Goal: Task Accomplishment & Management: Manage account settings

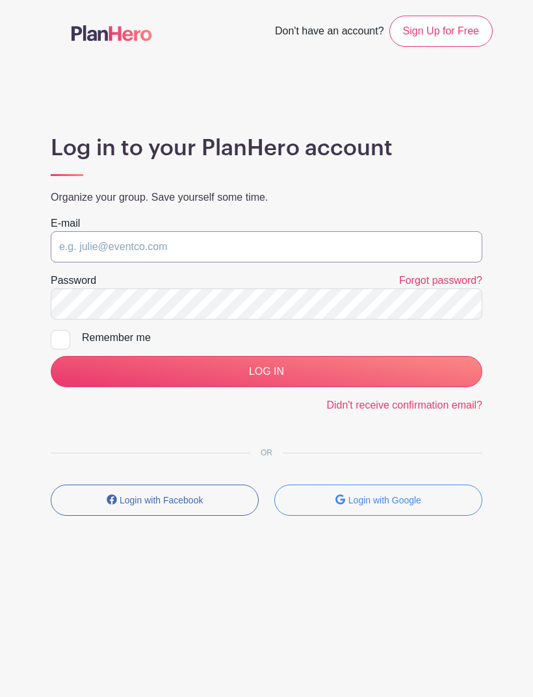
type input "chelsea.palmer@jrc.church"
click at [266, 372] on input "LOG IN" at bounding box center [266, 371] width 431 height 31
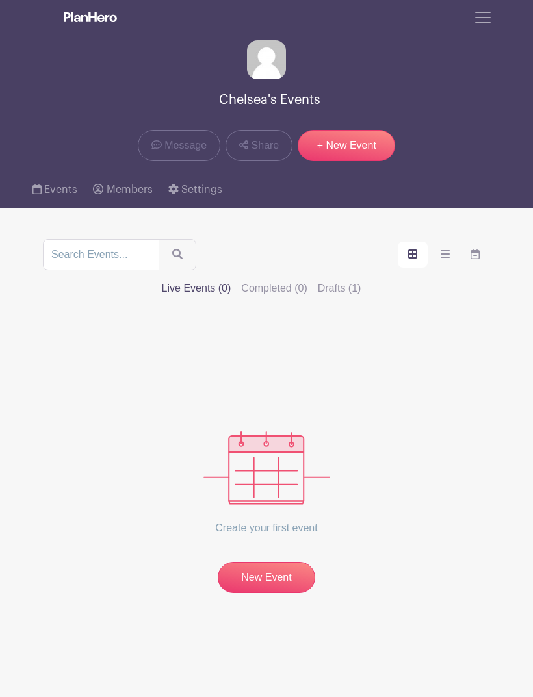
click at [361, 281] on label "Drafts (1)" at bounding box center [340, 289] width 44 height 16
click at [0, 0] on input "Drafts (1)" at bounding box center [0, 0] width 0 height 0
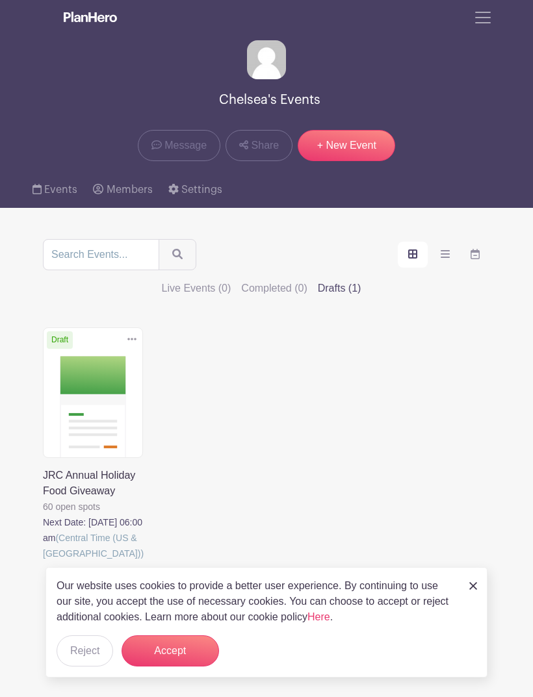
click at [43, 561] on link at bounding box center [43, 561] width 0 height 0
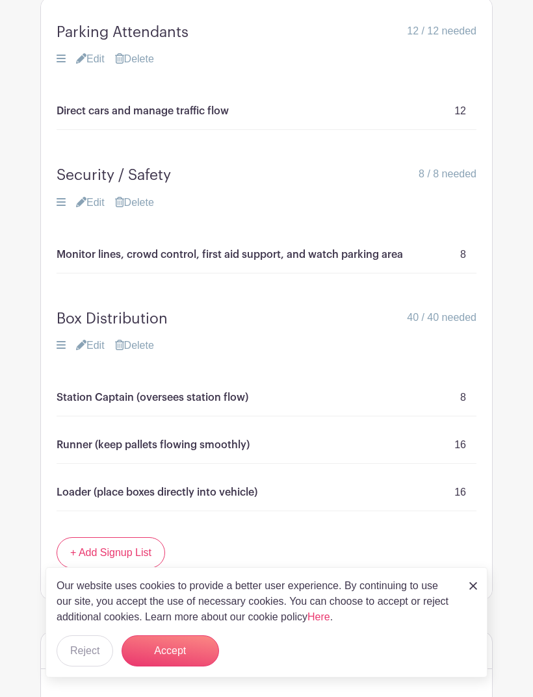
scroll to position [1032, 0]
click at [475, 590] on img at bounding box center [473, 586] width 8 height 8
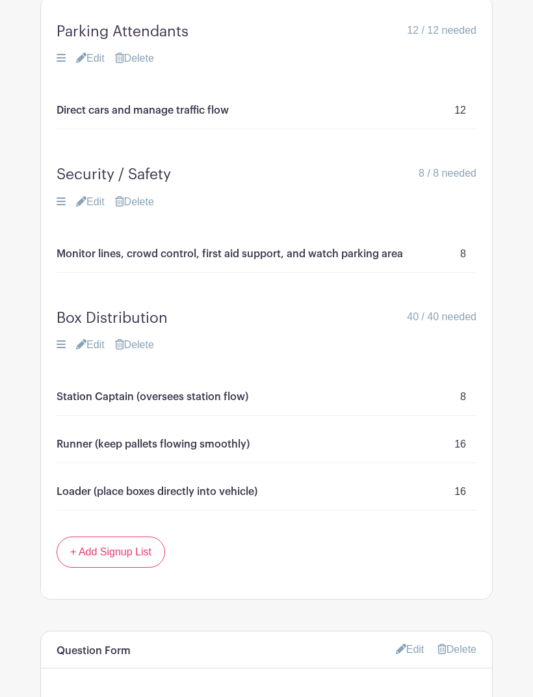
click at [98, 337] on link "Edit" at bounding box center [90, 345] width 29 height 16
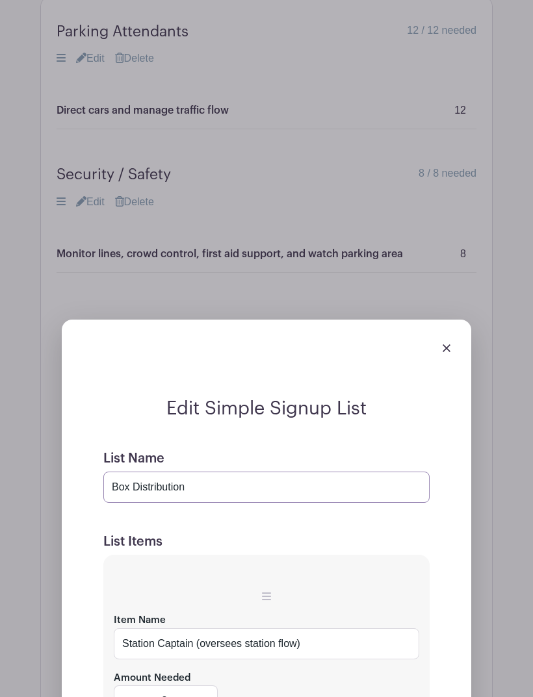
click at [212, 472] on input "Box Distribution" at bounding box center [266, 487] width 326 height 31
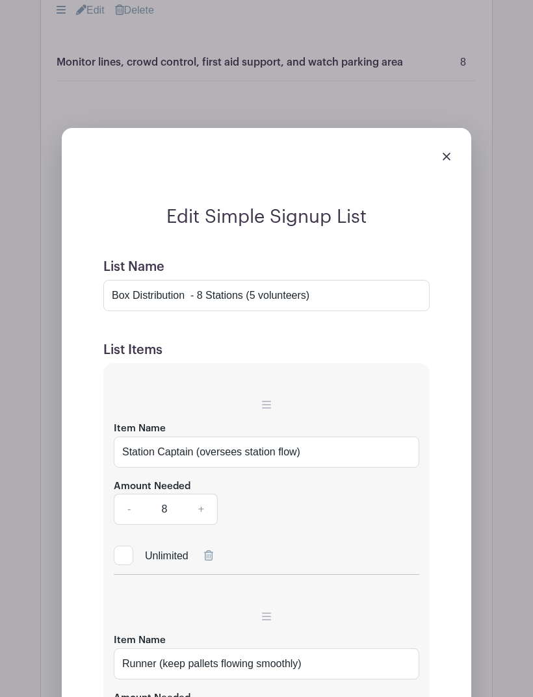
scroll to position [1211, 0]
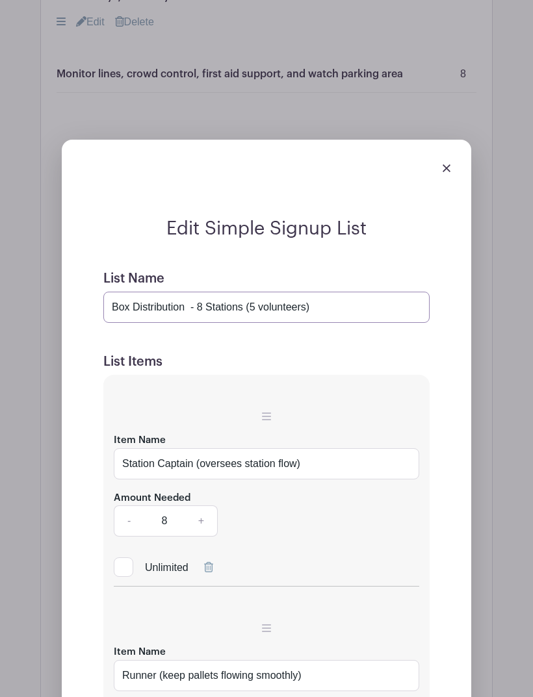
type input "Box Distribution - 8 Stations (5 volunteers)"
click at [210, 563] on icon at bounding box center [208, 568] width 9 height 10
click at [211, 562] on icon at bounding box center [208, 567] width 9 height 10
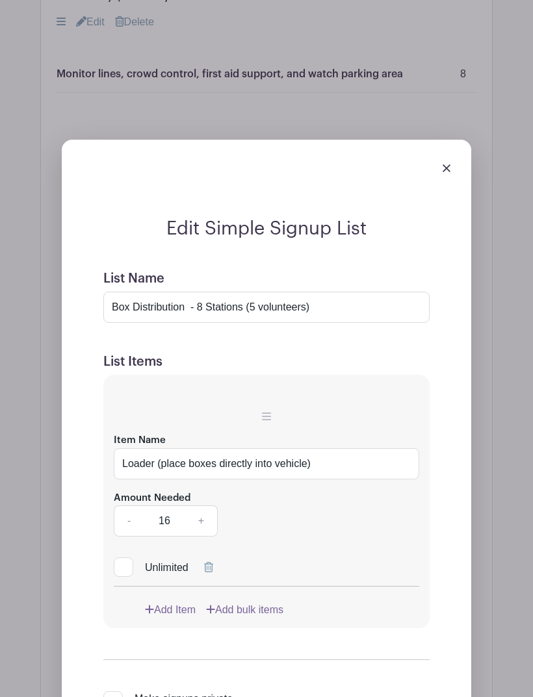
click at [212, 562] on icon at bounding box center [208, 567] width 9 height 10
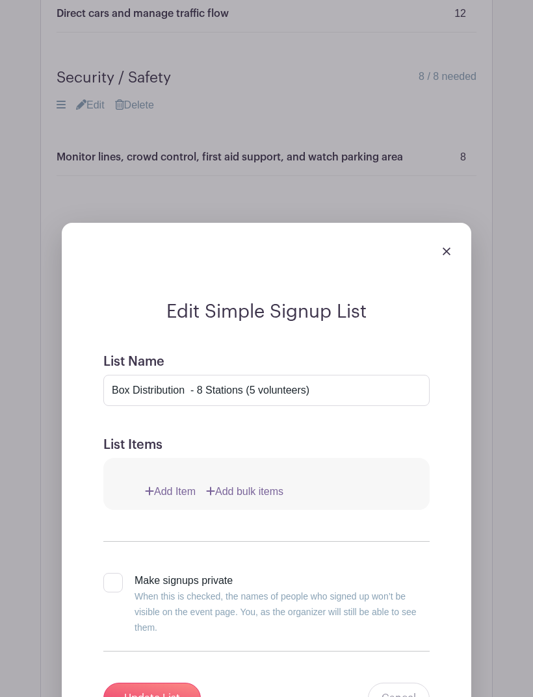
scroll to position [1127, 0]
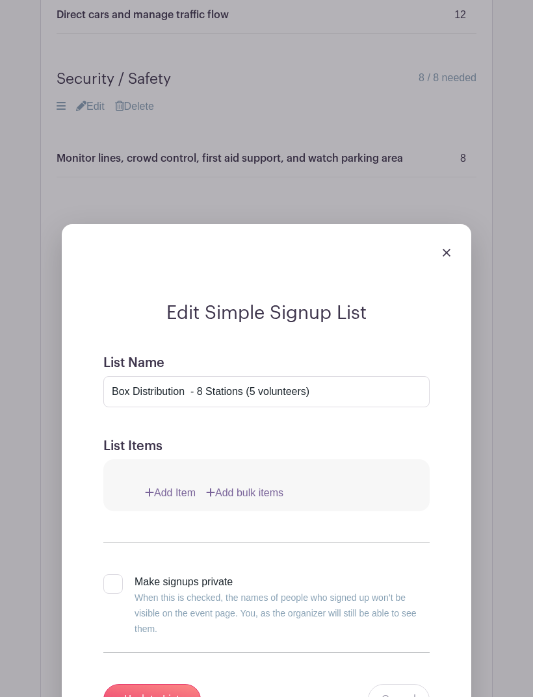
click at [156, 485] on link "Add Item" at bounding box center [170, 493] width 51 height 16
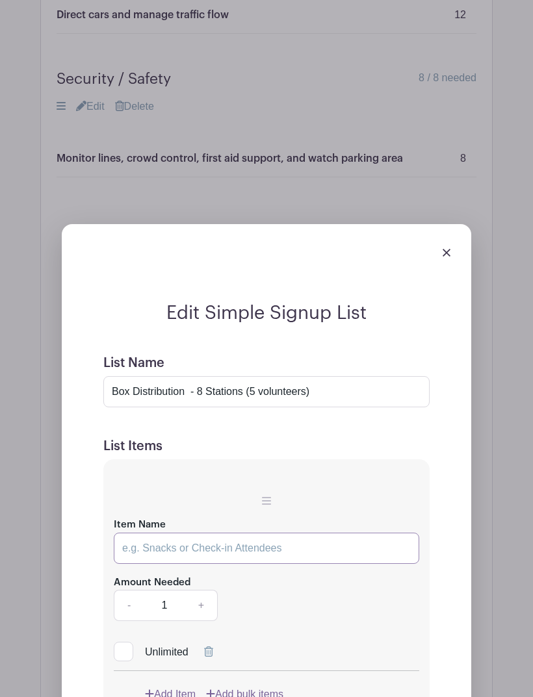
click at [139, 533] on input "Item Name" at bounding box center [266, 548] width 305 height 31
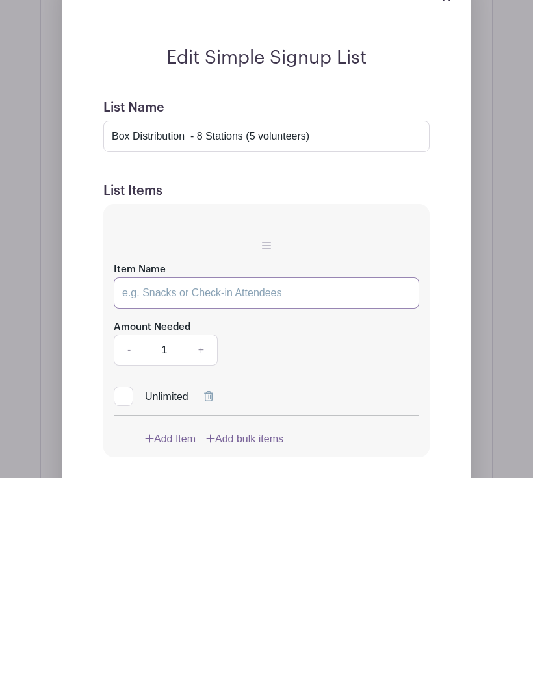
click at [141, 496] on input "Item Name" at bounding box center [266, 511] width 305 height 31
paste input "Box Distribution – Station #1 (7 Volunteers)"
click at [269, 496] on input "Box Distribution – Station #1 (7 Volunteers)" at bounding box center [266, 511] width 305 height 31
type input "Box Distribution – Station #1 (5 volunteers )"
click at [206, 554] on link "+" at bounding box center [201, 569] width 32 height 31
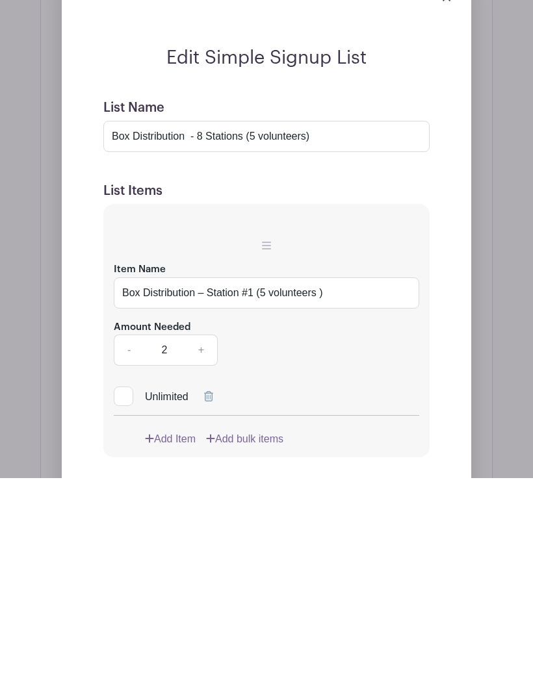
scroll to position [1383, 0]
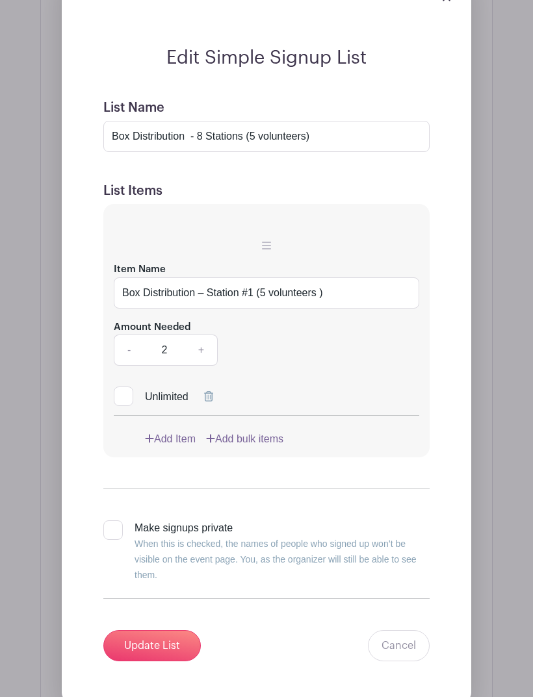
click at [206, 335] on link "+" at bounding box center [201, 350] width 32 height 31
click at [204, 335] on link "+" at bounding box center [201, 350] width 32 height 31
click at [202, 335] on link "+" at bounding box center [201, 350] width 32 height 31
type input "5"
click at [343, 277] on input "Box Distribution – Station #1 (5 volunteers )" at bounding box center [266, 292] width 305 height 31
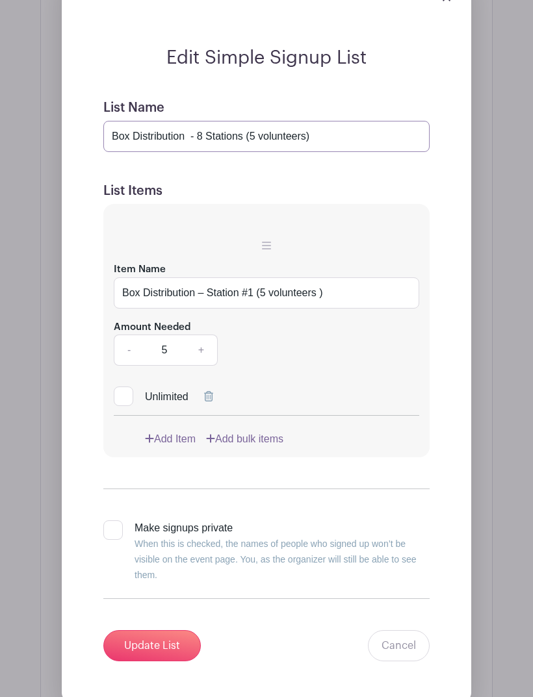
click at [331, 121] on input "Box Distribution - 8 Stations (5 volunteers)" at bounding box center [266, 136] width 326 height 31
click at [164, 431] on link "Add Item" at bounding box center [170, 439] width 51 height 16
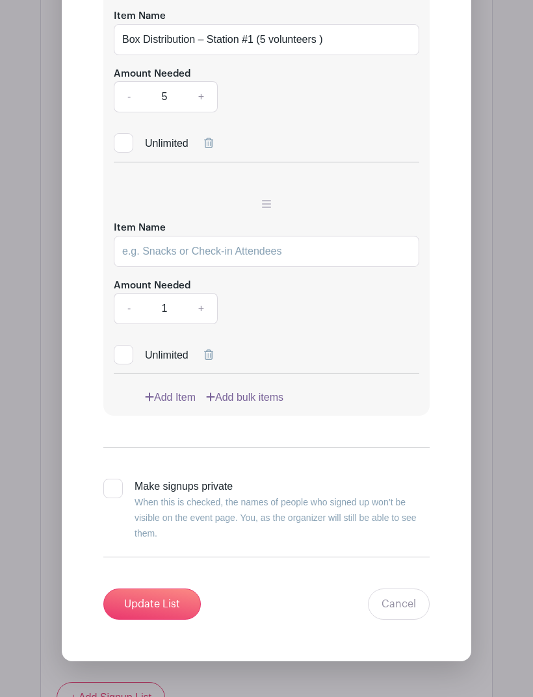
scroll to position [1558, 0]
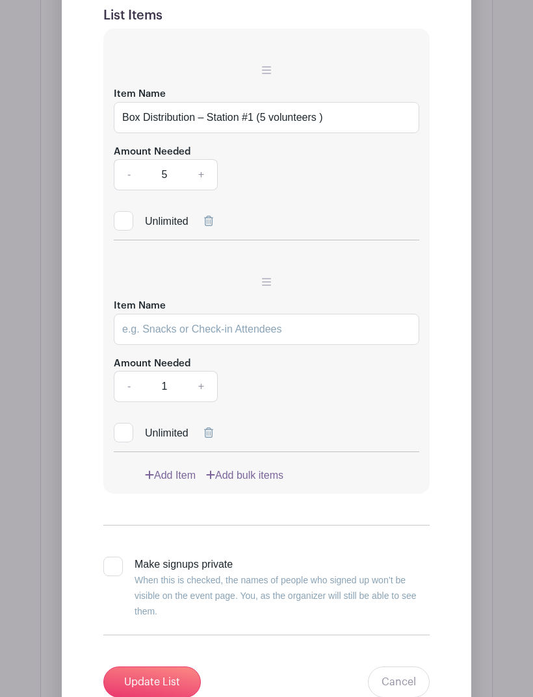
click at [207, 428] on icon at bounding box center [208, 433] width 9 height 10
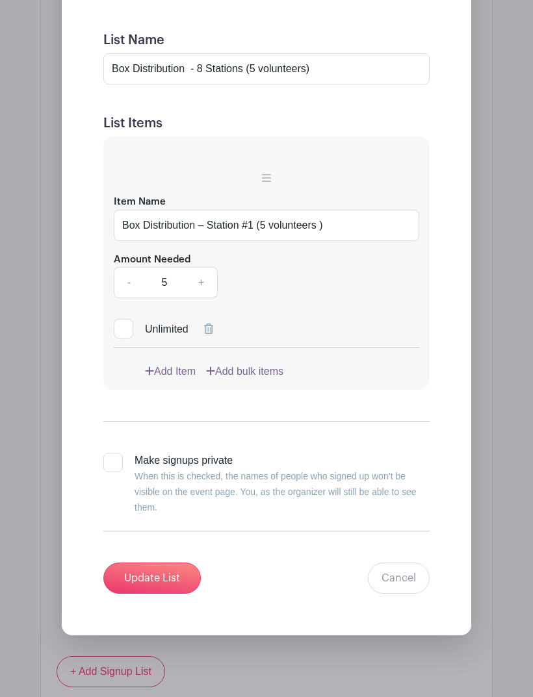
scroll to position [1446, 0]
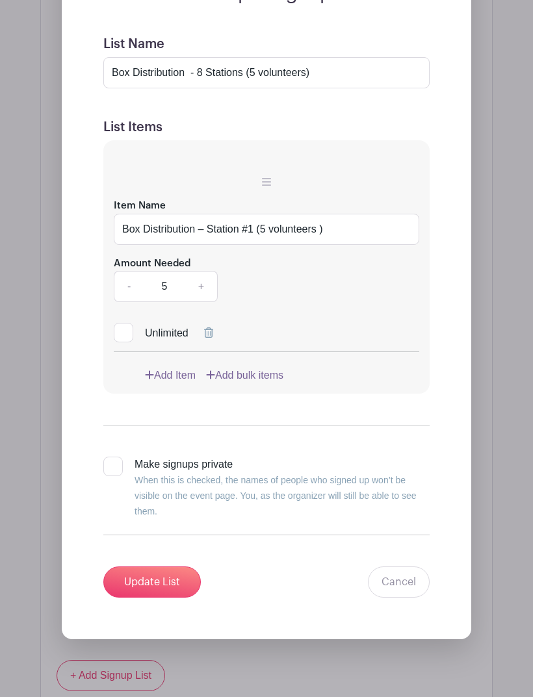
click at [140, 567] on input "Update List" at bounding box center [151, 582] width 97 height 31
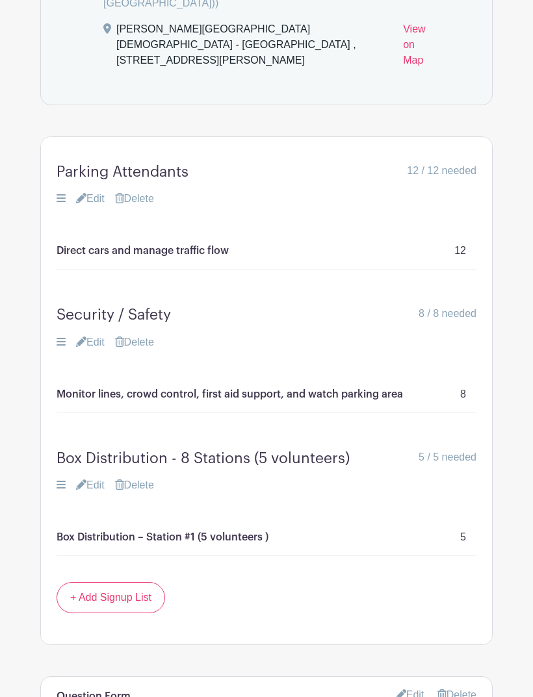
scroll to position [890, 0]
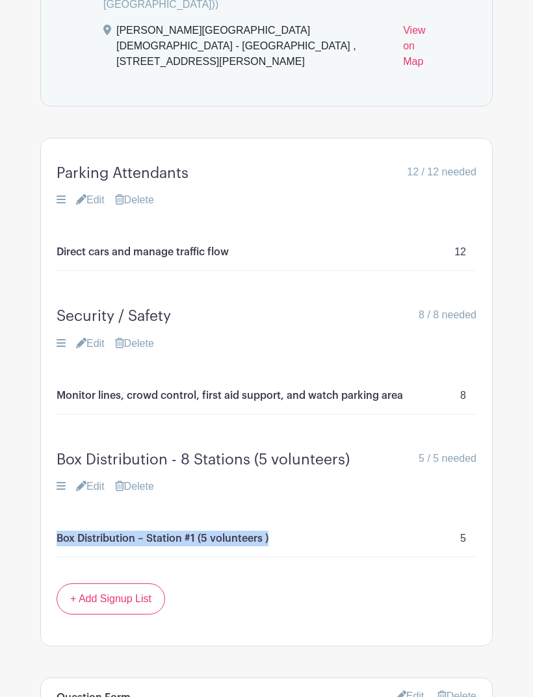
click at [103, 583] on link "+ Add Signup List" at bounding box center [111, 598] width 109 height 31
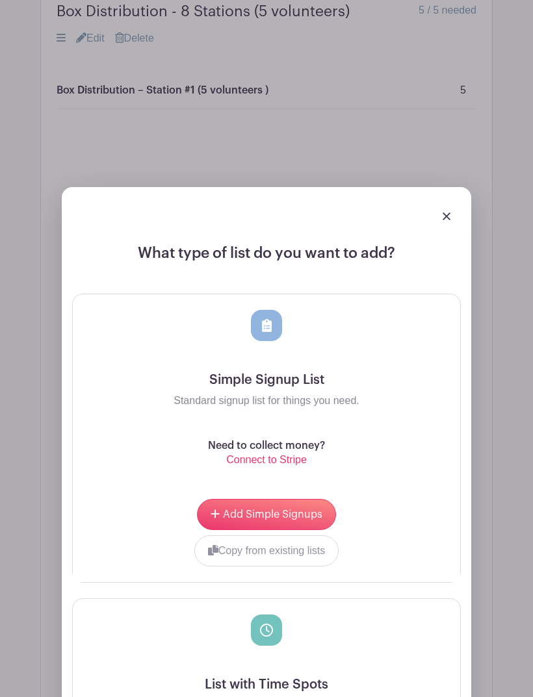
scroll to position [1338, 0]
click at [450, 211] on link at bounding box center [446, 216] width 8 height 11
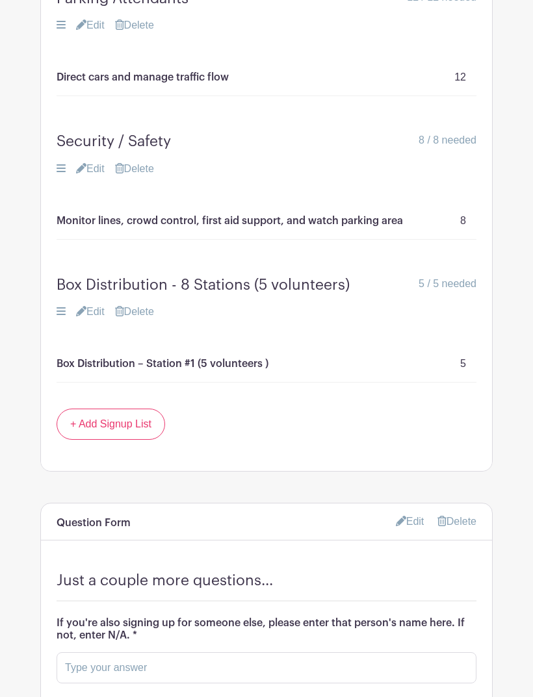
scroll to position [997, 0]
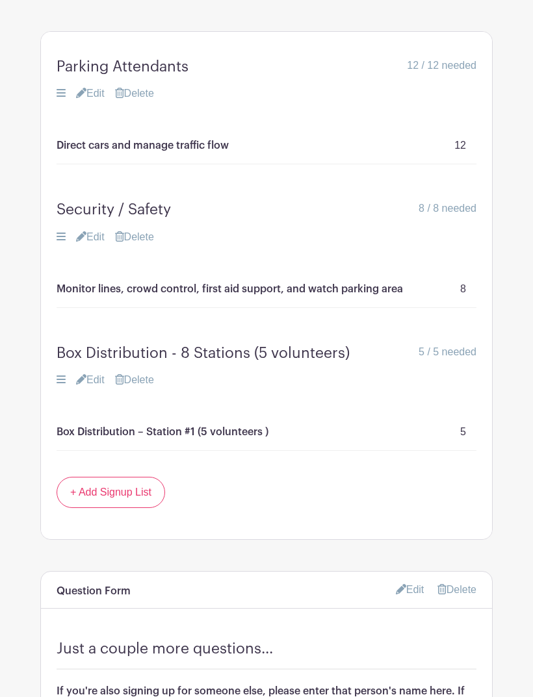
click at [95, 372] on link "Edit" at bounding box center [90, 380] width 29 height 16
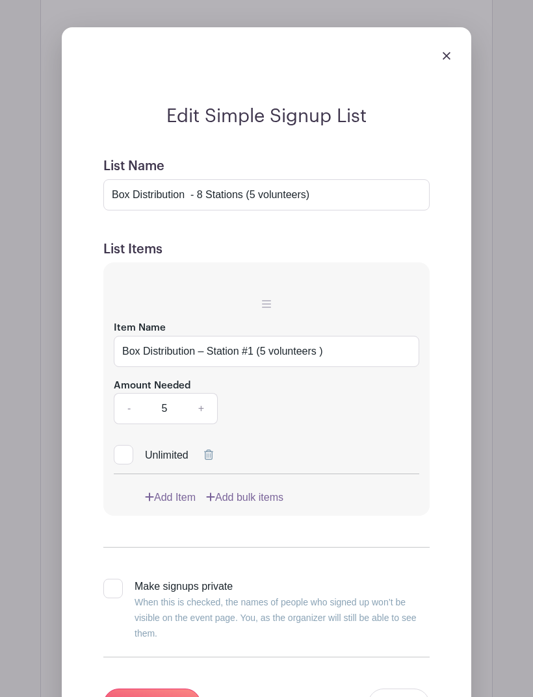
scroll to position [1356, 0]
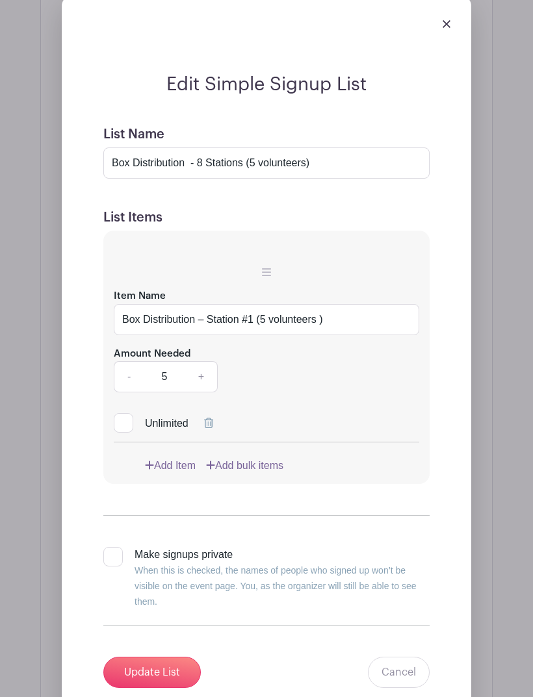
click at [157, 458] on link "Add Item" at bounding box center [170, 466] width 51 height 16
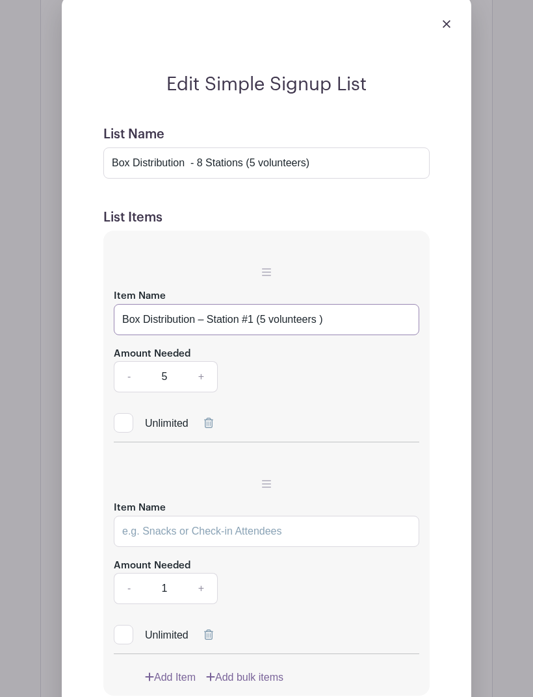
click at [251, 304] on input "Box Distribution – Station #1 (5 volunteers )" at bounding box center [266, 319] width 305 height 31
click at [253, 304] on input "Box Distribution – Station #1 (5 volunteers )" at bounding box center [266, 319] width 305 height 31
click at [249, 304] on input "Box Distribution – Station #1 (5 volunteers )" at bounding box center [266, 319] width 305 height 31
click at [95, 441] on div "Edit Simple Signup List List Name Box Distribution - 8 Stations (5 volunteers) …" at bounding box center [266, 486] width 389 height 826
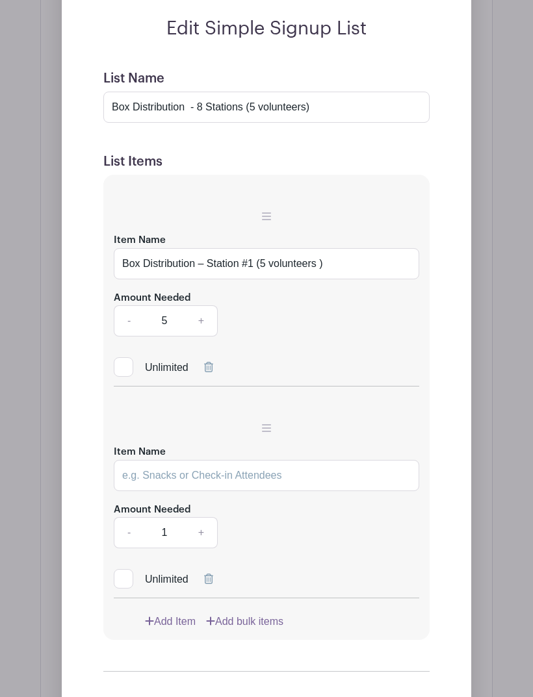
scroll to position [1412, 0]
click at [132, 460] on input "Item Name" at bounding box center [266, 475] width 305 height 31
click at [134, 248] on input "Box Distribution – Station #1 (5 volunteers )" at bounding box center [266, 263] width 305 height 31
click at [131, 248] on input "Box Distribution – Station #1 (5 volunteers )" at bounding box center [266, 263] width 305 height 31
click at [124, 248] on input "Box Distribution – Station #1 (5 volunteers )" at bounding box center [266, 263] width 305 height 31
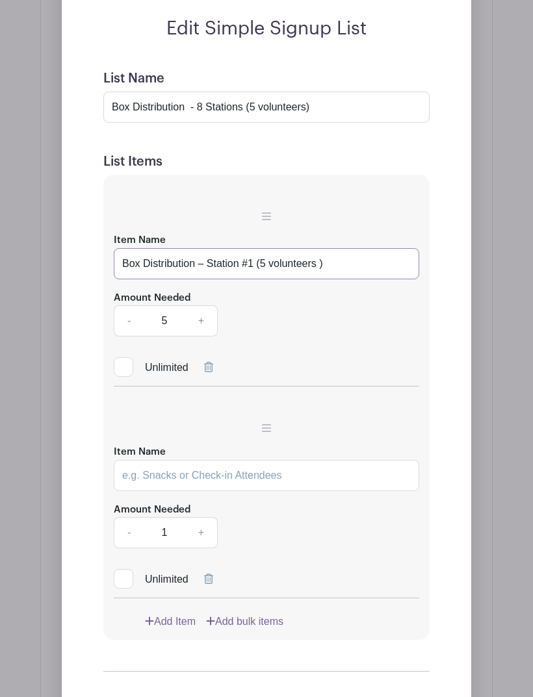
click at [121, 248] on input "Box Distribution – Station #1 (5 volunteers )" at bounding box center [266, 263] width 305 height 31
click at [134, 460] on input "Item Name" at bounding box center [266, 475] width 305 height 31
click at [132, 460] on input "Item Name" at bounding box center [266, 475] width 305 height 31
click at [135, 460] on input "Item Name" at bounding box center [266, 475] width 305 height 31
paste input "Box Distribution – Station #1 (5 volunteers )"
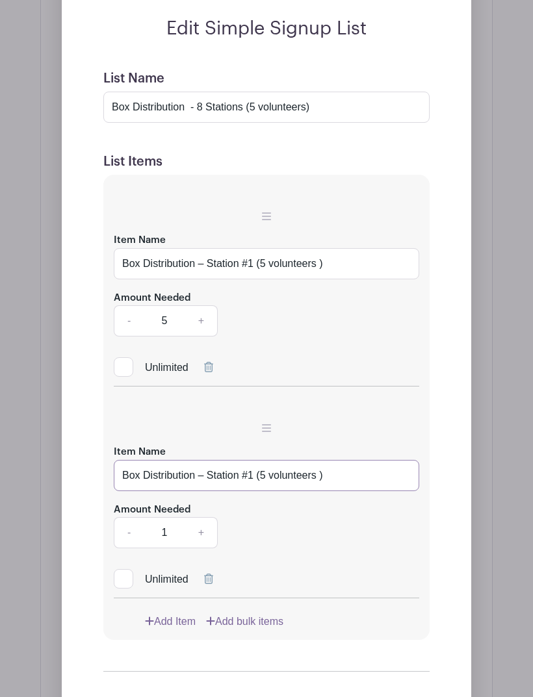
click at [256, 460] on input "Box Distribution – Station #1 (5 volunteers )" at bounding box center [266, 475] width 305 height 31
click at [251, 460] on input "Box Distribution – Station #1 (5 volunteers )" at bounding box center [266, 475] width 305 height 31
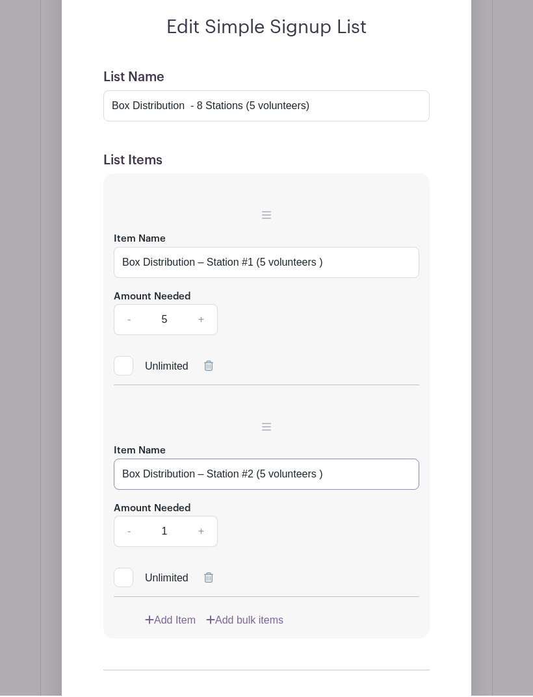
type input "Box Distribution – Station #2 (5 volunteers )"
click at [205, 517] on link "+" at bounding box center [201, 532] width 32 height 31
click at [207, 516] on link "+" at bounding box center [201, 531] width 32 height 31
click at [205, 516] on link "+" at bounding box center [201, 531] width 32 height 31
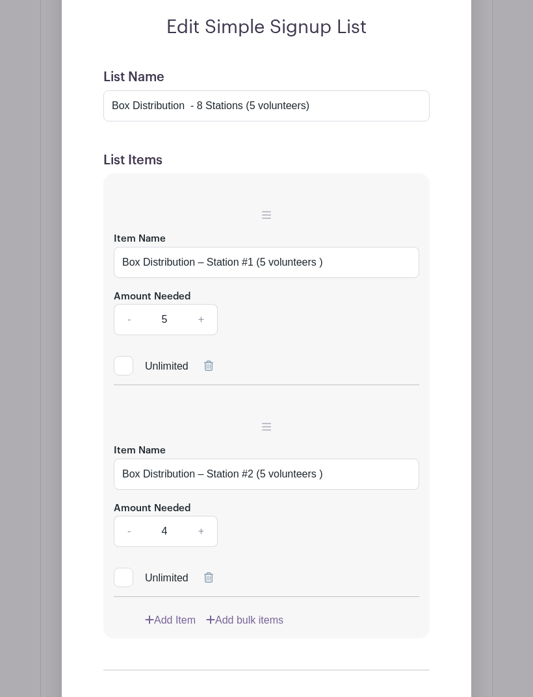
click at [204, 516] on link "+" at bounding box center [201, 531] width 32 height 31
type input "5"
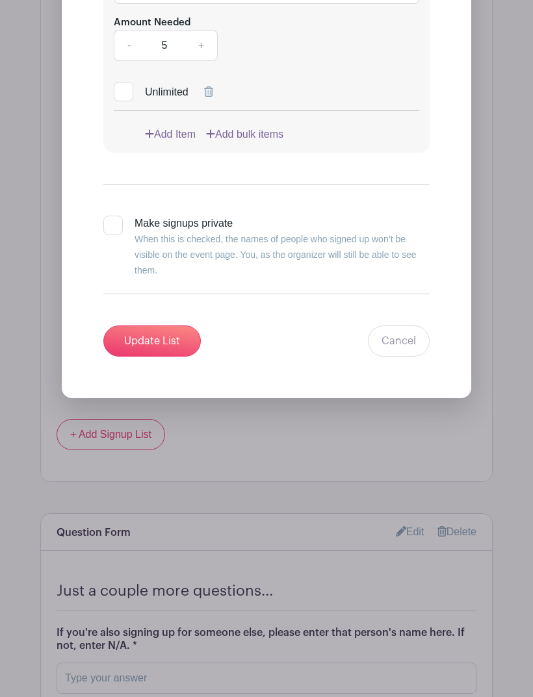
scroll to position [1852, 0]
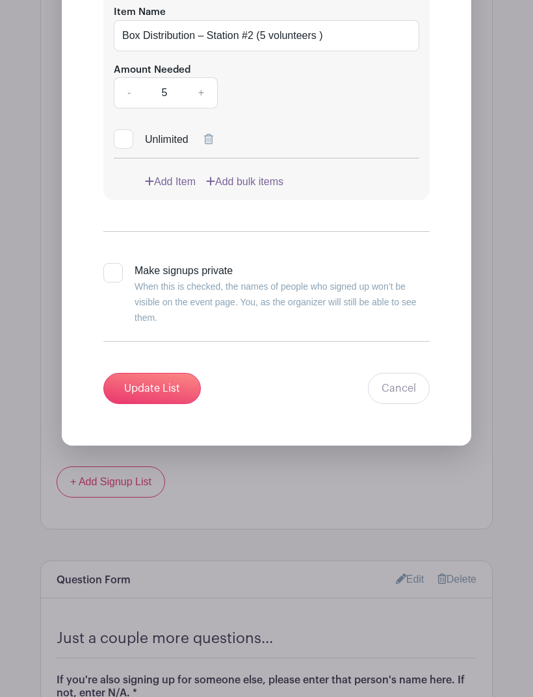
click at [147, 373] on input "Update List" at bounding box center [151, 388] width 97 height 31
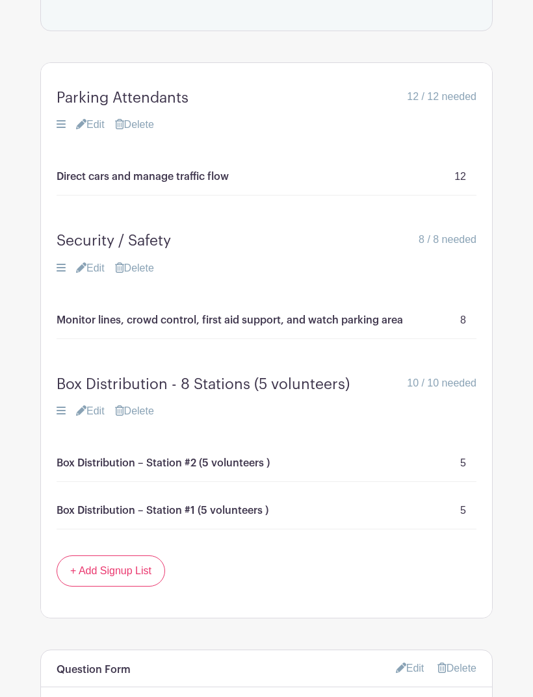
scroll to position [966, 0]
click at [96, 403] on link "Edit" at bounding box center [90, 411] width 29 height 16
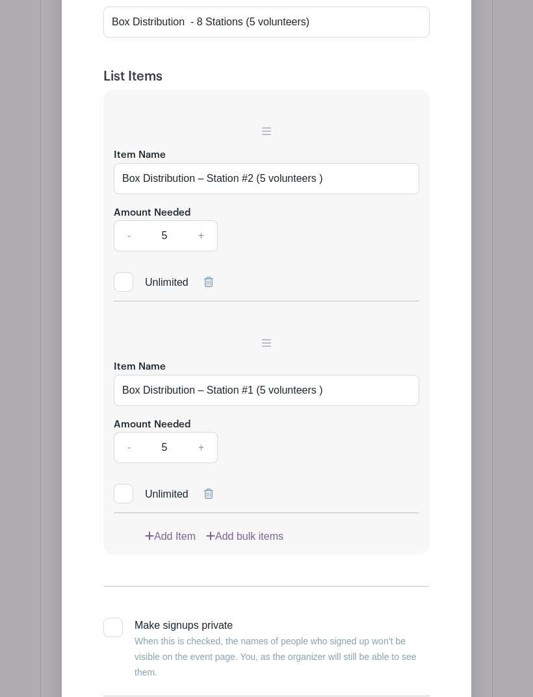
scroll to position [1495, 0]
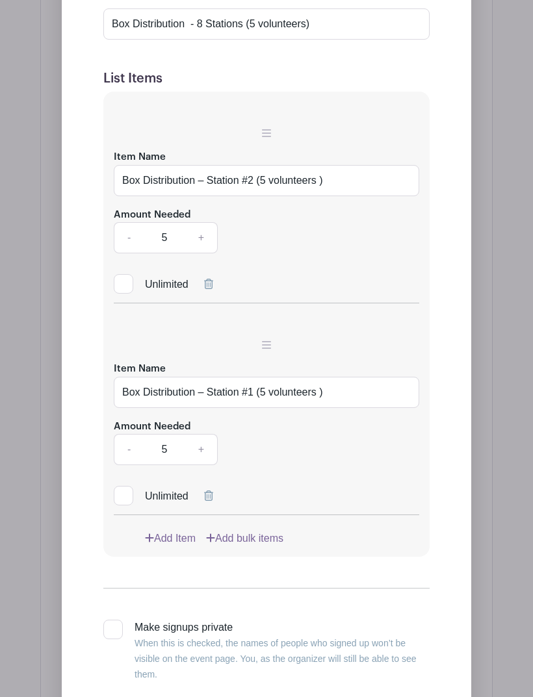
click at [158, 531] on link "Add Item" at bounding box center [170, 539] width 51 height 16
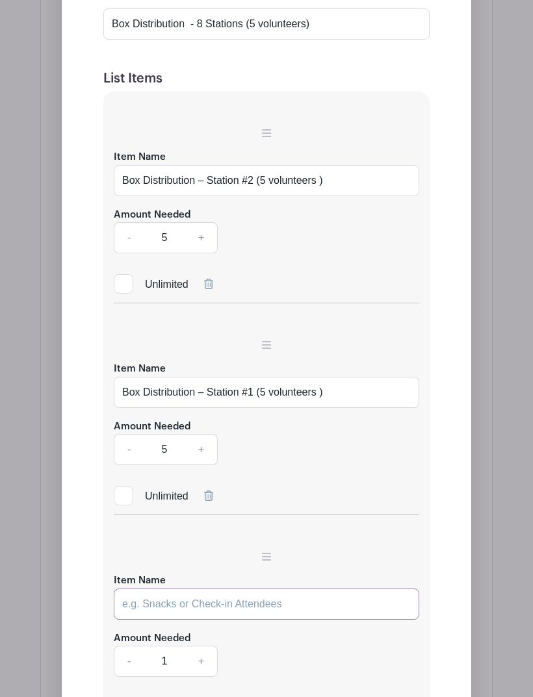
click at [133, 589] on input "Item Name" at bounding box center [266, 604] width 305 height 31
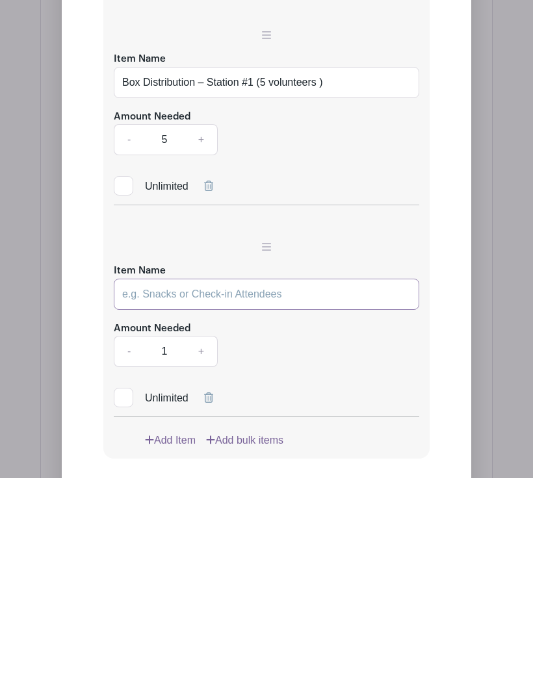
click at [136, 498] on input "Item Name" at bounding box center [266, 513] width 305 height 31
paste input "Box Distribution – Station #1 (5 volunteers )"
click at [251, 498] on input "Box Distribution – Station #1 (5 volunteers )" at bounding box center [266, 513] width 305 height 31
click at [252, 498] on input "Box Distribution – Station #1 (5 volunteers )" at bounding box center [266, 513] width 305 height 31
type input "Box Distribution – Station #3 (5 volunteers )"
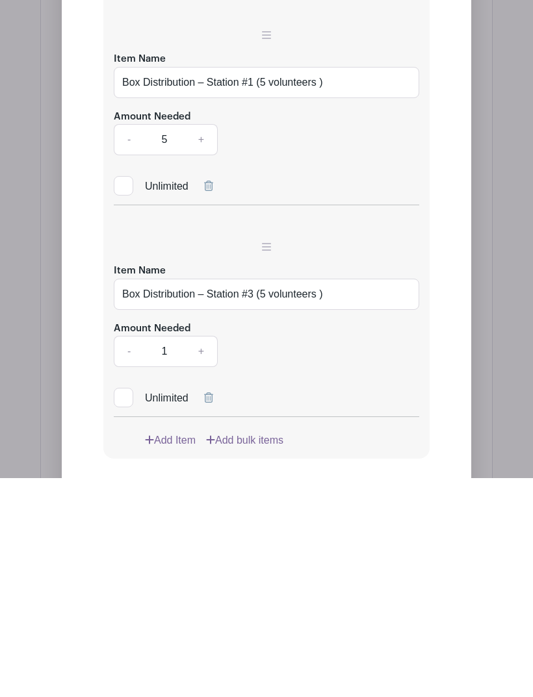
click at [207, 555] on link "+" at bounding box center [201, 570] width 32 height 31
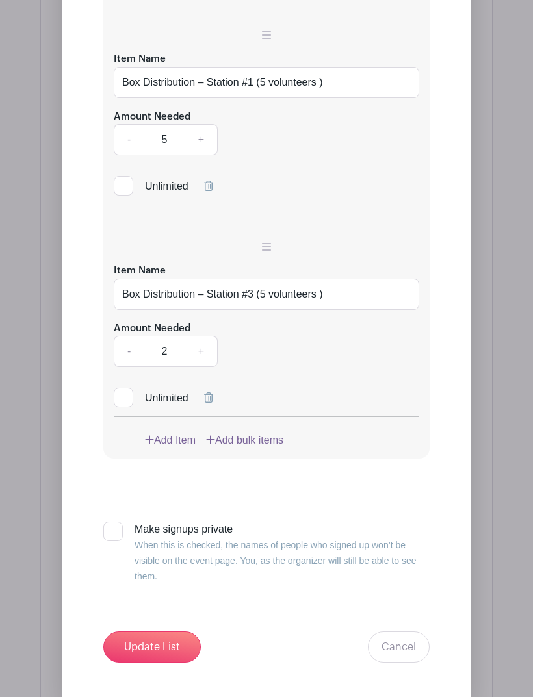
click at [206, 336] on link "+" at bounding box center [201, 351] width 32 height 31
click at [204, 336] on link "+" at bounding box center [201, 351] width 32 height 31
click at [199, 336] on link "+" at bounding box center [201, 351] width 32 height 31
type input "5"
click at [159, 433] on link "Add Item" at bounding box center [170, 441] width 51 height 16
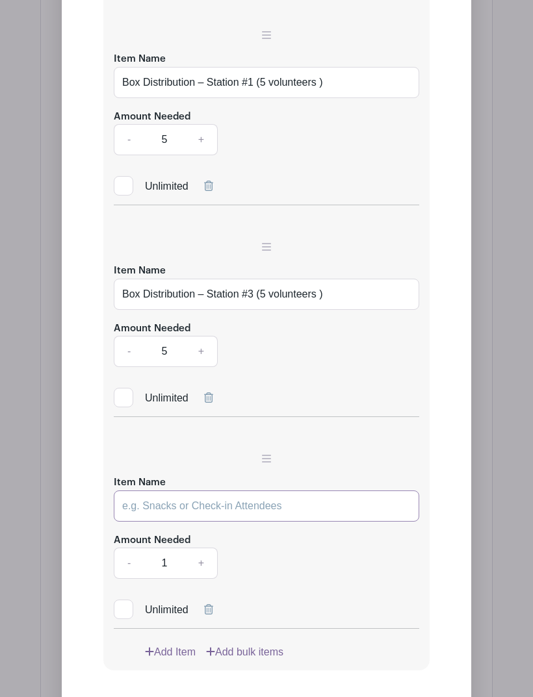
click at [145, 491] on input "Item Name" at bounding box center [266, 506] width 305 height 31
click at [131, 491] on input "Item Name" at bounding box center [266, 506] width 305 height 31
paste input "Box Distribution – Station #1 (5 volunteers )"
click at [253, 491] on input "Box Distribution – Station #1 (5 volunteers )" at bounding box center [266, 506] width 305 height 31
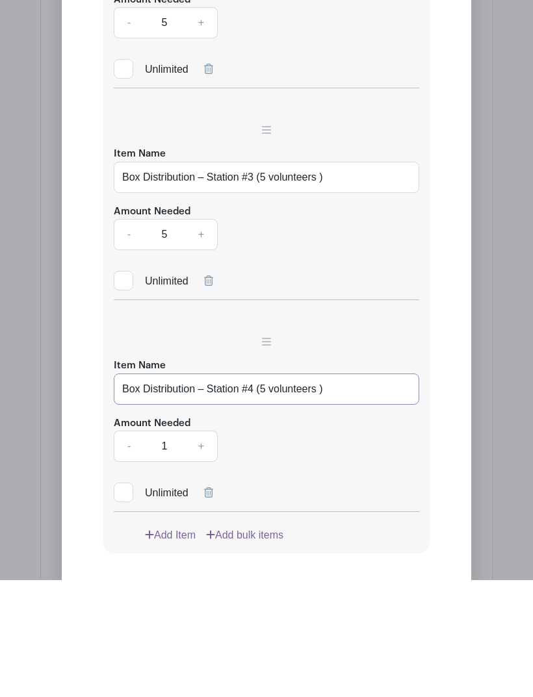
type input "Box Distribution – Station #4 (5 volunteers )"
click at [207, 548] on link "+" at bounding box center [201, 563] width 32 height 31
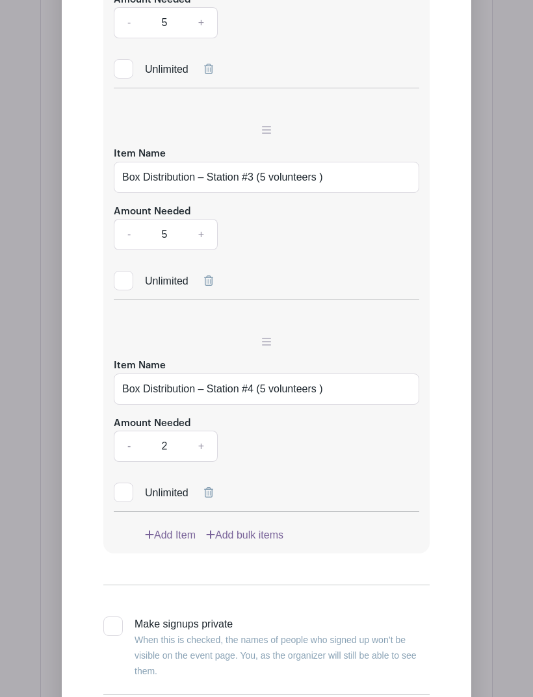
click at [207, 431] on link "+" at bounding box center [201, 446] width 32 height 31
click at [203, 431] on link "+" at bounding box center [201, 446] width 32 height 31
click at [201, 431] on link "+" at bounding box center [201, 446] width 32 height 31
type input "5"
click at [161, 528] on link "Add Item" at bounding box center [170, 536] width 51 height 16
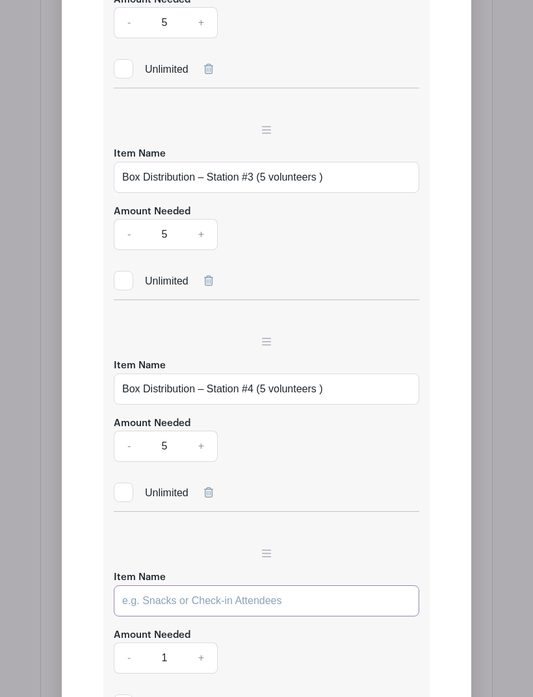
click at [138, 585] on input "Item Name" at bounding box center [266, 600] width 305 height 31
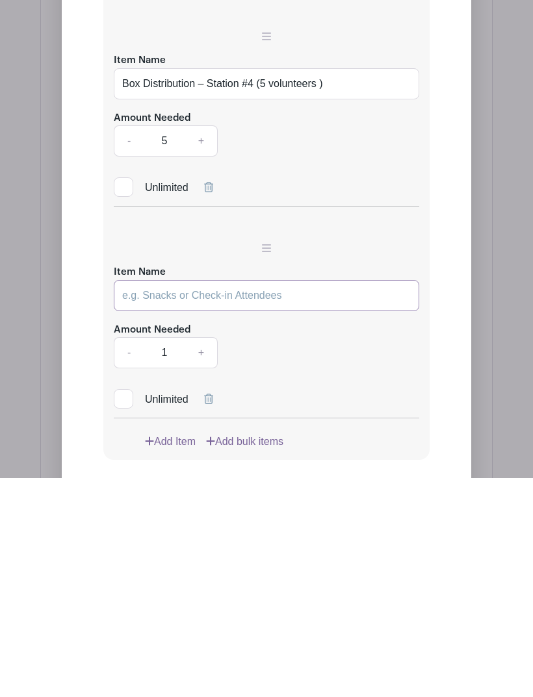
click at [139, 499] on input "Item Name" at bounding box center [266, 514] width 305 height 31
paste input "Box Distribution – Station #1 (5 volunteers )"
click at [251, 499] on input "Box Distribution – Station #1 (5 volunteers )" at bounding box center [266, 514] width 305 height 31
click at [253, 499] on input "Box Distribution – Station #1 (5 volunteers )" at bounding box center [266, 514] width 305 height 31
type input "Box Distribution – Station #6 (5 volunteers )"
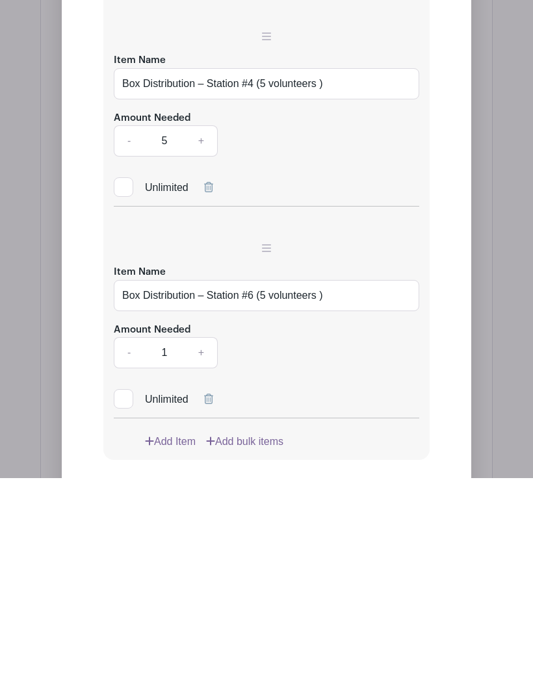
click at [208, 556] on link "+" at bounding box center [201, 571] width 32 height 31
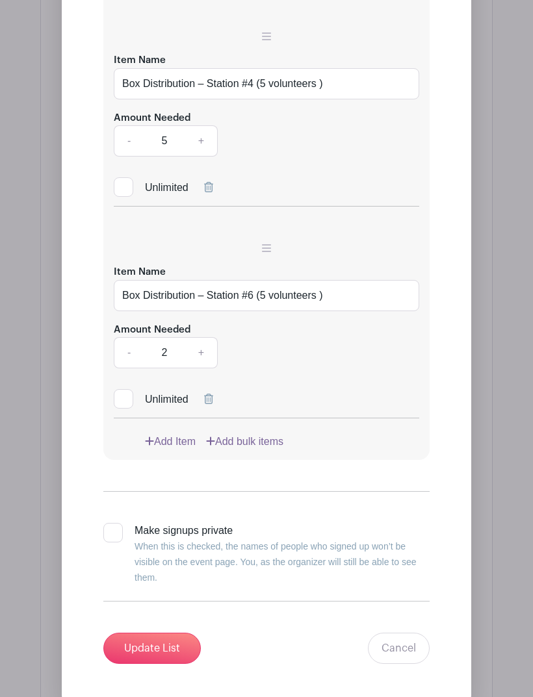
click at [205, 337] on link "+" at bounding box center [201, 352] width 32 height 31
click at [213, 337] on link "+" at bounding box center [201, 352] width 32 height 31
click at [209, 337] on link "+" at bounding box center [201, 352] width 32 height 31
type input "5"
click at [154, 434] on link "Add Item" at bounding box center [170, 442] width 51 height 16
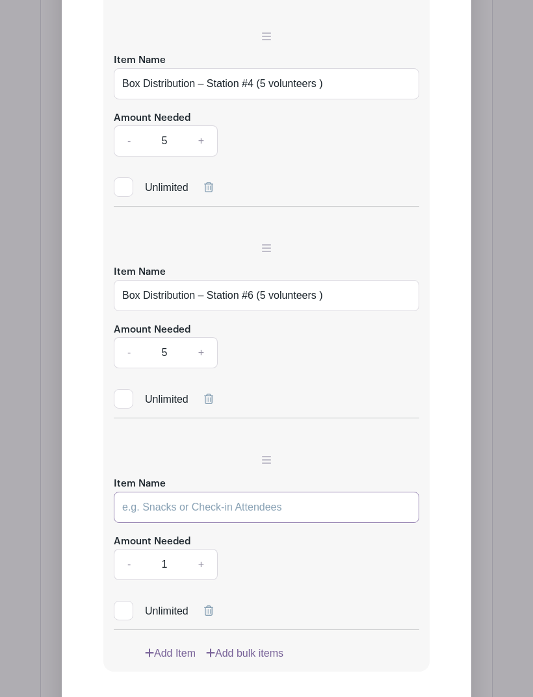
click at [147, 492] on input "Item Name" at bounding box center [266, 507] width 305 height 31
click at [143, 492] on input "Item Name" at bounding box center [266, 507] width 305 height 31
paste input "Box Distribution – Station #1 (5 volunteers )"
click at [255, 492] on input "Box Distribution – Station #1 (5 volunteers )" at bounding box center [266, 507] width 305 height 31
click at [251, 492] on input "Box Distribution – Station #1 (5 volunteers )" at bounding box center [266, 507] width 305 height 31
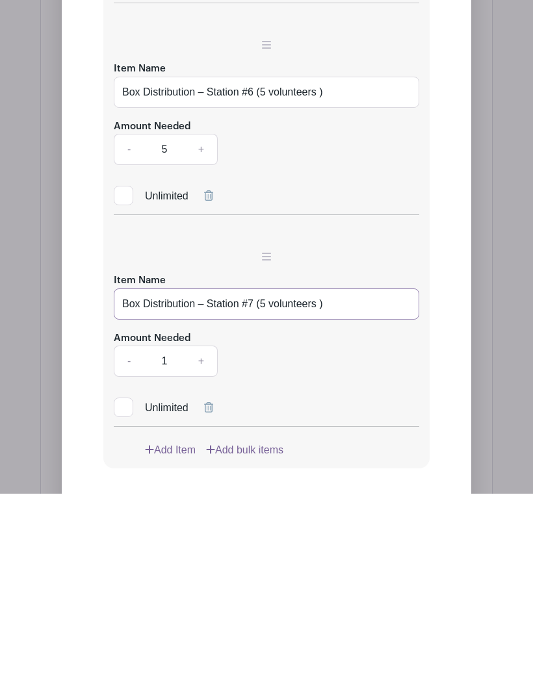
type input "Box Distribution – Station #7 (5 volunteers )"
click at [207, 549] on link "+" at bounding box center [201, 564] width 32 height 31
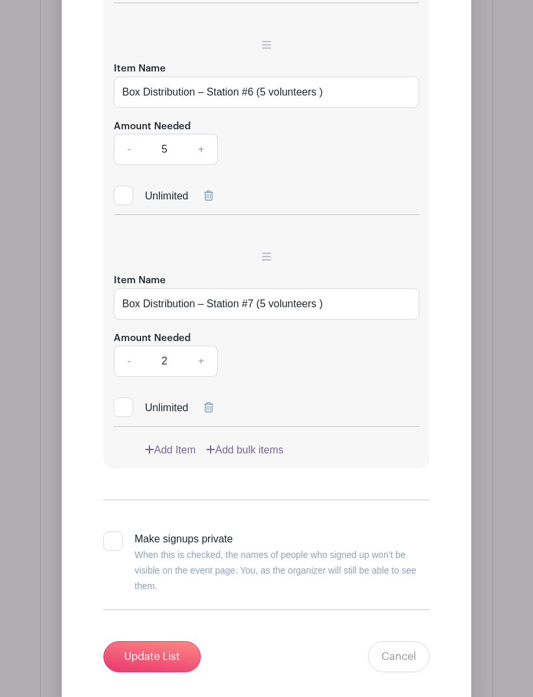
click at [204, 346] on link "+" at bounding box center [201, 361] width 32 height 31
click at [203, 346] on link "+" at bounding box center [201, 361] width 32 height 31
click at [210, 346] on link "+" at bounding box center [201, 361] width 32 height 31
type input "5"
click at [151, 442] on link "Add Item" at bounding box center [170, 450] width 51 height 16
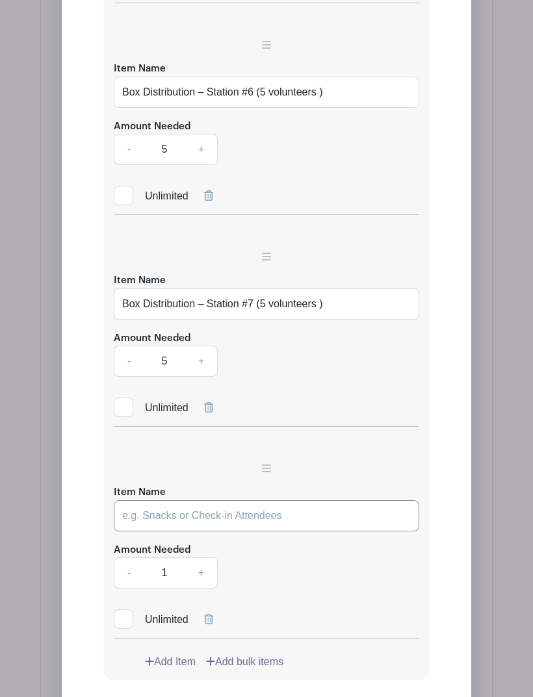
click at [136, 500] on input "Item Name" at bounding box center [266, 515] width 305 height 31
click at [125, 500] on input "Item Name" at bounding box center [266, 515] width 305 height 31
paste input "Box Distribution – Station #1 (5 volunteers )"
click at [251, 500] on input "Box Distribution – Station #1 (5 volunteers )" at bounding box center [266, 515] width 305 height 31
click at [250, 500] on input "Box Distribution – Station #1 (5 volunteers )" at bounding box center [266, 515] width 305 height 31
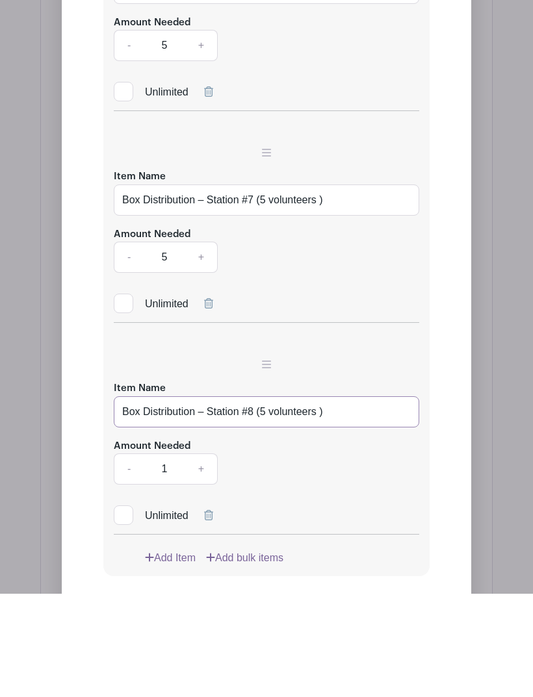
type input "Box Distribution – Station #8 (5 volunteers )"
click at [203, 557] on link "+" at bounding box center [201, 572] width 32 height 31
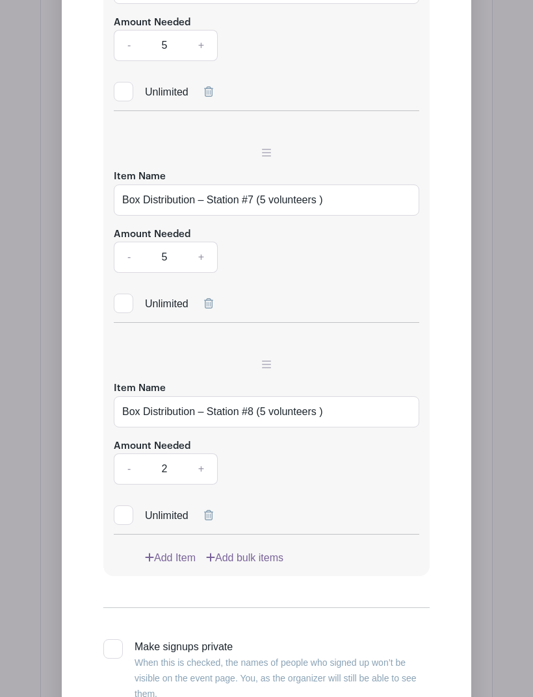
click at [205, 454] on link "+" at bounding box center [201, 469] width 32 height 31
click at [208, 454] on link "+" at bounding box center [201, 469] width 32 height 31
click at [207, 454] on link "+" at bounding box center [201, 469] width 32 height 31
type input "5"
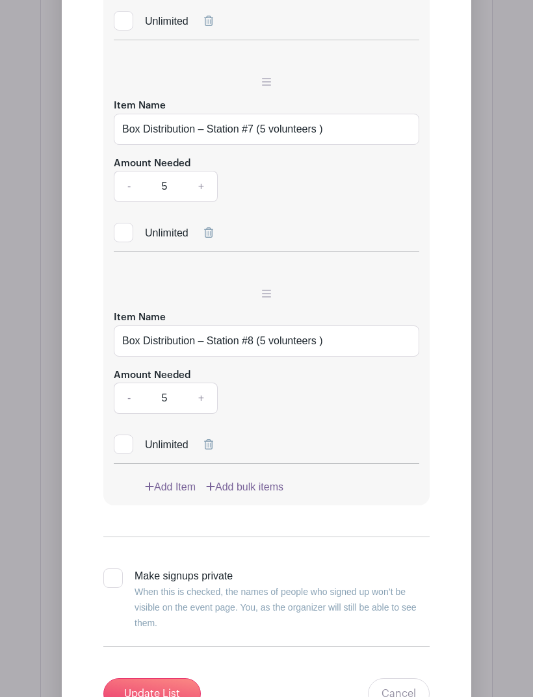
scroll to position [2604, 0]
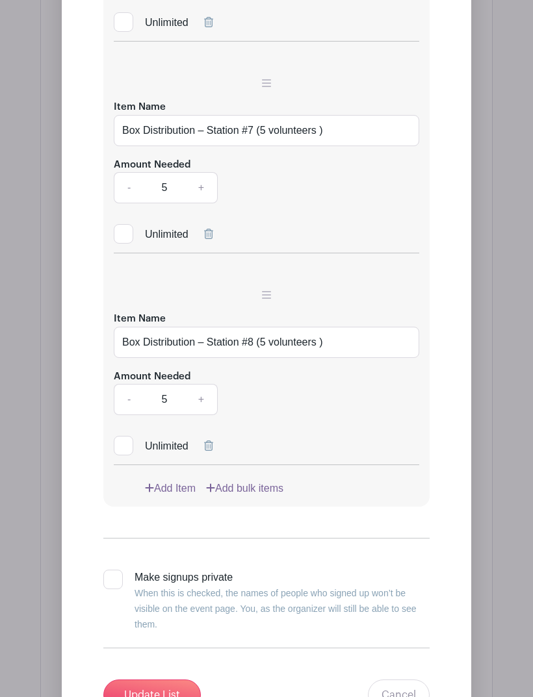
click at [149, 680] on input "Update List" at bounding box center [151, 695] width 97 height 31
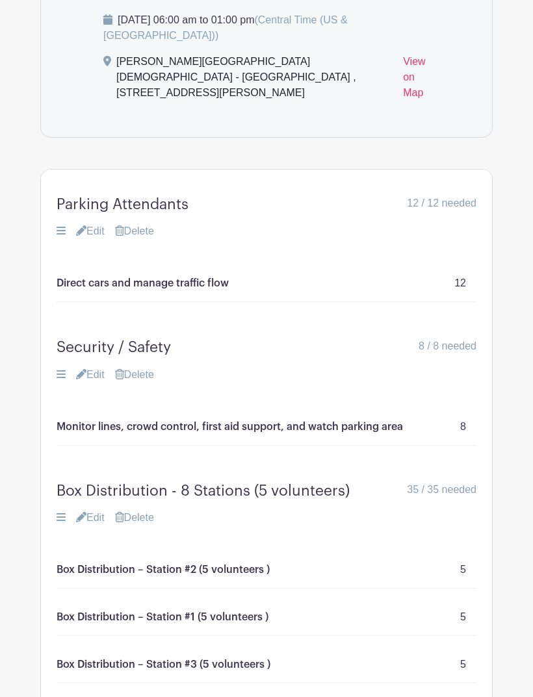
scroll to position [858, 0]
click at [96, 368] on link "Edit" at bounding box center [90, 376] width 29 height 16
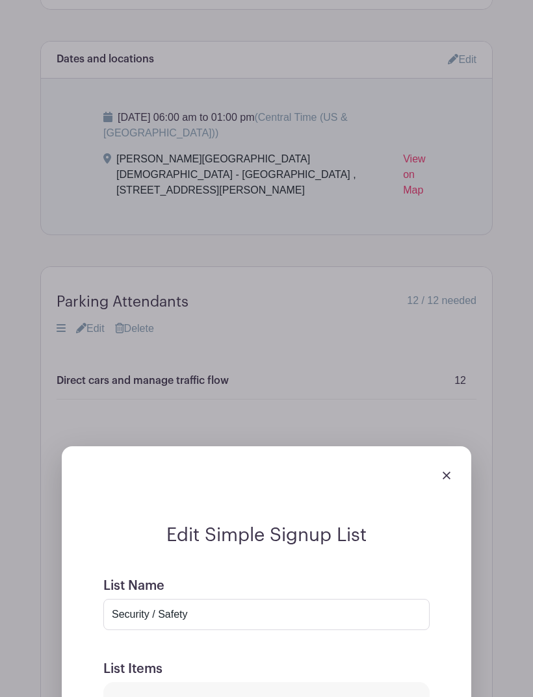
scroll to position [753, 0]
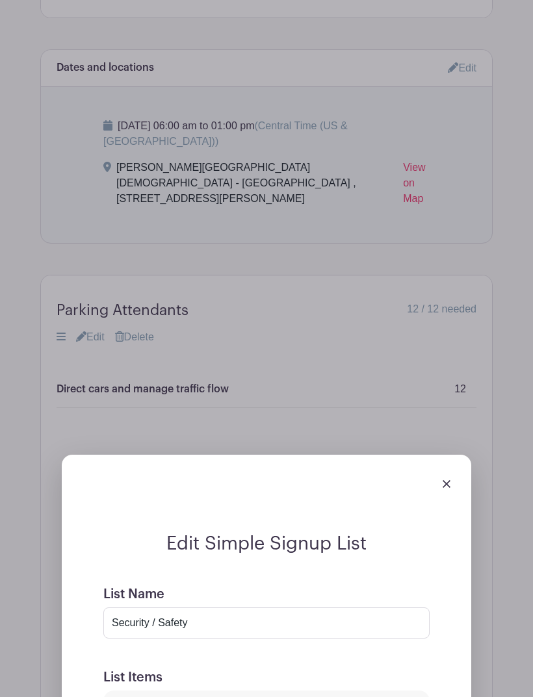
click at [444, 478] on link at bounding box center [446, 483] width 8 height 11
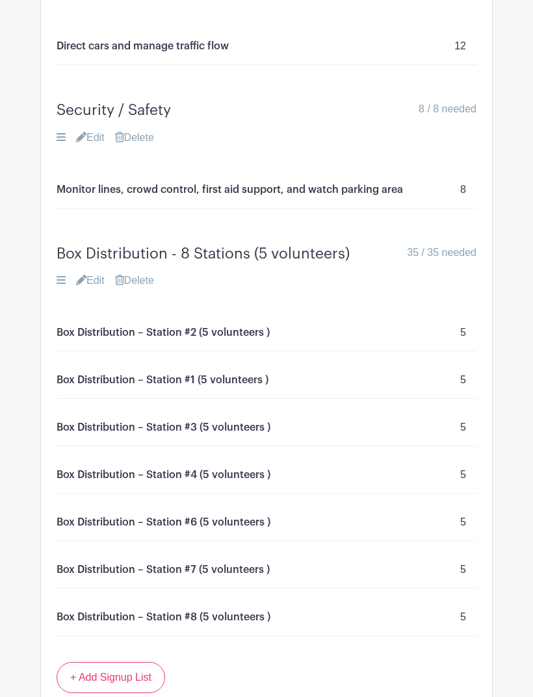
scroll to position [1095, 0]
click at [90, 274] on link "Edit" at bounding box center [90, 282] width 29 height 16
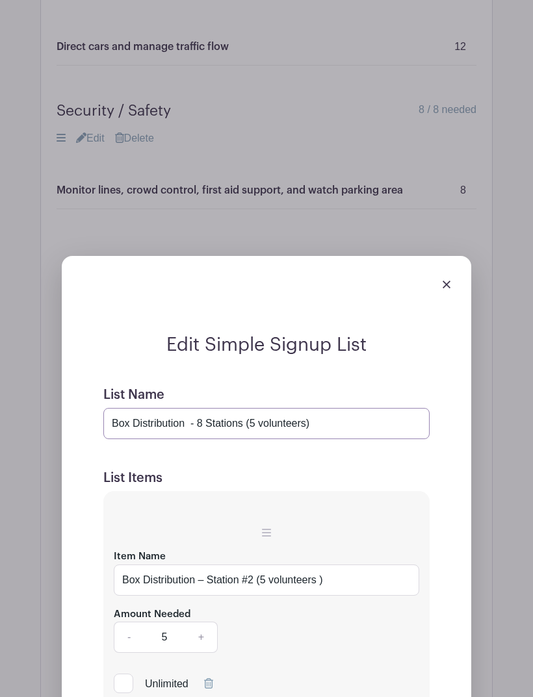
click at [208, 408] on input "Box Distribution - 8 Stations (5 volunteers)" at bounding box center [266, 423] width 326 height 31
click at [205, 408] on input "Box Distribution - 8 Stations (5 volunteers)" at bounding box center [266, 423] width 326 height 31
click at [202, 408] on input "Box Distribution - 8 Stations (5 volunteers)" at bounding box center [266, 423] width 326 height 31
click at [136, 408] on input "Box Distribution - 1 Stations (5 volunteers)" at bounding box center [266, 423] width 326 height 31
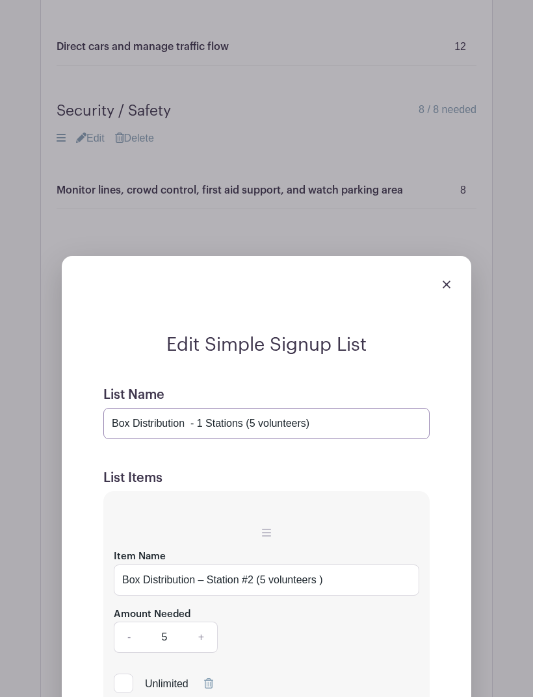
click at [197, 408] on input "Box Distribution - 1 Stations (5 volunteers)" at bounding box center [266, 423] width 326 height 31
click at [201, 408] on input "Box Distribution - 1 Stations (5 volunteers)" at bounding box center [266, 423] width 326 height 31
click at [218, 408] on input "Box Distribution - 1 Stations (5 volunteers)" at bounding box center [266, 423] width 326 height 31
click at [209, 408] on input "Box Distribution - 1 Stations (5 volunteers)" at bounding box center [266, 423] width 326 height 31
type input "Box Distribution - 8 Stations (5 volunteers)"
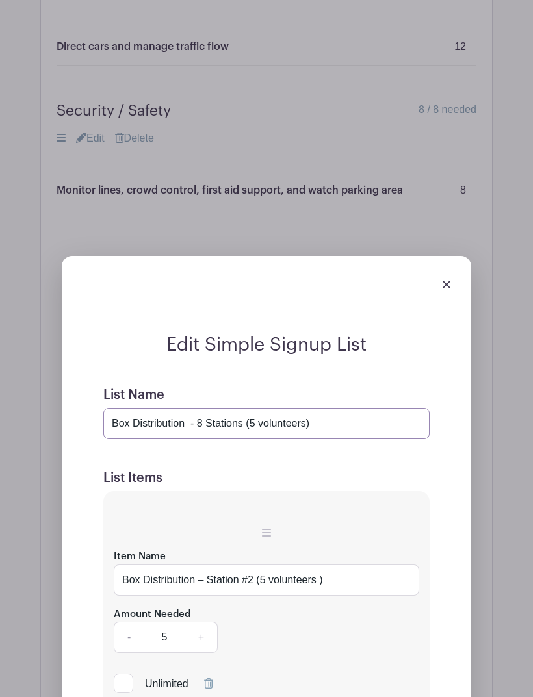
click at [326, 408] on input "Box Distribution - 8 Stations (5 volunteers)" at bounding box center [266, 423] width 326 height 31
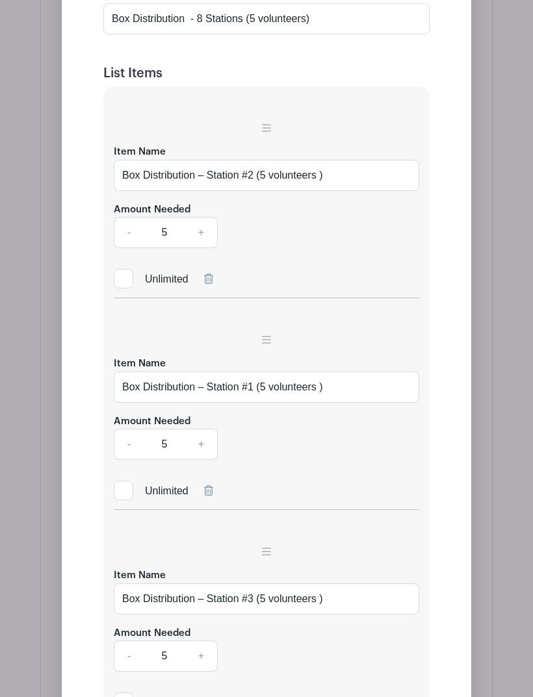
scroll to position [1390, 0]
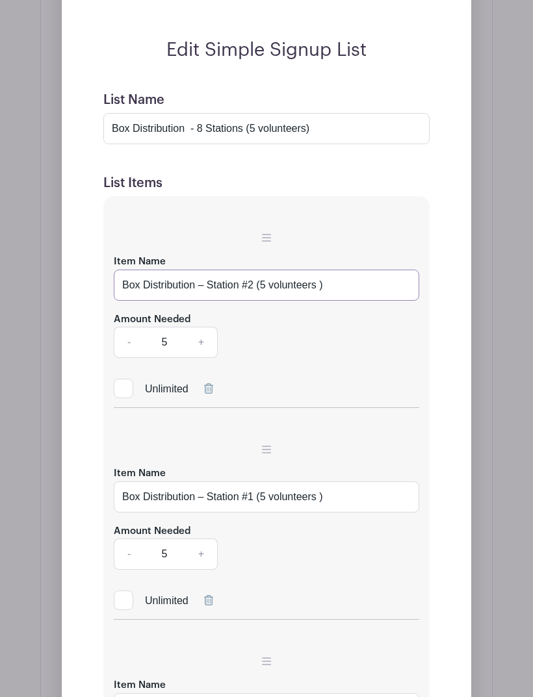
click at [212, 270] on input "Box Distribution – Station #2 (5 volunteers )" at bounding box center [266, 285] width 305 height 31
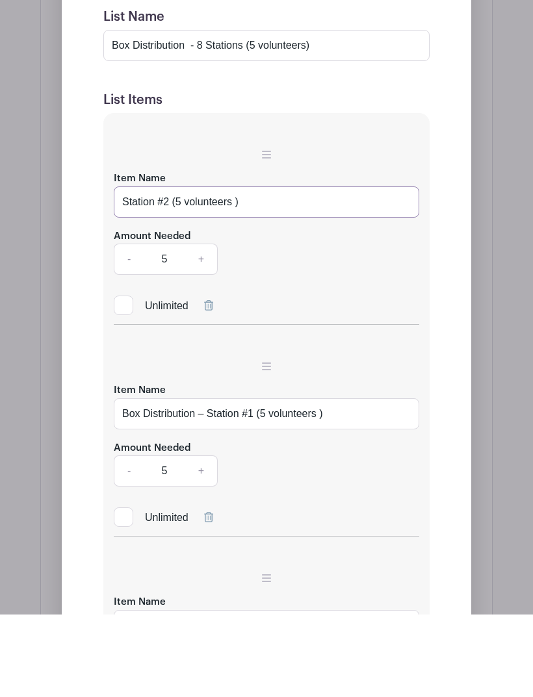
type input "Station #2 (5 volunteers )"
click at [208, 481] on input "Box Distribution – Station #1 (5 volunteers )" at bounding box center [266, 496] width 305 height 31
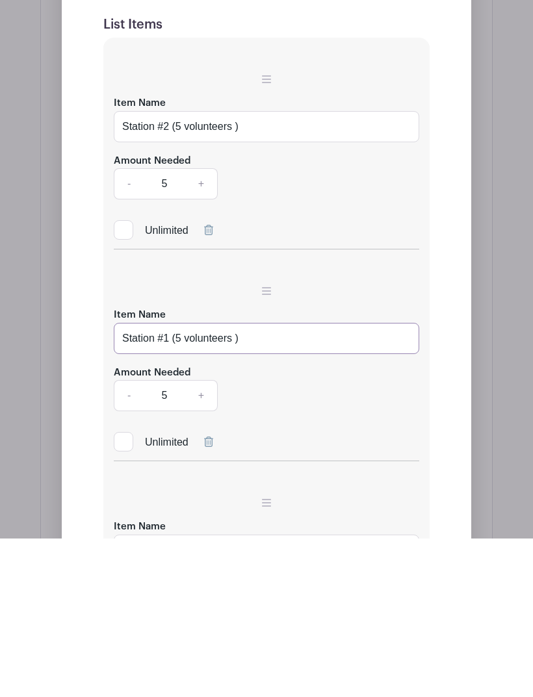
scroll to position [1427, 0]
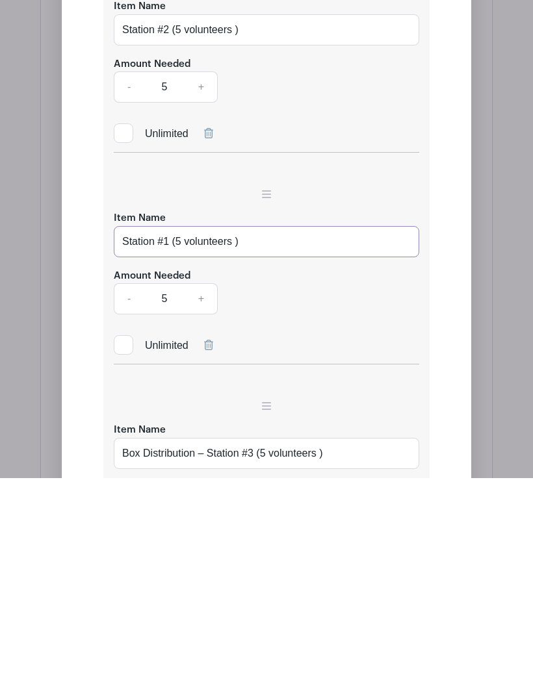
type input "Station #1 (5 volunteers )"
click at [213, 657] on input "Box Distribution – Station #3 (5 volunteers )" at bounding box center [266, 672] width 305 height 31
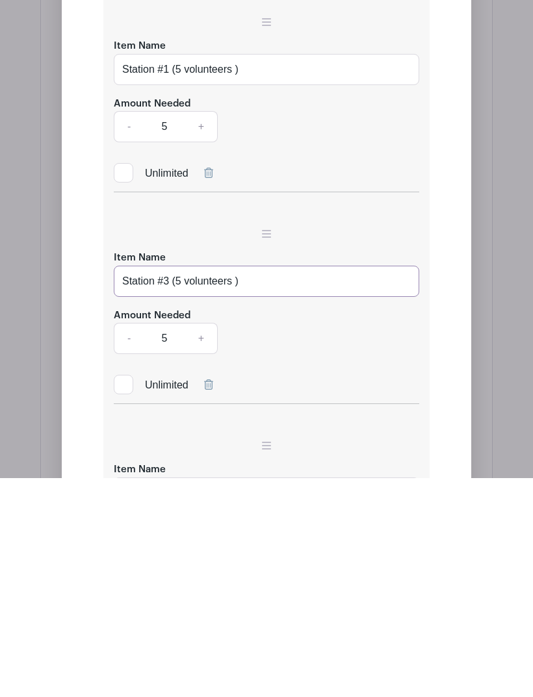
scroll to position [1600, 0]
type input "Station #3 (5 volunteers )"
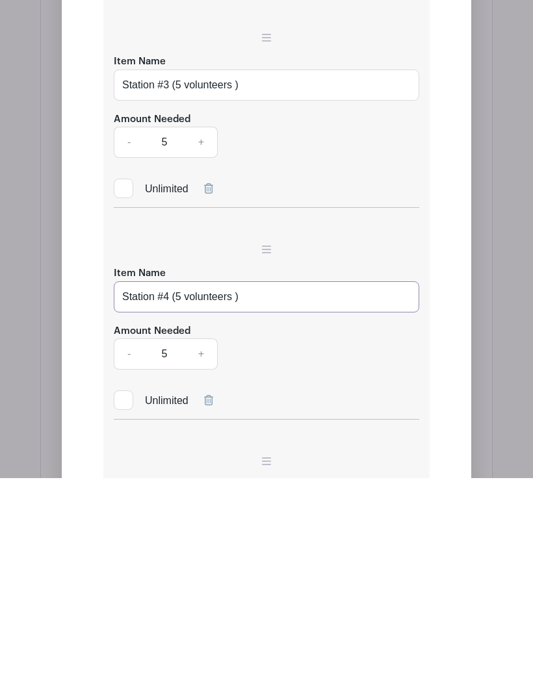
scroll to position [1817, 0]
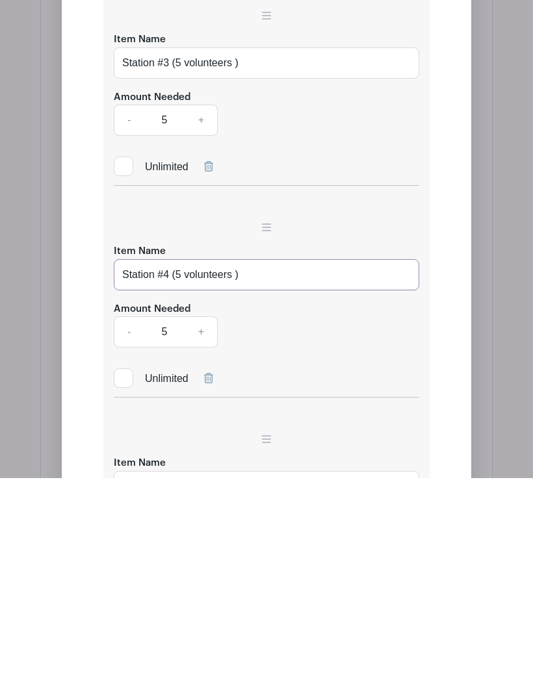
type input "Station #4 (5 volunteers )"
click at [210, 690] on input "Box Distribution – Station #6 (5 volunteers )" at bounding box center [266, 705] width 305 height 31
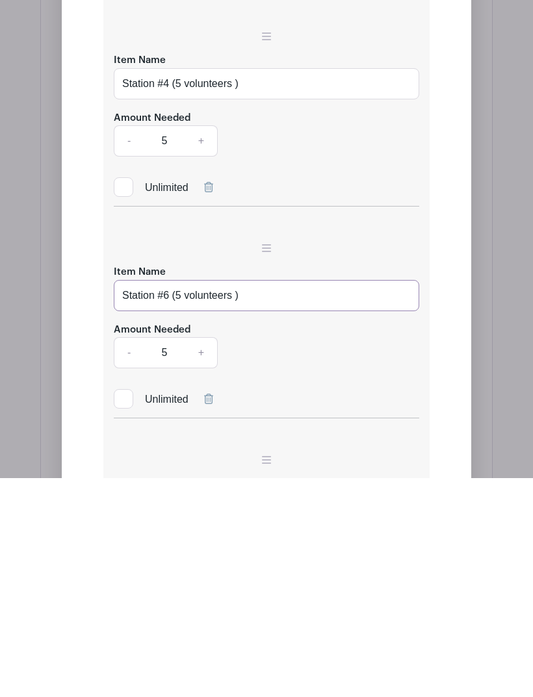
scroll to position [2078, 0]
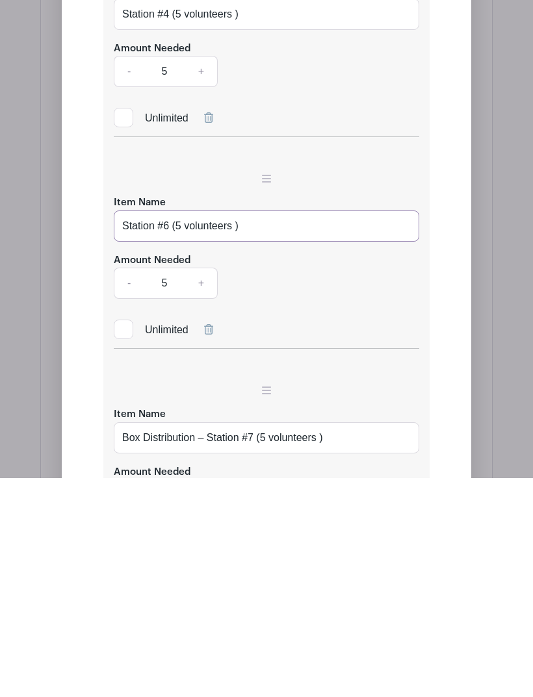
type input "Station #6 (5 volunteers )"
click at [214, 641] on input "Box Distribution – Station #7 (5 volunteers )" at bounding box center [266, 656] width 305 height 31
click at [212, 641] on input "Box Distribution – Station #7 (5 volunteers )" at bounding box center [266, 656] width 305 height 31
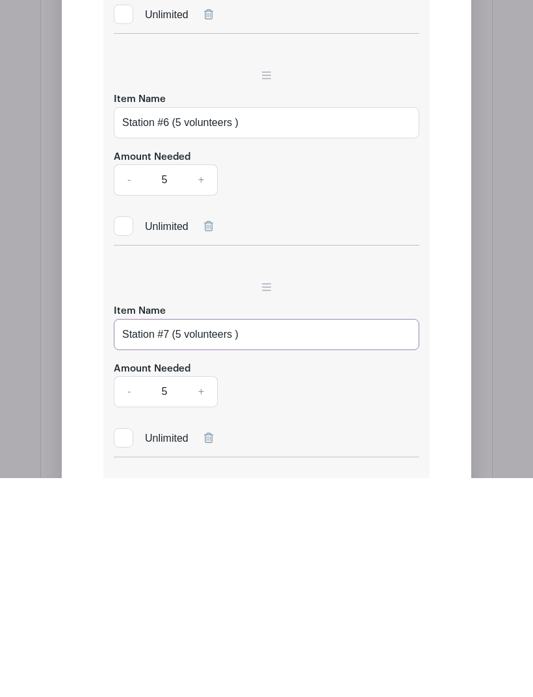
scroll to position [2222, 0]
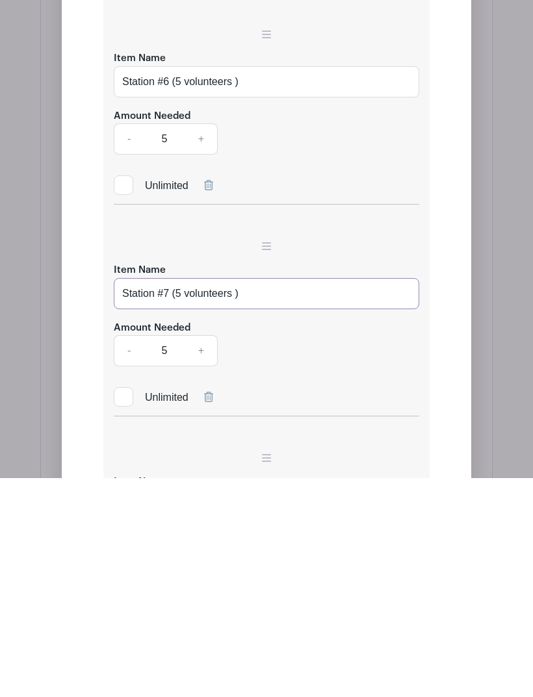
type input "Station #7 (5 volunteers )"
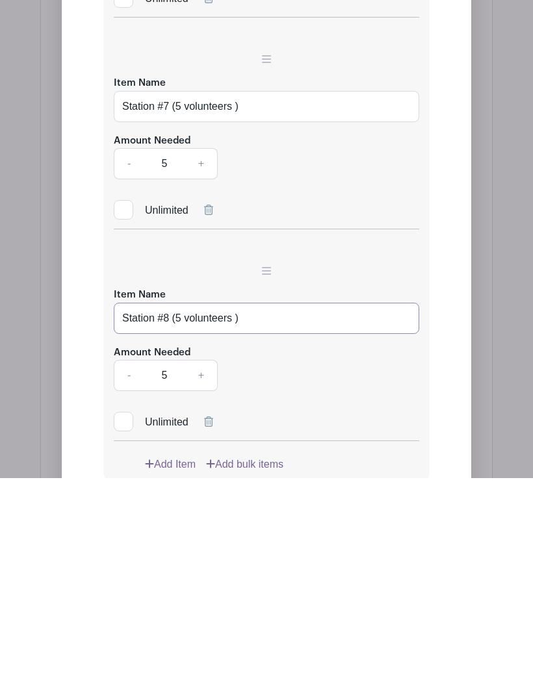
scroll to position [2426, 0]
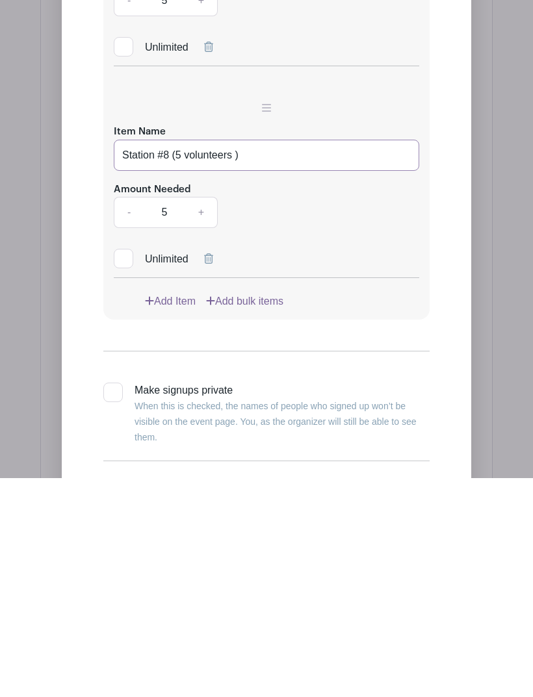
type input "Station #8 (5 volunteers )"
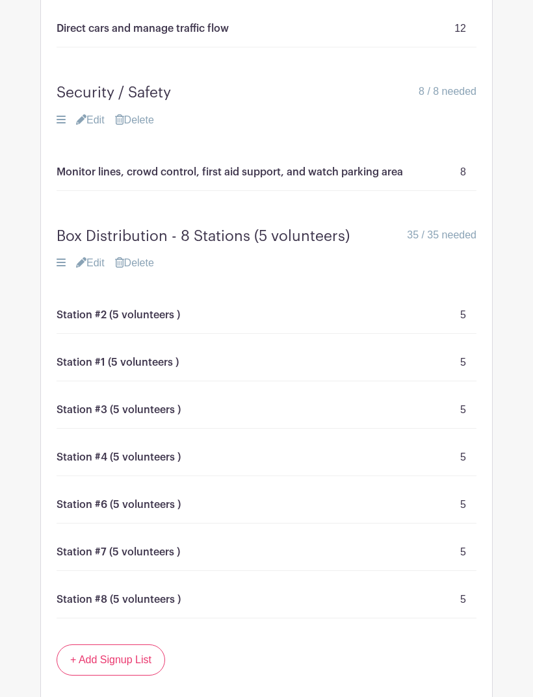
scroll to position [1087, 0]
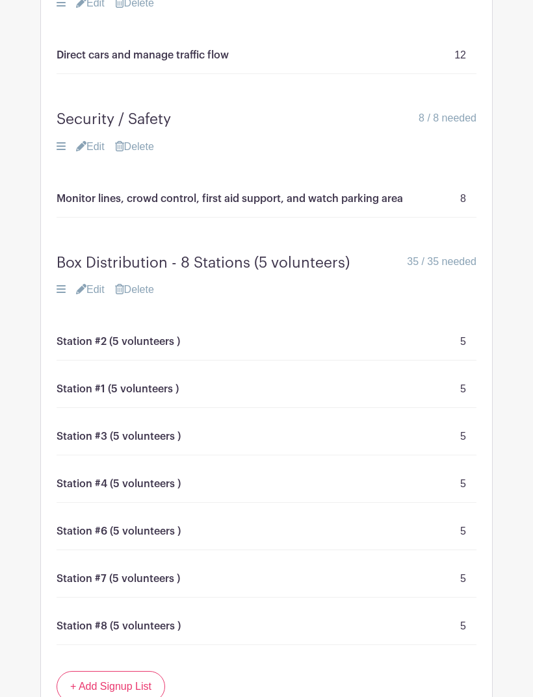
click at [90, 282] on link "Edit" at bounding box center [90, 290] width 29 height 16
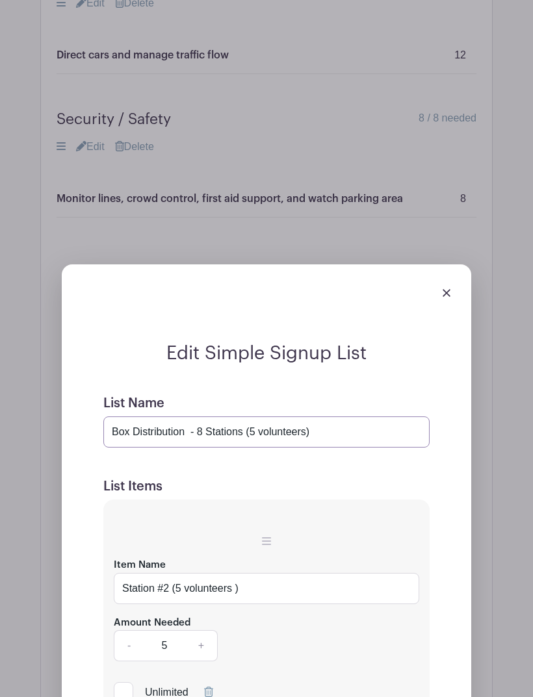
click at [253, 416] on input "Box Distribution - 8 Stations (5 volunteers)" at bounding box center [266, 431] width 326 height 31
type input "Box Distribution - 8 Stations (35 volunteers)"
click at [448, 289] on img at bounding box center [446, 293] width 8 height 8
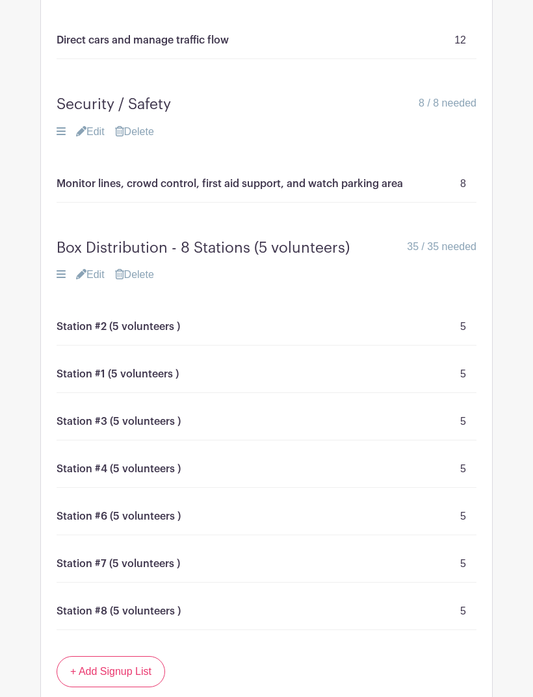
scroll to position [1101, 0]
click at [92, 268] on link "Edit" at bounding box center [90, 276] width 29 height 16
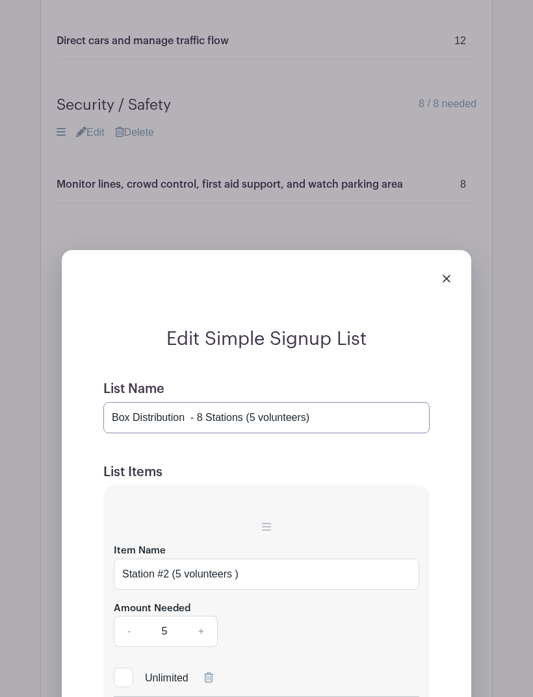
click at [251, 402] on input "Box Distribution - 8 Stations (5 volunteers)" at bounding box center [266, 417] width 326 height 31
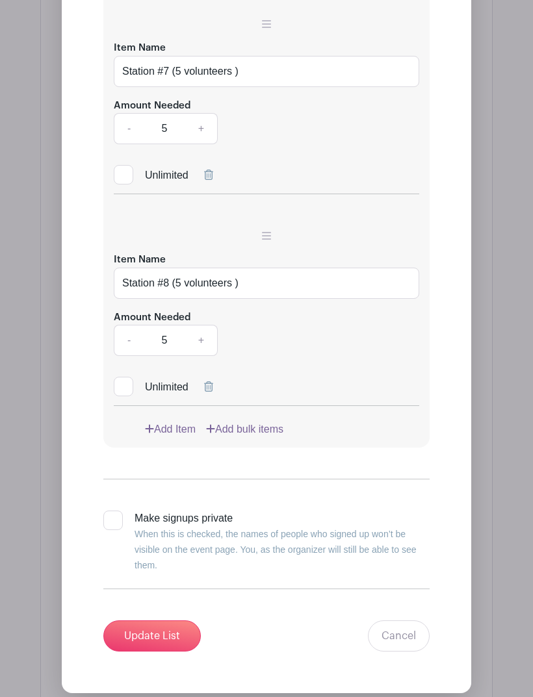
scroll to position [2670, 0]
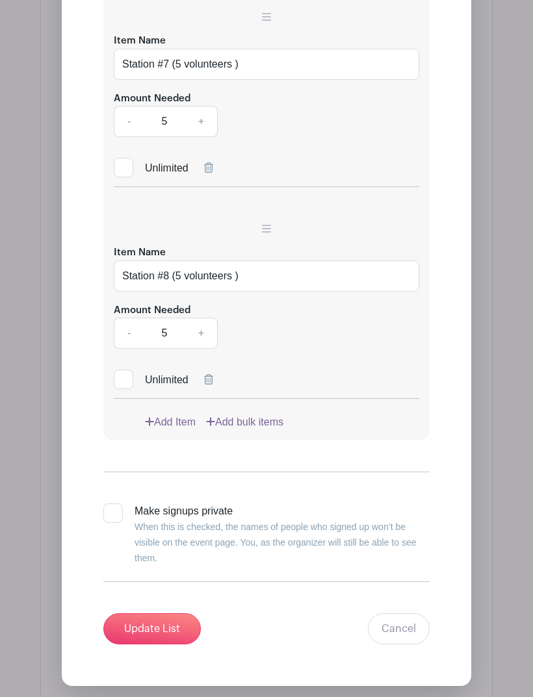
type input "Box Distribution - 8 Stations (35 volunteers)"
click at [144, 613] on input "Update List" at bounding box center [151, 628] width 97 height 31
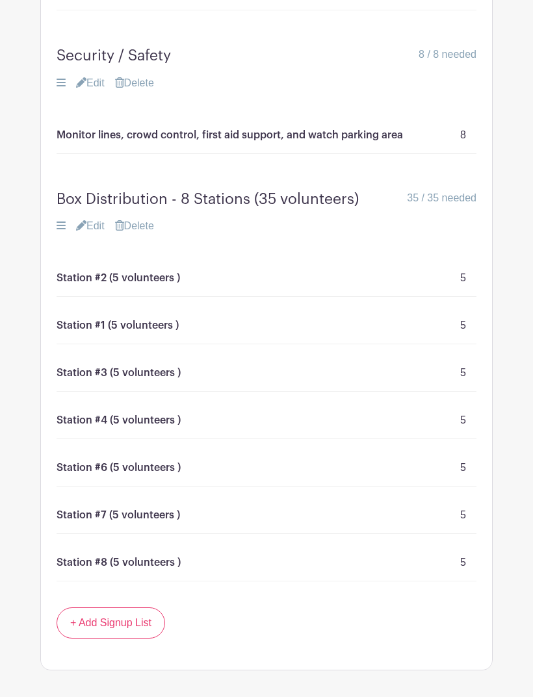
scroll to position [1140, 0]
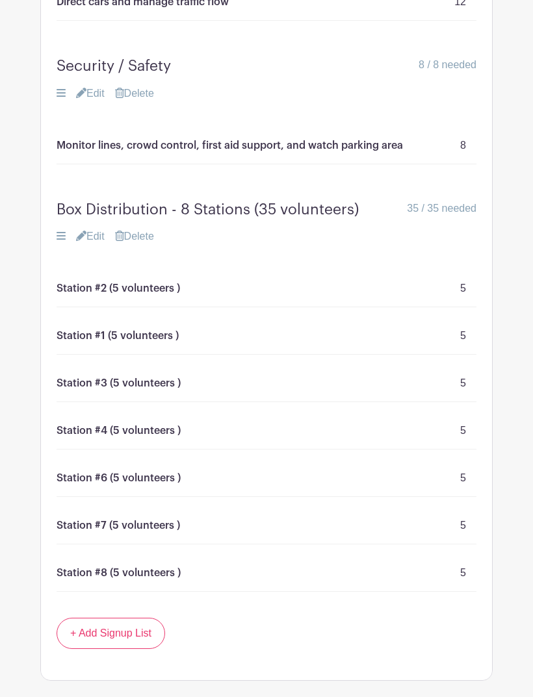
click at [96, 229] on link "Edit" at bounding box center [90, 237] width 29 height 16
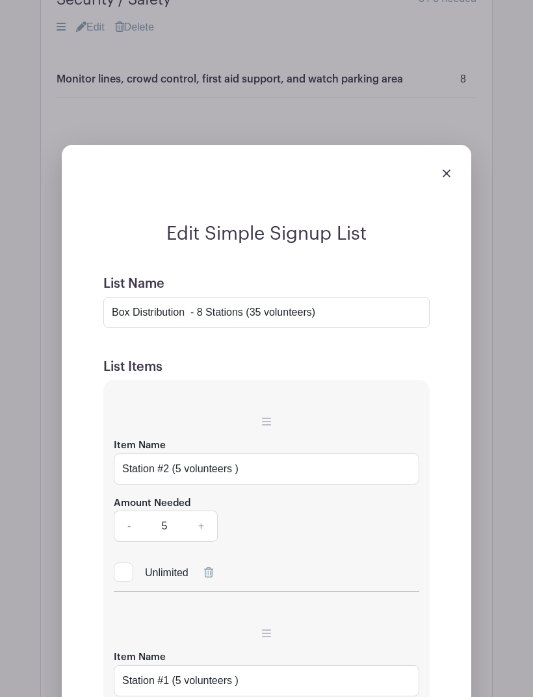
scroll to position [1207, 0]
click at [169, 453] on input "Station #2 (5 volunteers )" at bounding box center [266, 468] width 305 height 31
click at [166, 453] on input "Station #2 (5 volunteers )" at bounding box center [266, 468] width 305 height 31
click at [169, 453] on input "Station #2 (5 volunteers )" at bounding box center [266, 468] width 305 height 31
click at [170, 453] on input "Station #2 (5 volunteers )" at bounding box center [266, 468] width 305 height 31
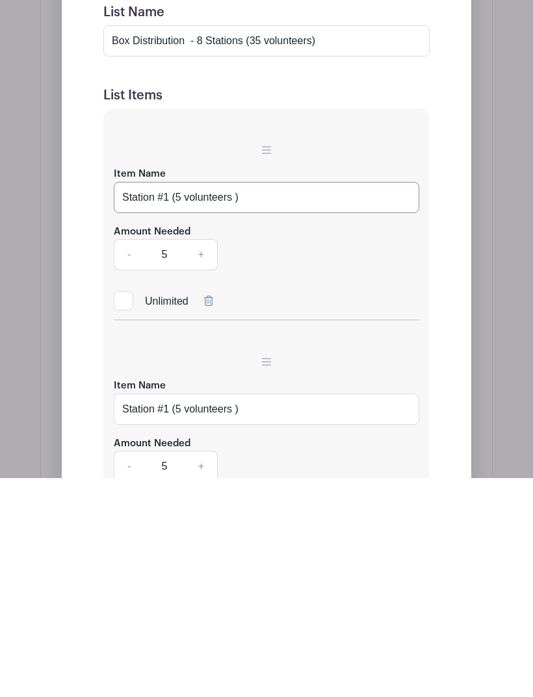
scroll to position [1261, 0]
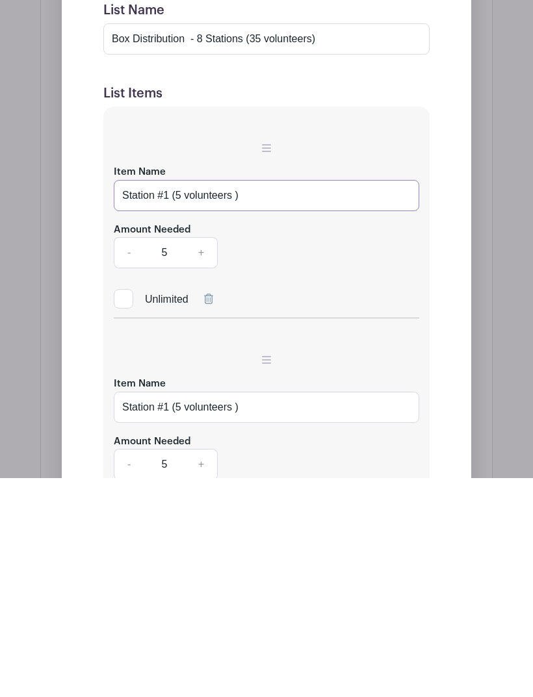
type input "Station #1 (5 volunteers )"
click at [170, 611] on input "Station #1 (5 volunteers )" at bounding box center [266, 626] width 305 height 31
click at [166, 611] on input "Station #1 (5 volunteers )" at bounding box center [266, 626] width 305 height 31
click at [162, 611] on input "Station #1 (5 volunteers )" at bounding box center [266, 626] width 305 height 31
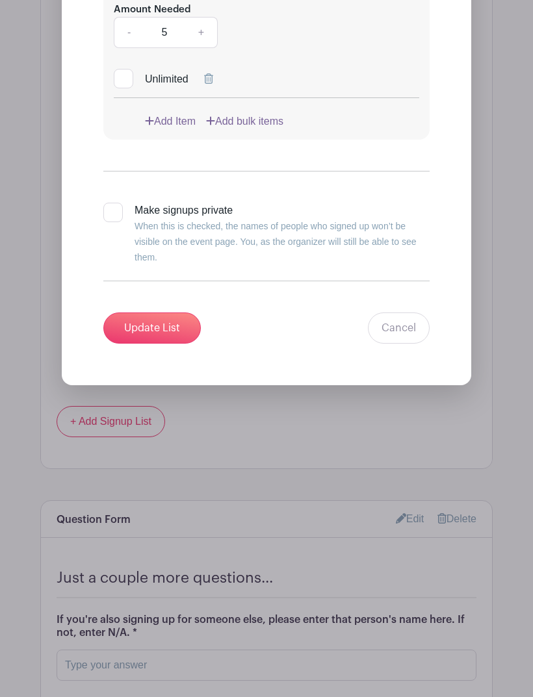
scroll to position [2989, 0]
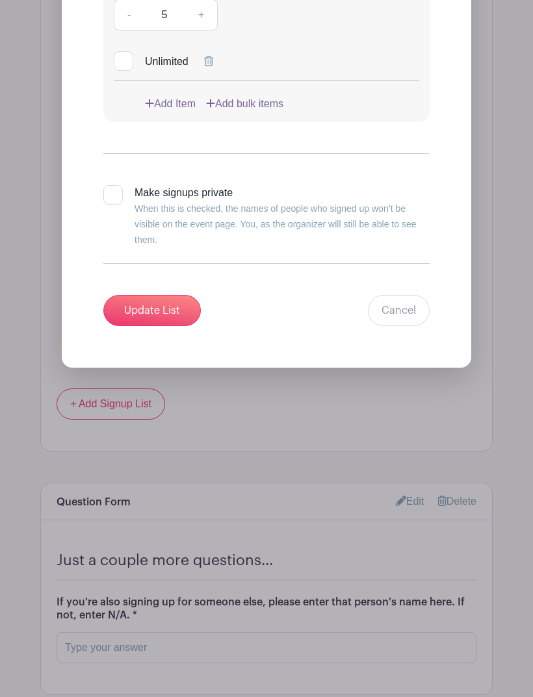
type input "Station #2 (5 volunteers )"
click at [149, 295] on input "Update List" at bounding box center [151, 310] width 97 height 31
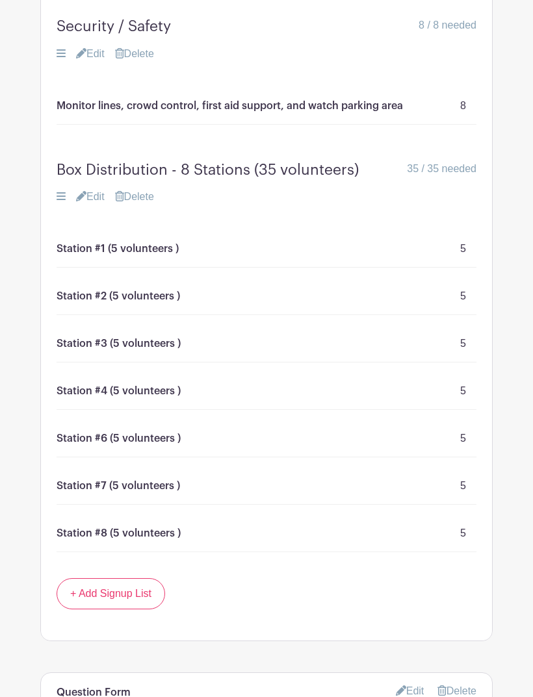
scroll to position [1178, 0]
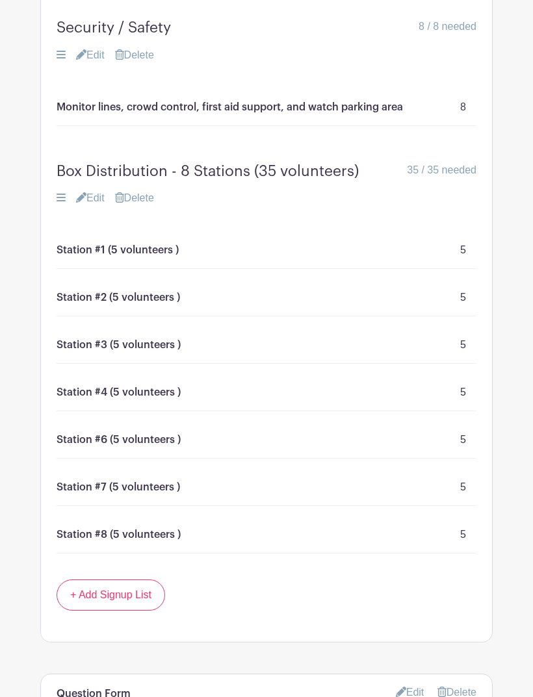
click at [54, 233] on div "Station #1 (5 volunteers ) 5 Station #2 (5 volunteers ) 5 Station #3 (5 volunte…" at bounding box center [266, 394] width 451 height 322
click at [57, 290] on p "Station #2 (5 volunteers )" at bounding box center [118, 298] width 123 height 16
click at [58, 338] on p "Station #3 (5 volunteers )" at bounding box center [119, 346] width 124 height 16
click at [63, 385] on p "Station #4 (5 volunteers )" at bounding box center [119, 393] width 124 height 16
click at [67, 433] on p "Station #6 (5 volunteers )" at bounding box center [119, 441] width 124 height 16
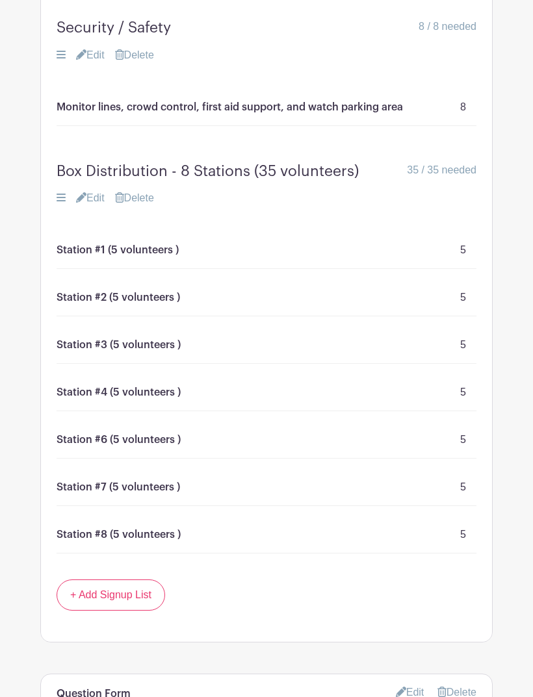
click at [59, 470] on div "Station #7 (5 volunteers ) 5" at bounding box center [267, 488] width 420 height 37
click at [62, 517] on div "Station #8 (5 volunteers ) 5" at bounding box center [267, 535] width 420 height 37
click at [100, 191] on link "Edit" at bounding box center [90, 199] width 29 height 16
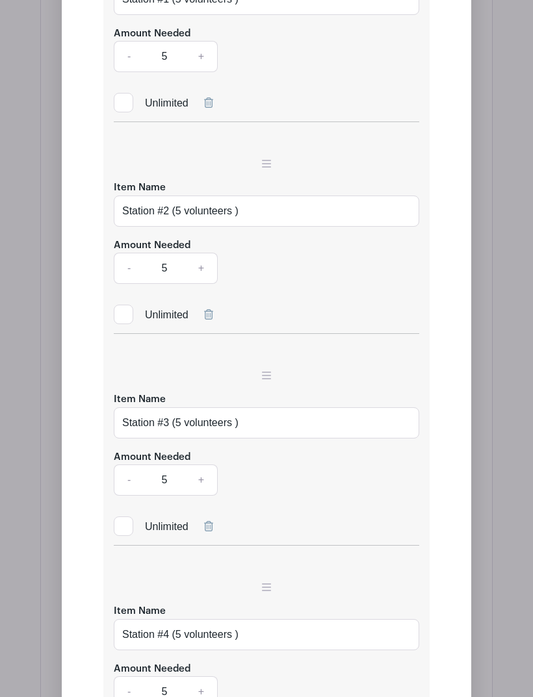
scroll to position [1647, 0]
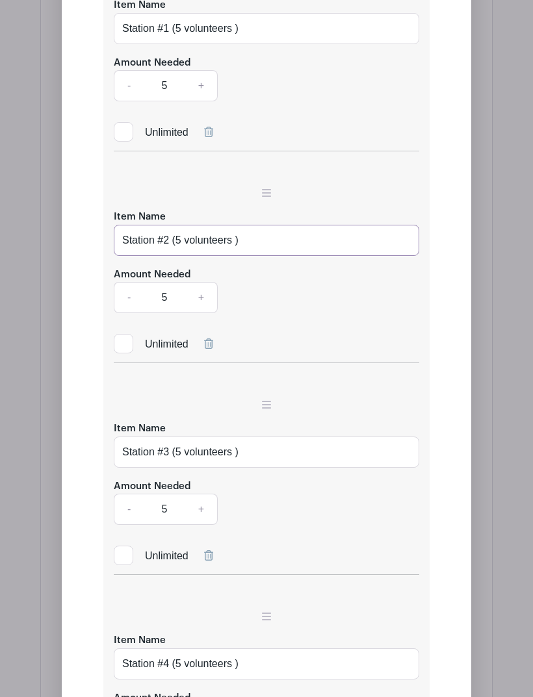
click at [127, 225] on input "Station #2 (5 volunteers )" at bounding box center [266, 240] width 305 height 31
click at [129, 225] on input "Station #2 (5 volunteers )" at bounding box center [266, 240] width 305 height 31
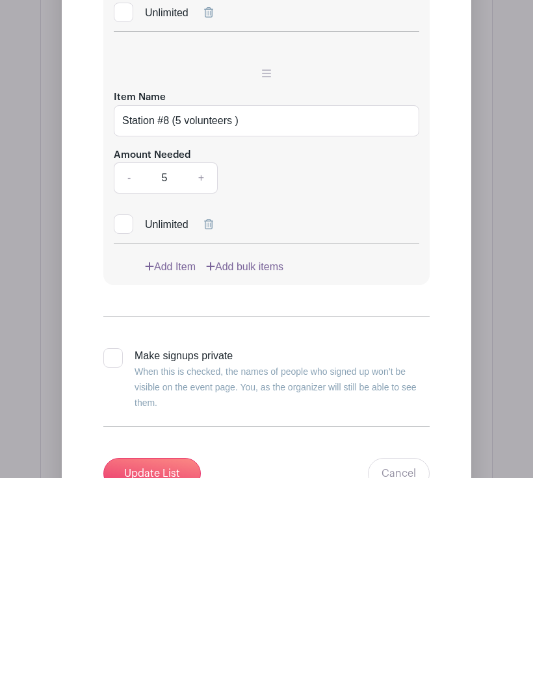
scroll to position [2614, 0]
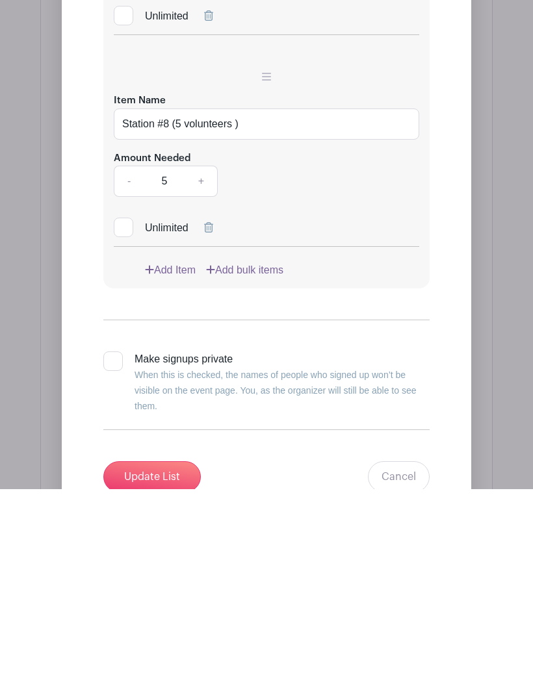
click at [148, 669] on input "Update List" at bounding box center [151, 684] width 97 height 31
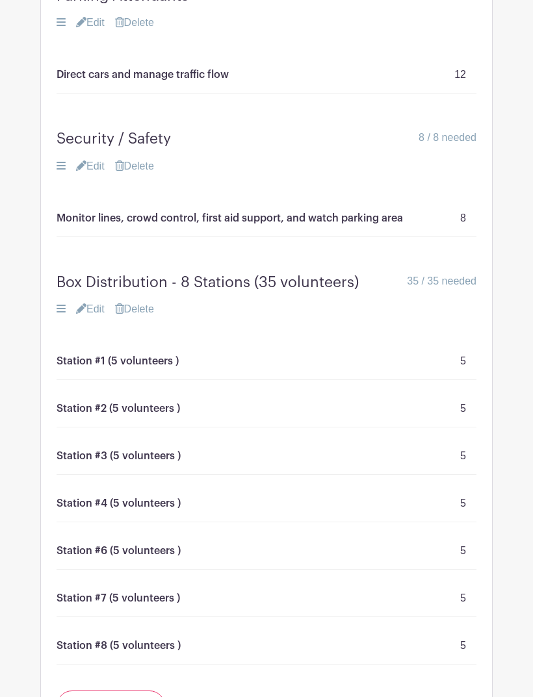
scroll to position [1066, 0]
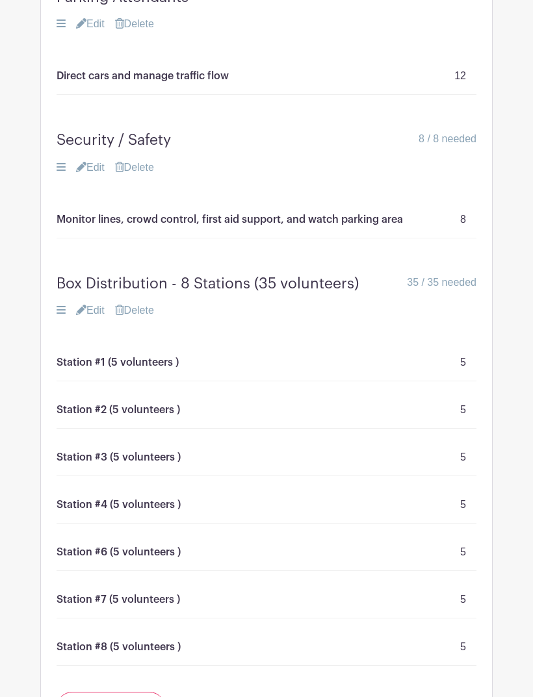
click at [96, 303] on link "Edit" at bounding box center [90, 311] width 29 height 16
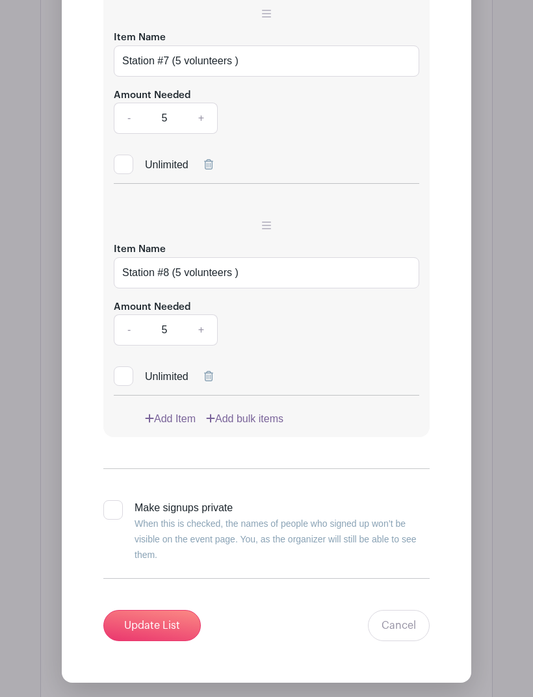
scroll to position [2704, 0]
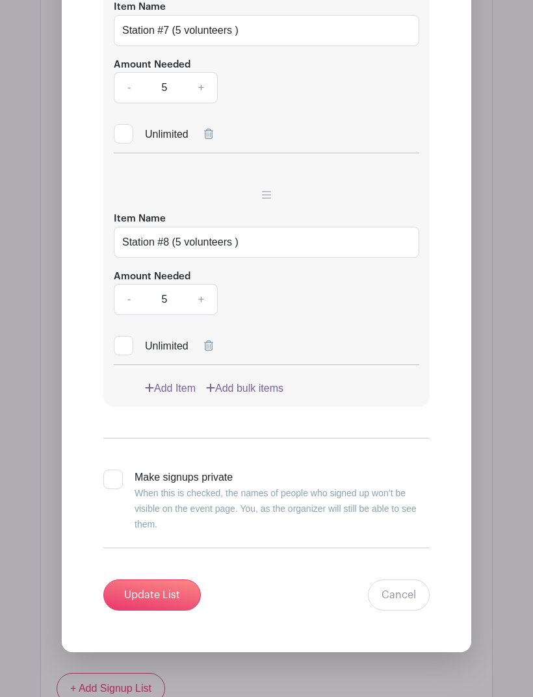
click at [159, 381] on link "Add Item" at bounding box center [170, 389] width 51 height 16
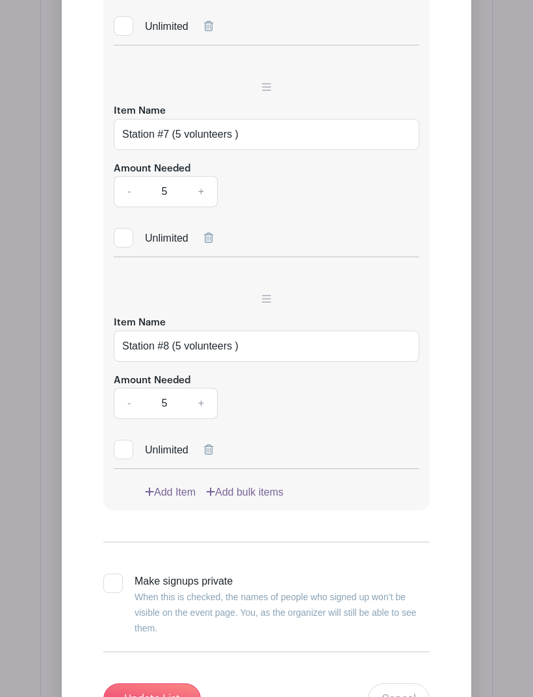
scroll to position [2704, 0]
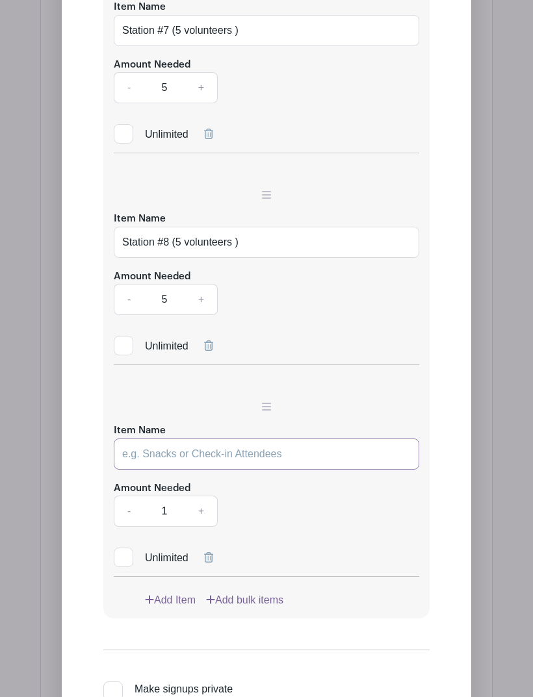
click at [133, 439] on input "Item Name" at bounding box center [266, 454] width 305 height 31
click at [129, 439] on input "Item Name" at bounding box center [266, 454] width 305 height 31
paste input "Station #2 (5 volunteers )"
click at [170, 439] on input "Station #2 (5 volunteers )" at bounding box center [266, 454] width 305 height 31
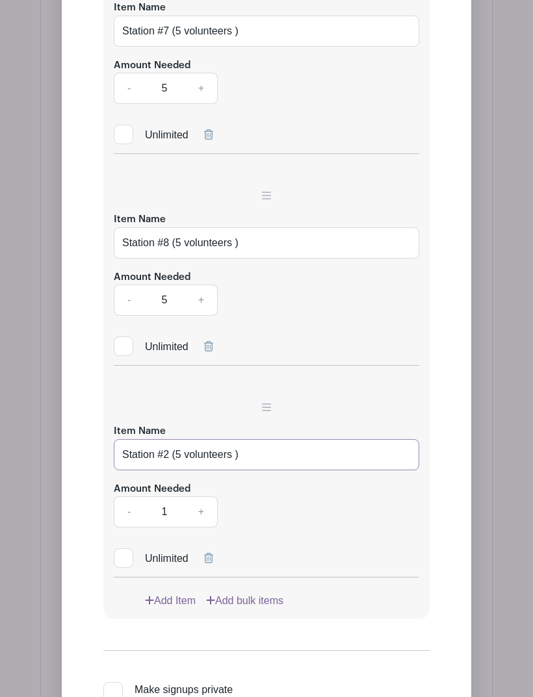
click at [166, 439] on input "Station #2 (5 volunteers )" at bounding box center [266, 454] width 305 height 31
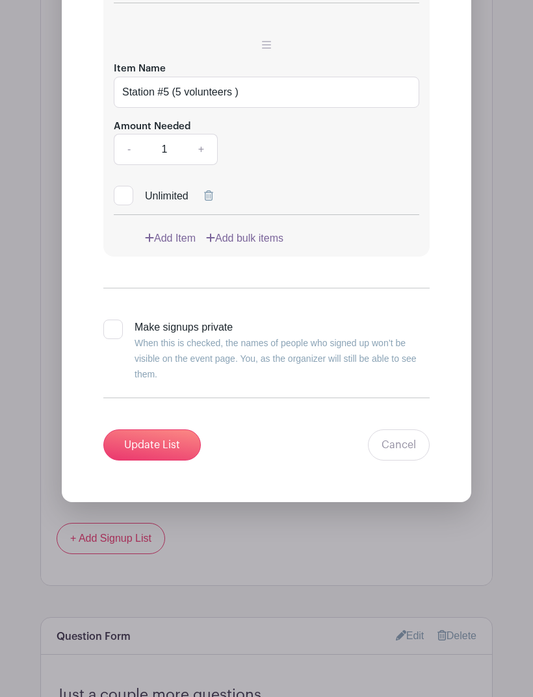
scroll to position [3060, 0]
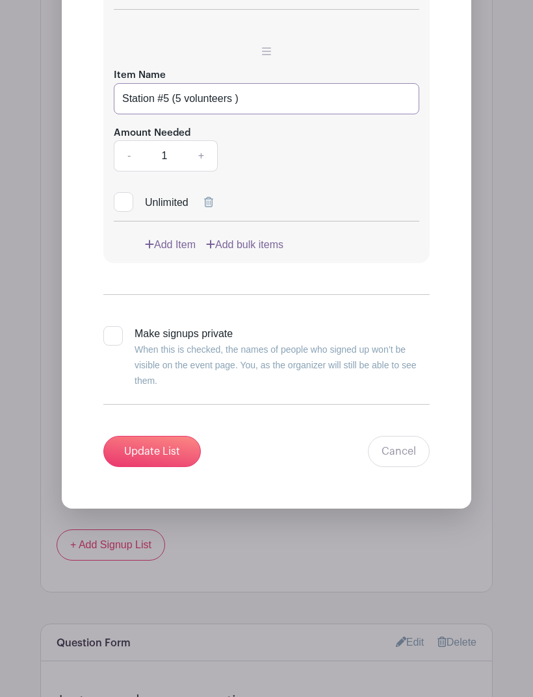
type input "Station #5 (5 volunteers )"
click at [149, 436] on input "Update List" at bounding box center [151, 451] width 97 height 31
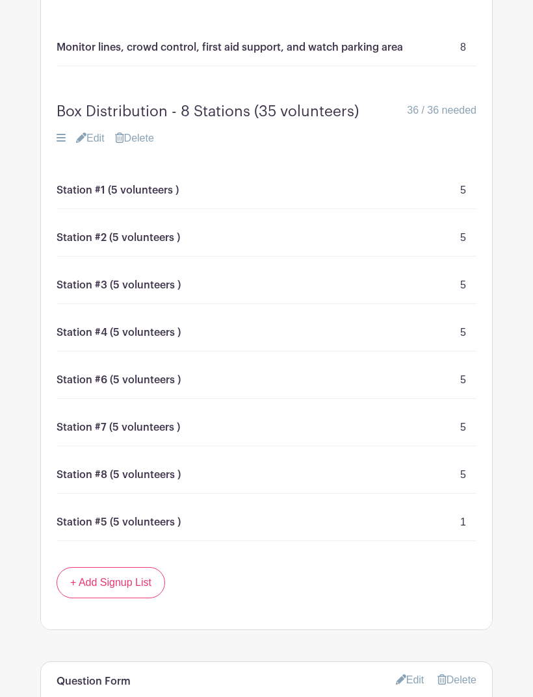
scroll to position [1134, 0]
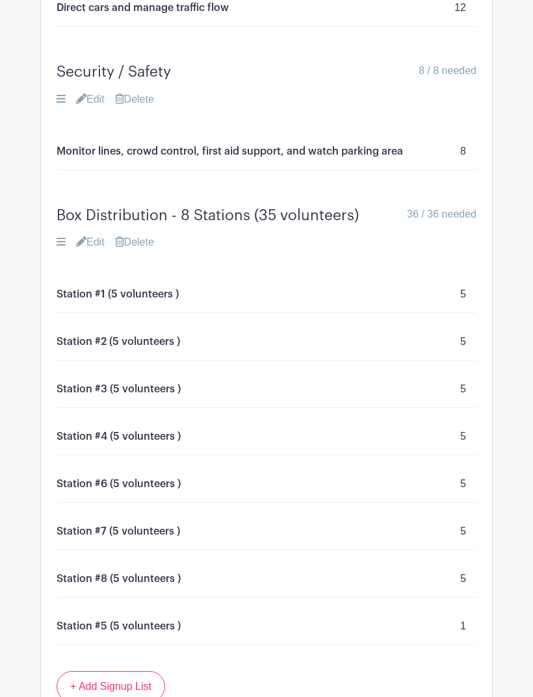
click at [92, 235] on link "Edit" at bounding box center [90, 243] width 29 height 16
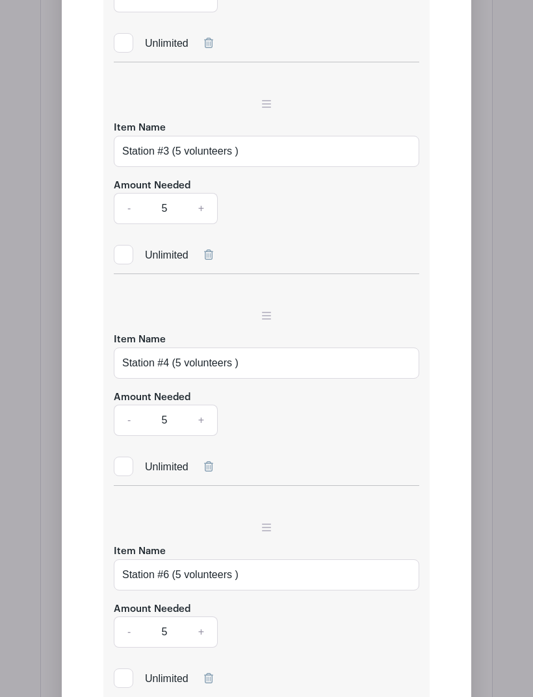
scroll to position [1947, 0]
click at [168, 348] on input "Station #4 (5 volunteers )" at bounding box center [266, 363] width 305 height 31
click at [167, 348] on input "Station #4 (5 volunteers )" at bounding box center [266, 363] width 305 height 31
click at [168, 348] on input "Station #4 (5 volunteers )" at bounding box center [266, 363] width 305 height 31
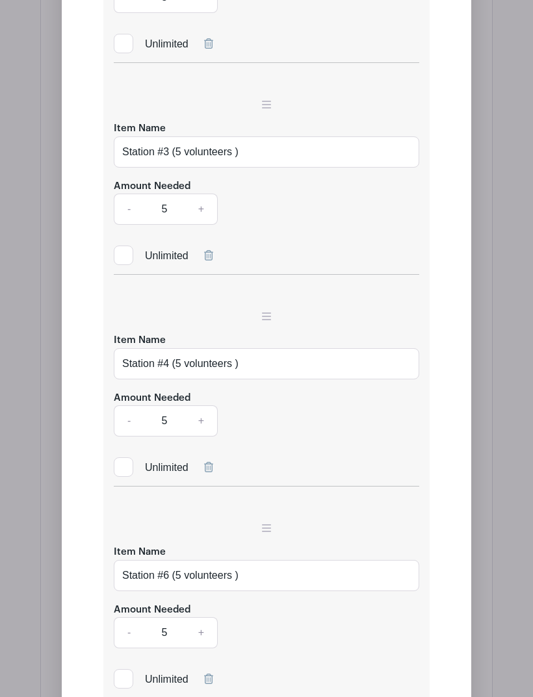
click at [96, 429] on div "Edit Simple Signup List List Name Box Distribution - 8 Stations (35 volunteers)…" at bounding box center [266, 530] width 389 height 2097
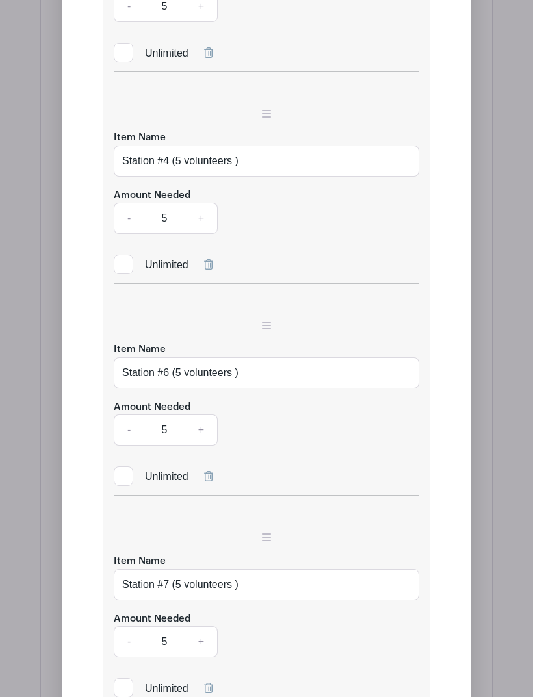
scroll to position [2166, 0]
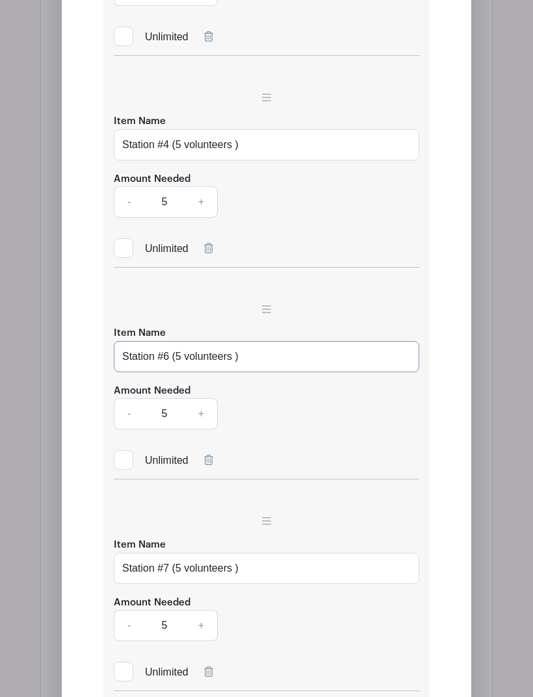
click at [168, 342] on input "Station #6 (5 volunteers )" at bounding box center [266, 357] width 305 height 31
click at [162, 342] on input "Station #6 (5 volunteers )" at bounding box center [266, 357] width 305 height 31
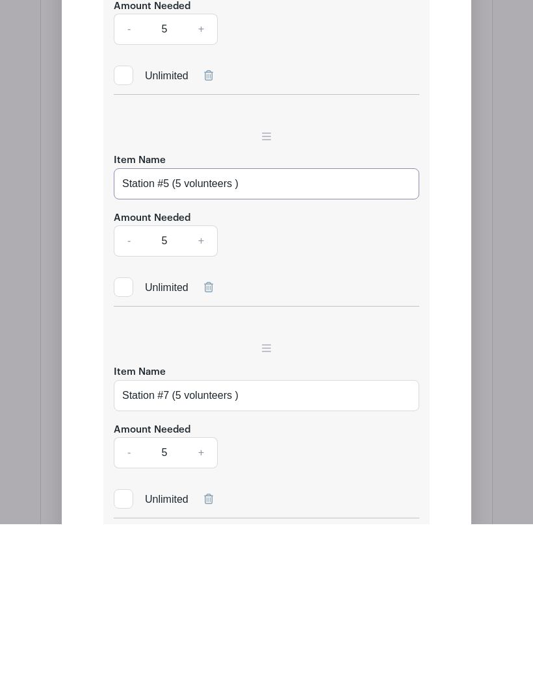
type input "Station #5 (5 volunteers )"
click at [166, 554] on input "Station #7 (5 volunteers )" at bounding box center [266, 569] width 305 height 31
click at [165, 554] on input "Station #7 (5 volunteers )" at bounding box center [266, 569] width 305 height 31
click at [168, 554] on input "Station #7 (5 volunteers )" at bounding box center [266, 569] width 305 height 31
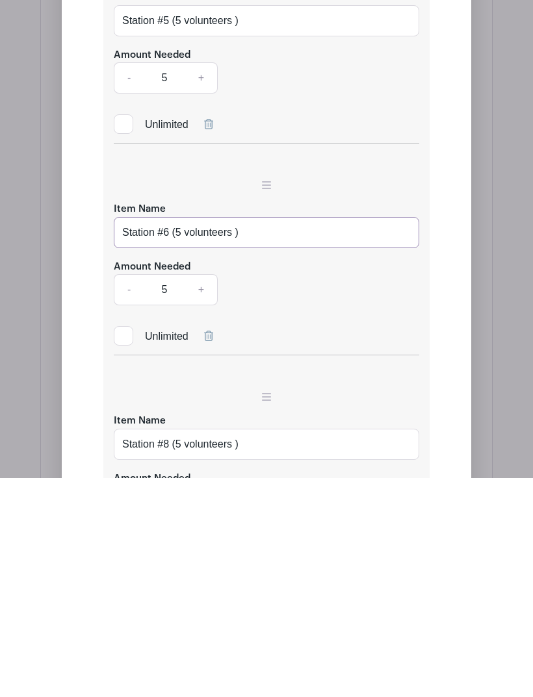
scroll to position [2289, 0]
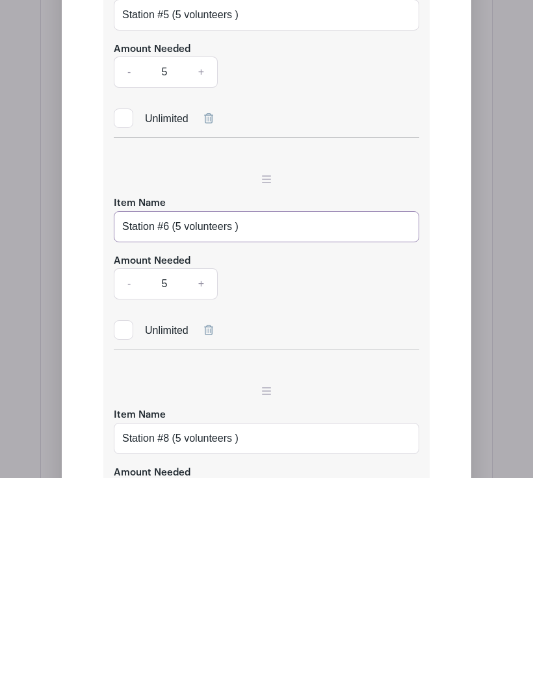
type input "Station #6 (5 volunteers )"
click at [171, 642] on input "Station #8 (5 volunteers )" at bounding box center [266, 657] width 305 height 31
click at [166, 642] on input "Station #8 (5 volunteers )" at bounding box center [266, 657] width 305 height 31
click at [170, 642] on input "Station #8 (5 volunteers )" at bounding box center [266, 657] width 305 height 31
click at [166, 642] on input "Station #8 (5 volunteers )" at bounding box center [266, 657] width 305 height 31
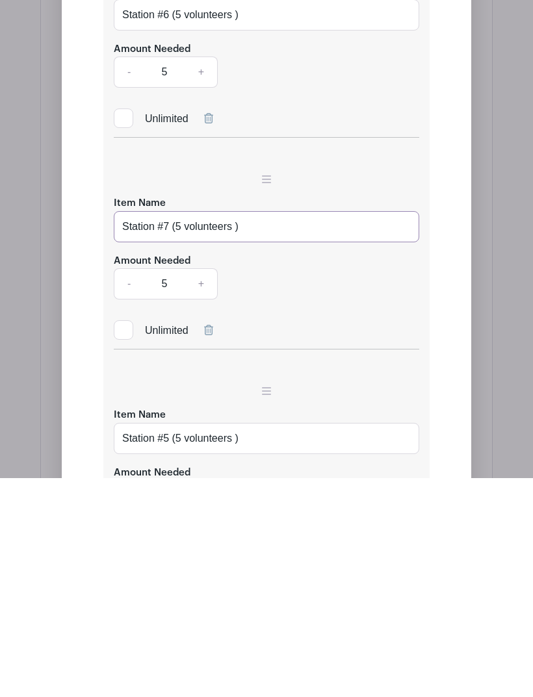
scroll to position [2503, 0]
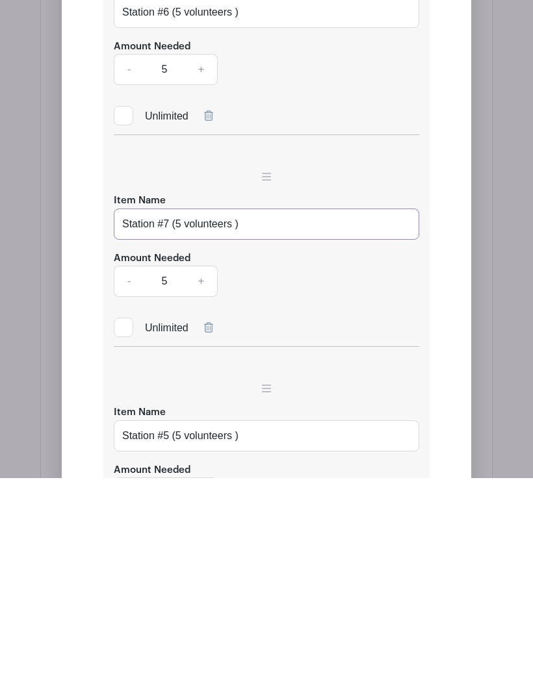
type input "Station #7 (5 volunteers )"
click at [167, 639] on input "Station #5 (5 volunteers )" at bounding box center [266, 654] width 305 height 31
click at [165, 639] on input "Station #5 (5 volunteers )" at bounding box center [266, 654] width 305 height 31
click at [166, 639] on input "Station #5 (5 volunteers )" at bounding box center [266, 654] width 305 height 31
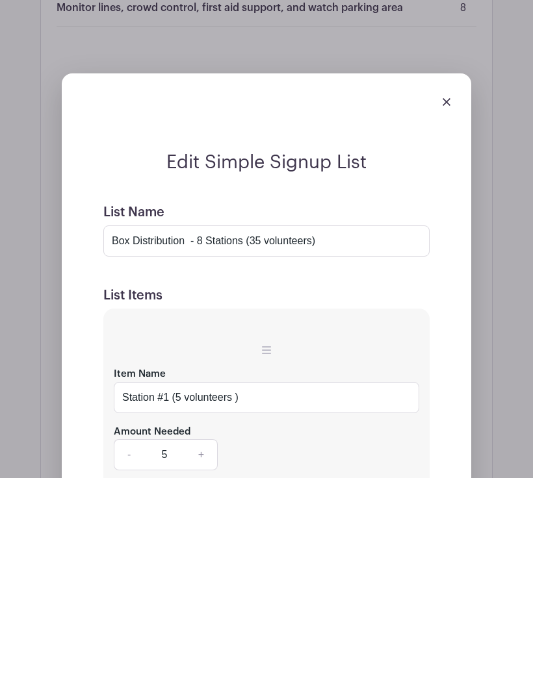
scroll to position [1127, 0]
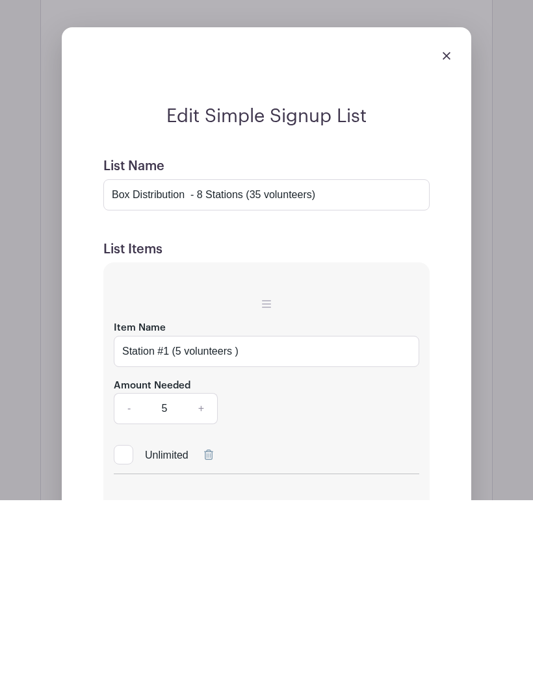
type input "Station #8 (5 volunteers )"
click at [257, 377] on input "Box Distribution - 8 Stations (35 volunteers)" at bounding box center [266, 392] width 326 height 31
click at [259, 377] on input "Box Distribution - 8 Stations (35 volunteers)" at bounding box center [266, 392] width 326 height 31
click at [256, 377] on input "Box Distribution - 8 Stations (35 volunteers)" at bounding box center [266, 392] width 326 height 31
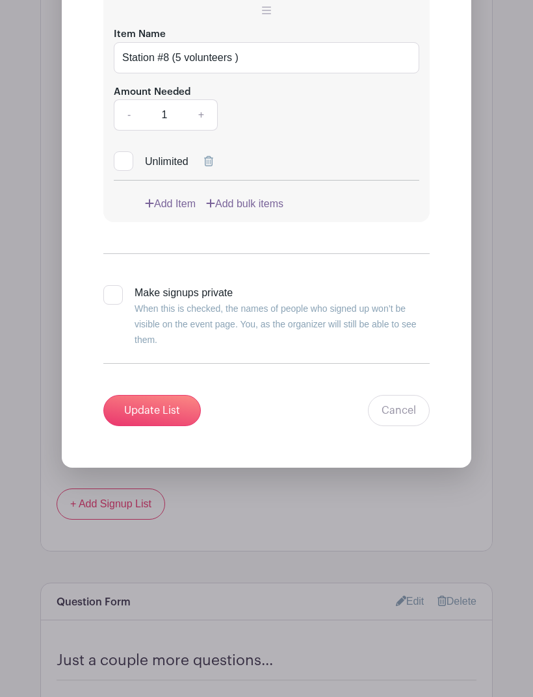
type input "Box Distribution - 8 Stations (40 volunteers)"
click at [152, 396] on input "Update List" at bounding box center [151, 411] width 97 height 31
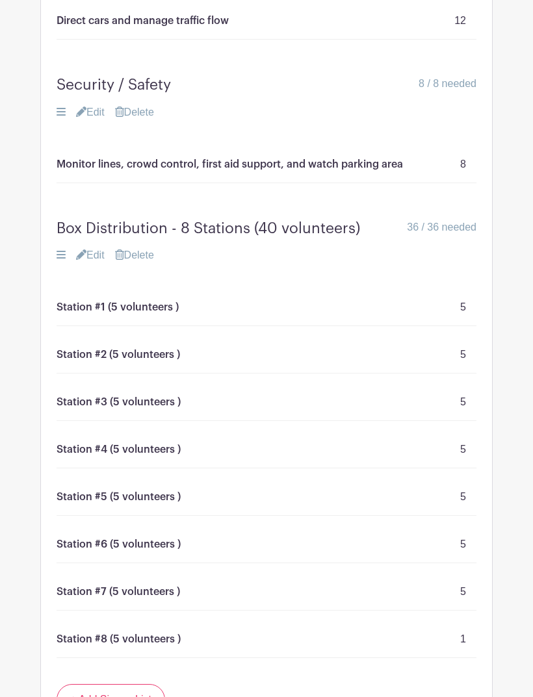
scroll to position [1121, 0]
click at [94, 248] on link "Edit" at bounding box center [90, 256] width 29 height 16
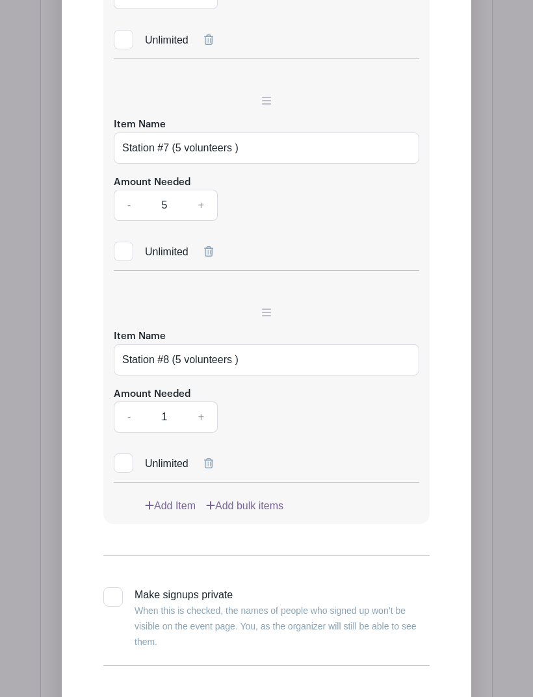
scroll to position [2797, 0]
click at [199, 403] on link "+" at bounding box center [201, 418] width 32 height 31
click at [203, 402] on link "+" at bounding box center [201, 417] width 32 height 31
click at [207, 402] on link "+" at bounding box center [201, 417] width 32 height 31
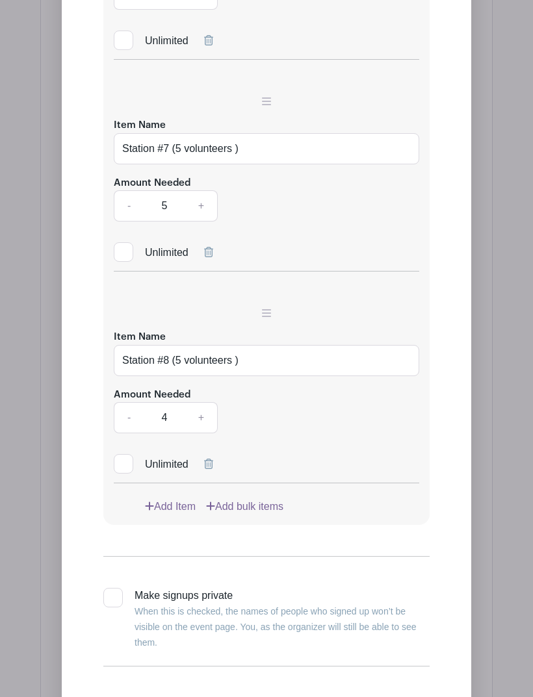
click at [205, 402] on link "+" at bounding box center [201, 417] width 32 height 31
type input "5"
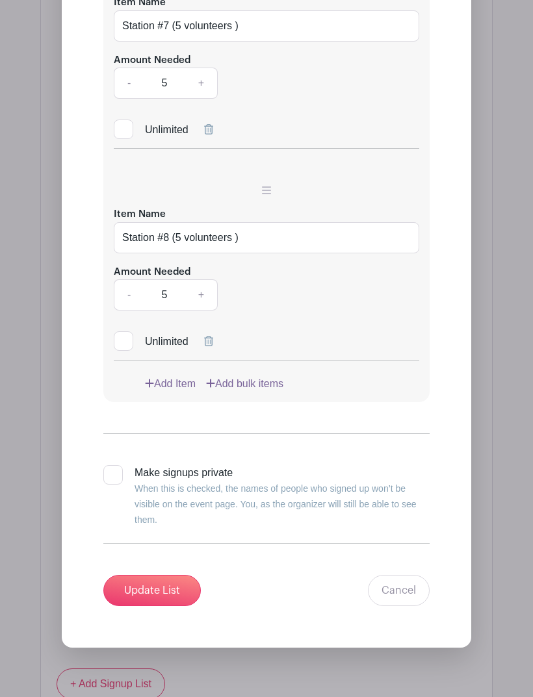
click at [134, 576] on input "Update List" at bounding box center [151, 591] width 97 height 31
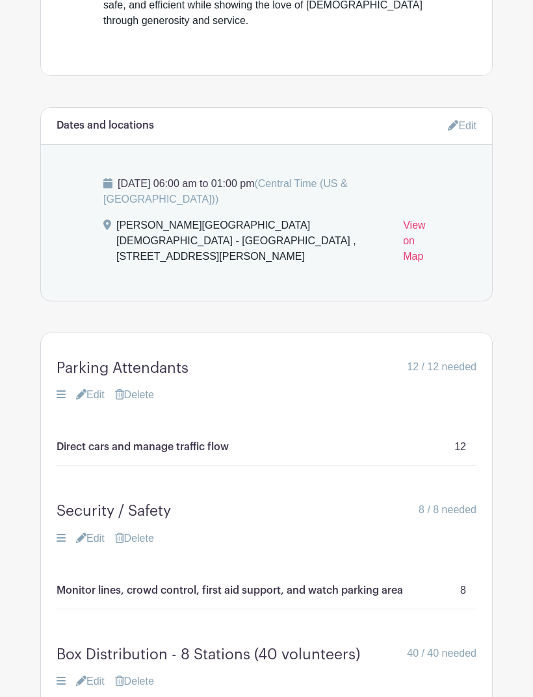
scroll to position [694, 0]
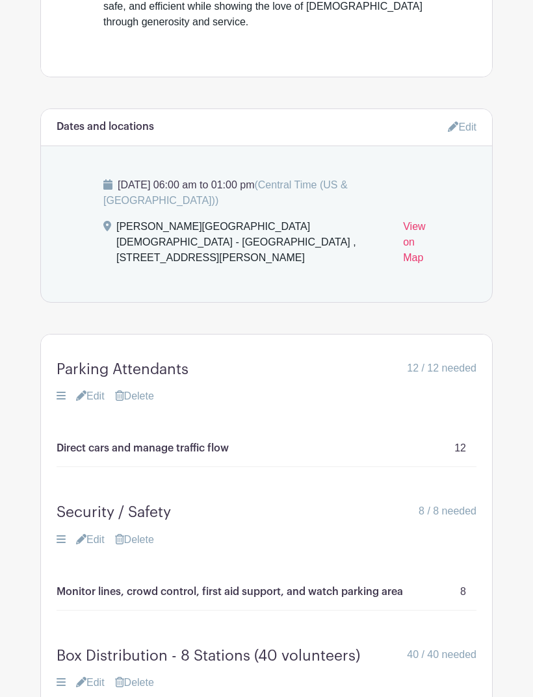
click at [96, 389] on link "Edit" at bounding box center [90, 397] width 29 height 16
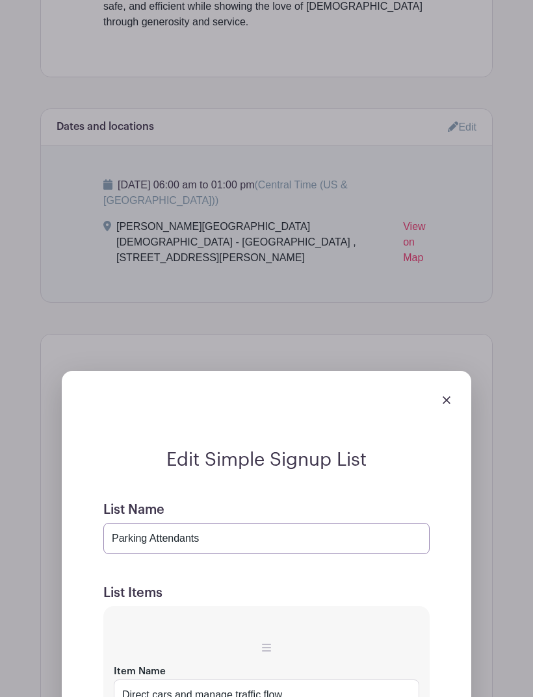
click at [229, 523] on input "Parking Attendants" at bounding box center [266, 538] width 326 height 31
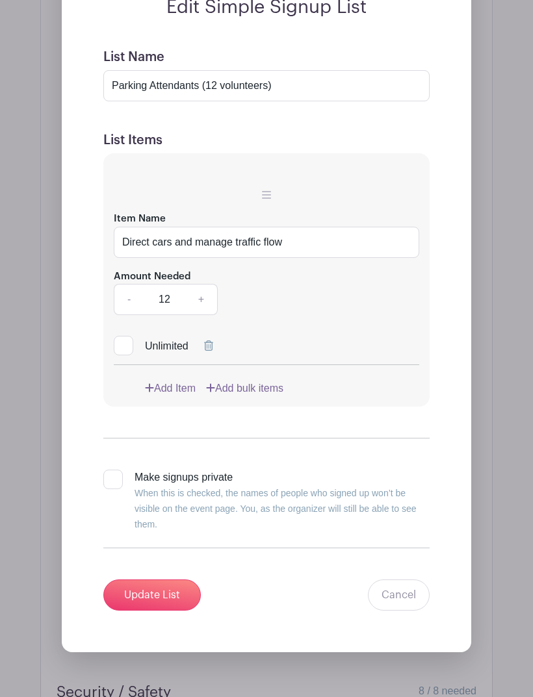
scroll to position [1144, 0]
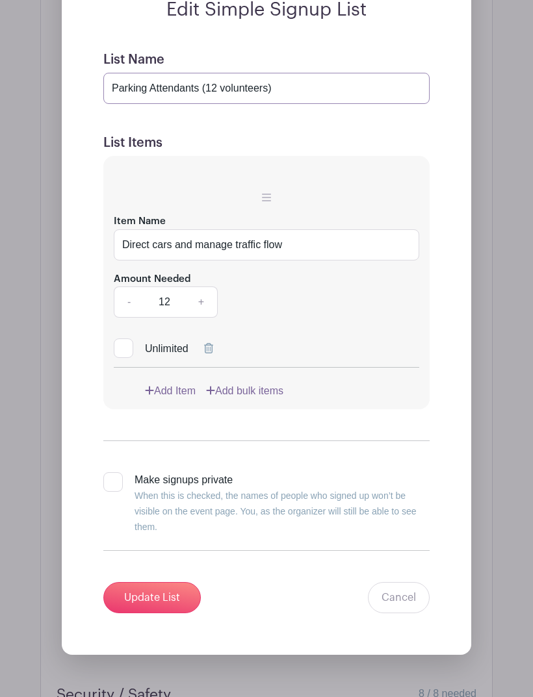
type input "Parking Attendants (12 volunteers)"
click at [137, 582] on input "Update List" at bounding box center [151, 597] width 97 height 31
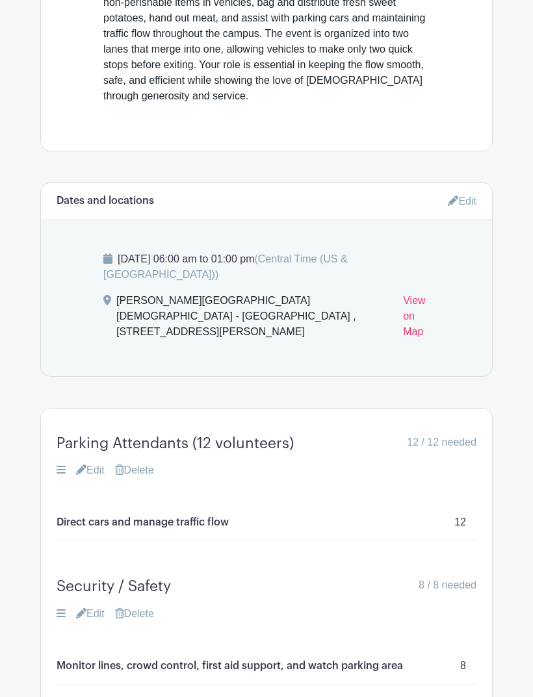
scroll to position [624, 0]
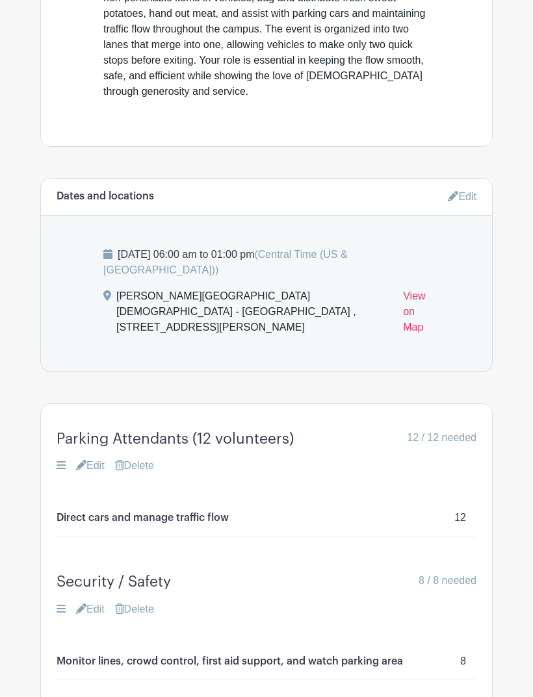
click at [91, 602] on link "Edit" at bounding box center [90, 610] width 29 height 16
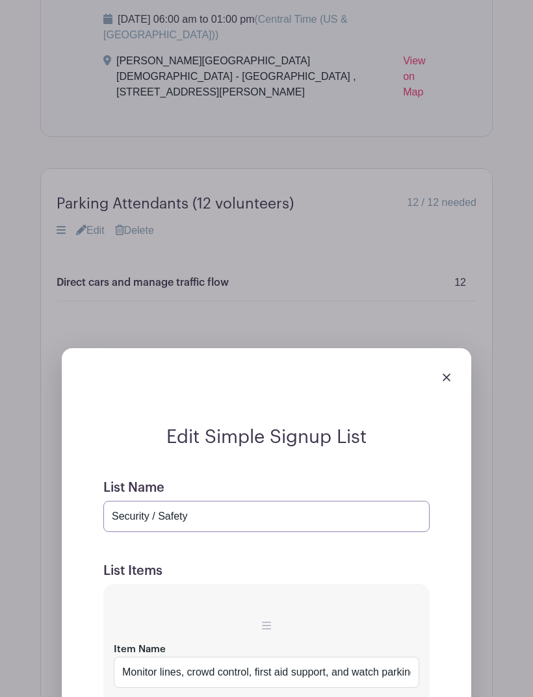
click at [221, 501] on input "Security / Safety" at bounding box center [266, 516] width 326 height 31
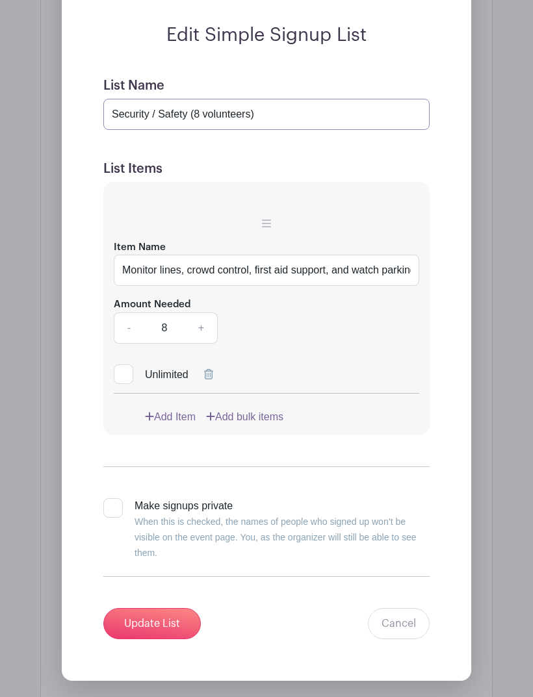
type input "Security / Safety (8 volunteers)"
click at [146, 609] on input "Update List" at bounding box center [151, 624] width 97 height 31
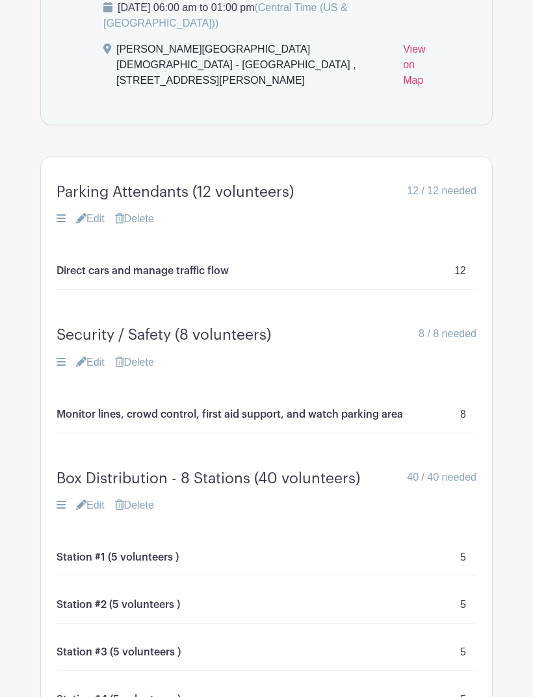
scroll to position [867, 0]
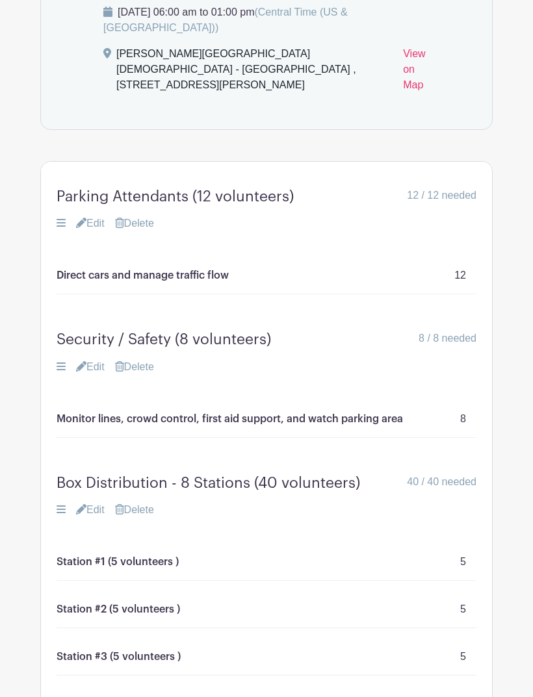
click at [94, 502] on link "Edit" at bounding box center [90, 510] width 29 height 16
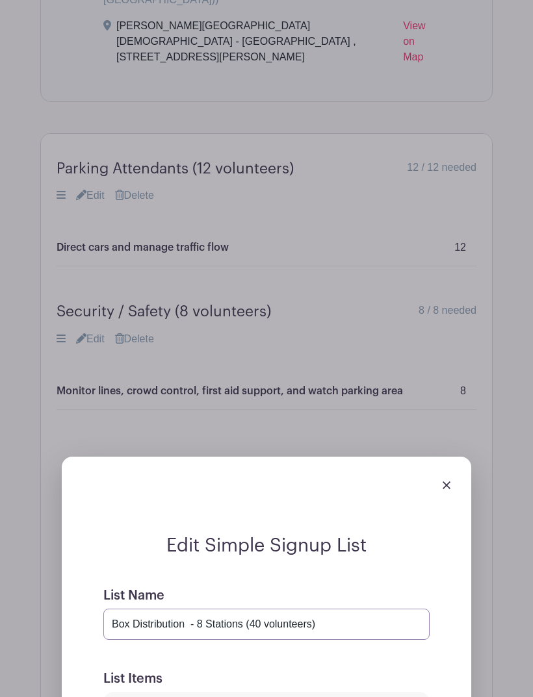
click at [337, 609] on input "Box Distribution - 8 Stations (40 volunteers)" at bounding box center [266, 624] width 326 height 31
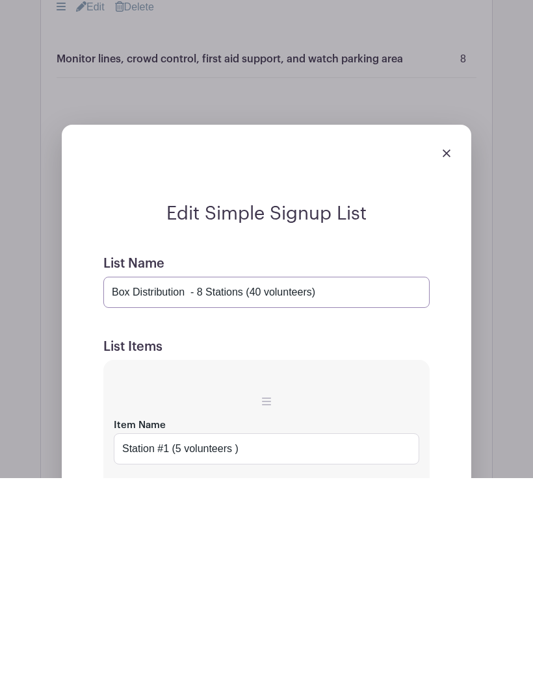
scroll to position [1227, 0]
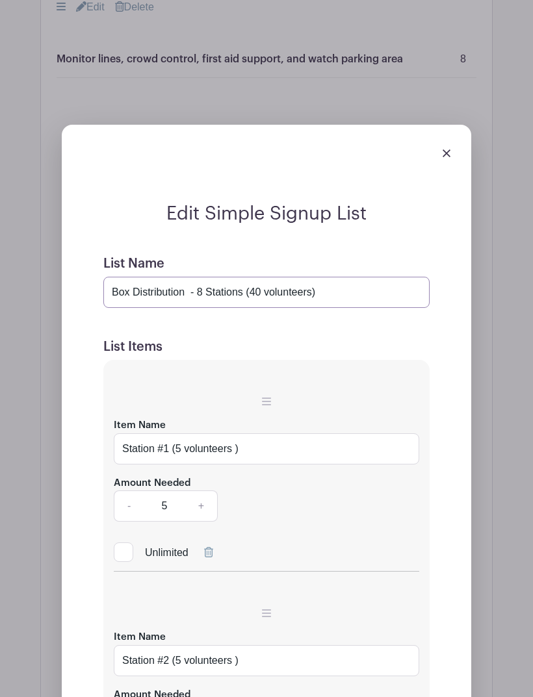
click at [345, 277] on input "Box Distribution - 8 Stations (40 volunteers)" at bounding box center [266, 292] width 326 height 31
paste input "Help distribute two pre-packed boxes of canned goods per household directly fro…"
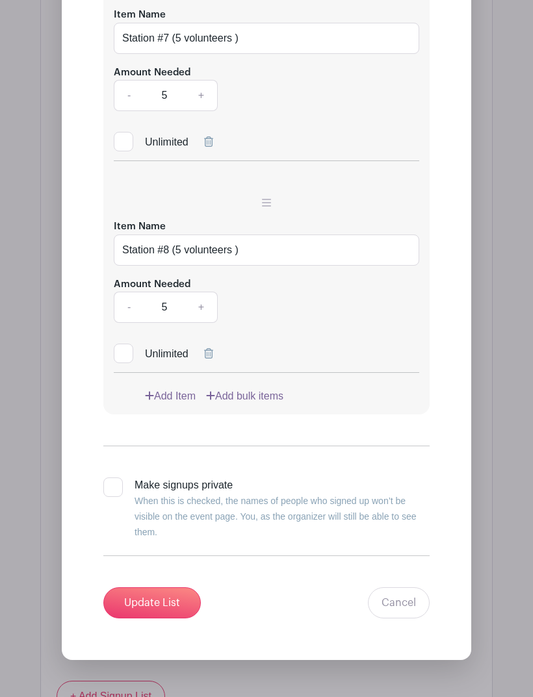
type input "Box Distribution - 8 Stations (40 volunteers) Help distribute two pre-packed bo…"
click at [146, 588] on input "Update List" at bounding box center [151, 603] width 97 height 31
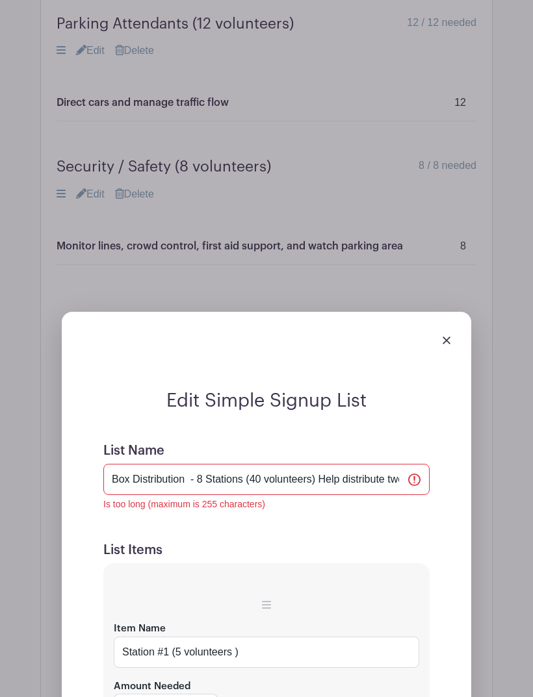
scroll to position [1142, 0]
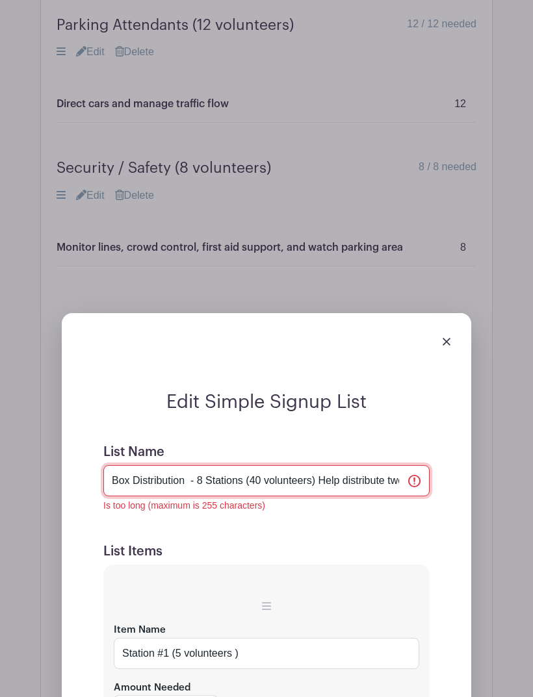
click at [324, 465] on input "Box Distribution - 8 Stations (40 volunteers) Help distribute two pre-packed bo…" at bounding box center [266, 480] width 326 height 31
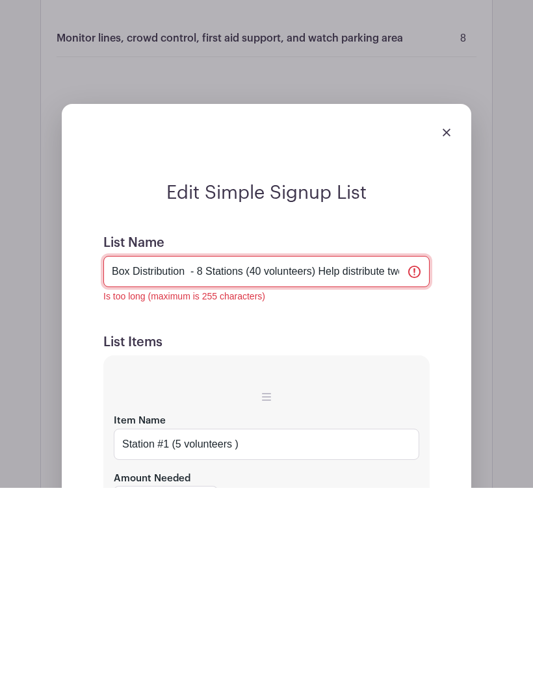
click at [329, 465] on input "Box Distribution - 8 Stations (40 volunteers) Help distribute two pre-packed bo…" at bounding box center [266, 480] width 326 height 31
click at [333, 465] on input "Box Distribution - 8 Stations (40 volunteers) Help distribute two pre-packed bo…" at bounding box center [266, 480] width 326 height 31
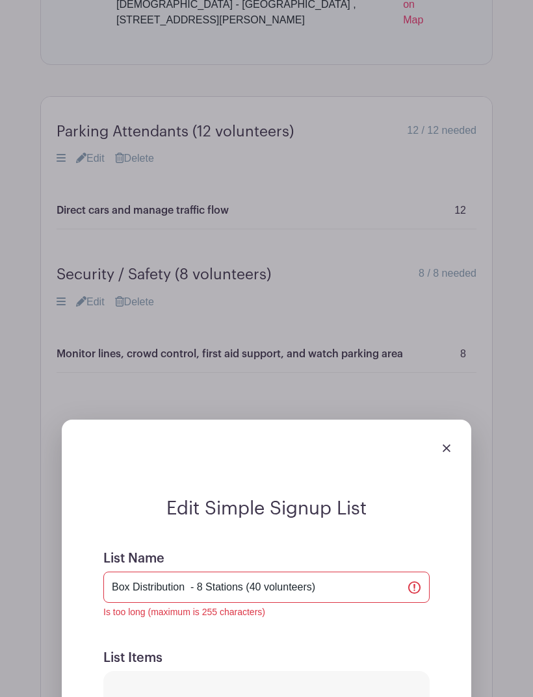
scroll to position [1059, 0]
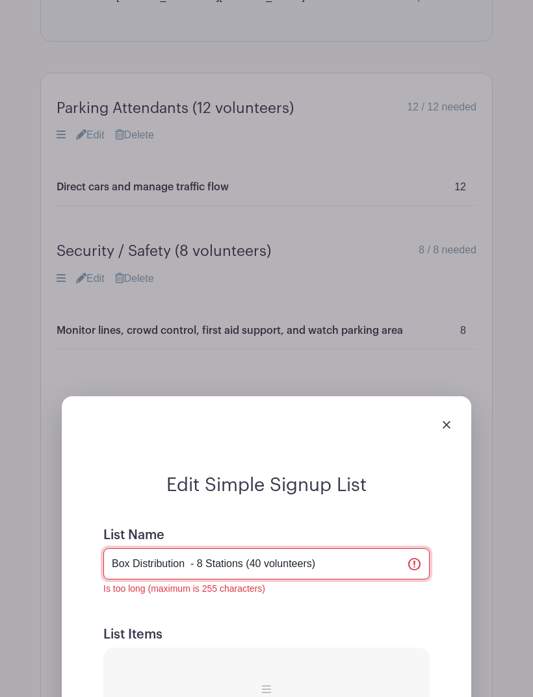
click at [337, 548] on input "Box Distribution - 8 Stations (40 volunteers)" at bounding box center [266, 563] width 326 height 31
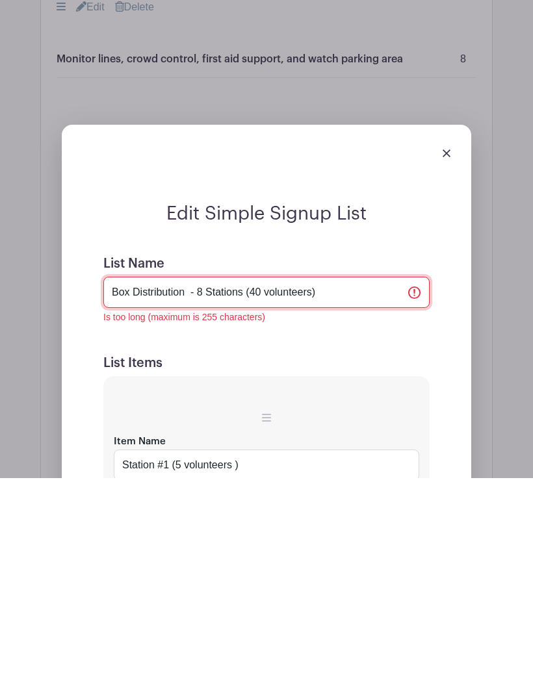
click at [329, 496] on input "Box Distribution - 8 Stations (40 volunteers)" at bounding box center [266, 511] width 326 height 31
paste input "Volunteers will work as a team to keep the line moving quickly and safely."
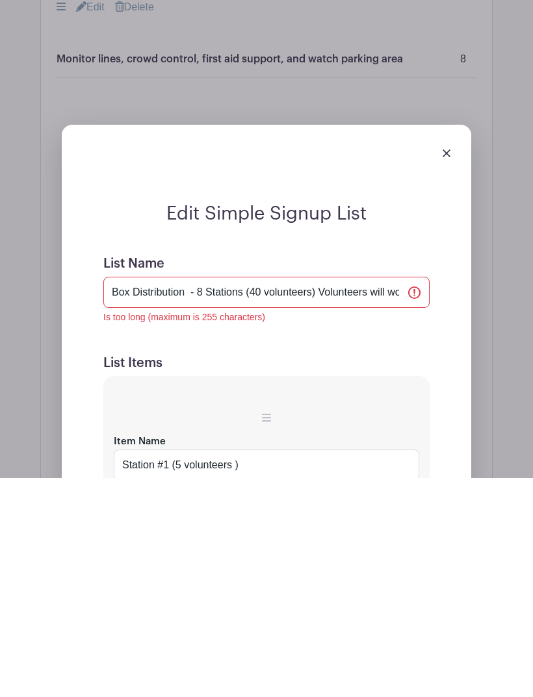
scroll to position [1331, 0]
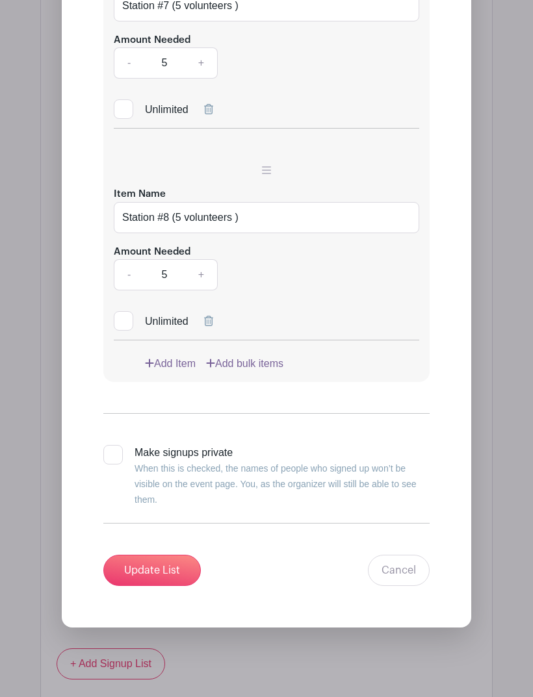
type input "Box Distribution - 8 Stations (40 volunteers) Volunteers will work as a team to…"
click at [152, 555] on input "Update List" at bounding box center [151, 570] width 97 height 31
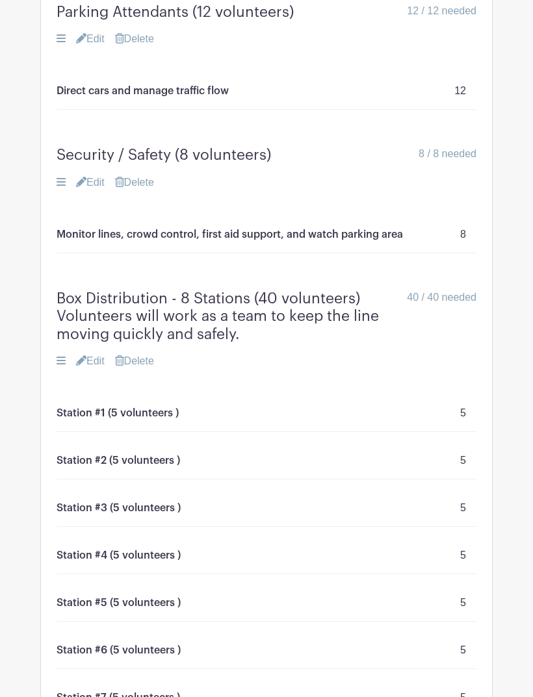
scroll to position [1049, 0]
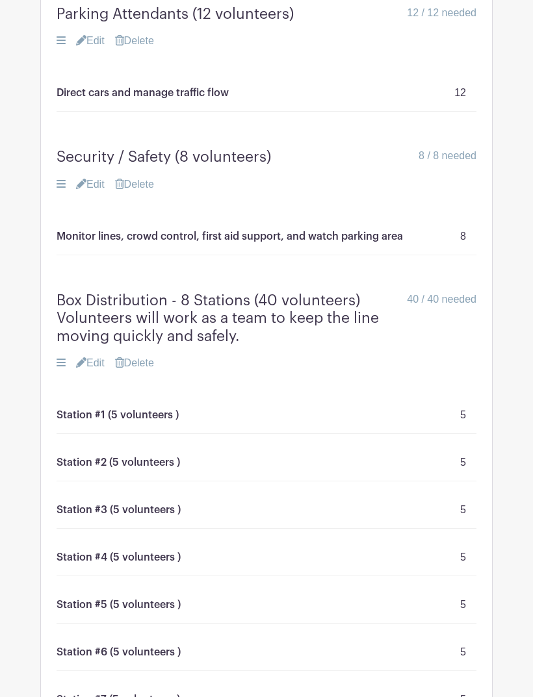
click at [97, 355] on link "Edit" at bounding box center [90, 363] width 29 height 16
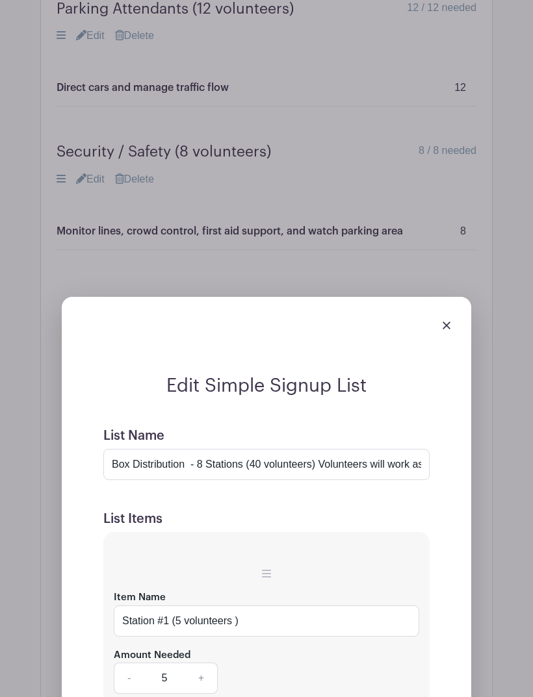
scroll to position [1052, 0]
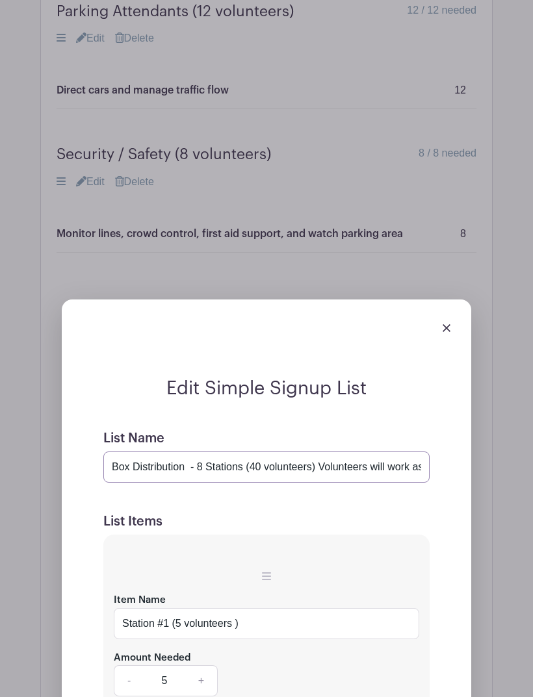
click at [298, 452] on input "Box Distribution - 8 Stations (40 volunteers) Volunteers will work as a team to…" at bounding box center [266, 467] width 326 height 31
click at [367, 452] on input "Box Distribution - 8 Stations (40 volunteers) Volunteers will work as a team to…" at bounding box center [266, 467] width 326 height 31
click at [394, 452] on input "Box Distribution - 8 Stations (40 volunteers) Volunteers will work as a team to…" at bounding box center [266, 467] width 326 height 31
click at [392, 452] on input "Box Distribution - 8 Stations (40 volunteers) Volunteers will work as a team to…" at bounding box center [266, 467] width 326 height 31
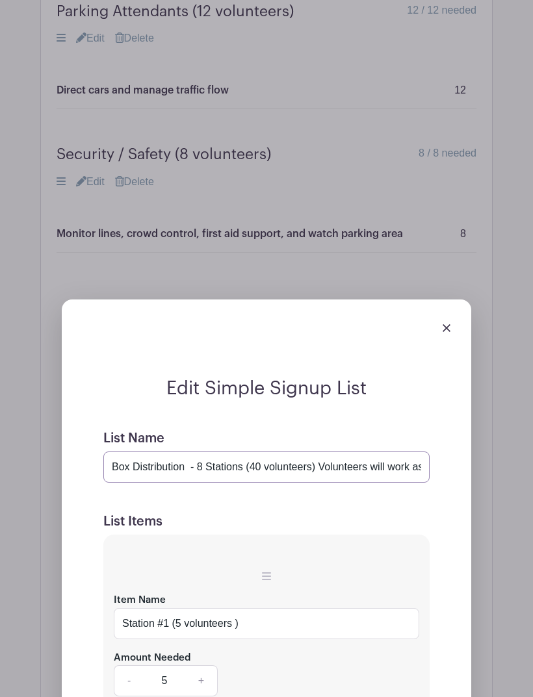
click at [397, 452] on input "Box Distribution - 8 Stations (40 volunteers) Volunteers will work as a team to…" at bounding box center [266, 467] width 326 height 31
click at [394, 452] on input "Box Distribution - 8 Stations (40 volunteers) Volunteers will work as a team to…" at bounding box center [266, 467] width 326 height 31
click at [393, 452] on input "Box Distribution - 8 Stations (40 volunteers) Volunteers will work as a team to…" at bounding box center [266, 467] width 326 height 31
click at [368, 452] on input "Box Distribution - 8 Stations (40 volunteers) Volunteers will work as a team to…" at bounding box center [266, 467] width 326 height 31
click at [420, 452] on input "Box Distribution - 8 Stations (40 volunteers) Volunteers will work as a team to…" at bounding box center [266, 467] width 326 height 31
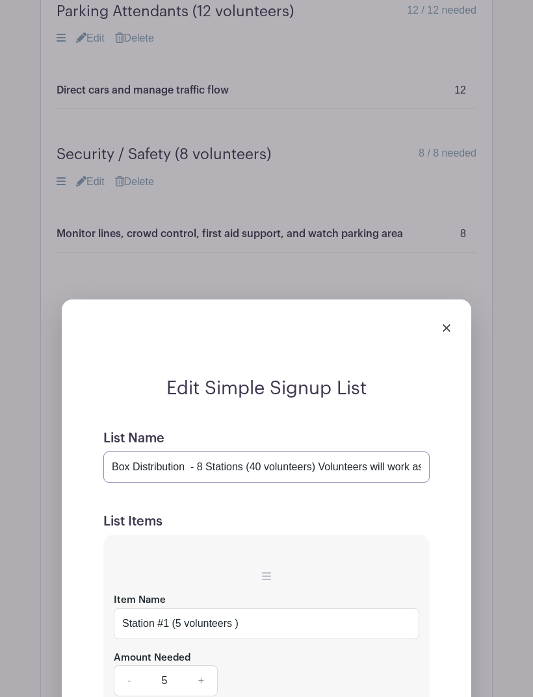
click at [422, 452] on input "Box Distribution - 8 Stations (40 volunteers) Volunteers will work as a team to…" at bounding box center [266, 467] width 326 height 31
paste input "Ensuring each vehicle receives the correct number of boxes."
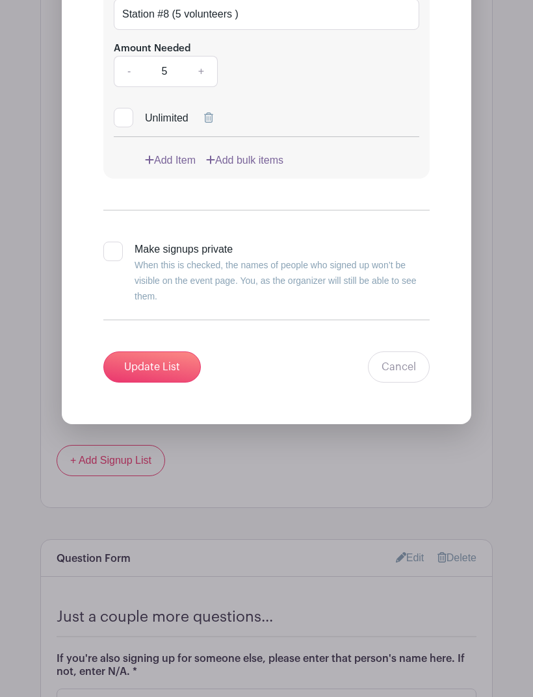
type input "Box Distribution - 8 Stations (40 volunteers) Volunteers will work as a team to…"
click at [153, 352] on input "Update List" at bounding box center [151, 367] width 97 height 31
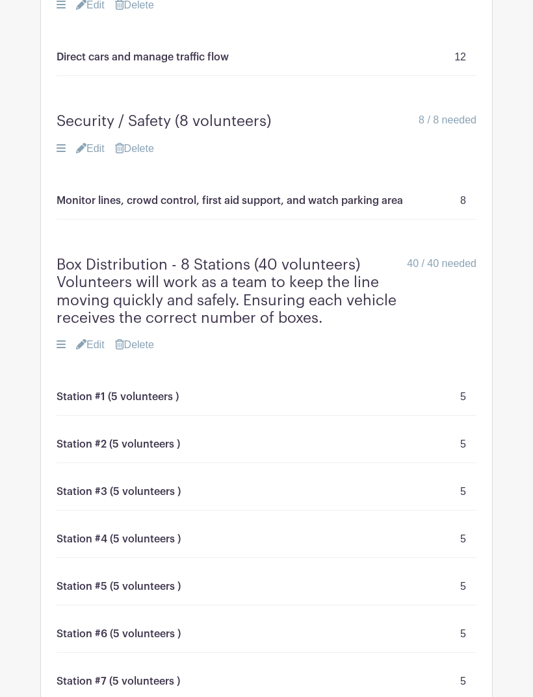
scroll to position [1082, 0]
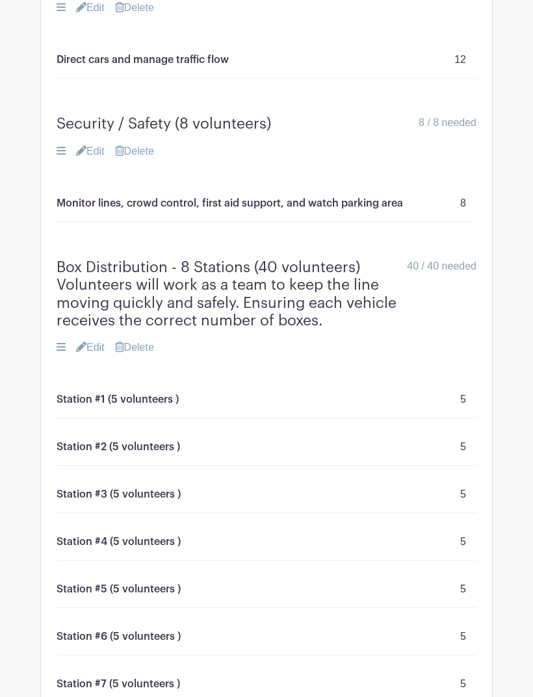
click at [98, 144] on link "Edit" at bounding box center [90, 152] width 29 height 16
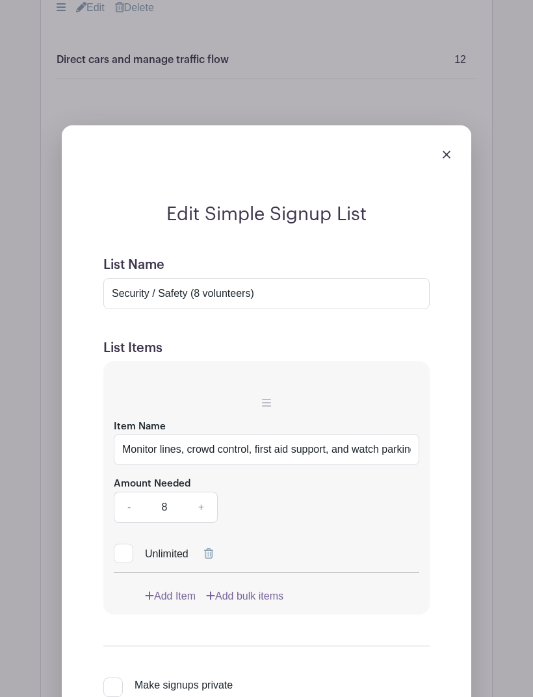
click at [437, 136] on div at bounding box center [266, 154] width 389 height 36
click at [448, 151] on img at bounding box center [446, 155] width 8 height 8
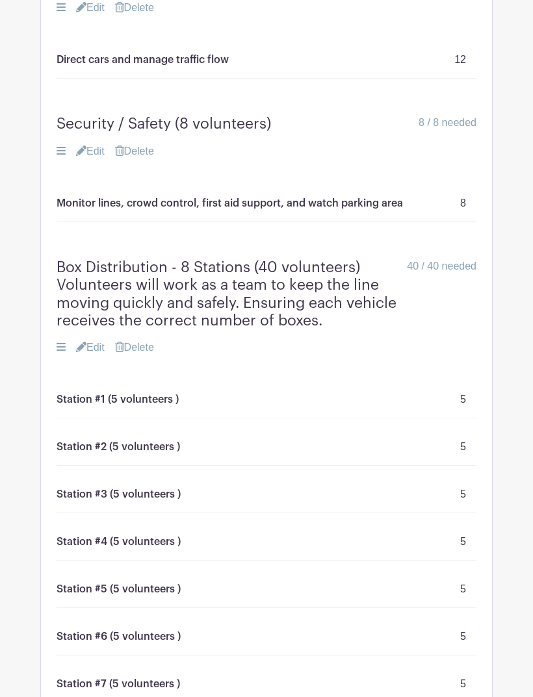
click at [97, 340] on link "Edit" at bounding box center [90, 348] width 29 height 16
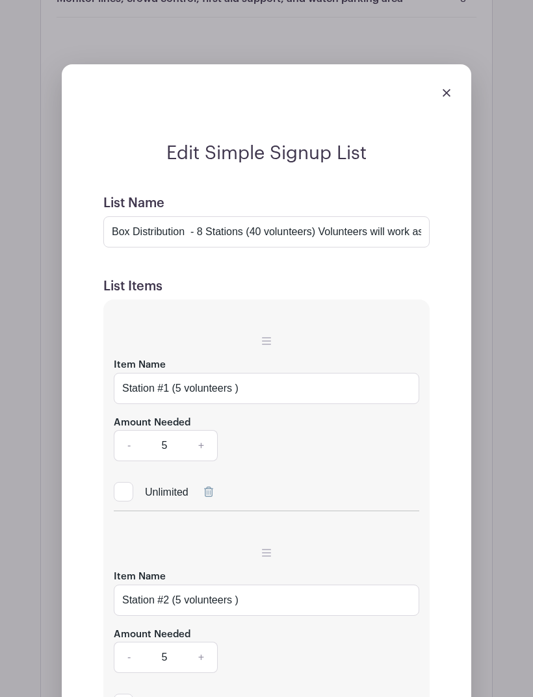
scroll to position [1287, 0]
click at [276, 373] on input "Station #1 (5 volunteers )" at bounding box center [266, 388] width 305 height 31
click at [256, 373] on input "Station #1 (5 volunteers )" at bounding box center [266, 388] width 305 height 31
paste input "Some lifting (up to 25 lbs) is required. Closed-toe shoes are recommended."
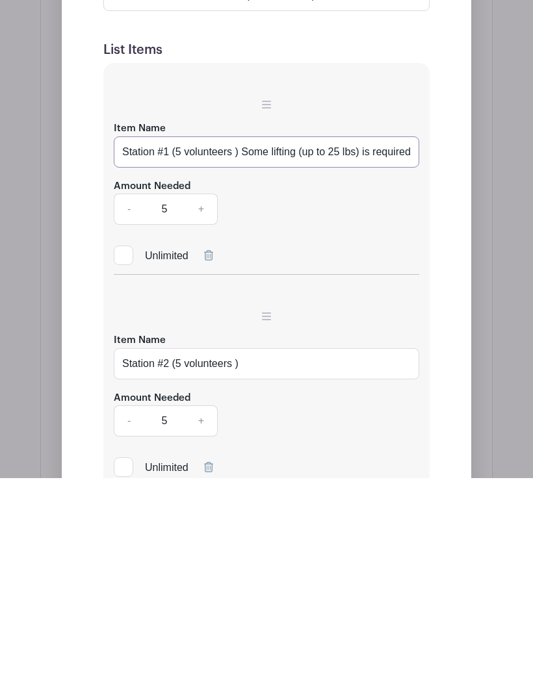
scroll to position [1314, 0]
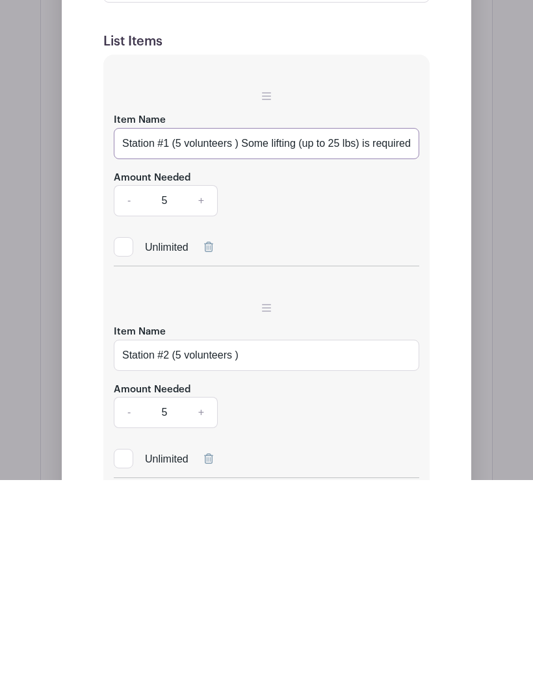
type input "Station #1 (5 volunteers ) Some lifting (up to 25 lbs) is required. Closed-toe …"
click at [257, 557] on input "Station #2 (5 volunteers )" at bounding box center [266, 572] width 305 height 31
click at [261, 557] on input "Station #2 (5 volunteers )" at bounding box center [266, 572] width 305 height 31
paste input "Some lifting (up to 25 lbs) is required. Closed-toe shoes are recommended."
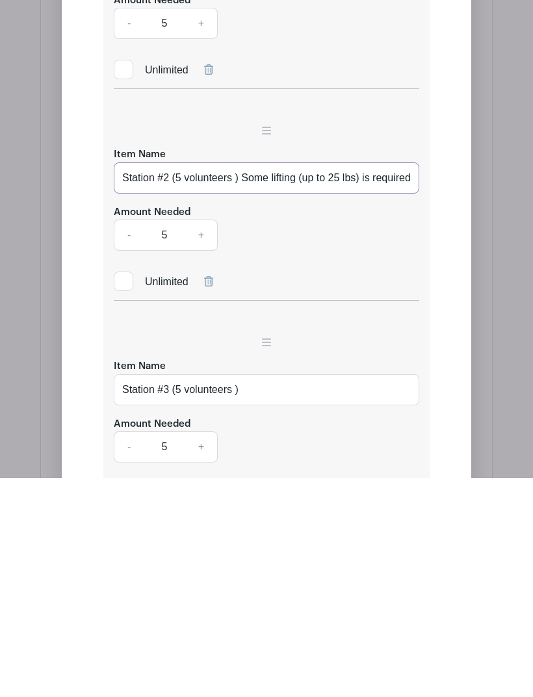
scroll to position [1502, 0]
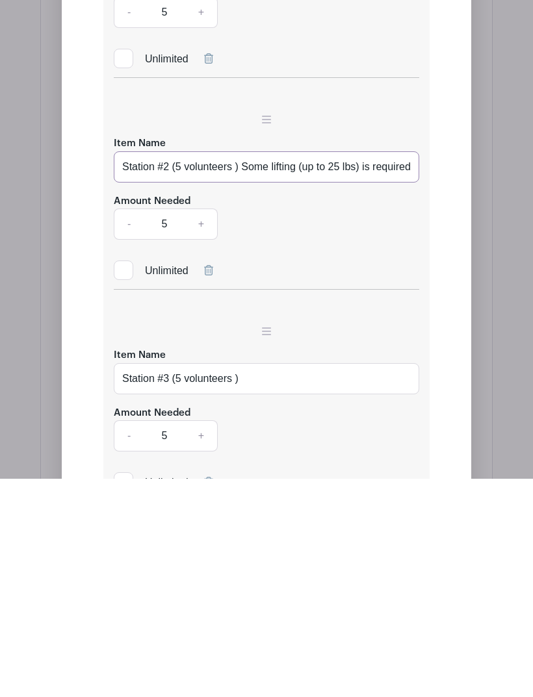
type input "Station #2 (5 volunteers ) Some lifting (up to 25 lbs) is required. Closed-toe …"
click at [262, 582] on input "Station #3 (5 volunteers )" at bounding box center [266, 597] width 305 height 31
click at [253, 582] on input "Station #3 (5 volunteers )" at bounding box center [266, 597] width 305 height 31
paste input "Some lifting (up to 25 lbs) is required. Closed-toe shoes are recommended."
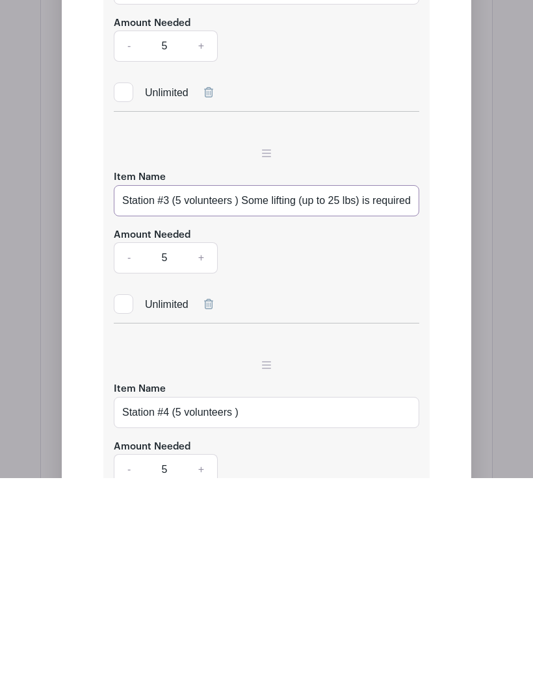
scroll to position [1680, 0]
type input "Station #3 (5 volunteers ) Some lifting (up to 25 lbs) is required. Closed-toe …"
click at [253, 616] on input "Station #4 (5 volunteers )" at bounding box center [266, 631] width 305 height 31
click at [262, 616] on input "Station #4 (5 volunteers)" at bounding box center [266, 631] width 305 height 31
paste input "Some lifting (up to 25 lbs) is required. Closed-toe shoes are recommended."
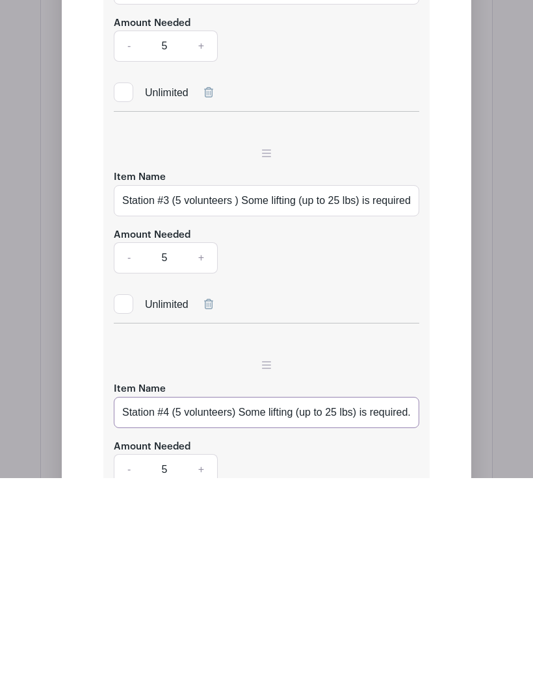
type input "Station #4 (5 volunteers) Some lifting (up to 25 lbs) is required. Closed-toe s…"
click at [238, 404] on input "Station #3 (5 volunteers ) Some lifting (up to 25 lbs) is required. Closed-toe …" at bounding box center [266, 419] width 305 height 31
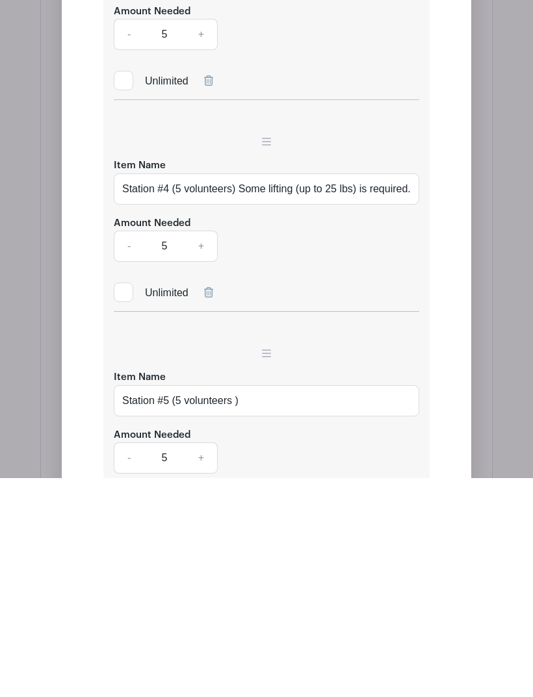
scroll to position [1906, 0]
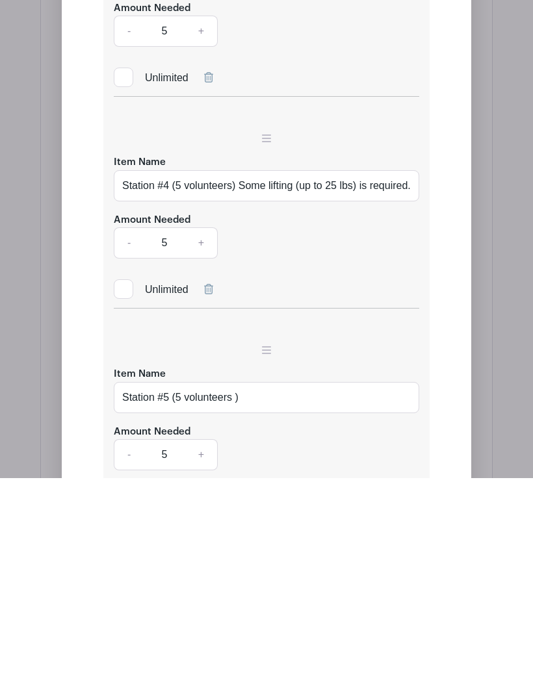
type input "Station #3 (5 volunteers) Some lifting (up to 25 lbs) is required. Closed-toe s…"
click at [247, 601] on input "Station #5 (5 volunteers )" at bounding box center [266, 616] width 305 height 31
click at [258, 601] on input "Station #5 (5 volunteers)" at bounding box center [266, 616] width 305 height 31
paste input "Some lifting (up to 25 lbs) is required. Closed-toe shoes are recommended."
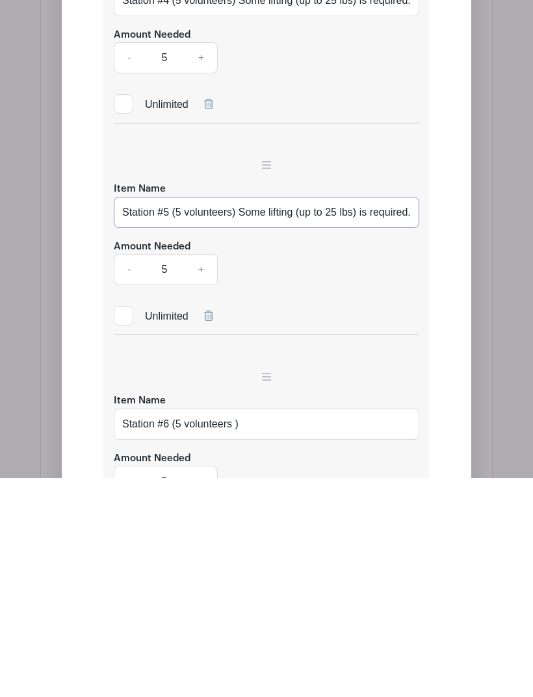
scroll to position [2097, 0]
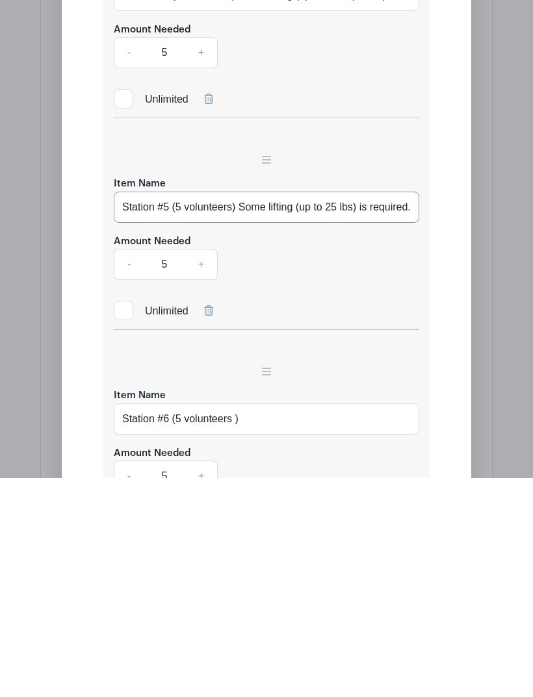
type input "Station #5 (5 volunteers) Some lifting (up to 25 lbs) is required. Closed-toe s…"
click at [260, 622] on input "Station #6 (5 volunteers )" at bounding box center [266, 637] width 305 height 31
click at [249, 622] on input "Station #6 (5 volunteers)" at bounding box center [266, 637] width 305 height 31
paste input "Some lifting (up to 25 lbs) is required. Closed-toe shoes are recommended."
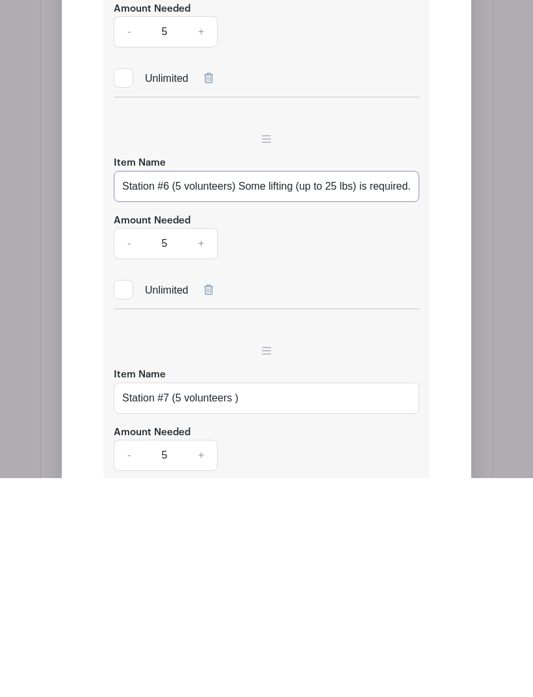
scroll to position [2346, 0]
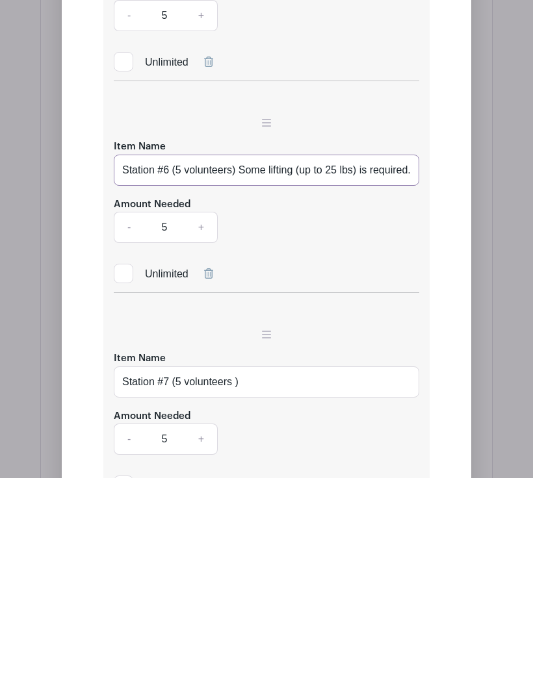
type input "Station #6 (5 volunteers) Some lifting (up to 25 lbs) is required. Closed-toe s…"
click at [253, 585] on input "Station #7 (5 volunteers )" at bounding box center [266, 600] width 305 height 31
click at [255, 585] on input "Station #7 (5 volunteers)" at bounding box center [266, 600] width 305 height 31
paste input "Some lifting (up to 25 lbs) is required. Closed-toe shoes are recommended."
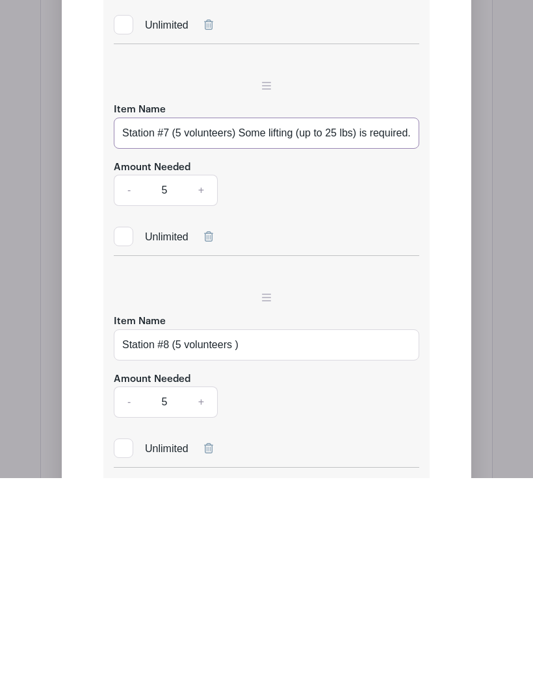
scroll to position [2635, 0]
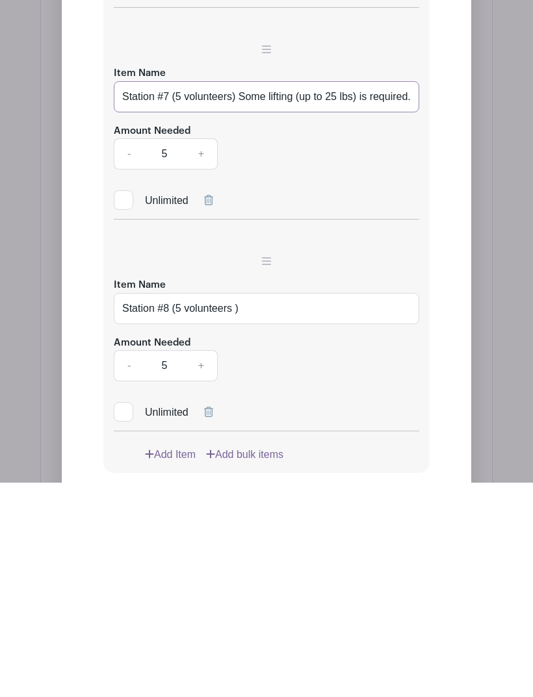
type input "Station #7 (5 volunteers) Some lifting (up to 25 lbs) is required. Closed-toe s…"
click at [251, 507] on input "Station #8 (5 volunteers )" at bounding box center [266, 522] width 305 height 31
click at [262, 507] on input "Station #8 (5 volunteers)" at bounding box center [266, 522] width 305 height 31
paste input "Some lifting (up to 25 lbs) is required. Closed-toe shoes are recommended."
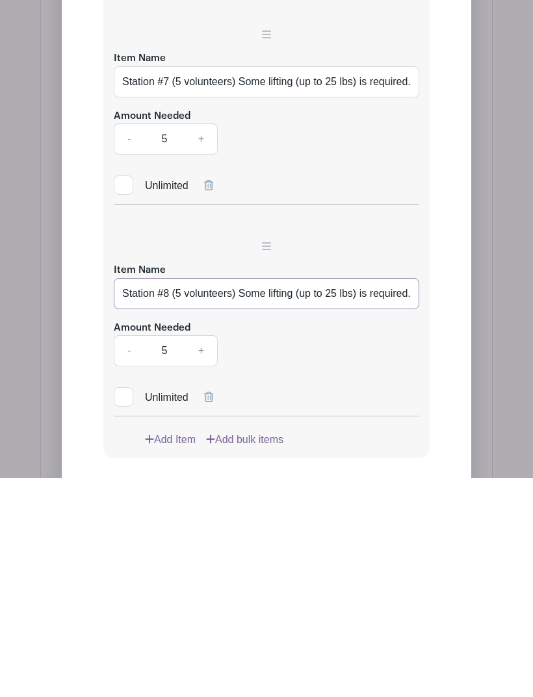
scroll to position [2726, 0]
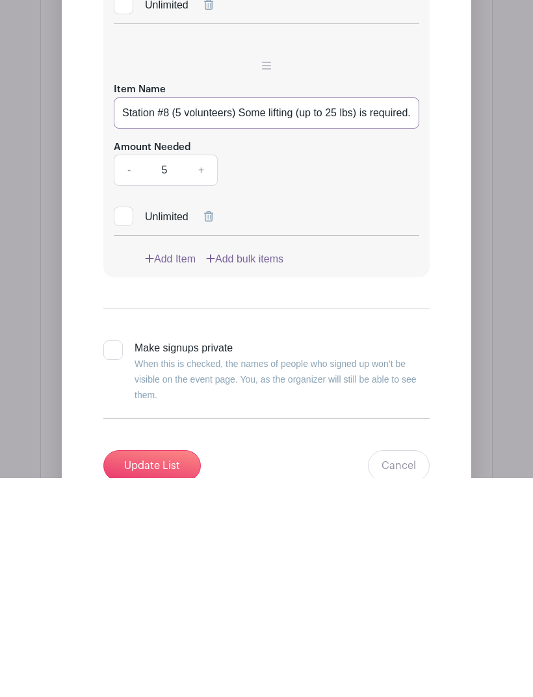
type input "Station #8 (5 volunteers) Some lifting (up to 25 lbs) is required. Closed-toe s…"
click at [146, 669] on input "Update List" at bounding box center [151, 684] width 97 height 31
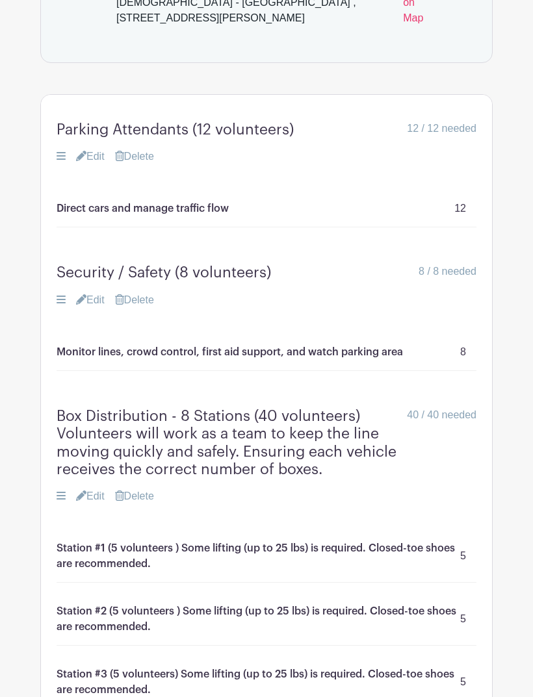
scroll to position [933, 0]
click at [92, 489] on link "Edit" at bounding box center [90, 497] width 29 height 16
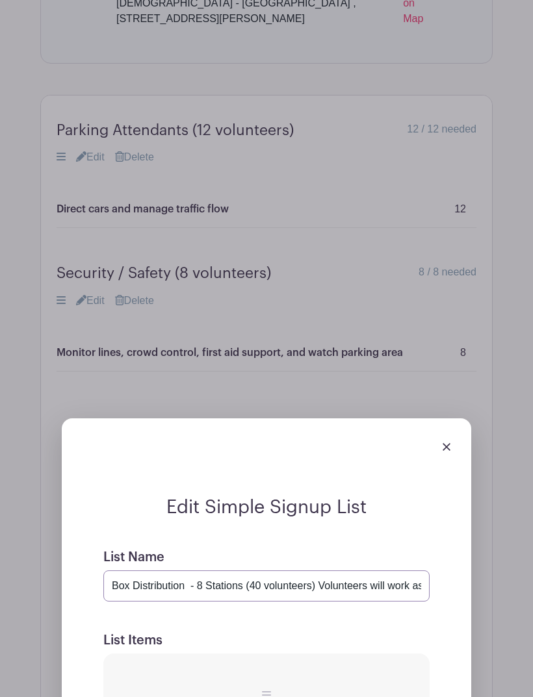
click at [409, 570] on input "Box Distribution - 8 Stations (40 volunteers) Volunteers will work as a team to…" at bounding box center [266, 585] width 326 height 31
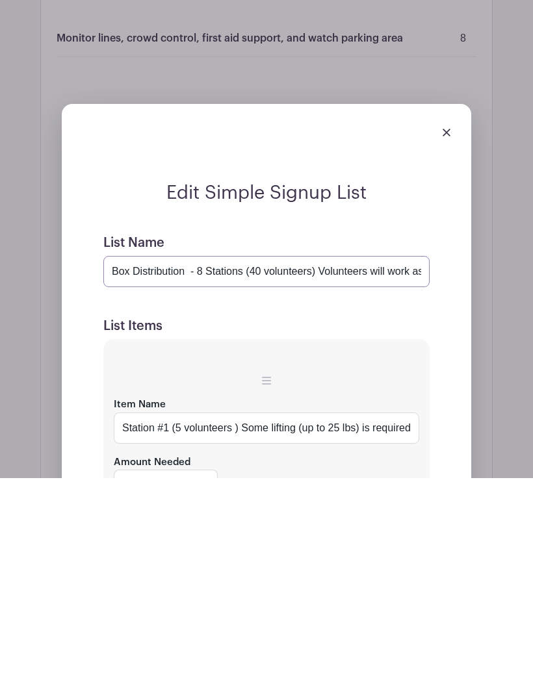
click at [418, 475] on input "Box Distribution - 8 Stations (40 volunteers) Volunteers will work as a team to…" at bounding box center [266, 490] width 326 height 31
click at [417, 475] on input "Box Distribution - 8 Stations (40 volunteers) Volunteers will work as a team to…" at bounding box center [266, 490] width 326 height 31
click at [352, 475] on input "Box Distribution - 8 Stations (40 volunteers) Volunteers will work as a team to…" at bounding box center [266, 490] width 326 height 31
click at [381, 537] on h5 "List Items" at bounding box center [266, 545] width 326 height 16
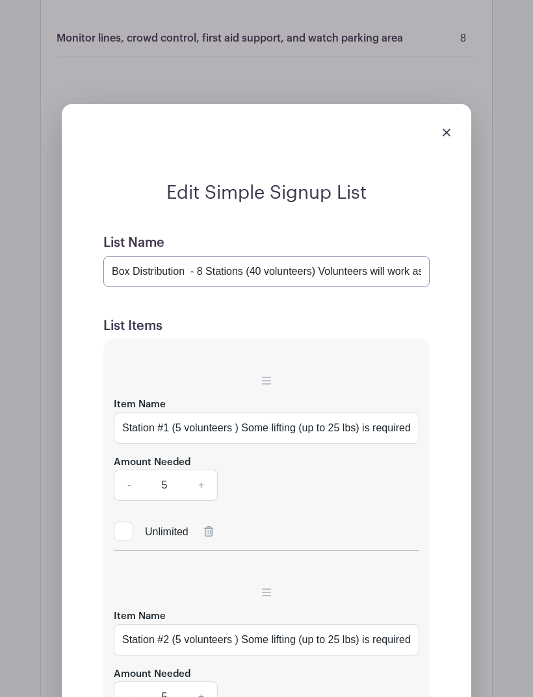
click at [415, 256] on input "Box Distribution - 8 Stations (40 volunteers) Volunteers will work as a team to…" at bounding box center [266, 271] width 326 height 31
click at [420, 256] on input "Box Distribution - 8 Stations (40 volunteers) Volunteers will work as a team to…" at bounding box center [266, 271] width 326 height 31
click at [402, 256] on input "Box Distribution - 8 Stations (40 volunteers) Volunteers will work as a team to…" at bounding box center [266, 271] width 326 height 31
click at [401, 256] on input "Box Distribution - 8 Stations (40 volunteers) Volunteers will work as a team to…" at bounding box center [266, 271] width 326 height 31
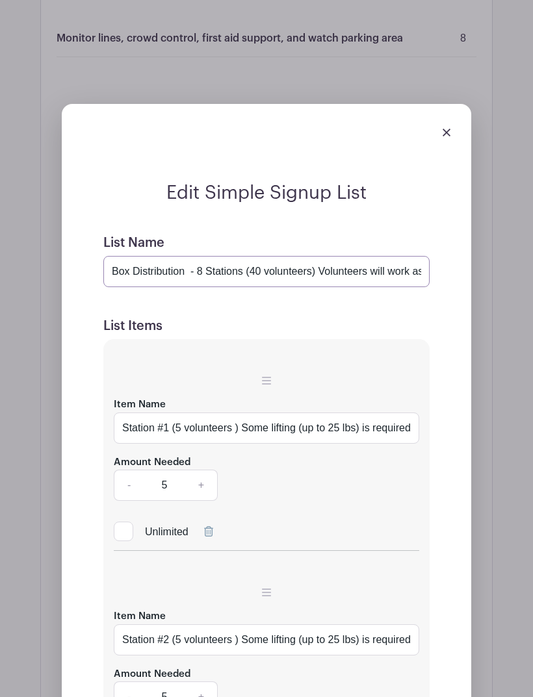
click at [402, 256] on input "Box Distribution - 8 Stations (40 volunteers) Volunteers will work as a team to…" at bounding box center [266, 271] width 326 height 31
click at [424, 256] on input "Box Distribution - 8 Stations (40 volunteers) Volunteers will work as a team to…" at bounding box center [266, 271] width 326 height 31
click at [421, 256] on input "Box Distribution - 8 Stations (40 volunteers) Volunteers will work as a team to…" at bounding box center [266, 271] width 326 height 31
paste input "Some lifting (up to 25 lbs) is required. Closed-toe shoes are recommended."
type input "Box Distribution - 8 Stations (40 volunteers) Volunteers will work as a team to…"
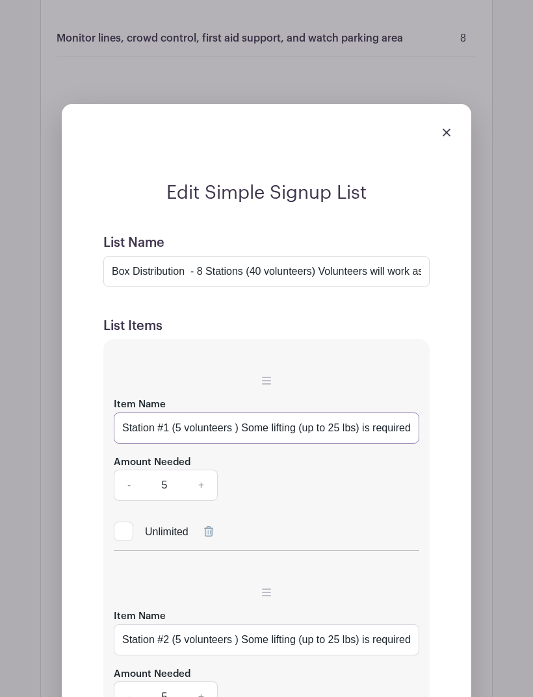
click at [249, 413] on input "Station #1 (5 volunteers ) Some lifting (up to 25 lbs) is required. Closed-toe …" at bounding box center [266, 428] width 305 height 31
click at [240, 413] on input "Station #1 (5 volunteers) Some lifting (up to 25 lbs) is required. Closed-toe s…" at bounding box center [266, 428] width 305 height 31
click at [242, 413] on input "Station #1 (5 volunteers) Some lifting (up to 25 lbs) is required. Closed-toe s…" at bounding box center [266, 428] width 305 height 31
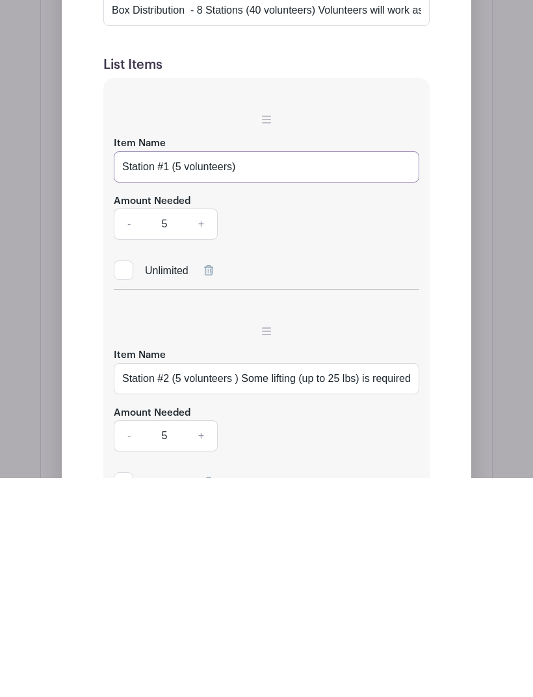
scroll to position [1293, 0]
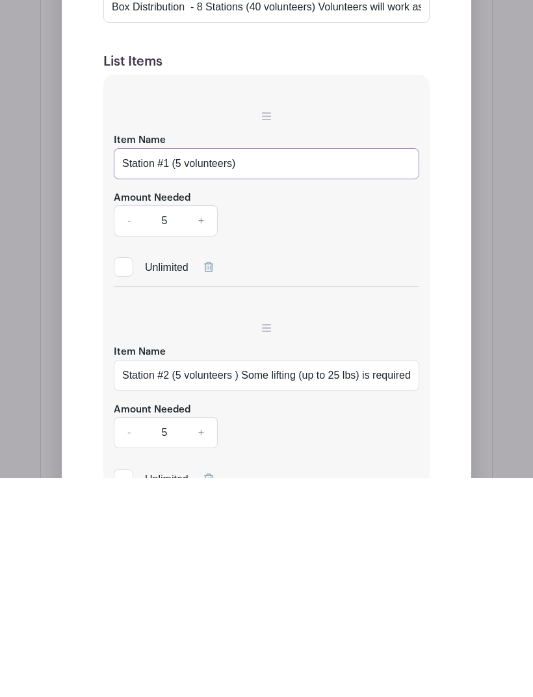
type input "Station #1 (5 volunteers)"
click at [243, 579] on input "Station #2 (5 volunteers ) Some lifting (up to 25 lbs) is required. Closed-toe …" at bounding box center [266, 594] width 305 height 31
click at [248, 579] on input "Station #2 (5 volunteers) Some lifting (up to 25 lbs) is required. Closed-toe s…" at bounding box center [266, 594] width 305 height 31
click at [245, 579] on input "Station #2 (5 volunteers) Some lifting (up to 25 lbs) is required. Closed-toe s…" at bounding box center [266, 594] width 305 height 31
click at [248, 579] on input "Station #2 (5 volunteers) Some lifting (up to 25 lbs) is required. Closed-toe s…" at bounding box center [266, 594] width 305 height 31
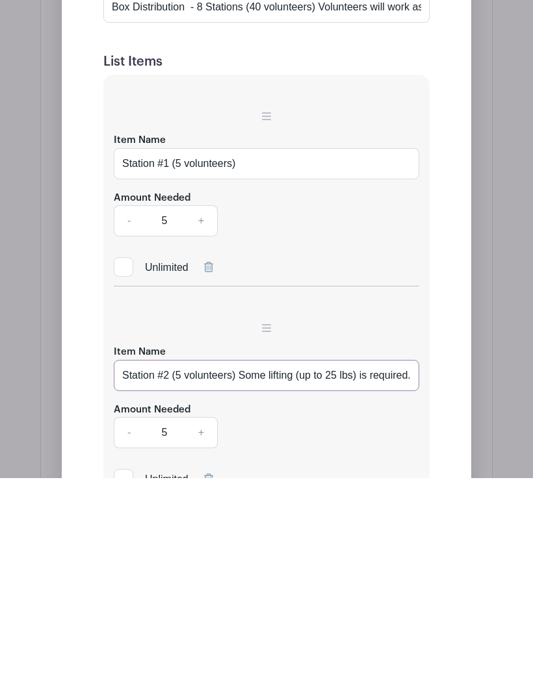
click at [244, 579] on input "Station #2 (5 volunteers) Some lifting (up to 25 lbs) is required. Closed-toe s…" at bounding box center [266, 594] width 305 height 31
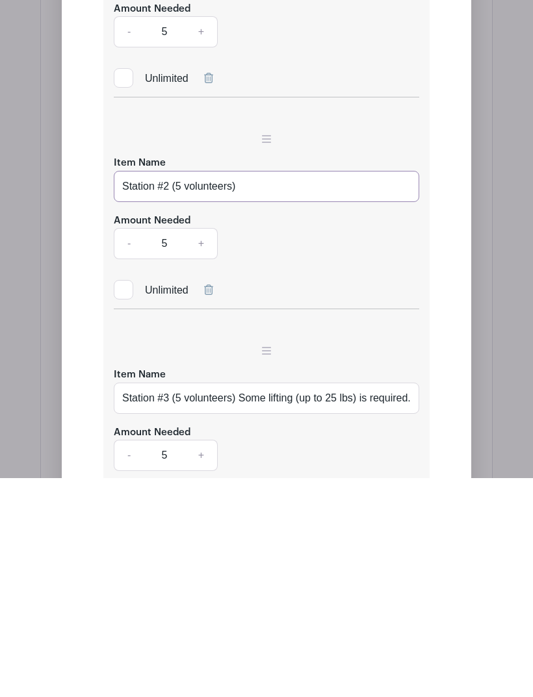
scroll to position [1490, 0]
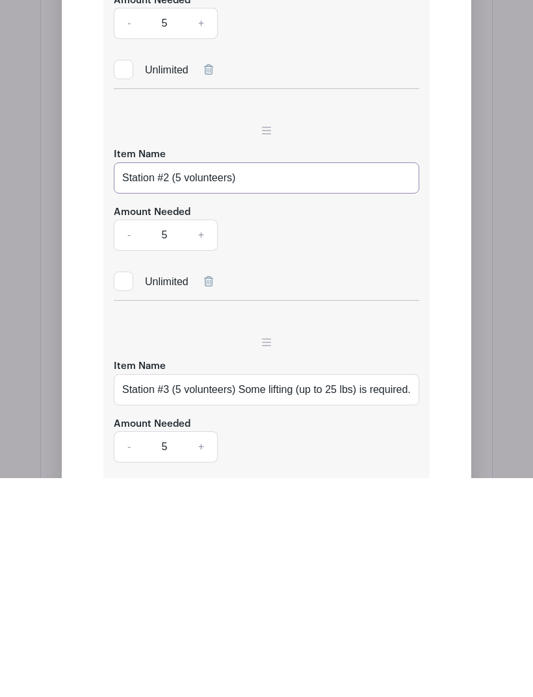
type input "Station #2 (5 volunteers)"
click at [248, 593] on input "Station #3 (5 volunteers) Some lifting (up to 25 lbs) is required. Closed-toe s…" at bounding box center [266, 608] width 305 height 31
click at [244, 593] on input "Station #3 (5 volunteers) Some lifting (up to 25 lbs) is required. Closed-toe s…" at bounding box center [266, 608] width 305 height 31
click at [240, 593] on input "Station #3 (5 volunteers) Some lifting (up to 25 lbs) is required. Closed-toe s…" at bounding box center [266, 608] width 305 height 31
click at [241, 593] on input "Station #3 (5 volunteers) Some lifting (up to 25 lbs) is required. Closed-toe s…" at bounding box center [266, 608] width 305 height 31
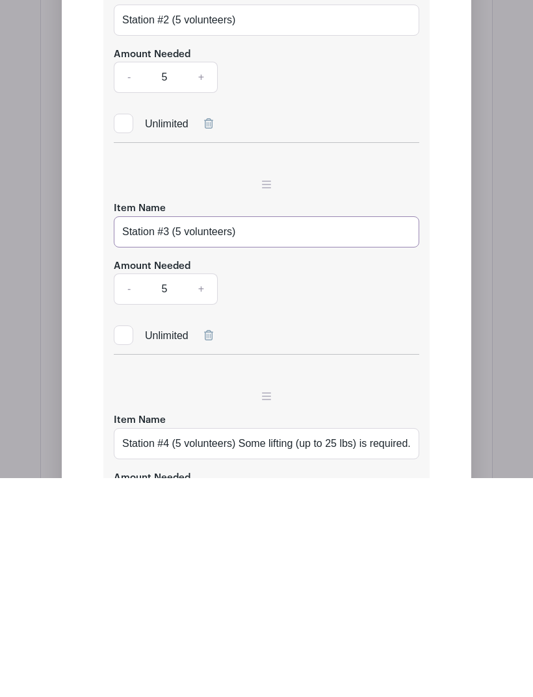
scroll to position [1662, 0]
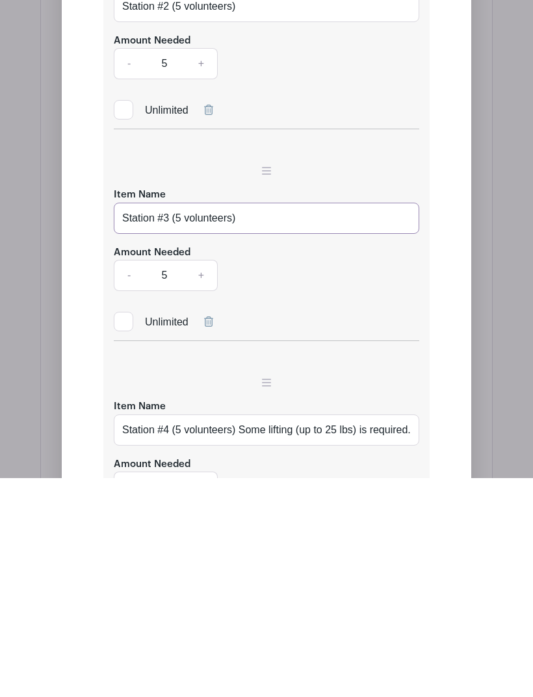
type input "Station #3 (5 volunteers)"
click at [245, 633] on input "Station #4 (5 volunteers) Some lifting (up to 25 lbs) is required. Closed-toe s…" at bounding box center [266, 648] width 305 height 31
click at [244, 633] on input "Station #4 (5 volunteers) Some lifting (up to 25 lbs) is required. Closed-toe s…" at bounding box center [266, 648] width 305 height 31
click at [246, 633] on input "Station #4 (5 volunteers) Some lifting (up to 25 lbs) is required. Closed-toe s…" at bounding box center [266, 648] width 305 height 31
click at [242, 633] on input "Station #4 (5 volunteers) Some lifting (up to 25 lbs) is required. Closed-toe s…" at bounding box center [266, 648] width 305 height 31
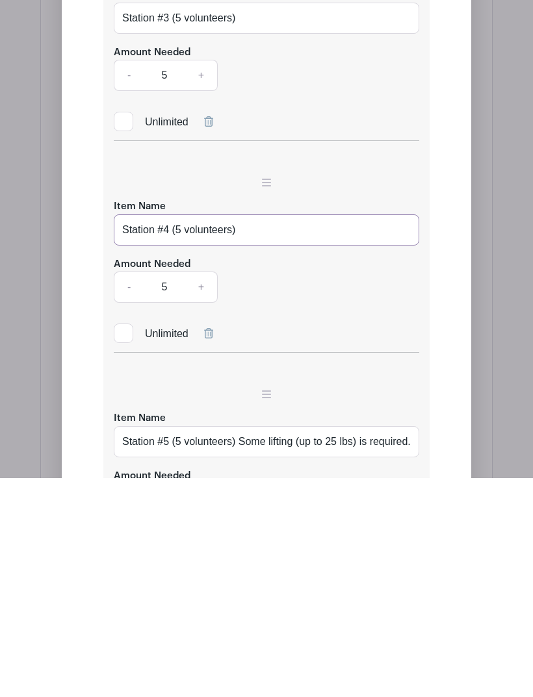
scroll to position [1864, 0]
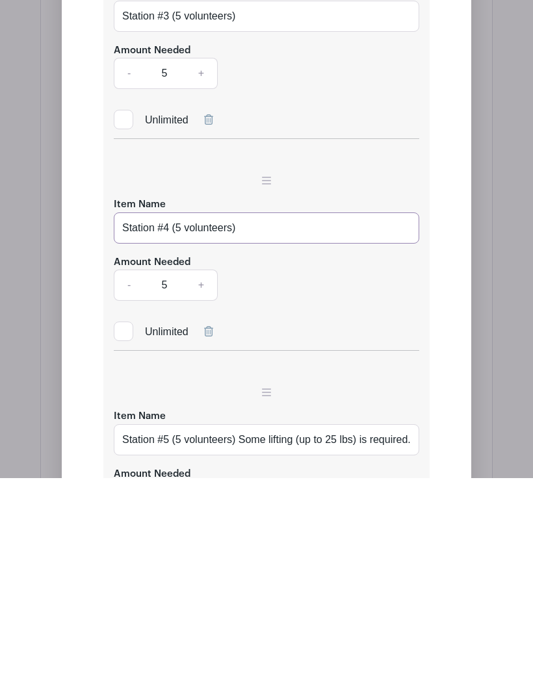
type input "Station #4 (5 volunteers)"
click at [248, 643] on input "Station #5 (5 volunteers) Some lifting (up to 25 lbs) is required. Closed-toe s…" at bounding box center [266, 658] width 305 height 31
click at [244, 643] on input "Station #5 (5 volunteers) Some lifting (up to 25 lbs) is required. Closed-toe s…" at bounding box center [266, 658] width 305 height 31
click at [245, 643] on input "Station #5 (5 volunteers) Some lifting (up to 25 lbs) is required. Closed-toe s…" at bounding box center [266, 658] width 305 height 31
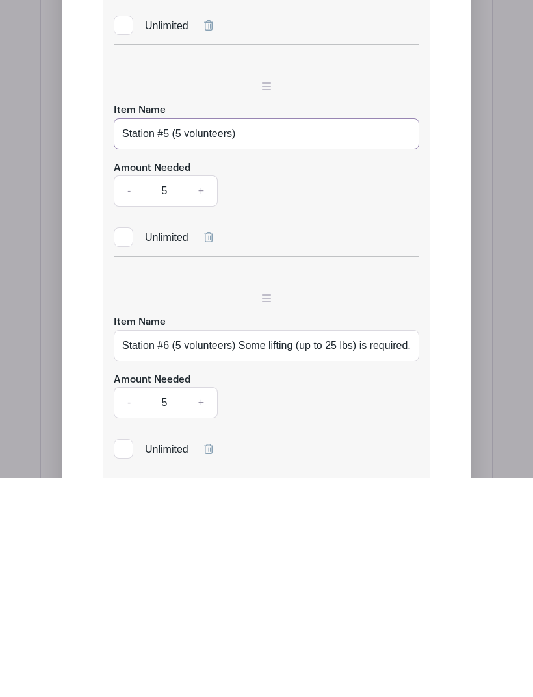
scroll to position [2187, 0]
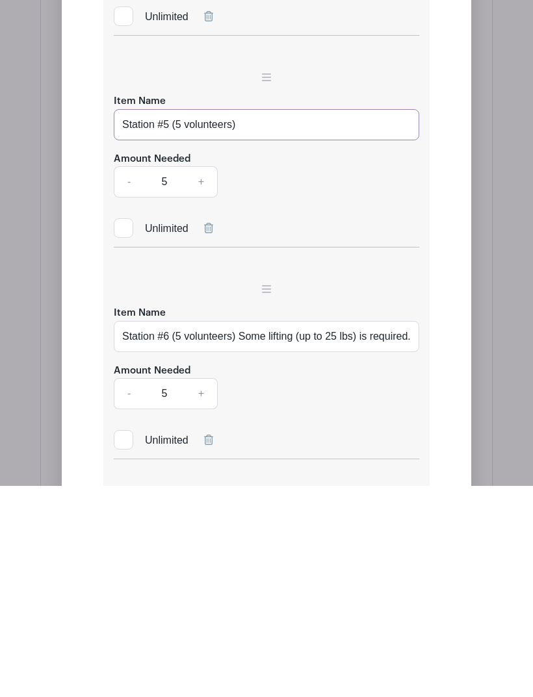
type input "Station #5 (5 volunteers)"
click at [250, 532] on input "Station #6 (5 volunteers) Some lifting (up to 25 lbs) is required. Closed-toe s…" at bounding box center [266, 547] width 305 height 31
click at [251, 532] on input "Station #6 (5 volunteers) Some lifting (up to 25 lbs) is required. Closed-toe s…" at bounding box center [266, 547] width 305 height 31
click at [246, 532] on input "Station #6 (5 volunteers) Some lifting (up to 25 lbs) is required. Closed-toe s…" at bounding box center [266, 547] width 305 height 31
click at [245, 532] on input "Station #6 (5 volunteers) Some lifting (up to 25 lbs) is required. Closed-toe s…" at bounding box center [266, 547] width 305 height 31
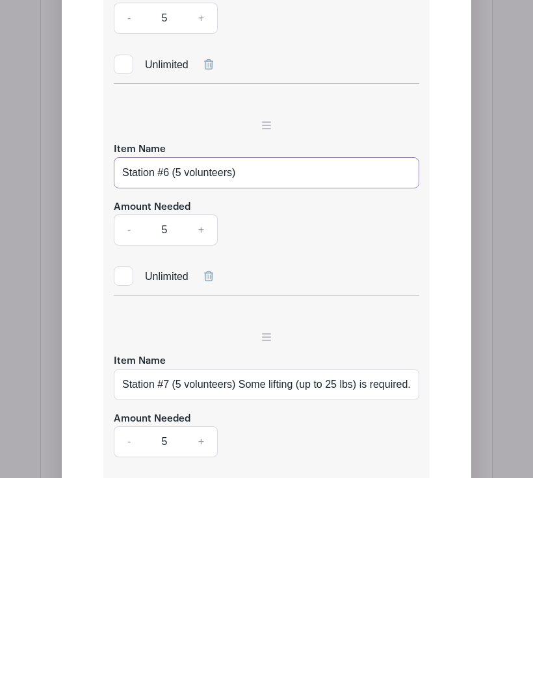
scroll to position [2353, 0]
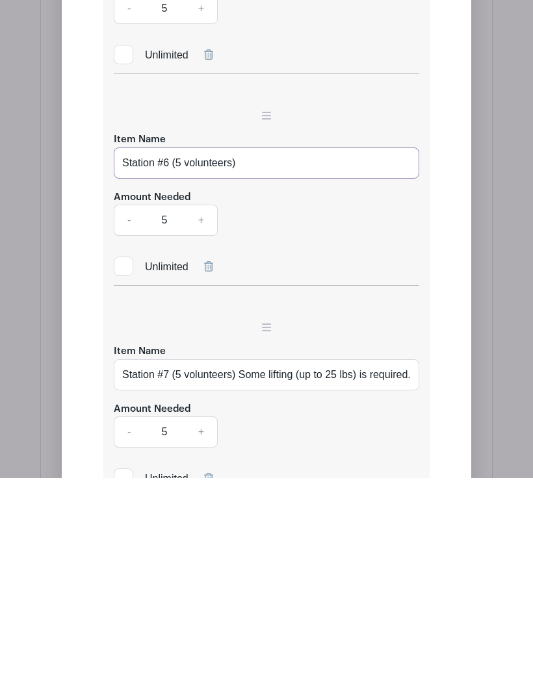
type input "Station #6 (5 volunteers)"
click at [246, 578] on input "Station #7 (5 volunteers) Some lifting (up to 25 lbs) is required. Closed-toe s…" at bounding box center [266, 593] width 305 height 31
click at [247, 578] on input "Station #7 (5 volunteers) Some lifting (up to 25 lbs) is required. Closed-toe s…" at bounding box center [266, 593] width 305 height 31
click at [246, 578] on input "Station #7 (5 volunteers) Some lifting (up to 25 lbs) is required. Closed-toe s…" at bounding box center [266, 593] width 305 height 31
click at [242, 578] on input "Station #7 (5 volunteers) Some lifting (up to 25 lbs) is required. Closed-toe s…" at bounding box center [266, 593] width 305 height 31
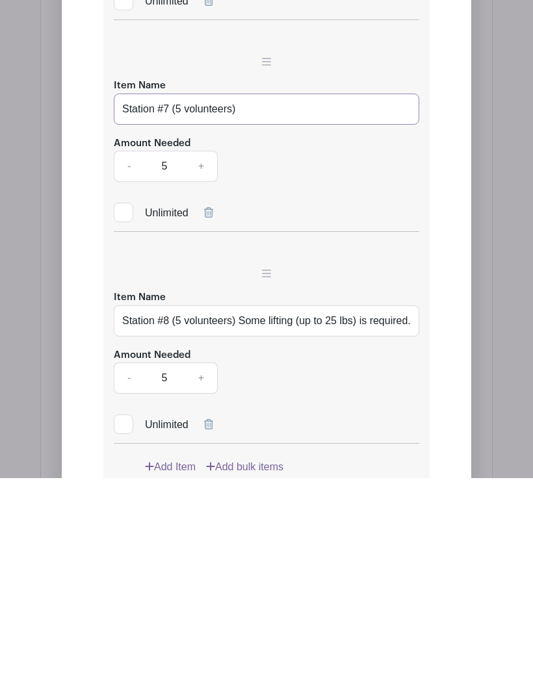
scroll to position [2629, 0]
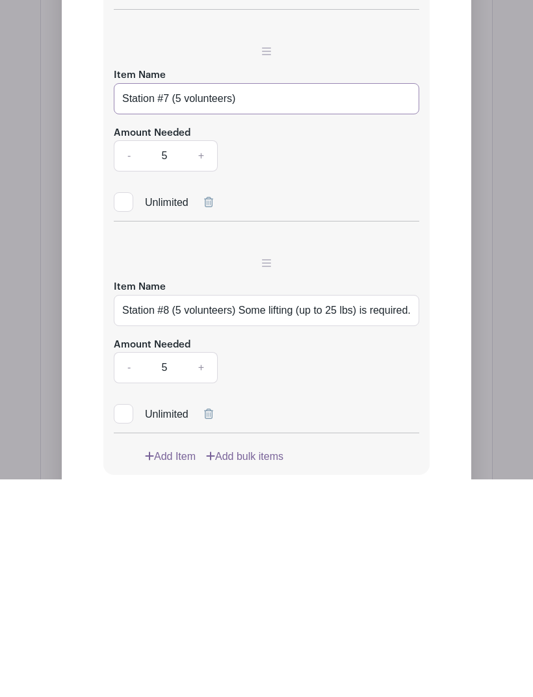
type input "Station #7 (5 volunteers)"
click at [248, 513] on input "Station #8 (5 volunteers) Some lifting (up to 25 lbs) is required. Closed-toe s…" at bounding box center [266, 528] width 305 height 31
click at [250, 513] on input "Station #8 (5 volunteers) Some lifting (up to 25 lbs) is required. Closed-toe s…" at bounding box center [266, 528] width 305 height 31
click at [244, 513] on input "Station #8 (5 volunteers) Some lifting (up to 25 lbs) is required. Closed-toe s…" at bounding box center [266, 528] width 305 height 31
click at [245, 513] on input "Station #8 (5 volunteers) Some lifting (up to 25 lbs) is required. Closed-toe s…" at bounding box center [266, 528] width 305 height 31
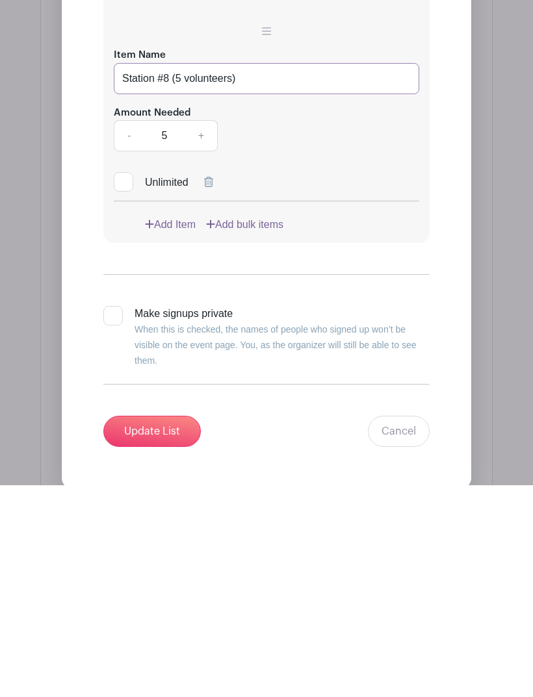
type input "Station #8 (5 volunteers)"
click at [152, 628] on input "Update List" at bounding box center [151, 643] width 97 height 31
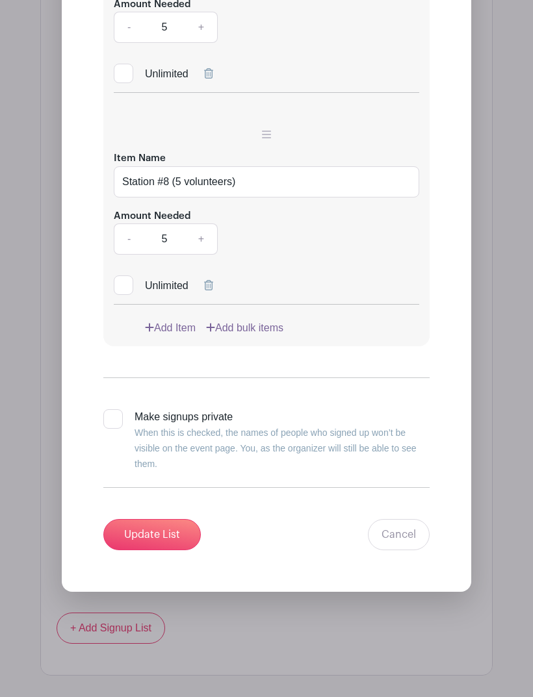
scroll to position [1575, 0]
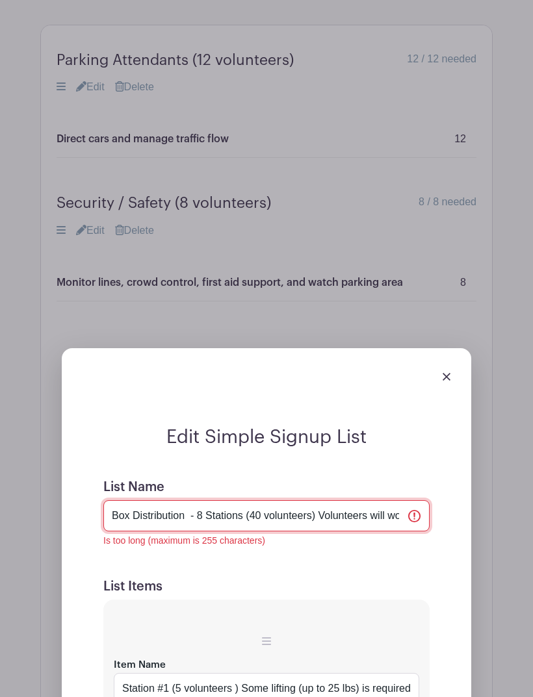
click at [196, 500] on input "Box Distribution - 8 Stations (40 volunteers) Volunteers will work as a team to…" at bounding box center [266, 515] width 326 height 31
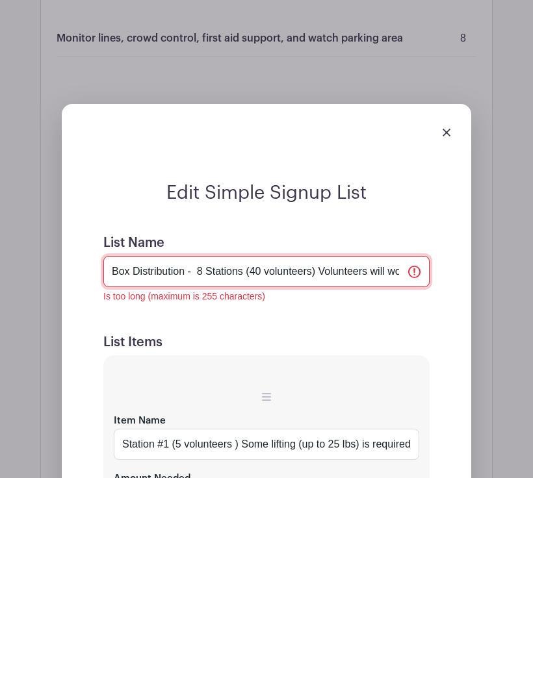
click at [330, 475] on input "Box Distribution - 8 Stations (40 volunteers) Volunteers will work as a team to…" at bounding box center [266, 490] width 326 height 31
click at [327, 475] on input "Box Distribution - 8 Stations (40 volunteers) Volunteers will work as a team to…" at bounding box center [266, 490] width 326 height 31
click at [264, 475] on input "Box Distribution - 8 Stations (40 volunteers) Volunteers will work as a team to…" at bounding box center [266, 490] width 326 height 31
type input "Box Distribution - 8 Stations (40 volunteers) Volunteers will work as a team to…"
click at [448, 348] on img at bounding box center [446, 352] width 8 height 8
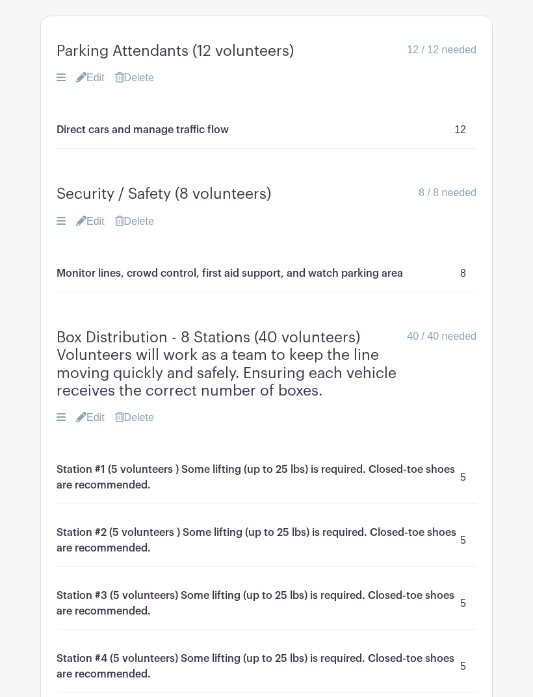
scroll to position [1104, 0]
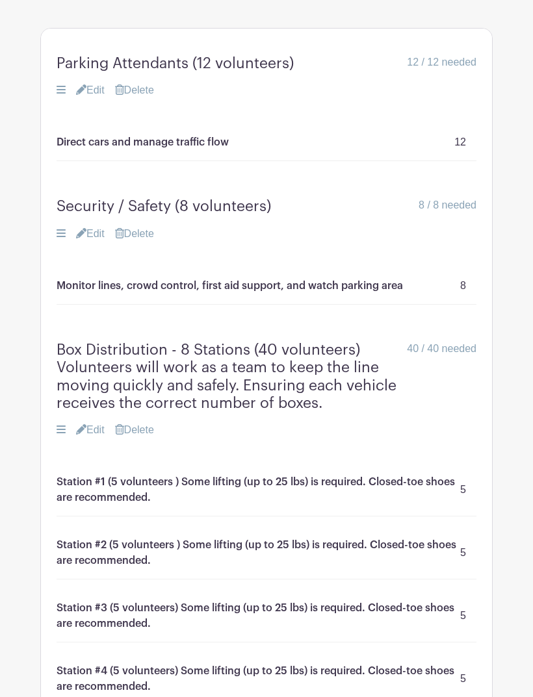
click at [96, 422] on link "Edit" at bounding box center [90, 430] width 29 height 16
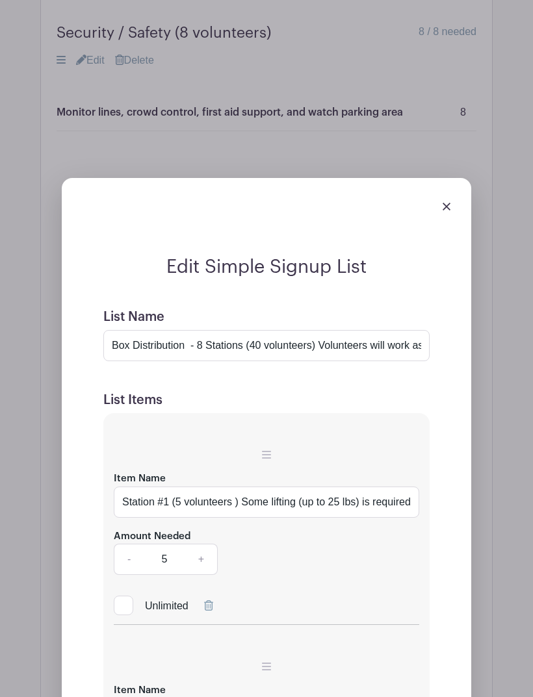
scroll to position [1277, 0]
click at [249, 487] on input "Station #1 (5 volunteers ) Some lifting (up to 25 lbs) is required. Closed-toe …" at bounding box center [266, 502] width 305 height 31
click at [248, 487] on input "Station #1 (5 volunteers ) Some lifting (up to 25 lbs) is required. Closed-toe …" at bounding box center [266, 502] width 305 height 31
click at [249, 487] on input "Station #1 (5 volunteers ) Some lifting (up to 25 lbs) is required. Closed-toe …" at bounding box center [266, 502] width 305 height 31
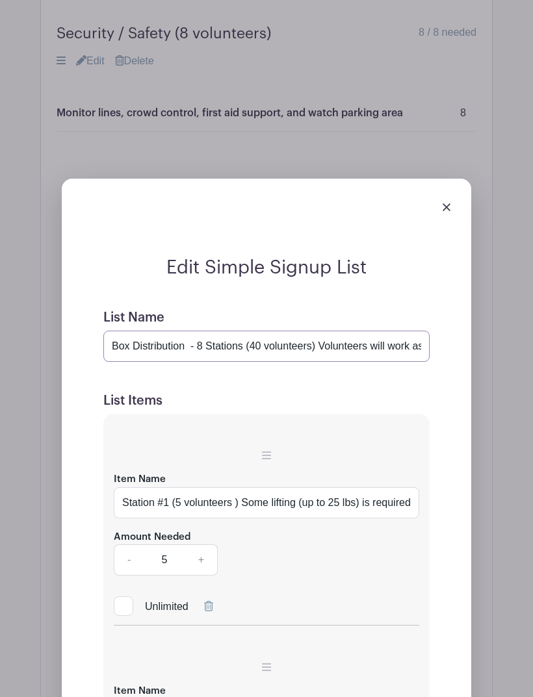
click at [331, 331] on input "Box Distribution - 8 Stations (40 volunteers) Volunteers will work as a team to…" at bounding box center [266, 346] width 326 height 31
click at [377, 331] on input "Box Distribution - 8 Stations (40 volunteers) Volunteers will work as a team to…" at bounding box center [266, 346] width 326 height 31
click at [376, 331] on input "Box Distribution - 8 Stations (40 volunteers) Volunteers will work as a team to…" at bounding box center [266, 346] width 326 height 31
click at [424, 331] on input "Box Distribution - 8 Stations (40 volunteers) Volunteers will work as a team to…" at bounding box center [266, 346] width 326 height 31
click at [422, 331] on input "Box Distribution - 8 Stations (40 volunteers) Volunteers will work as a team to…" at bounding box center [266, 346] width 326 height 31
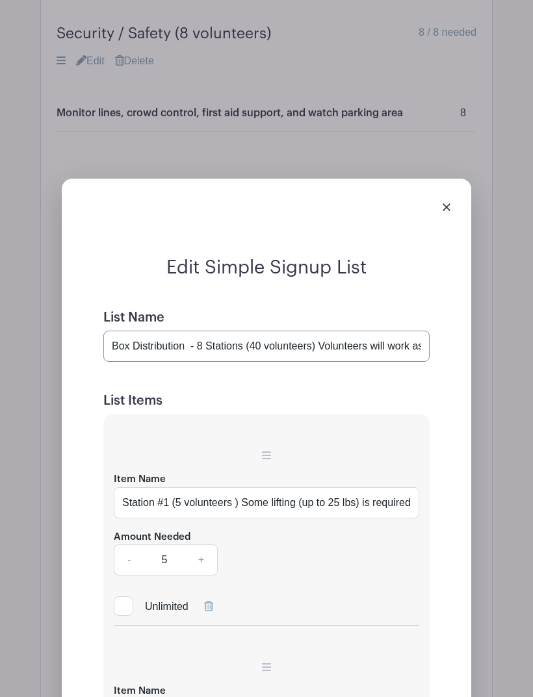
click at [420, 331] on input "Box Distribution - 8 Stations (40 volunteers) Volunteers will work as a team to…" at bounding box center [266, 346] width 326 height 31
paste input "Some lifting (up to 25 lbs)"
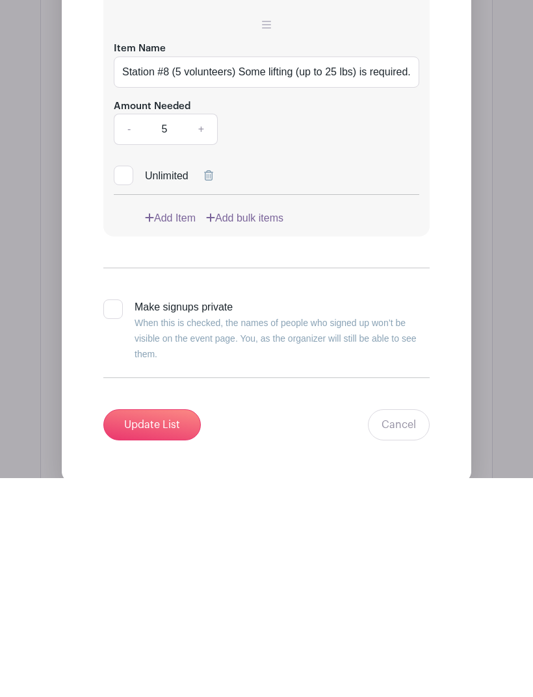
scroll to position [3043, 0]
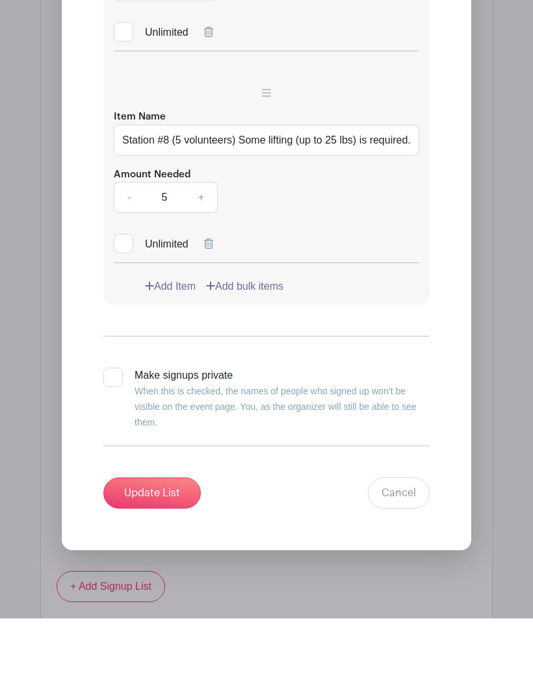
type input "Box Distribution - 8 Stations (40 volunteers) Volunteers will work as a team to…"
click at [146, 557] on input "Update List" at bounding box center [151, 572] width 97 height 31
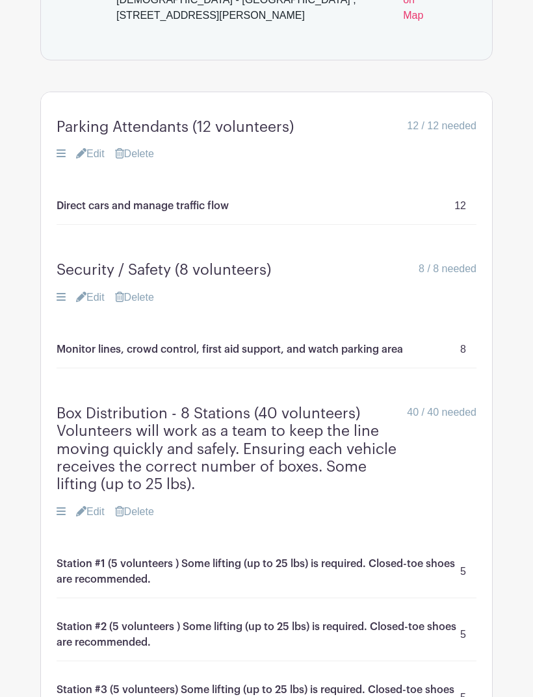
scroll to position [934, 0]
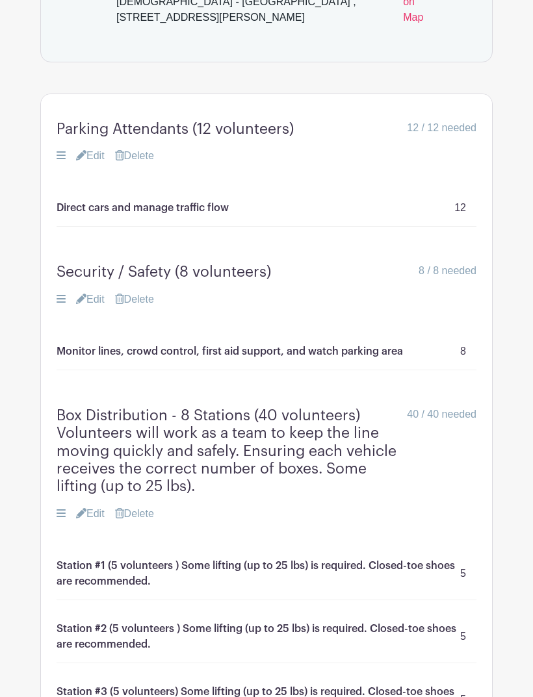
click at [99, 507] on link "Edit" at bounding box center [90, 515] width 29 height 16
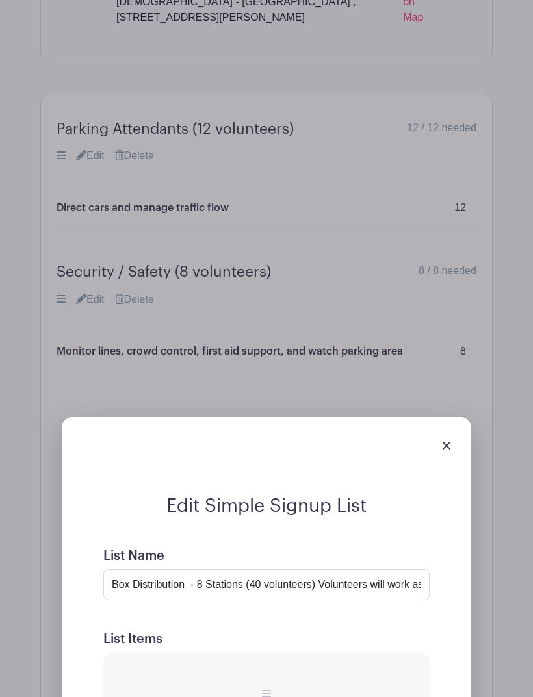
scroll to position [934, 0]
click at [333, 569] on input "Box Distribution - 8 Stations (40 volunteers) Volunteers will work as a team to…" at bounding box center [266, 584] width 326 height 31
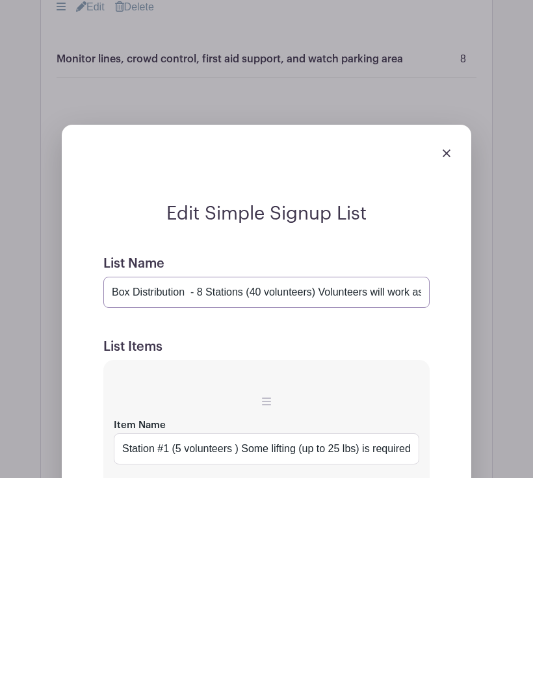
click at [329, 496] on input "Box Distribution - 8 Stations (40 volunteers) Volunteers will work as a team to…" at bounding box center [266, 511] width 326 height 31
click at [333, 496] on input "Box Distribution - 8 Stations (40 volunteers) Volunteers will work as a team to…" at bounding box center [266, 511] width 326 height 31
click at [424, 496] on input "Box Distribution - 8 Stations (40 volunteers) Volunteers will work as a team to…" at bounding box center [266, 511] width 326 height 31
click at [303, 496] on input "Box Distribution - 8 Stations (40 volunteers) Volunteers will work as a team to…" at bounding box center [266, 511] width 326 height 31
click at [299, 496] on input "Box Distribution - 8 Stations (40 volunteers) Volunteers will work as a team to…" at bounding box center [266, 511] width 326 height 31
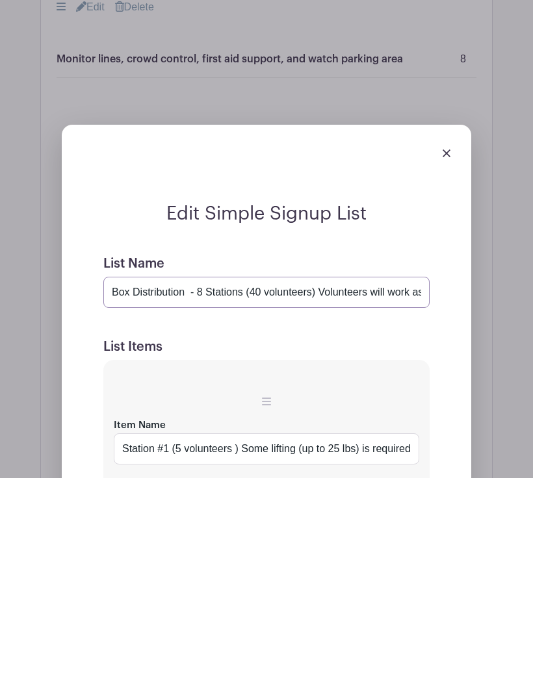
click at [303, 496] on input "Box Distribution - 8 Stations (40 volunteers) Volunteers will work as a team to…" at bounding box center [266, 511] width 326 height 31
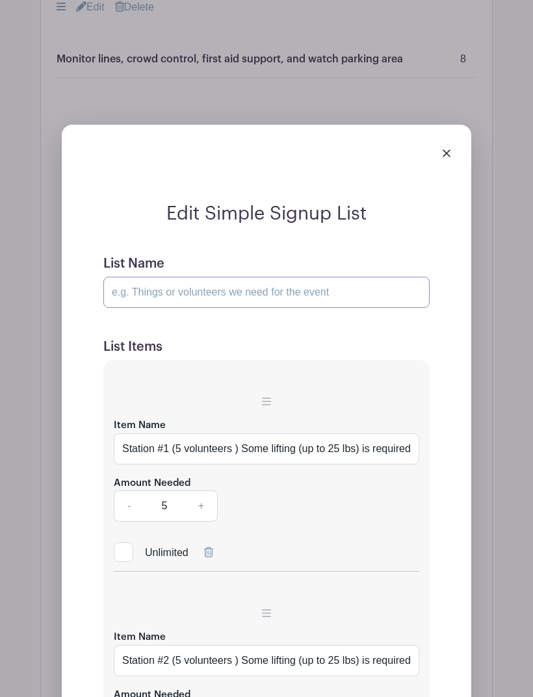
click at [116, 277] on input "List Name" at bounding box center [266, 292] width 326 height 31
paste input "Box Distribution - 8 Stations (40 volunteers) Volunteers will work as a team to…"
type input "Box Distribution - 8 Stations (40 volunteers) Volunteers will work as a team to…"
click at [253, 433] on input "Station #1 (5 volunteers ) Some lifting (up to 25 lbs) is required. Closed-toe …" at bounding box center [266, 448] width 305 height 31
click at [251, 433] on input "Station #1 (5 volunteers ) Some lifting (up to 25 lbs) is required. Closed-toe …" at bounding box center [266, 448] width 305 height 31
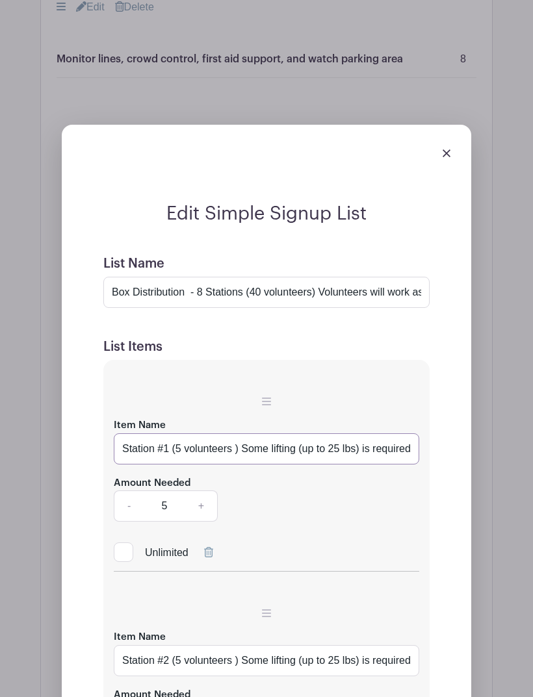
click at [248, 433] on input "Station #1 (5 volunteers ) Some lifting (up to 25 lbs) is required. Closed-toe …" at bounding box center [266, 448] width 305 height 31
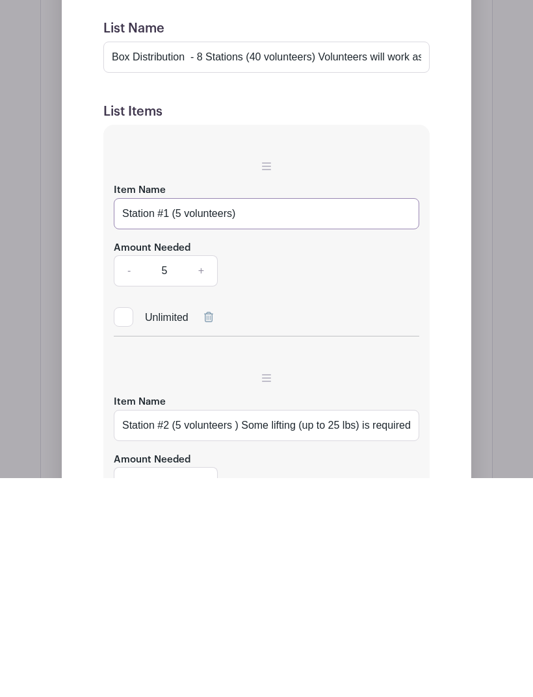
scroll to position [1245, 0]
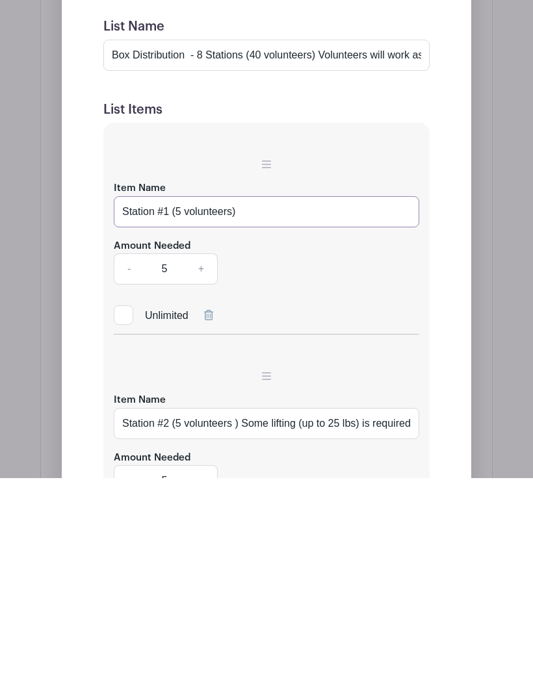
type input "Station #1 (5 volunteers)"
click at [238, 627] on input "Station #2 (5 volunteers ) Some lifting (up to 25 lbs) is required. Closed-toe …" at bounding box center [266, 642] width 305 height 31
click at [235, 627] on input "Station #2 (5 volunteers ) Some lifting (up to 25 lbs) is required. Closed-toe …" at bounding box center [266, 642] width 305 height 31
click at [233, 627] on input "Station #2 (5 volunteers ) Some lifting (up to 25 lbs) is required. Closed-toe …" at bounding box center [266, 642] width 305 height 31
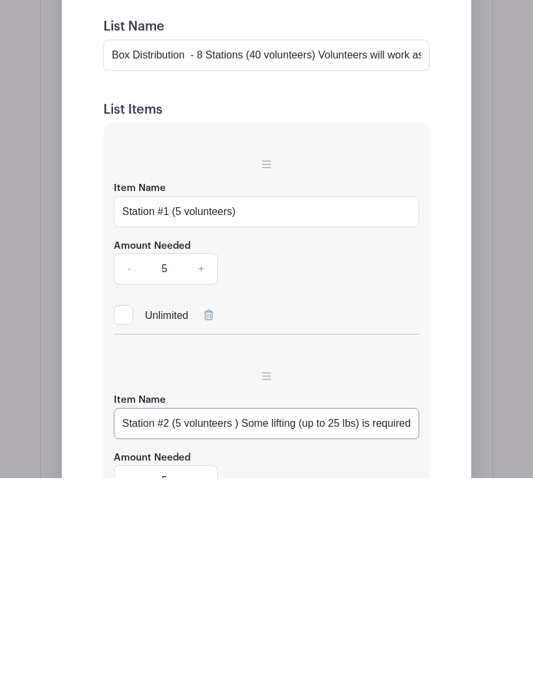
click at [246, 627] on input "Station #2 (5 volunteers ) Some lifting (up to 25 lbs) is required. Closed-toe …" at bounding box center [266, 642] width 305 height 31
click at [247, 627] on input "Station #2 (5 volunteers ) Some lifting (up to 25 lbs) is required. Closed-toe …" at bounding box center [266, 642] width 305 height 31
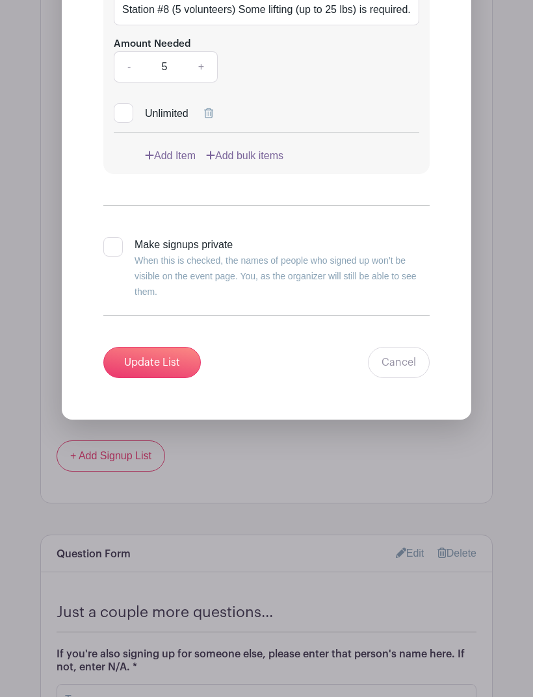
scroll to position [3200, 0]
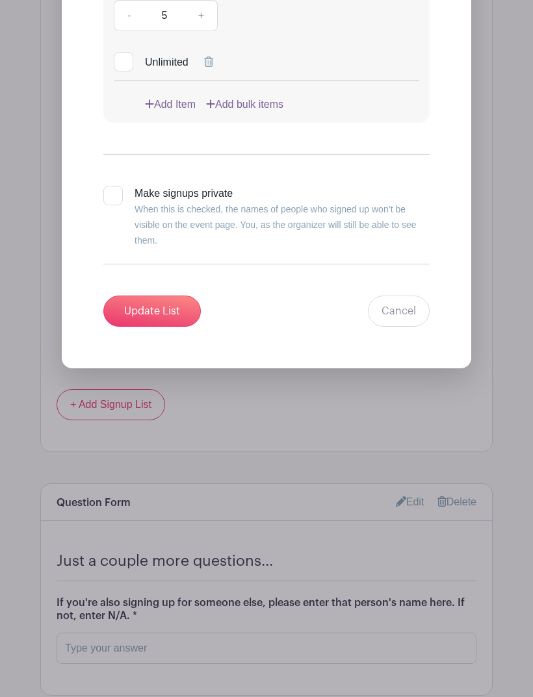
type input "Station #2 (5 volunteers)"
click at [150, 296] on input "Update List" at bounding box center [151, 311] width 97 height 31
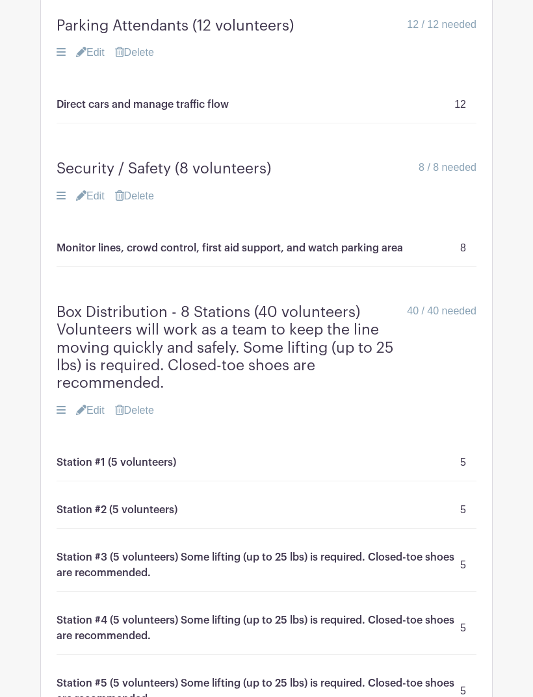
scroll to position [1079, 0]
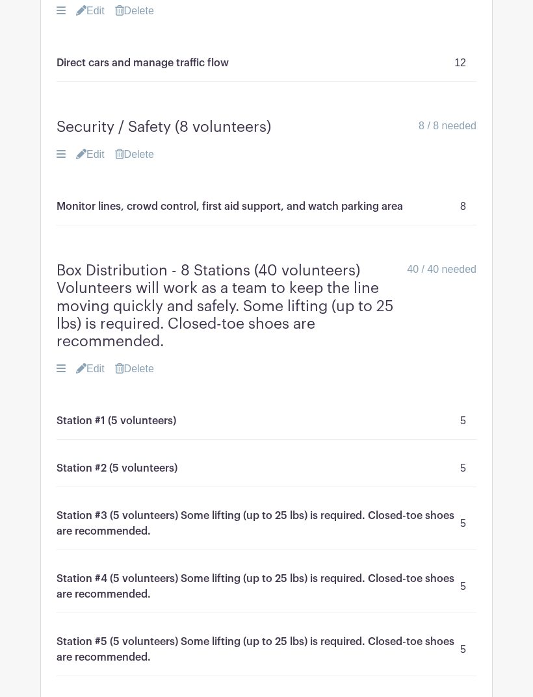
click at [97, 362] on link "Edit" at bounding box center [90, 370] width 29 height 16
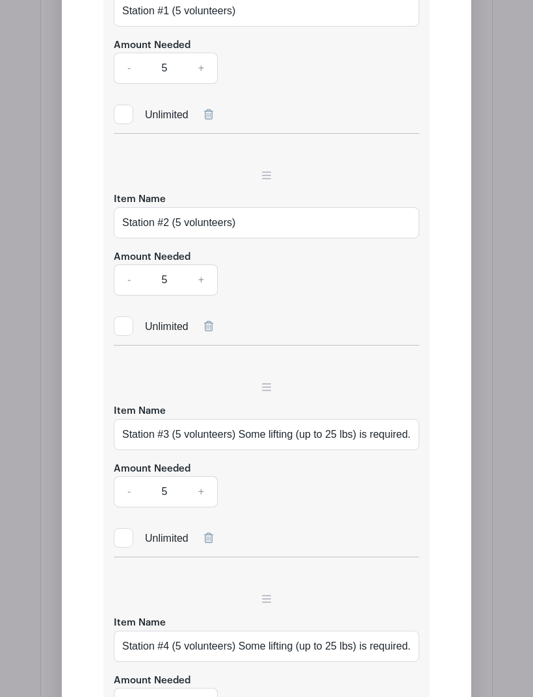
scroll to position [1664, 0]
click at [244, 420] on input "Station #3 (5 volunteers) Some lifting (up to 25 lbs) is required. Closed-toe s…" at bounding box center [266, 435] width 305 height 31
click at [242, 420] on input "Station #3 (5 volunteers) Some lifting (up to 25 lbs) is required. Closed-toe s…" at bounding box center [266, 435] width 305 height 31
click at [239, 420] on input "Station #3 (5 volunteers) Some lifting (up to 25 lbs) is required. Closed-toe s…" at bounding box center [266, 435] width 305 height 31
click at [240, 420] on input "Station #3 (5 volunteers) Some lifting (up to 25 lbs) is required. Closed-toe s…" at bounding box center [266, 435] width 305 height 31
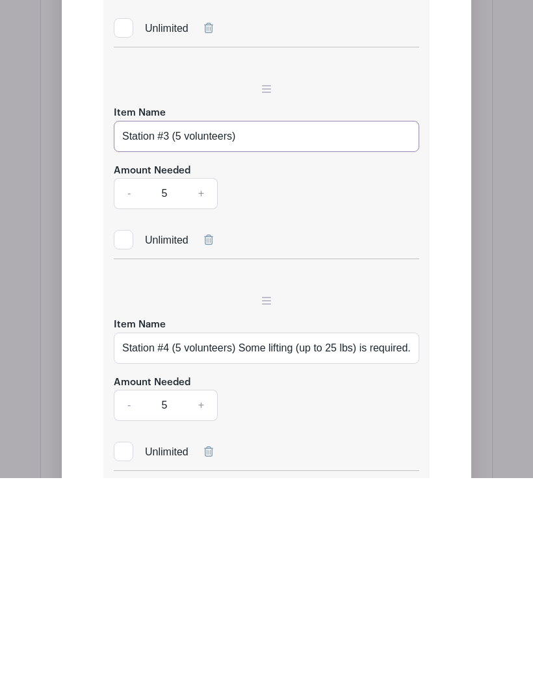
scroll to position [1764, 0]
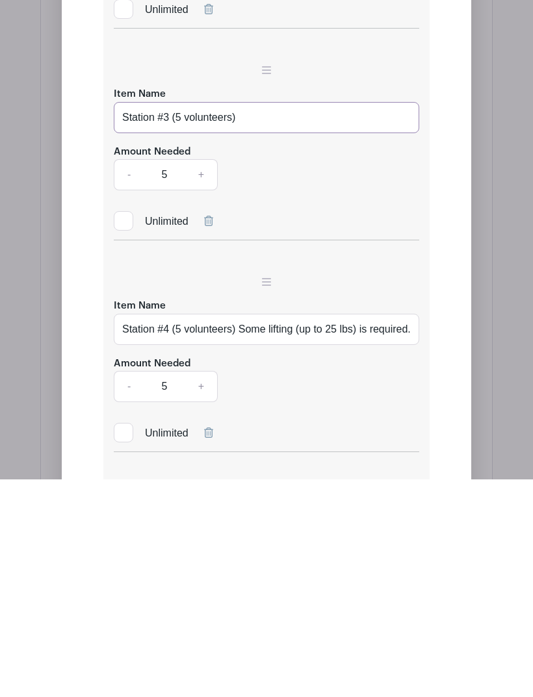
type input "Station #3 (5 volunteers)"
click at [242, 531] on input "Station #4 (5 volunteers) Some lifting (up to 25 lbs) is required. Closed-toe s…" at bounding box center [266, 546] width 305 height 31
click at [246, 531] on input "Station #4 (5 volunteers) Some lifting (up to 25 lbs) is required. Closed-toe s…" at bounding box center [266, 546] width 305 height 31
click at [242, 531] on input "Station #4 (5 volunteers) Some lifting (up to 25 lbs) is required. Closed-toe s…" at bounding box center [266, 546] width 305 height 31
click at [243, 531] on input "Station #4 (5 volunteers) Some lifting (up to 25 lbs) is required. Closed-toe s…" at bounding box center [266, 546] width 305 height 31
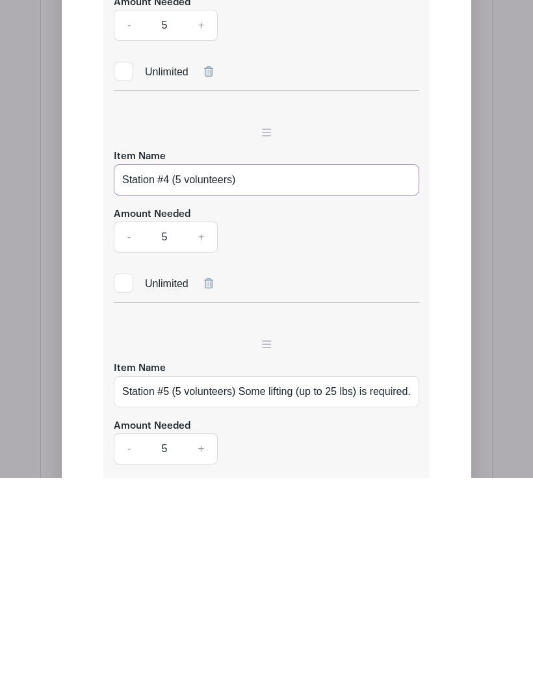
scroll to position [1912, 0]
type input "Station #4 (5 volunteers)"
click at [247, 595] on input "Station #5 (5 volunteers) Some lifting (up to 25 lbs) is required. Closed-toe s…" at bounding box center [266, 610] width 305 height 31
click at [244, 595] on input "Station #5 (5 volunteers) Some lifting (up to 25 lbs) is required. Closed-toe s…" at bounding box center [266, 610] width 305 height 31
click at [245, 595] on input "Station #5 (5 volunteers) Some lifting (up to 25 lbs) is required. Closed-toe s…" at bounding box center [266, 610] width 305 height 31
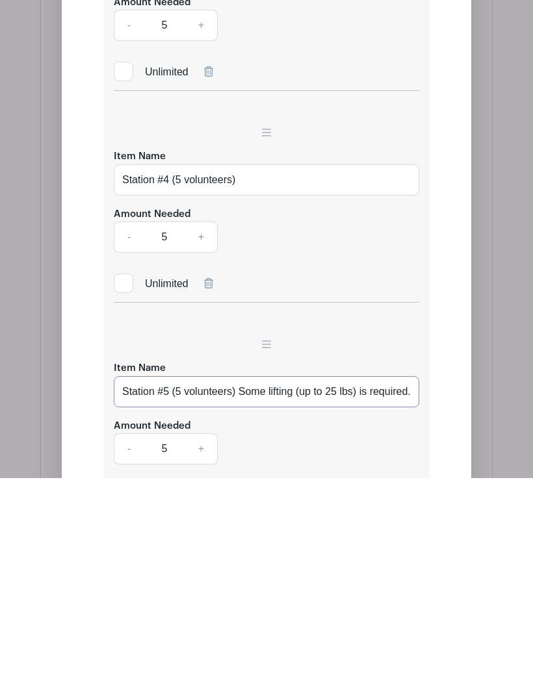
click at [244, 595] on input "Station #5 (5 volunteers) Some lifting (up to 25 lbs) is required. Closed-toe s…" at bounding box center [266, 610] width 305 height 31
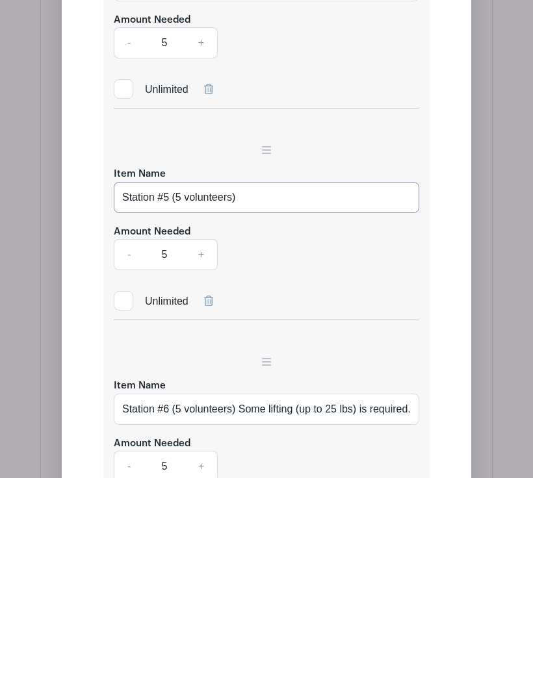
scroll to position [2113, 0]
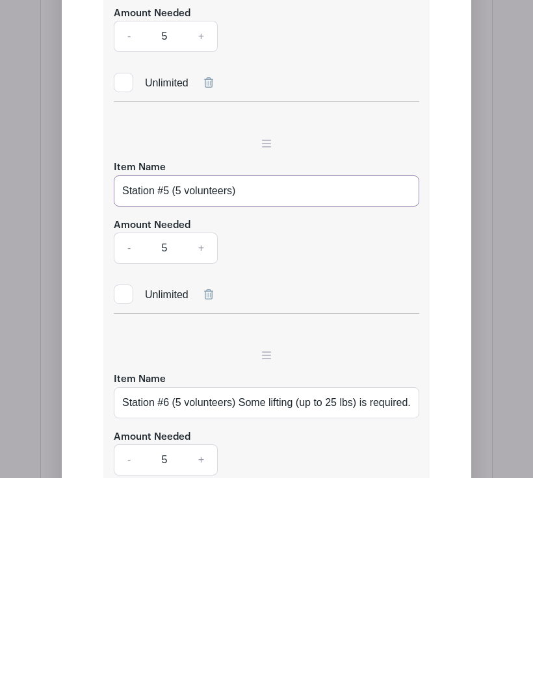
type input "Station #5 (5 volunteers)"
click at [248, 606] on input "Station #6 (5 volunteers) Some lifting (up to 25 lbs) is required. Closed-toe s…" at bounding box center [266, 621] width 305 height 31
click at [247, 606] on input "Station #6 (5 volunteers) Some lifting (up to 25 lbs) is required. Closed-toe s…" at bounding box center [266, 621] width 305 height 31
click at [248, 606] on input "Station #6 (5 volunteers) Some lifting (up to 25 lbs) is required. Closed-toe s…" at bounding box center [266, 621] width 305 height 31
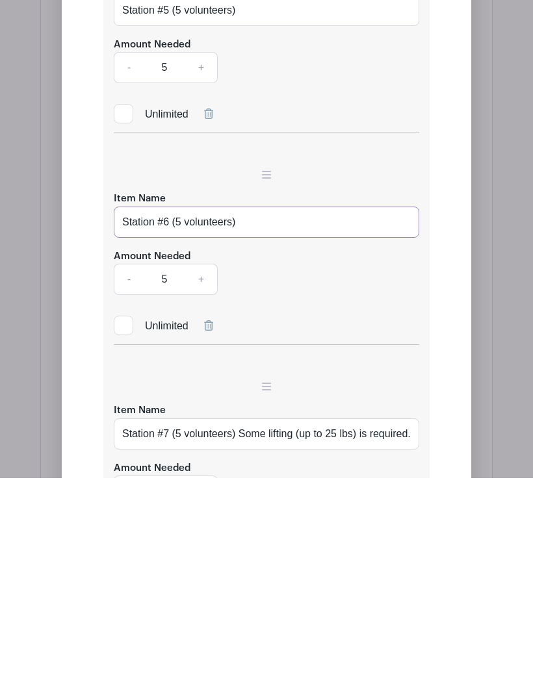
scroll to position [2299, 0]
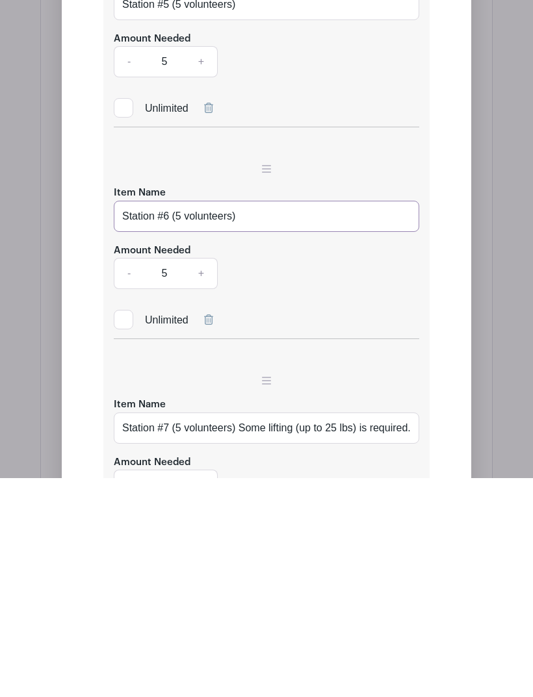
type input "Station #6 (5 volunteers)"
click at [244, 632] on input "Station #7 (5 volunteers) Some lifting (up to 25 lbs) is required. Closed-toe s…" at bounding box center [266, 647] width 305 height 31
click at [243, 632] on input "Station #7 (5 volunteers) Some lifting (up to 25 lbs) is required. Closed-toe s…" at bounding box center [266, 647] width 305 height 31
click at [241, 632] on input "Station #7 (5 volunteers) Some lifting (up to 25 lbs) is required. Closed-toe s…" at bounding box center [266, 647] width 305 height 31
click at [242, 632] on input "Station #7 (5 volunteers) Some lifting (up to 25 lbs) is required. Closed-toe s…" at bounding box center [266, 647] width 305 height 31
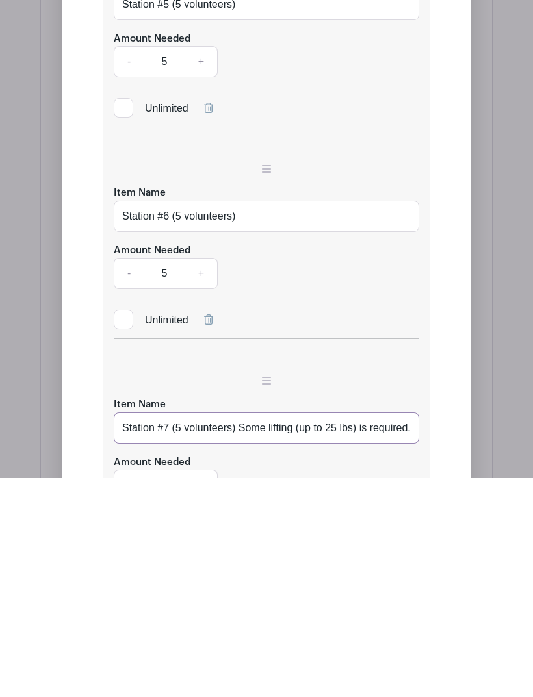
click at [244, 632] on input "Station #7 (5 volunteers) Some lifting (up to 25 lbs) is required. Closed-toe s…" at bounding box center [266, 647] width 305 height 31
click at [241, 632] on input "Station #7 (5 volunteers) Some lifting (up to 25 lbs) is required. Closed-toe s…" at bounding box center [266, 647] width 305 height 31
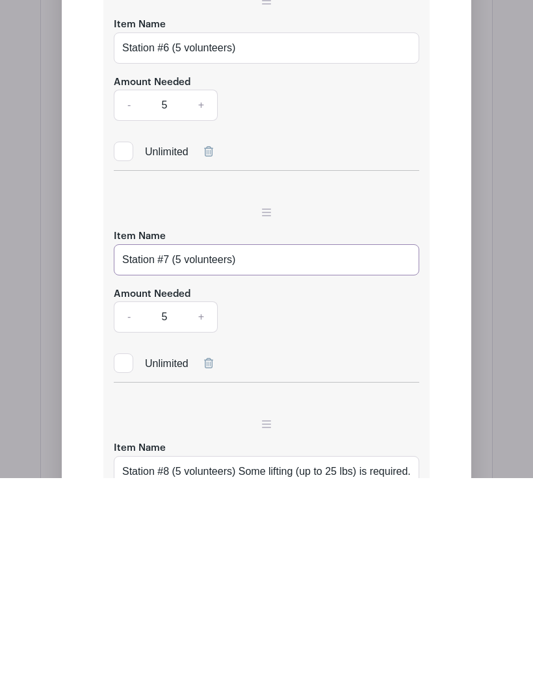
scroll to position [2471, 0]
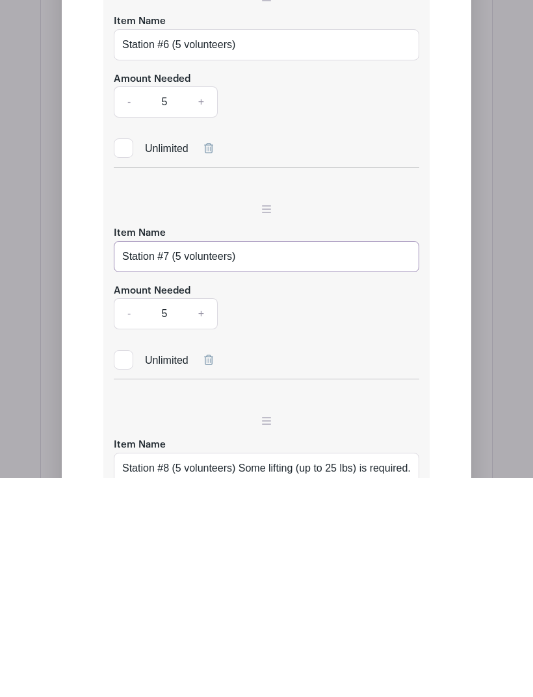
type input "Station #7 (5 volunteers)"
click at [240, 672] on input "Station #8 (5 volunteers) Some lifting (up to 25 lbs) is required. Closed-toe s…" at bounding box center [266, 687] width 305 height 31
click at [242, 672] on input "Station #8 (5 volunteers) Some lifting (up to 25 lbs) is required. Closed-toe s…" at bounding box center [266, 687] width 305 height 31
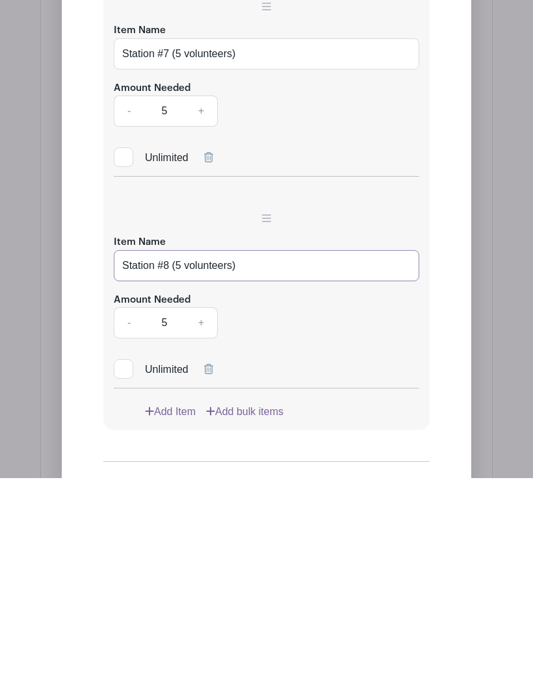
scroll to position [2676, 0]
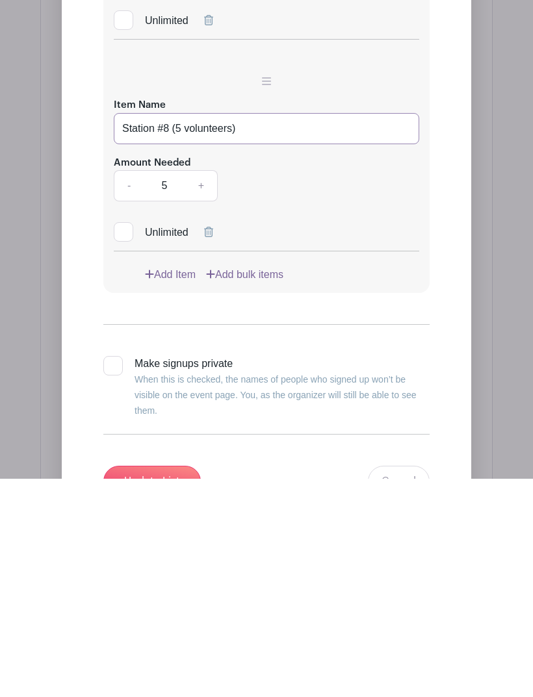
type input "Station #8 (5 volunteers)"
click at [149, 685] on input "Update List" at bounding box center [151, 700] width 97 height 31
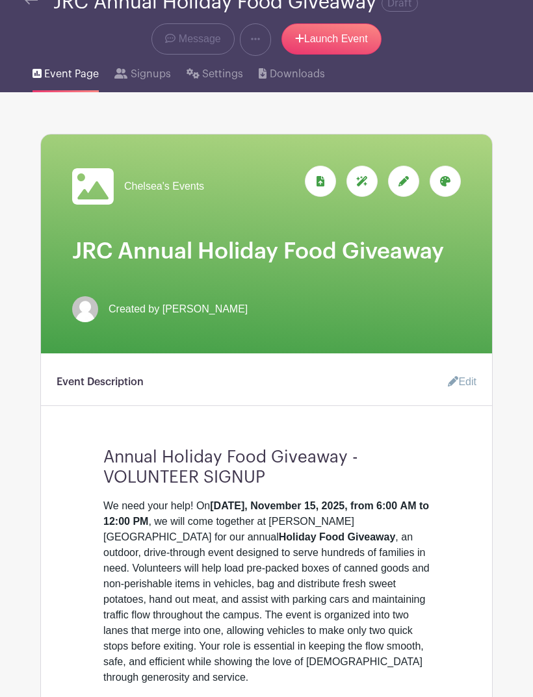
scroll to position [0, 0]
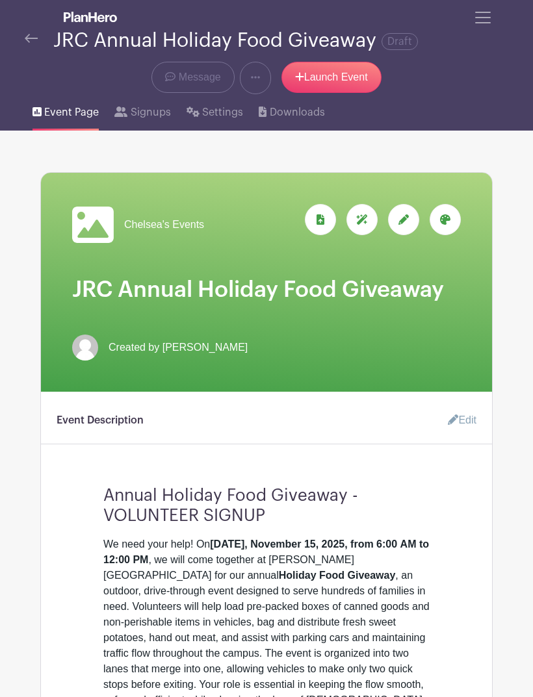
click at [470, 8] on button "Toggle navigation" at bounding box center [482, 17] width 35 height 25
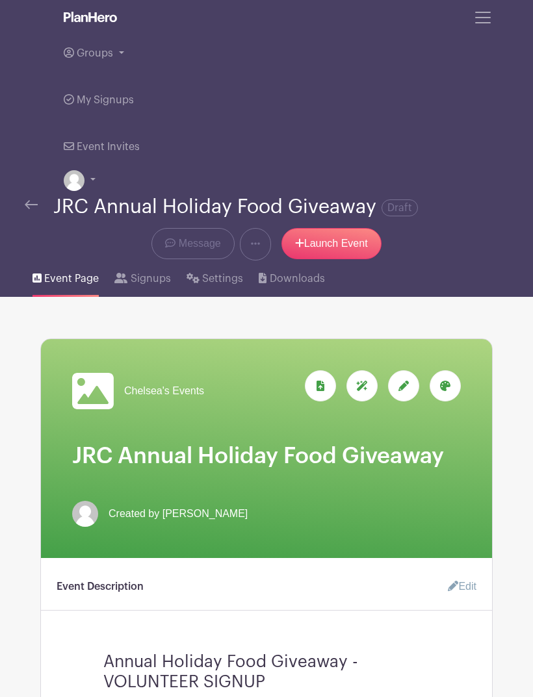
click at [485, 27] on button "Toggle navigation" at bounding box center [482, 17] width 35 height 25
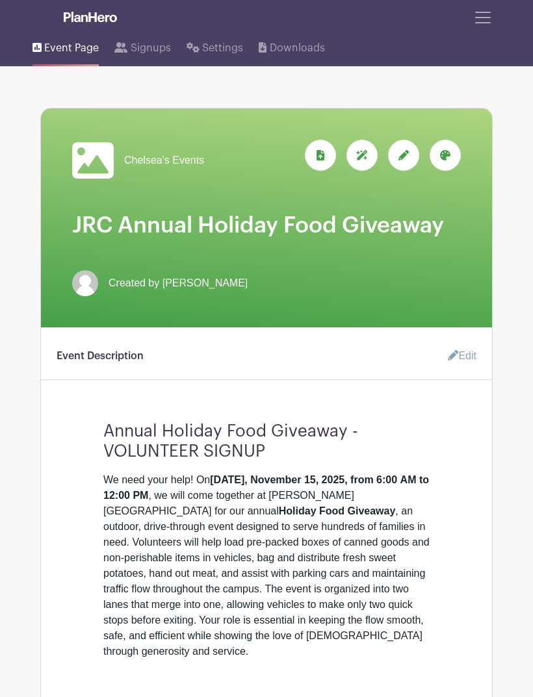
click at [481, 23] on span "Toggle navigation" at bounding box center [482, 17] width 19 height 19
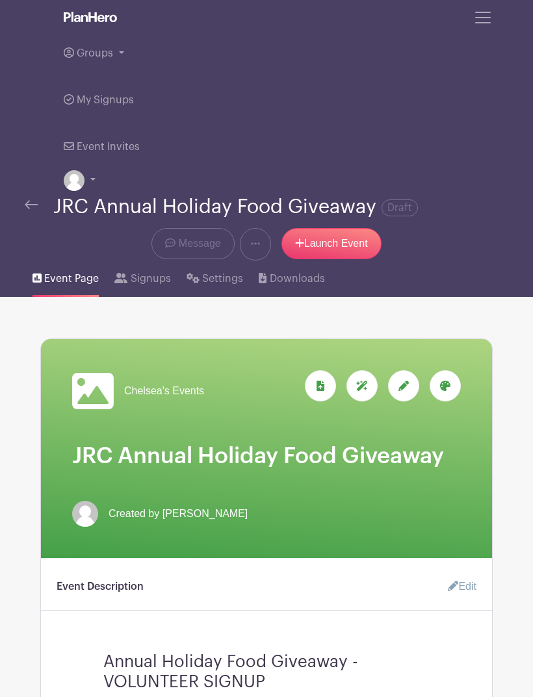
click at [94, 58] on span "Groups" at bounding box center [95, 53] width 36 height 10
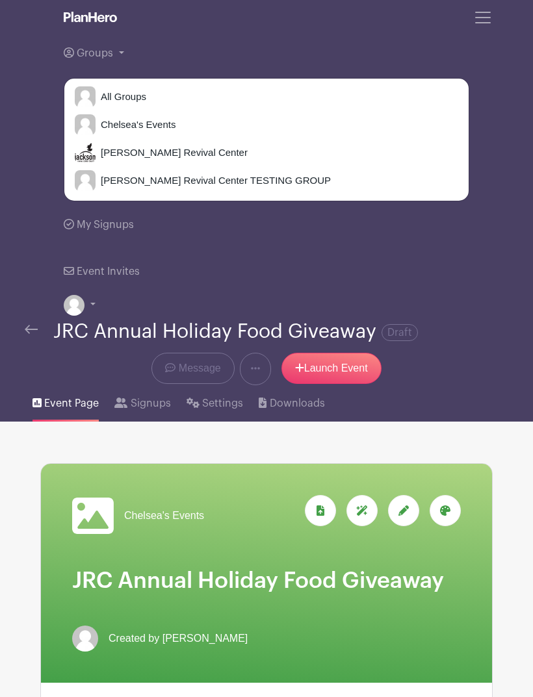
click at [133, 155] on span "[PERSON_NAME] Revival Center" at bounding box center [172, 153] width 152 height 15
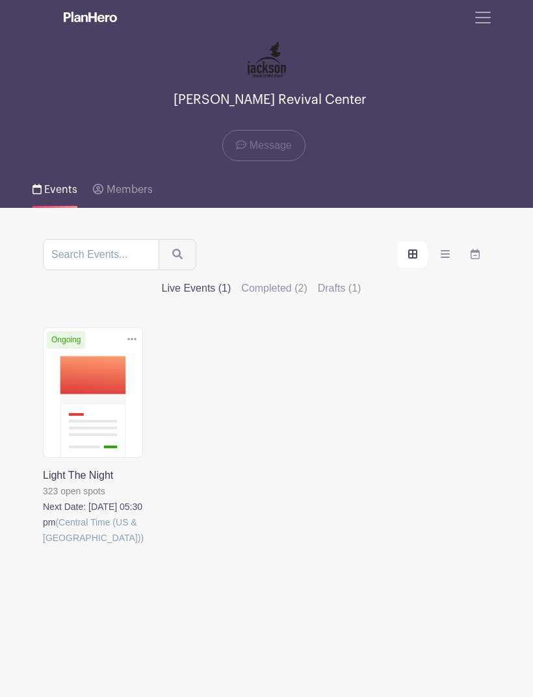
click at [307, 281] on label "Completed (2)" at bounding box center [274, 289] width 66 height 16
click at [0, 0] on input "Completed (2)" at bounding box center [0, 0] width 0 height 0
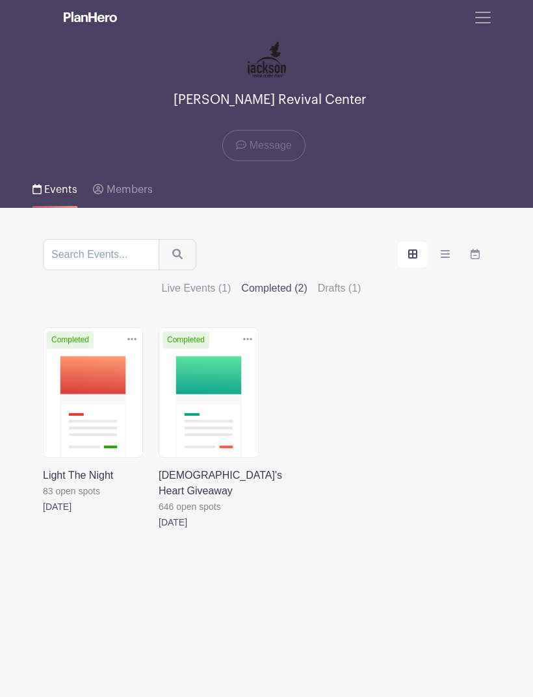
click at [159, 530] on link at bounding box center [159, 530] width 0 height 0
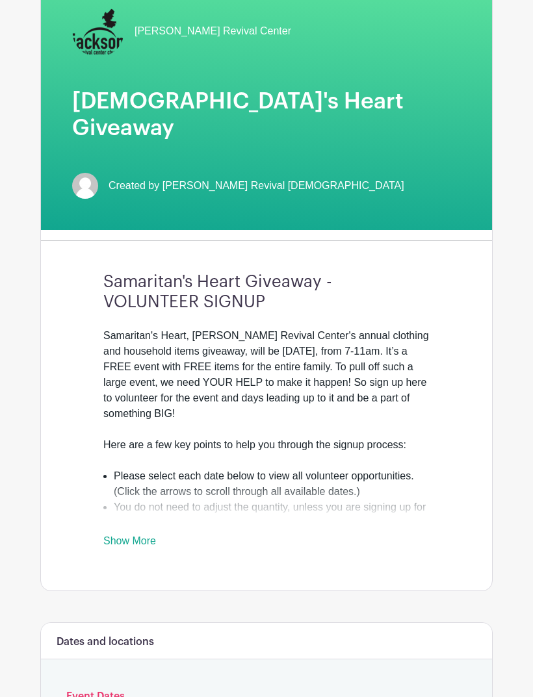
scroll to position [97, 0]
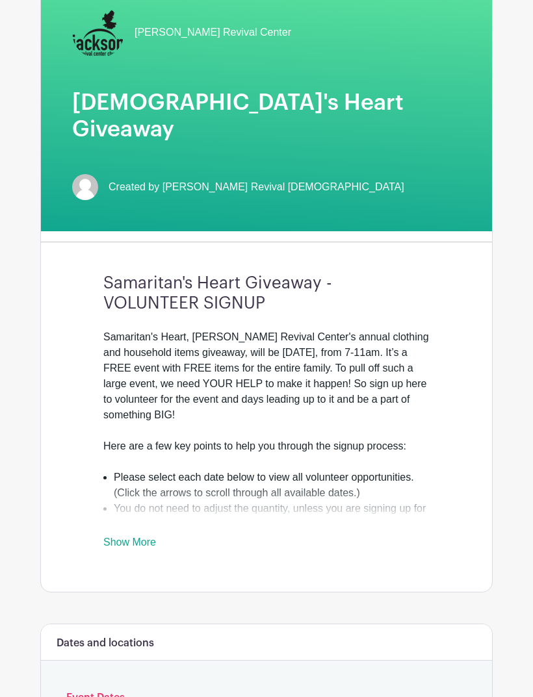
click at [125, 537] on link "Show More" at bounding box center [129, 545] width 53 height 16
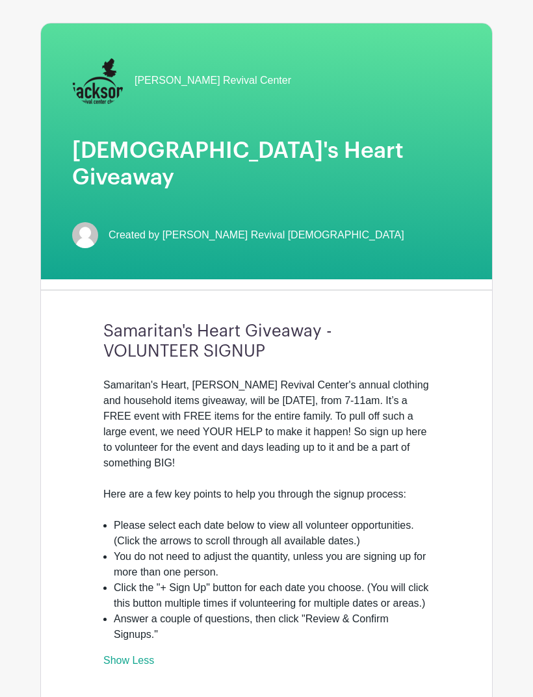
scroll to position [0, 0]
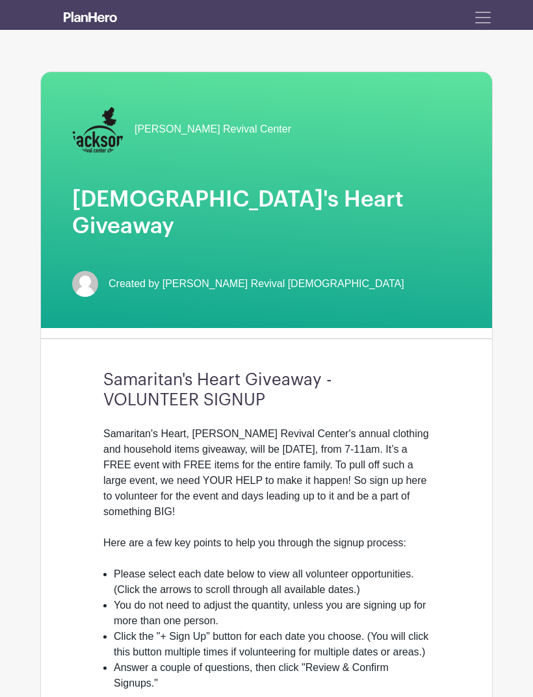
click at [487, 17] on span "Toggle navigation" at bounding box center [482, 17] width 19 height 19
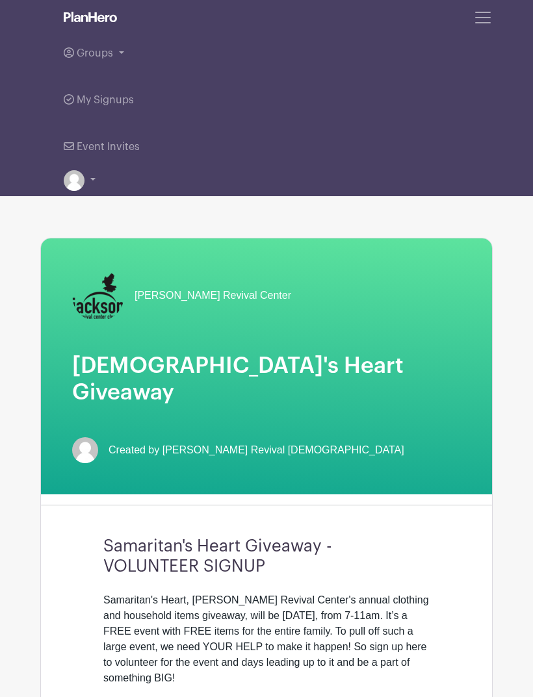
click at [97, 53] on span "Groups" at bounding box center [95, 53] width 36 height 10
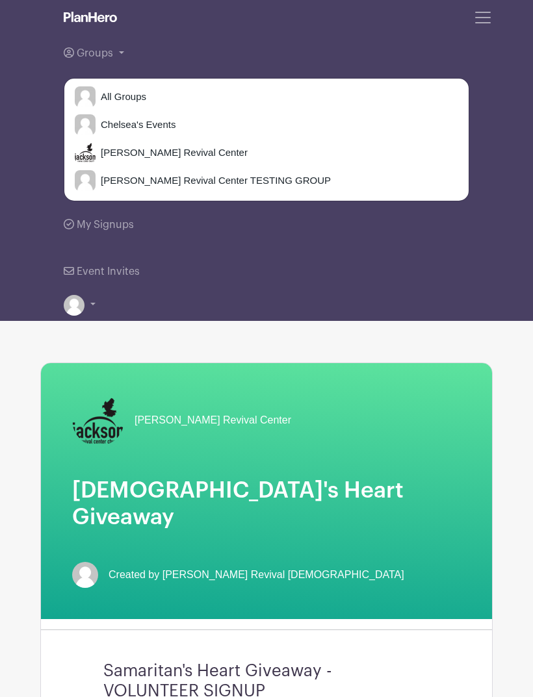
click at [127, 129] on span "Chelsea's Events" at bounding box center [136, 125] width 80 height 15
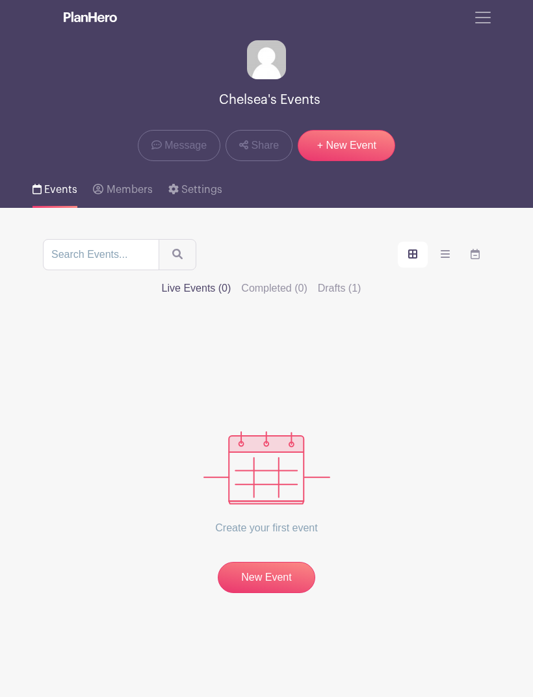
click at [361, 281] on label "Drafts (1)" at bounding box center [340, 289] width 44 height 16
click at [0, 0] on input "Drafts (1)" at bounding box center [0, 0] width 0 height 0
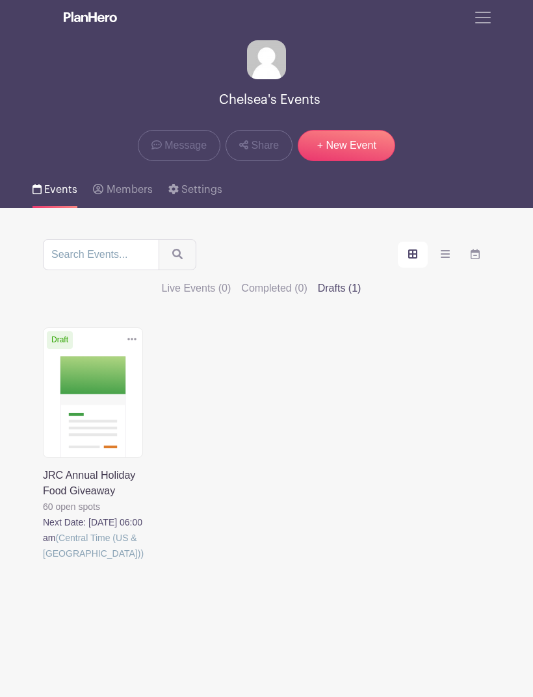
click at [43, 561] on link at bounding box center [43, 561] width 0 height 0
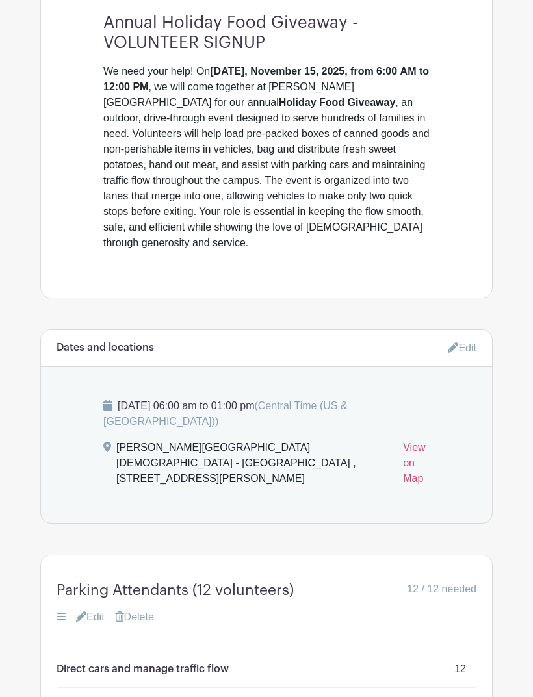
scroll to position [467, 0]
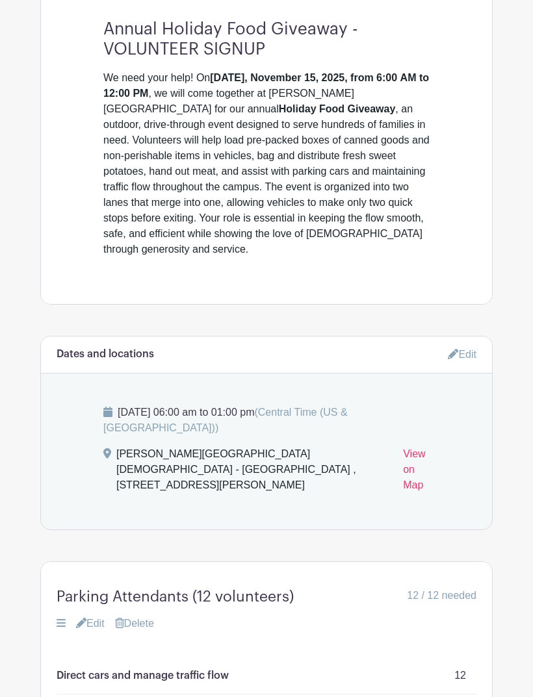
click at [109, 348] on h6 "Dates and locations" at bounding box center [105, 354] width 97 height 12
click at [456, 344] on link "Edit" at bounding box center [462, 354] width 29 height 21
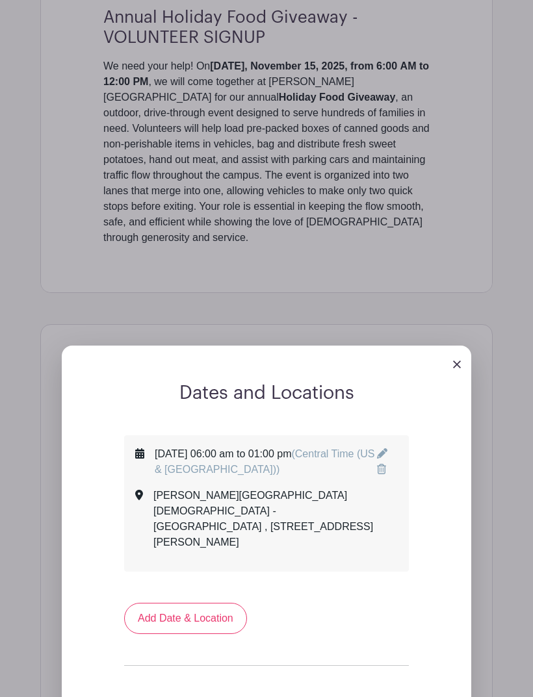
scroll to position [485, 0]
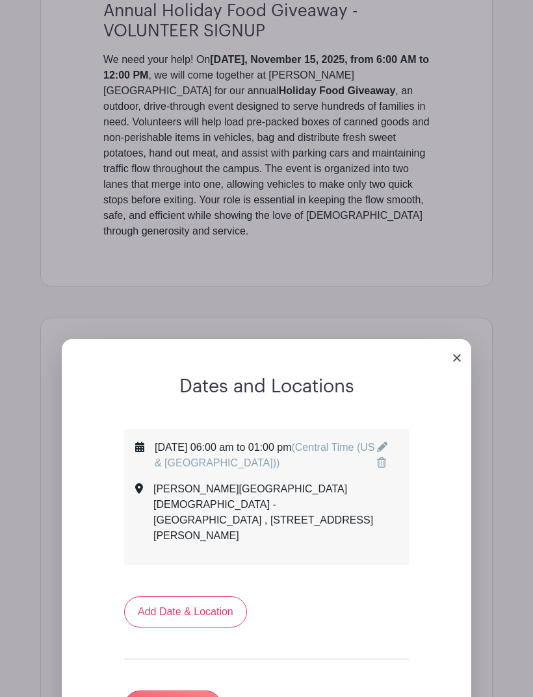
click at [160, 596] on link "Add Date & Location" at bounding box center [185, 611] width 123 height 31
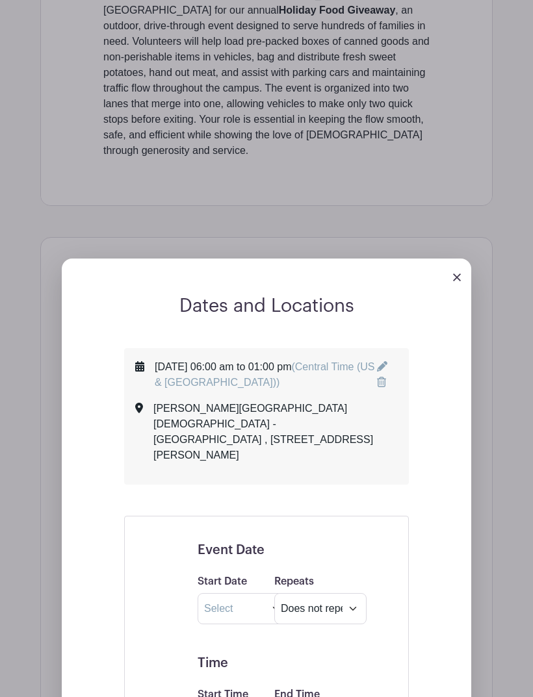
scroll to position [565, 0]
click at [225, 594] on input "text" at bounding box center [244, 609] width 92 height 31
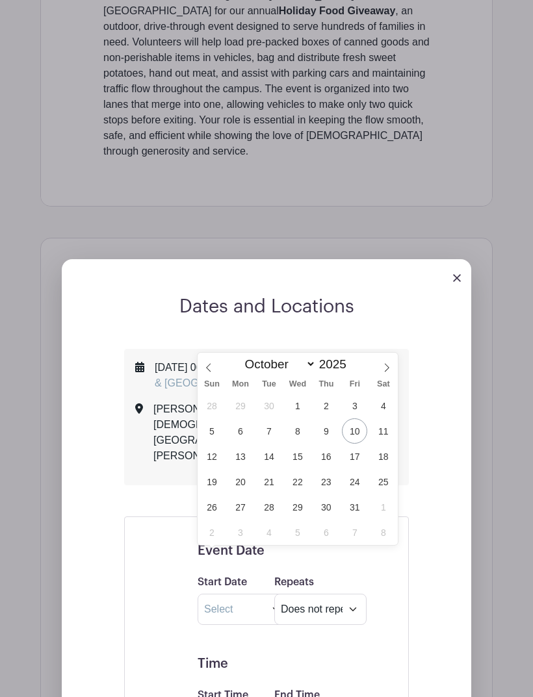
click at [381, 372] on span at bounding box center [387, 364] width 22 height 22
select select "10"
click at [355, 463] on span "14" at bounding box center [354, 456] width 25 height 25
type input "[DATE]"
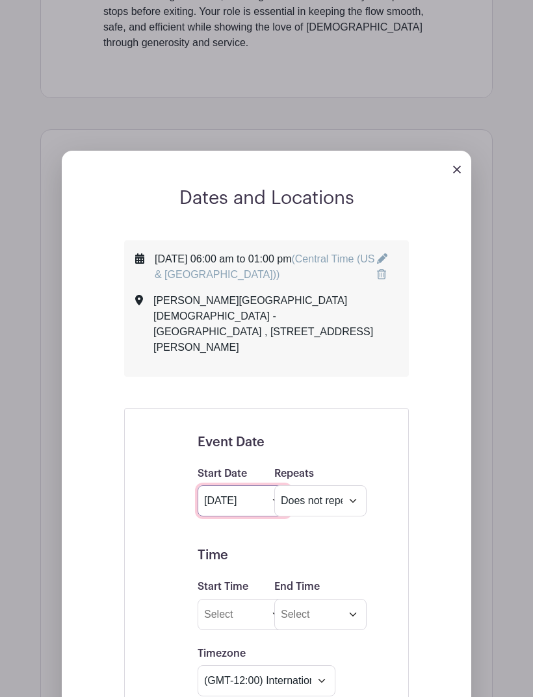
scroll to position [679, 0]
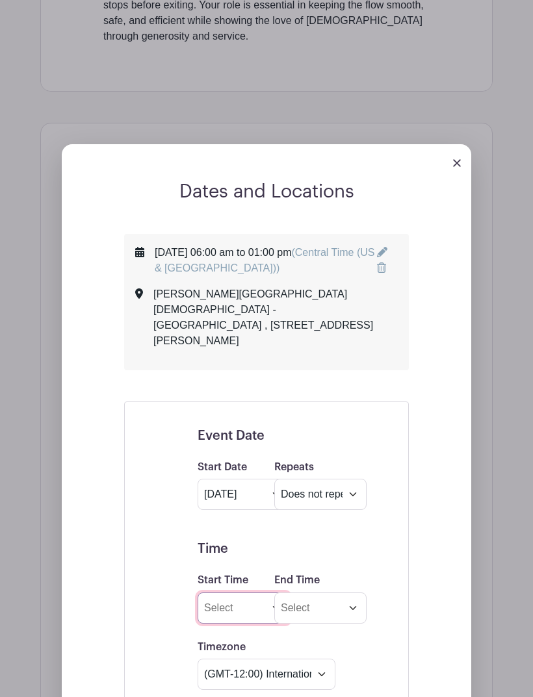
click at [216, 593] on input "Start Time" at bounding box center [244, 608] width 92 height 31
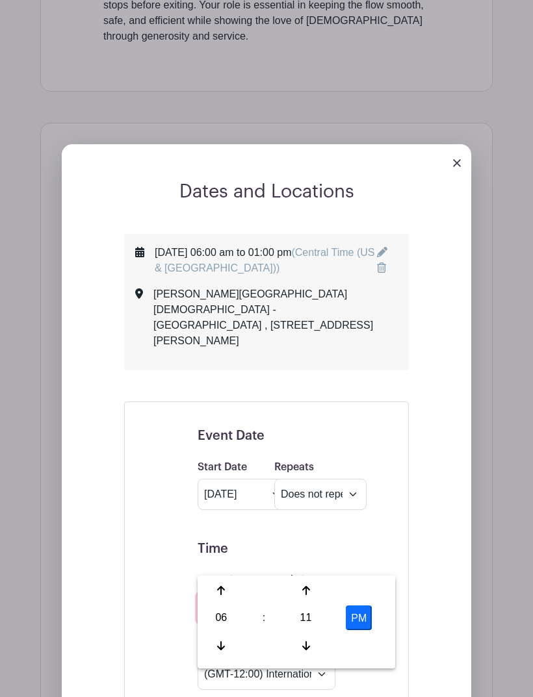
scroll to position [761, 0]
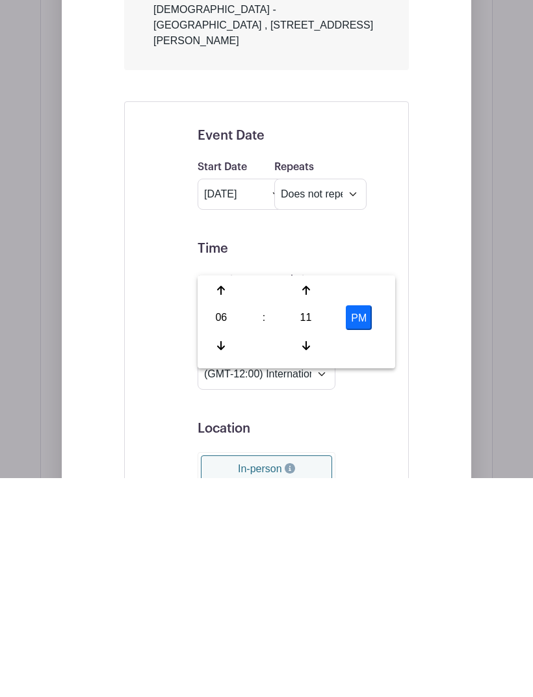
click at [222, 524] on div "06" at bounding box center [221, 536] width 42 height 25
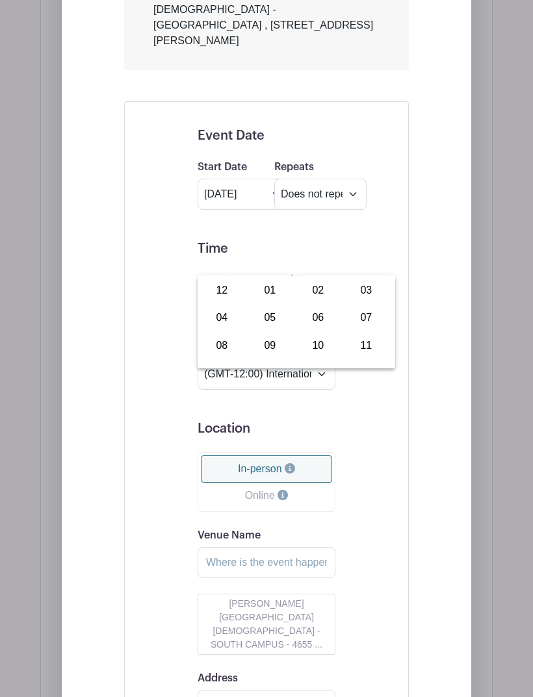
click at [316, 294] on div "02" at bounding box center [318, 290] width 44 height 25
click at [220, 319] on div "02" at bounding box center [221, 317] width 42 height 25
click at [316, 294] on div "02" at bounding box center [318, 290] width 44 height 25
click at [309, 327] on div "11" at bounding box center [306, 317] width 42 height 25
click at [220, 292] on div "00" at bounding box center [222, 290] width 44 height 25
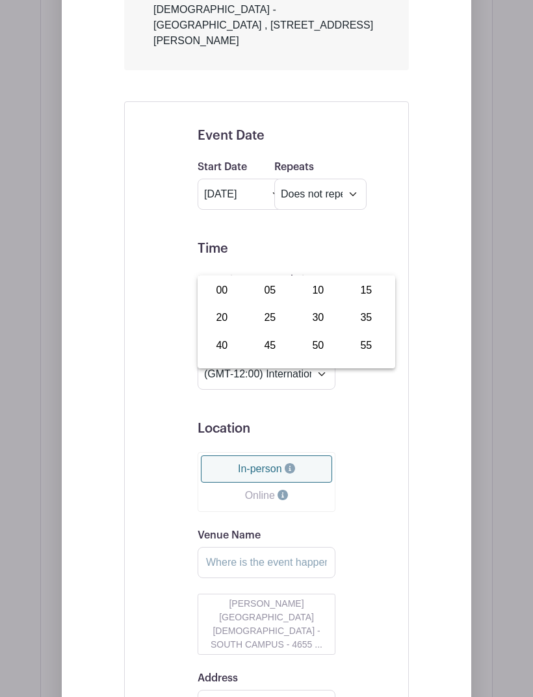
type input "2:00 PM"
click at [300, 292] on input "End Time" at bounding box center [320, 307] width 92 height 31
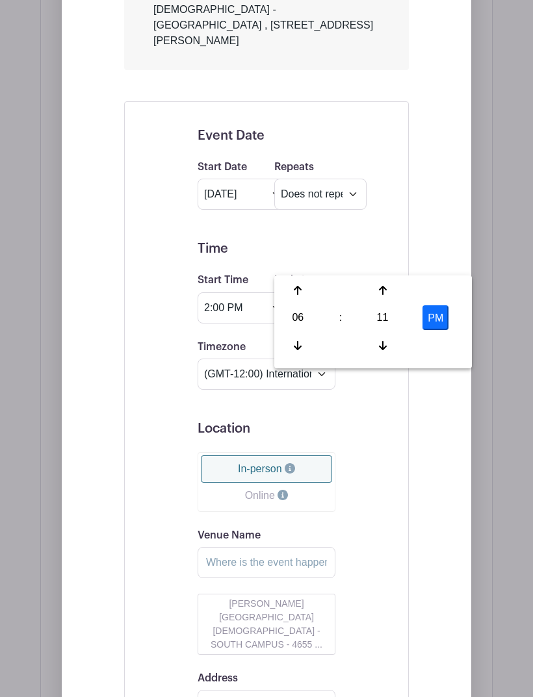
click at [294, 320] on div "06" at bounding box center [298, 317] width 42 height 25
click at [292, 350] on div "08" at bounding box center [299, 345] width 44 height 25
click at [382, 325] on div "11" at bounding box center [382, 317] width 42 height 25
click at [297, 294] on div "00" at bounding box center [299, 290] width 44 height 25
click at [433, 327] on button "PM" at bounding box center [435, 317] width 26 height 25
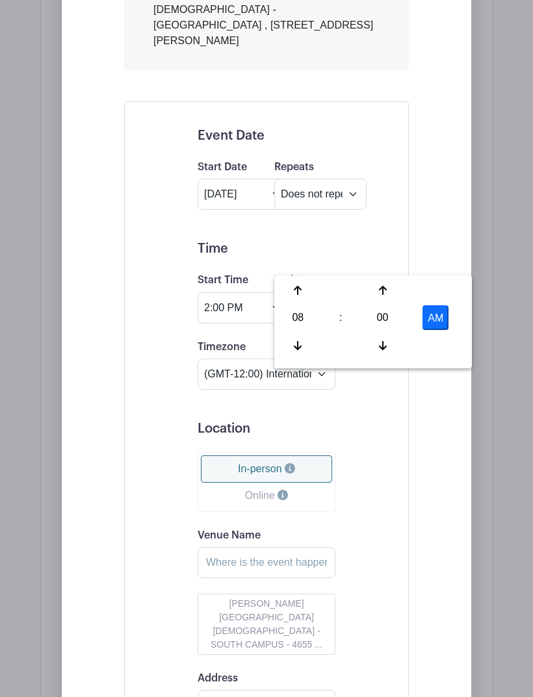
click at [427, 320] on button "AM" at bounding box center [435, 317] width 26 height 25
type input "8:00 PM"
click at [140, 408] on div "Event Date Start Date [DATE] Repeats Does not repeat Daily Weekly Monthly on da…" at bounding box center [266, 471] width 285 height 741
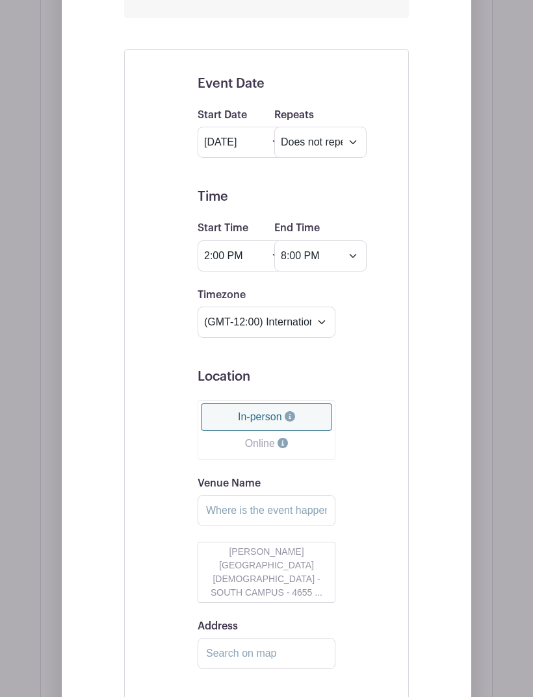
scroll to position [1032, 0]
click at [227, 495] on input "Venue Name" at bounding box center [267, 510] width 138 height 31
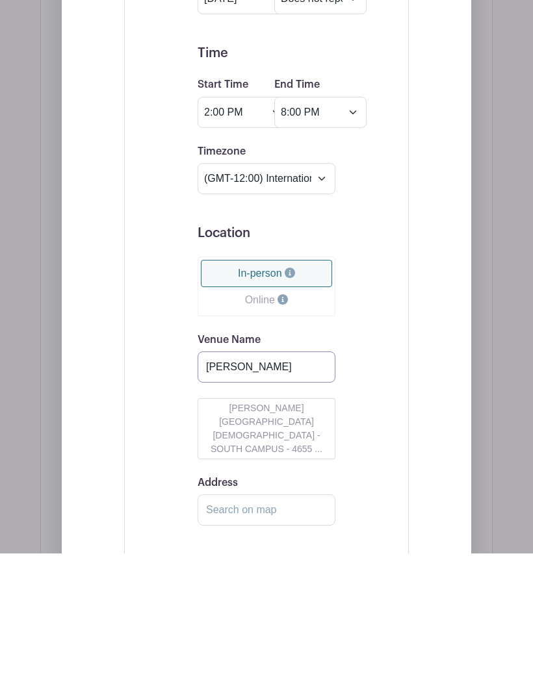
type input "J"
click at [223, 638] on input "Address" at bounding box center [267, 653] width 138 height 31
click at [233, 542] on button "[PERSON_NAME][GEOGRAPHIC_DATA][DEMOGRAPHIC_DATA] - SOUTH CAMPUS - 4655 ..." at bounding box center [267, 572] width 138 height 61
type input "[PERSON_NAME][GEOGRAPHIC_DATA][DEMOGRAPHIC_DATA] - SOUTH CAMPUS"
type input "[STREET_ADDRESS][PERSON_NAME]"
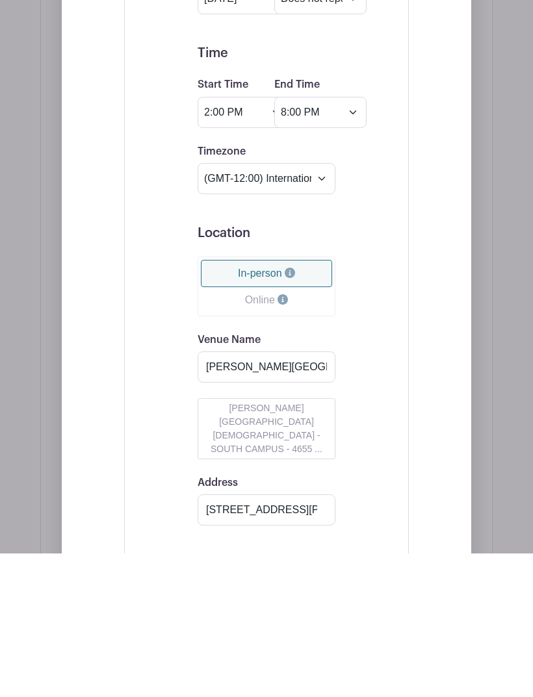
scroll to position [1175, 0]
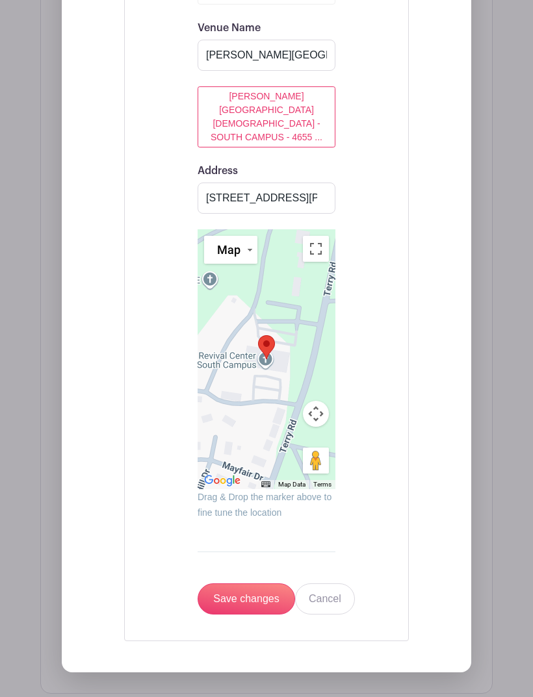
click at [244, 584] on input "Save changes" at bounding box center [246, 599] width 97 height 31
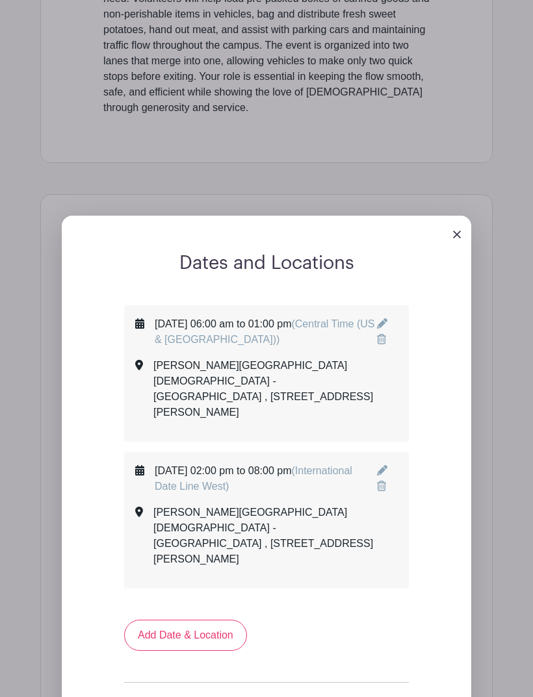
scroll to position [607, 0]
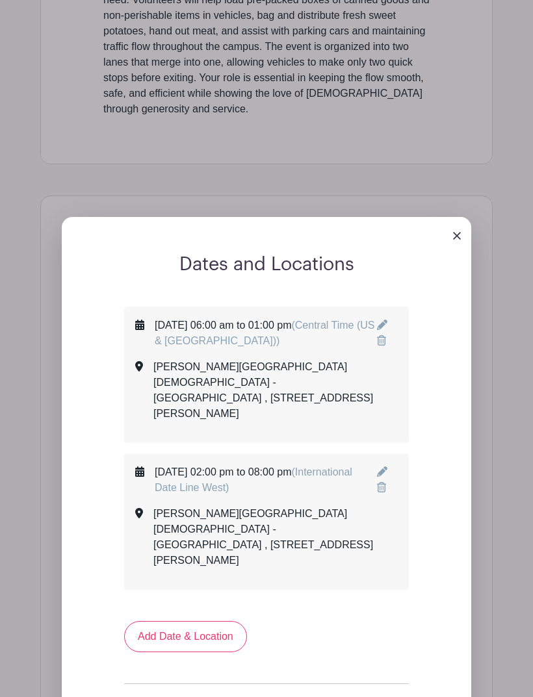
click at [384, 467] on icon at bounding box center [382, 472] width 10 height 10
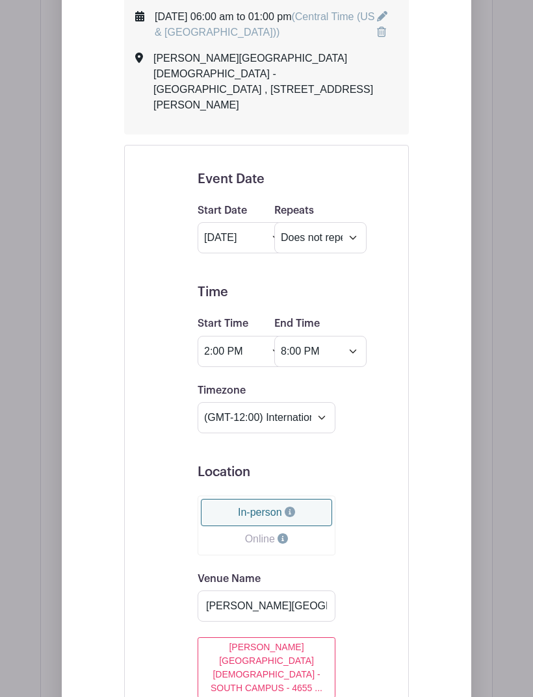
scroll to position [915, 0]
click at [314, 402] on select "(GMT-12:00) International Date Line West (GMT-11:00) [US_STATE] (GMT-11:00) [GE…" at bounding box center [267, 417] width 138 height 31
select select "Central Time ([GEOGRAPHIC_DATA] & [GEOGRAPHIC_DATA])"
click at [247, 590] on input "[PERSON_NAME][GEOGRAPHIC_DATA][DEMOGRAPHIC_DATA] - SOUTH CAMPUS" at bounding box center [267, 605] width 138 height 31
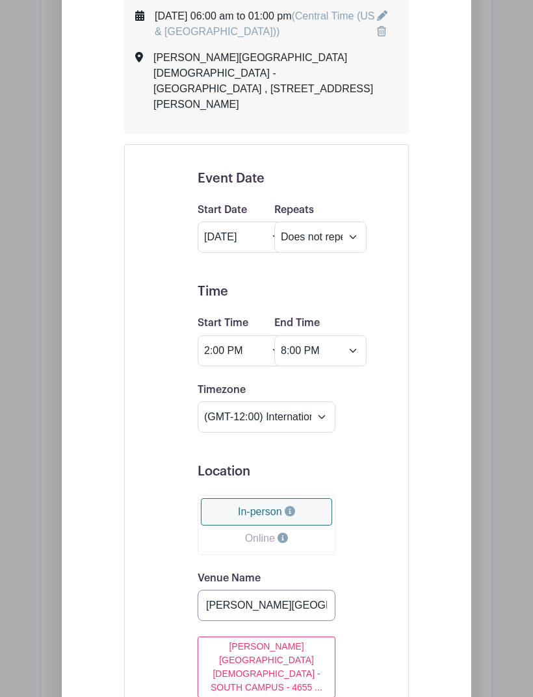
scroll to position [995, 0]
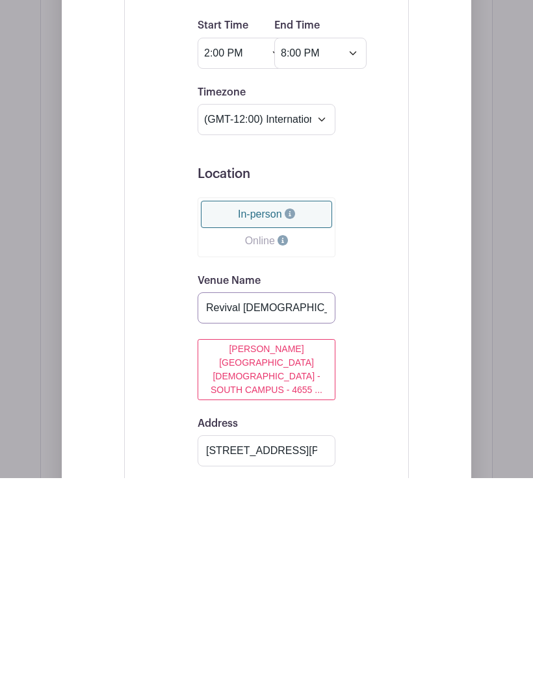
click at [305, 511] on input "Revival [DEMOGRAPHIC_DATA] - SOUTH CAMPUS" at bounding box center [267, 526] width 138 height 31
click at [316, 511] on input "Revival [DEMOGRAPHIC_DATA] - SOUTH CAMPUS" at bounding box center [267, 526] width 138 height 31
click at [320, 511] on input "Revival [DEMOGRAPHIC_DATA] - SOUTH CAMPUS" at bounding box center [267, 526] width 138 height 31
click at [323, 511] on input "Revival [DEMOGRAPHIC_DATA] - SOUTH CAMPUS" at bounding box center [267, 526] width 138 height 31
click at [258, 511] on input "CAMPUS" at bounding box center [267, 526] width 138 height 31
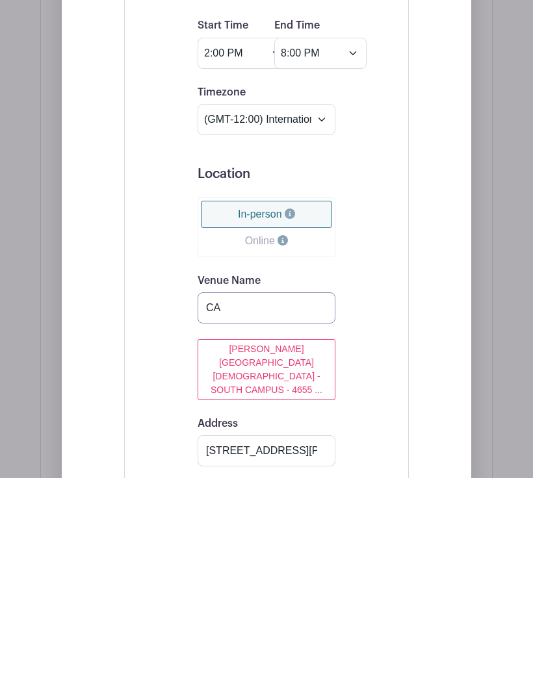
type input "C"
type input "r"
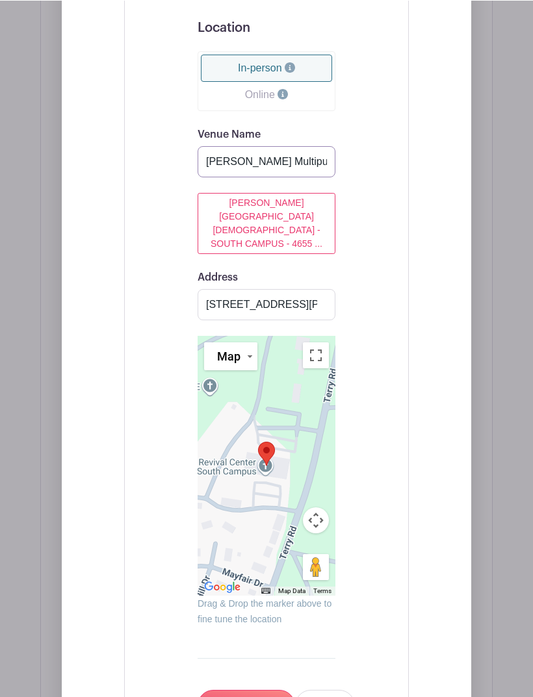
type input "[PERSON_NAME] Multipurpose Building"
click at [244, 689] on input "Save changes" at bounding box center [246, 704] width 97 height 31
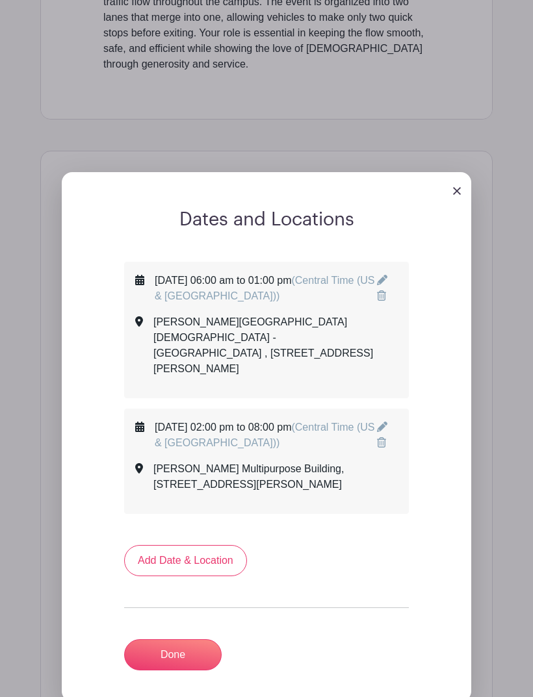
scroll to position [651, 0]
click at [177, 640] on link "Done" at bounding box center [172, 655] width 97 height 31
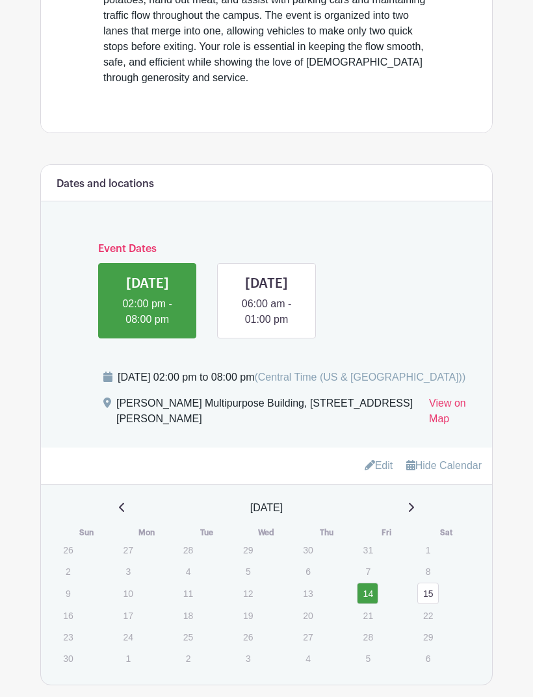
scroll to position [635, 0]
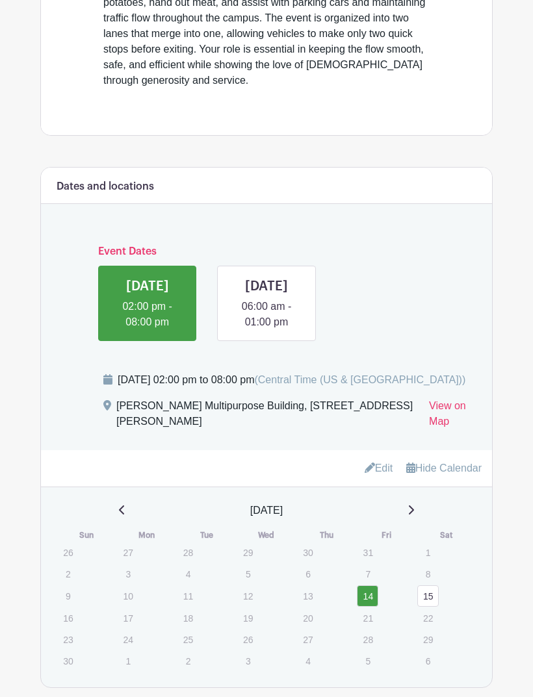
click at [147, 330] on link at bounding box center [147, 330] width 0 height 0
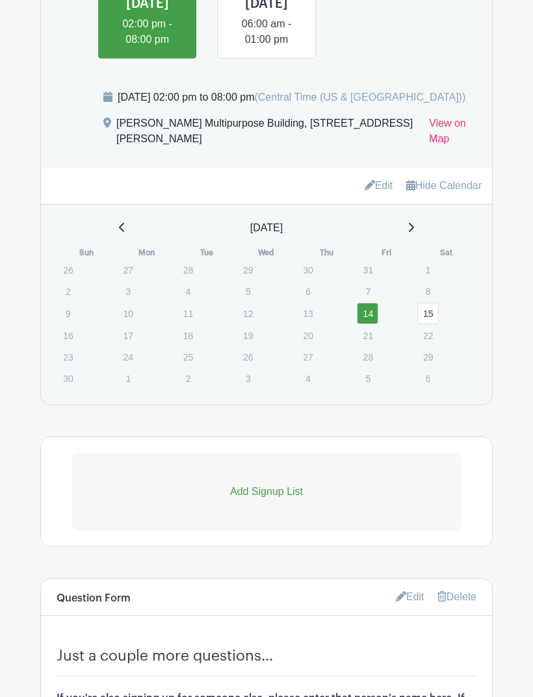
scroll to position [956, 0]
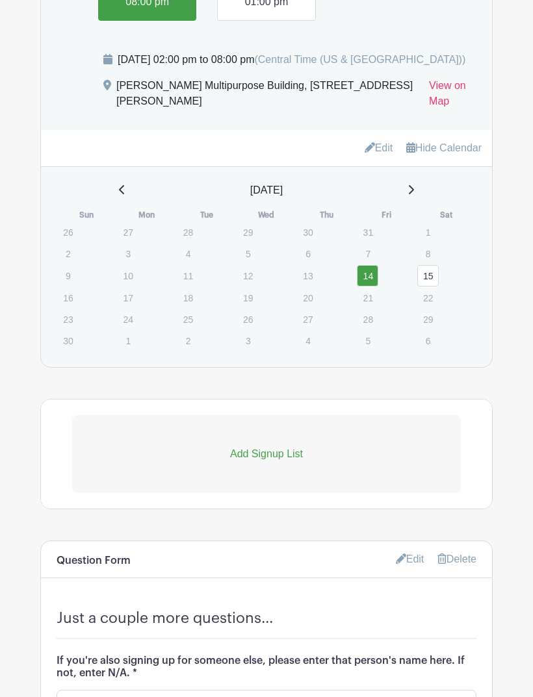
click at [264, 462] on p "Add Signup List" at bounding box center [266, 454] width 389 height 16
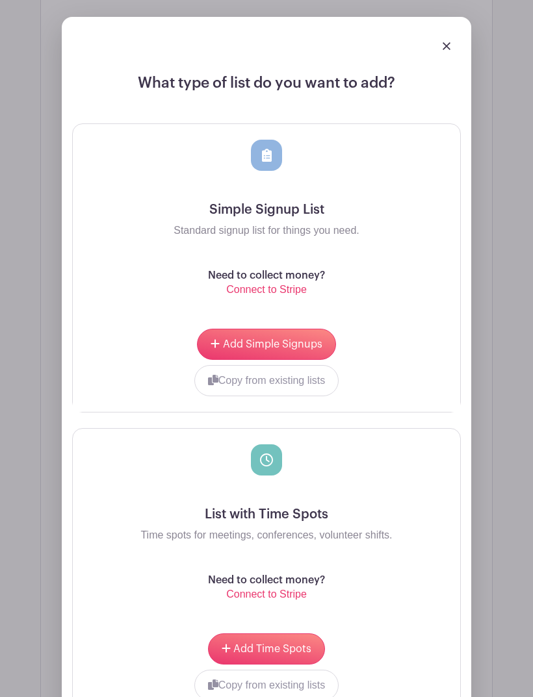
scroll to position [1391, 0]
click at [243, 654] on span "Add Time Spots" at bounding box center [272, 648] width 78 height 10
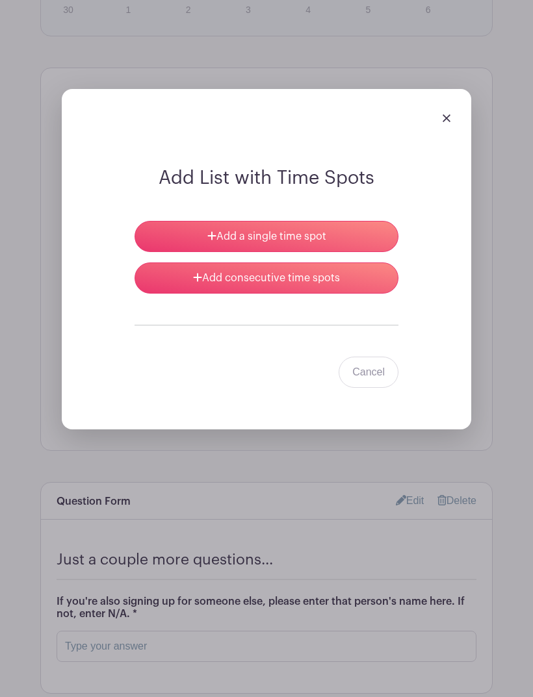
click at [220, 294] on link "Add consecutive time spots" at bounding box center [266, 277] width 264 height 31
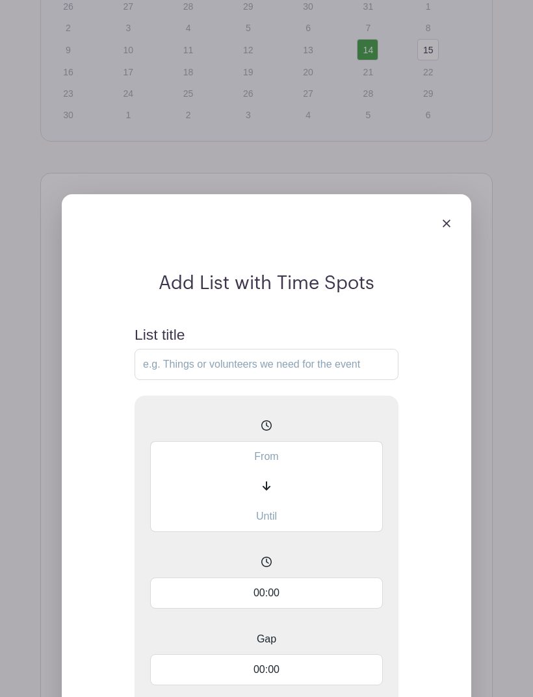
scroll to position [1331, 0]
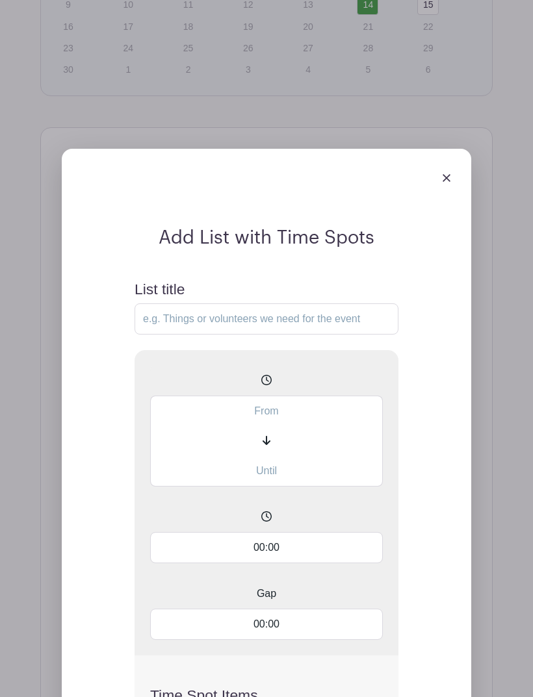
click at [181, 335] on input "List title" at bounding box center [266, 319] width 264 height 31
type input "V"
click at [149, 335] on input "List title" at bounding box center [266, 318] width 264 height 31
paste input "Sweet Potato Prep"
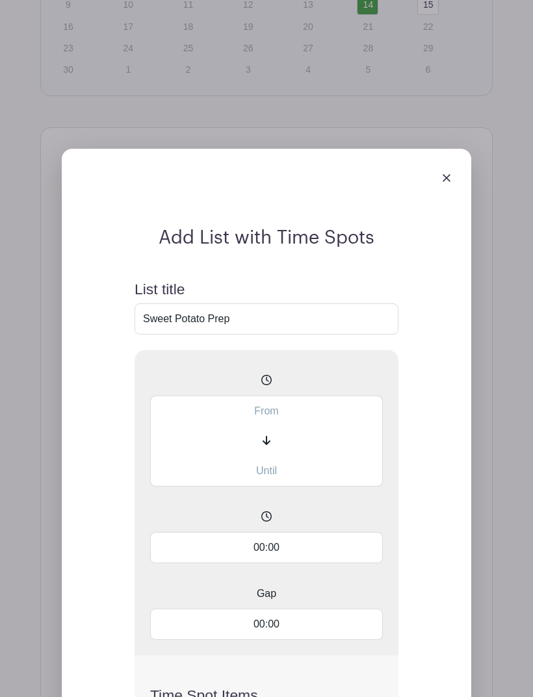
type input "Sweet Potato Prep"
click at [262, 446] on icon at bounding box center [266, 440] width 8 height 10
click at [266, 487] on input "text" at bounding box center [266, 471] width 233 height 31
type input "6:16 PM"
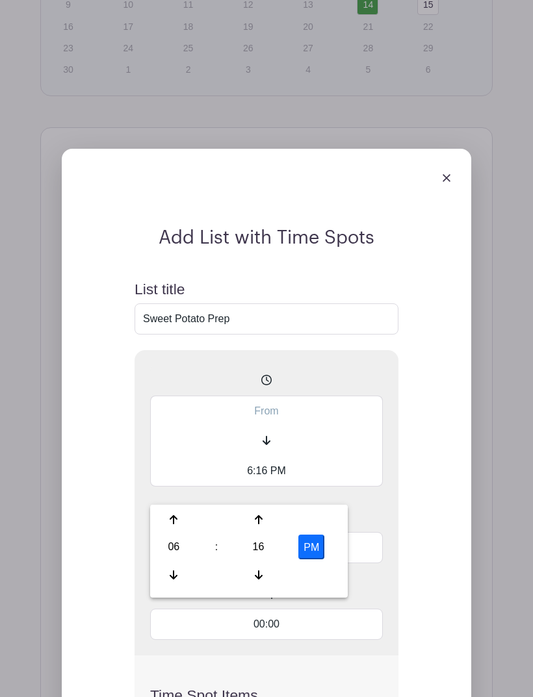
scroll to position [1342, 0]
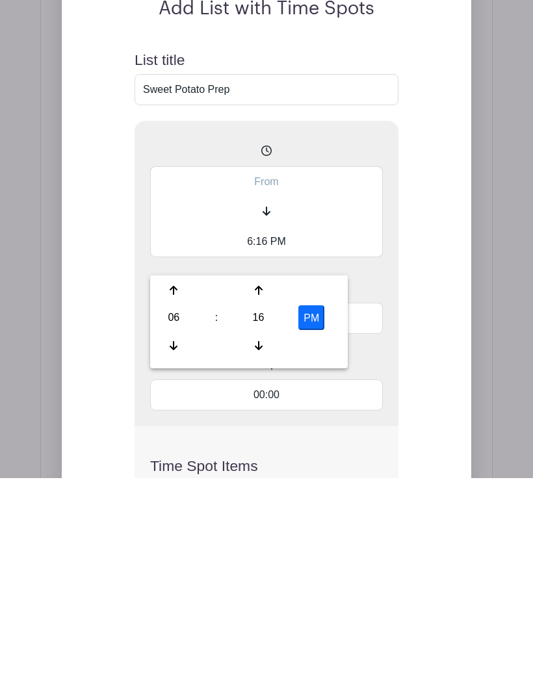
click at [261, 385] on input "text" at bounding box center [266, 400] width 233 height 31
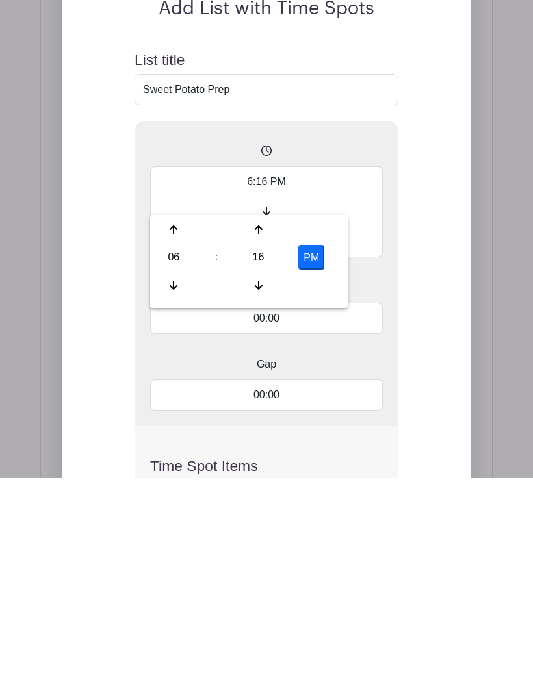
click at [175, 464] on div "06" at bounding box center [174, 476] width 42 height 25
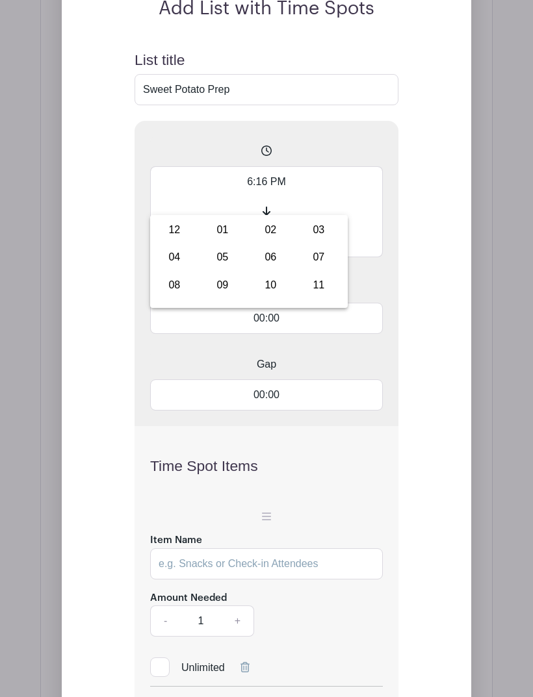
click at [270, 236] on div "02" at bounding box center [271, 230] width 44 height 25
click at [258, 256] on div "16" at bounding box center [258, 257] width 42 height 25
click at [172, 231] on div "00" at bounding box center [175, 230] width 44 height 25
type input "2:00 PM"
click at [174, 264] on div "02" at bounding box center [174, 257] width 42 height 25
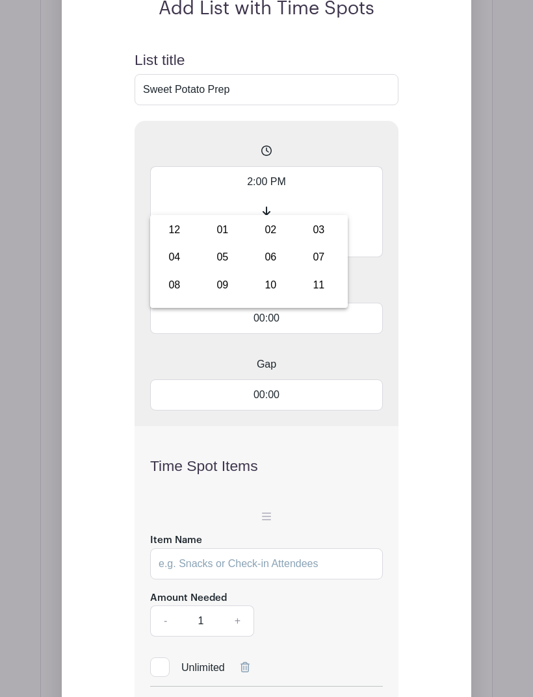
click at [182, 193] on input "2:00 PM" at bounding box center [266, 181] width 233 height 31
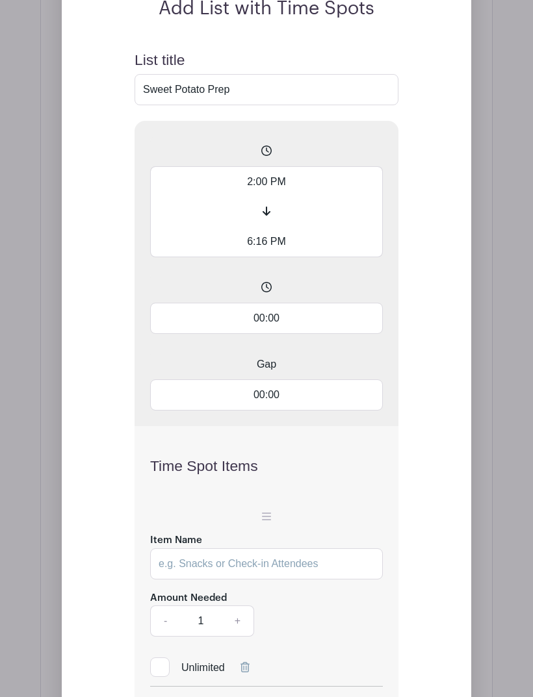
click at [257, 257] on input "6:16 PM" at bounding box center [266, 242] width 233 height 31
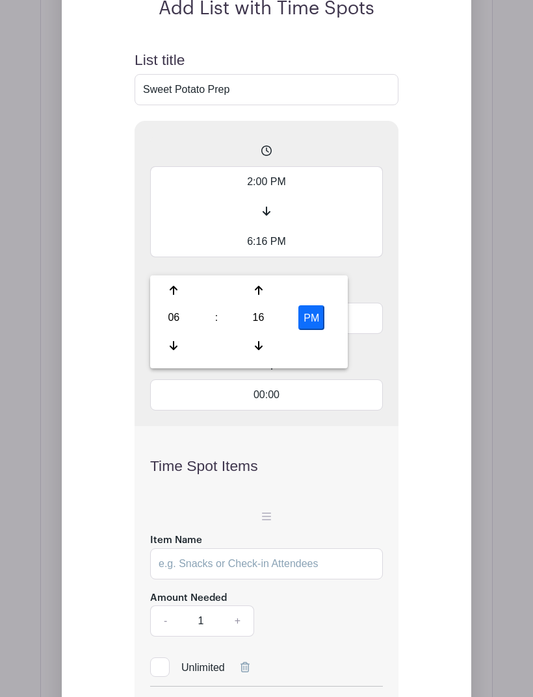
click at [171, 325] on div "06" at bounding box center [174, 317] width 42 height 25
click at [175, 355] on div "08" at bounding box center [175, 345] width 44 height 25
click at [266, 323] on div "16" at bounding box center [258, 317] width 42 height 25
click at [181, 295] on div "00" at bounding box center [175, 290] width 44 height 25
type input "8:00 PM"
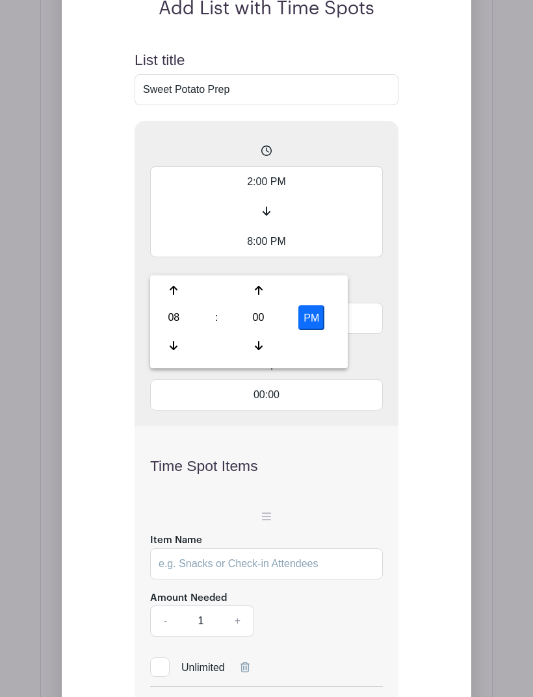
click at [258, 411] on input "00:00" at bounding box center [266, 394] width 233 height 31
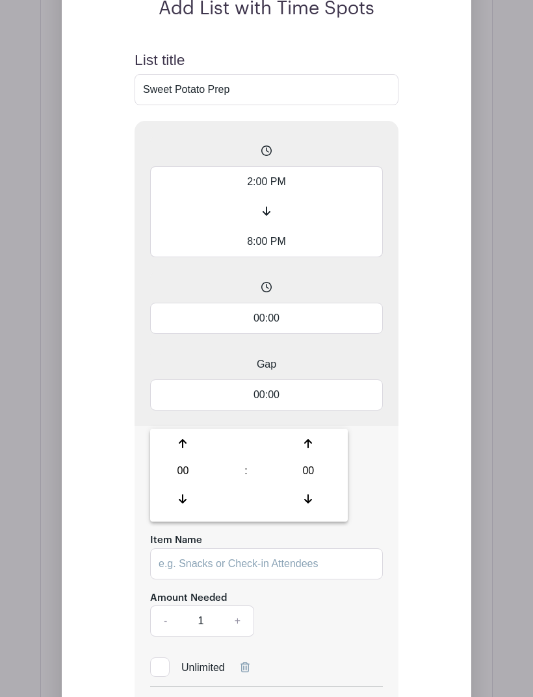
click at [182, 474] on div "00" at bounding box center [183, 471] width 60 height 25
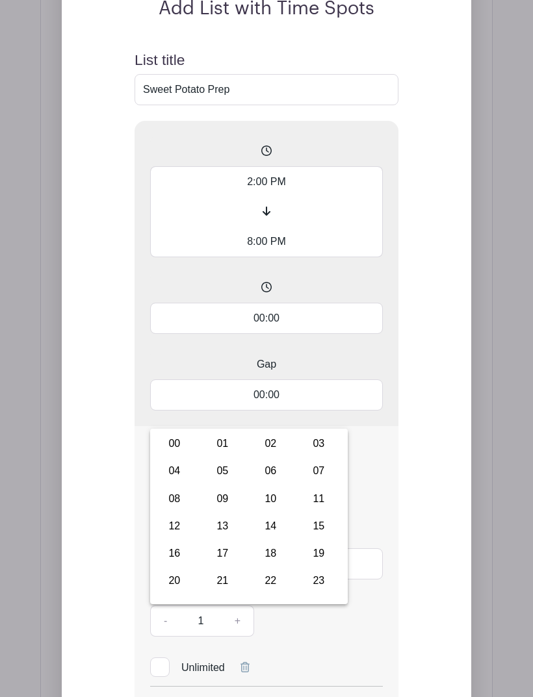
click at [225, 447] on div "01" at bounding box center [223, 443] width 44 height 25
type input "01:00"
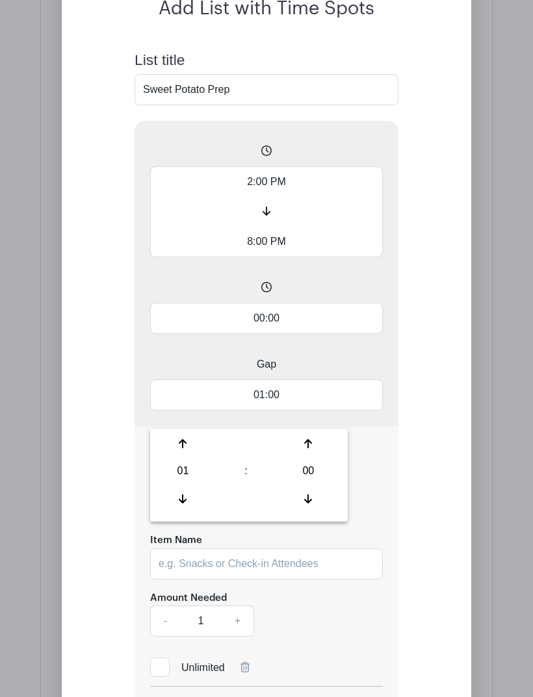
click at [99, 465] on div "Add List with Time Spots List title Sweet Potato Prep 2:00 PM 8:00 PM 00:00 Gap…" at bounding box center [266, 401] width 409 height 965
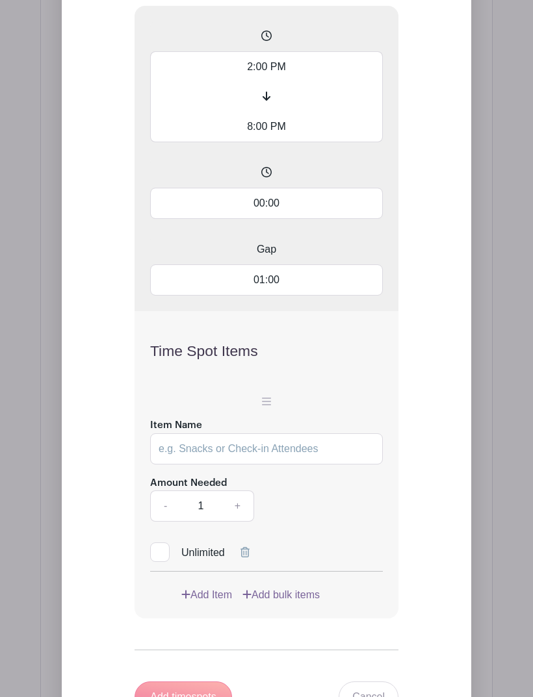
scroll to position [1674, 0]
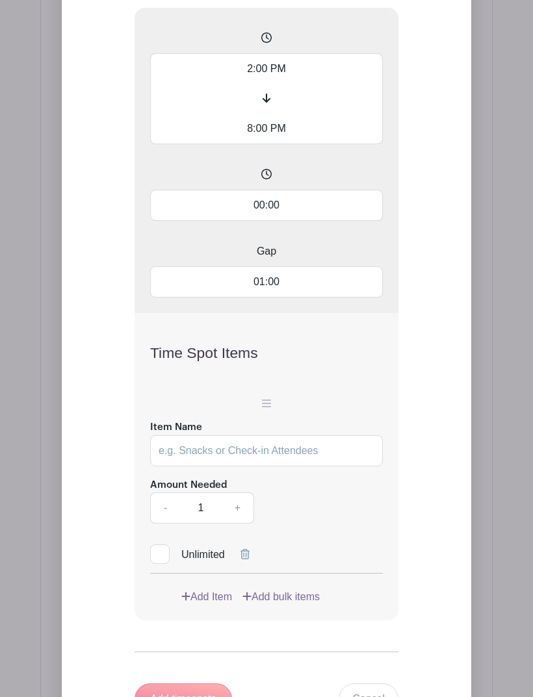
click at [177, 465] on input "Item Name" at bounding box center [266, 450] width 233 height 31
click at [169, 467] on input "Item Name" at bounding box center [266, 450] width 233 height 31
paste input "help bagging ahead of time."
click at [171, 467] on input "help bagging ahead of time." at bounding box center [266, 450] width 233 height 31
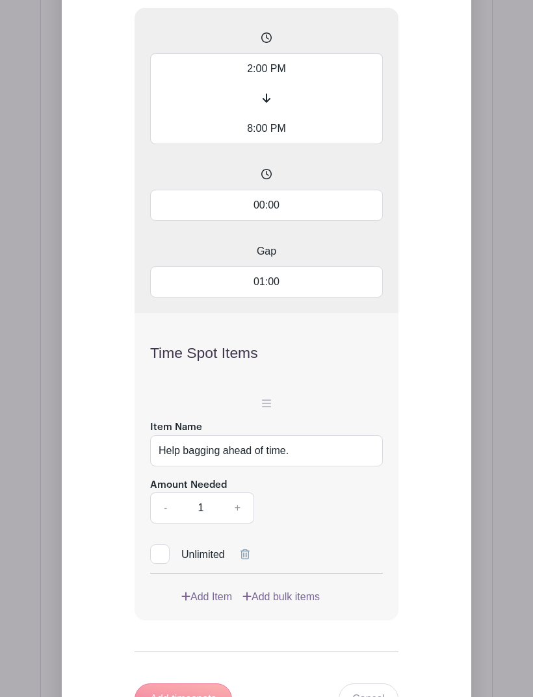
click at [225, 467] on input "Help bagging ahead of time." at bounding box center [266, 450] width 233 height 31
click at [224, 467] on input "Help bagging ahead of time." at bounding box center [266, 450] width 233 height 31
click at [368, 467] on input "Help bagging sweet potatoes ahead of time." at bounding box center [266, 450] width 233 height 31
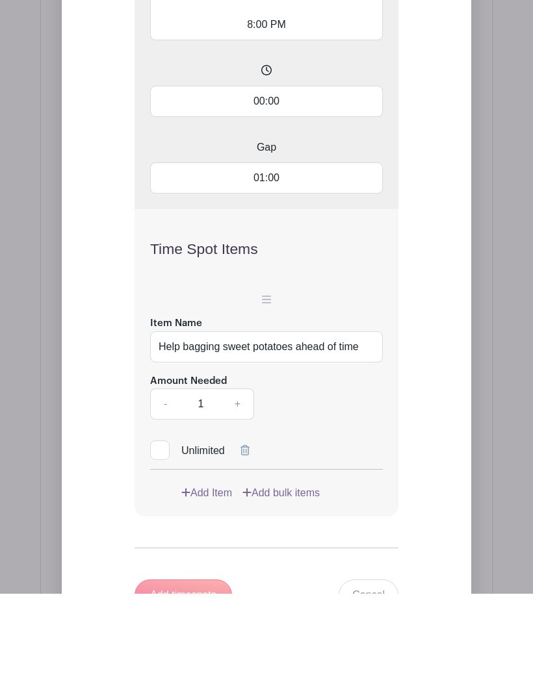
type input "Help bagging sweet potatoes ahead of time"
click at [241, 492] on link "+" at bounding box center [238, 507] width 32 height 31
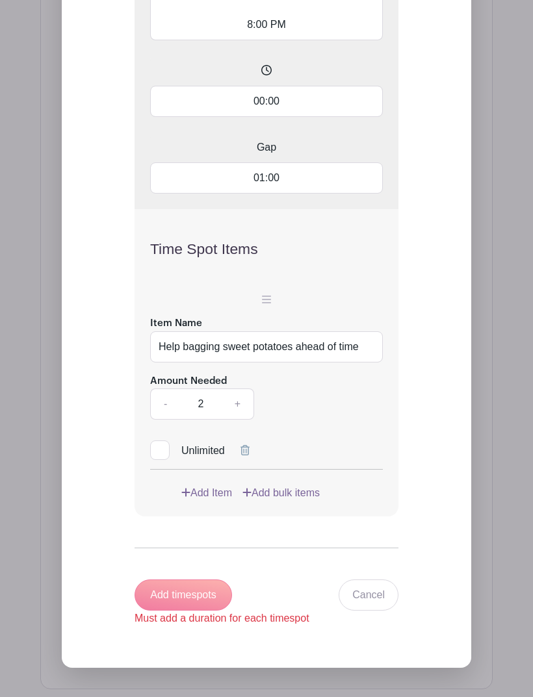
click at [240, 420] on link "+" at bounding box center [238, 404] width 32 height 31
click at [243, 420] on link "+" at bounding box center [238, 404] width 32 height 31
click at [247, 420] on link "+" at bounding box center [238, 404] width 32 height 31
click at [244, 420] on link "+" at bounding box center [238, 404] width 32 height 31
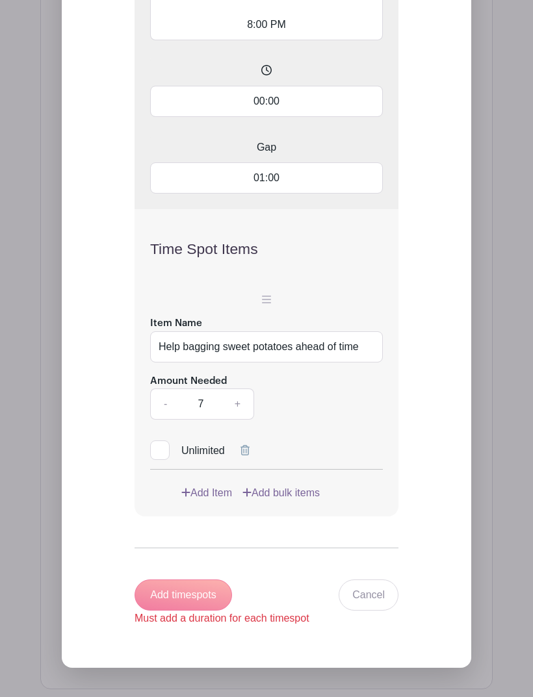
click at [236, 420] on link "+" at bounding box center [238, 404] width 32 height 31
type input "8"
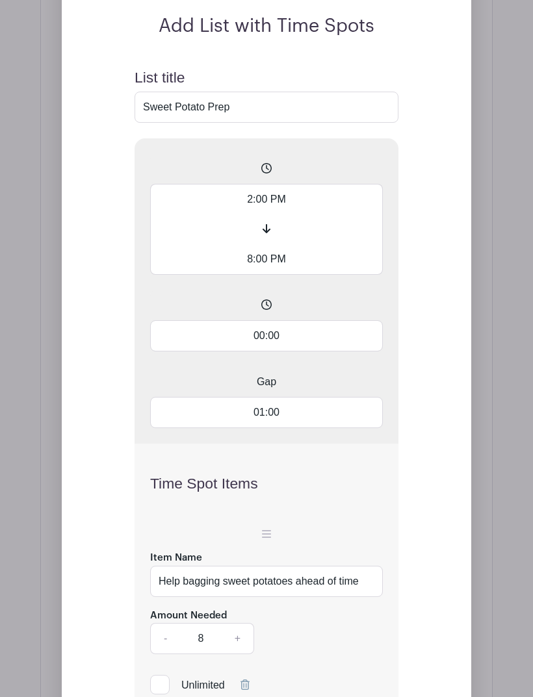
scroll to position [1542, 0]
click at [168, 598] on input "Help bagging sweet potatoes ahead of time" at bounding box center [266, 582] width 233 height 31
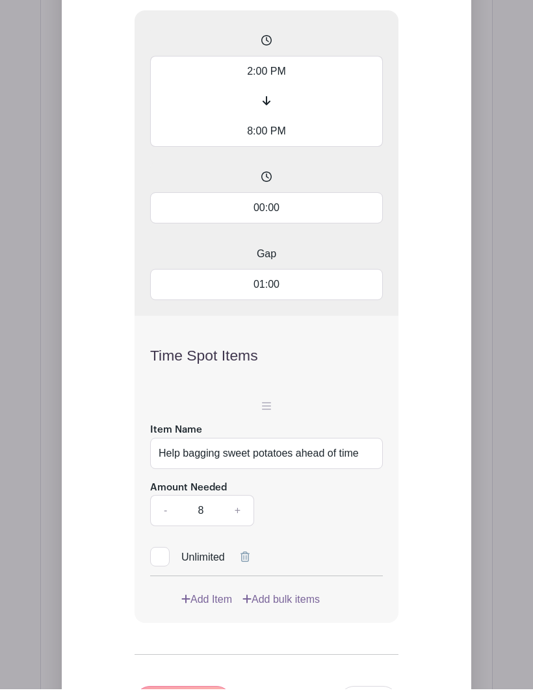
click at [96, 373] on div "Add List with Time Spots List title Sweet Potato Prep 2:00 PM 8:00 PM 00:00 Gap…" at bounding box center [266, 299] width 409 height 965
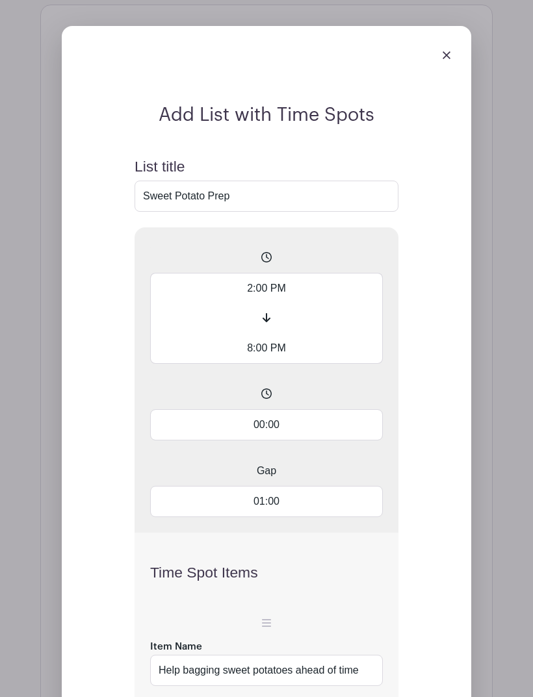
scroll to position [1448, 0]
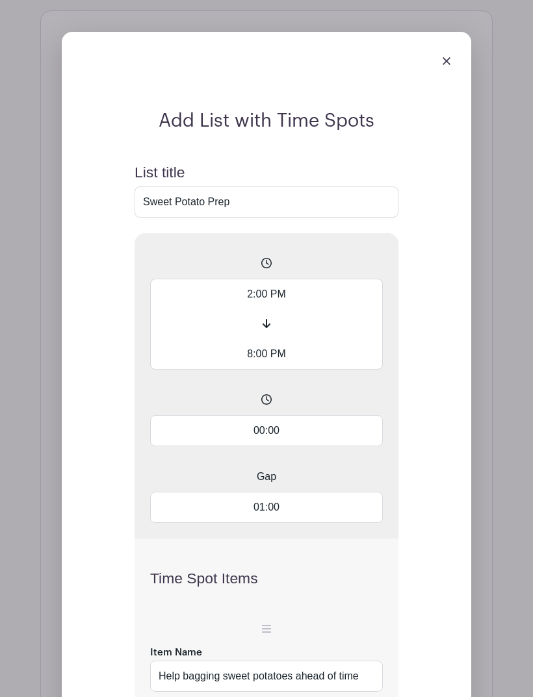
click at [264, 446] on input "00:00" at bounding box center [266, 430] width 233 height 31
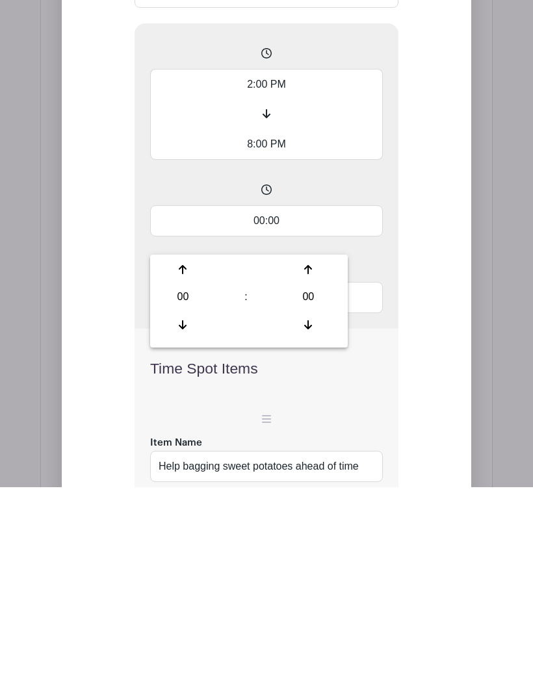
click at [183, 494] on div "00" at bounding box center [183, 506] width 60 height 25
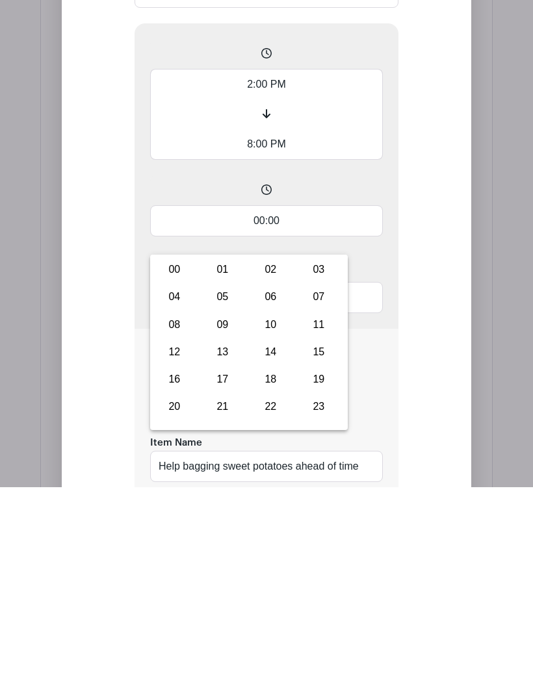
scroll to position [1658, 0]
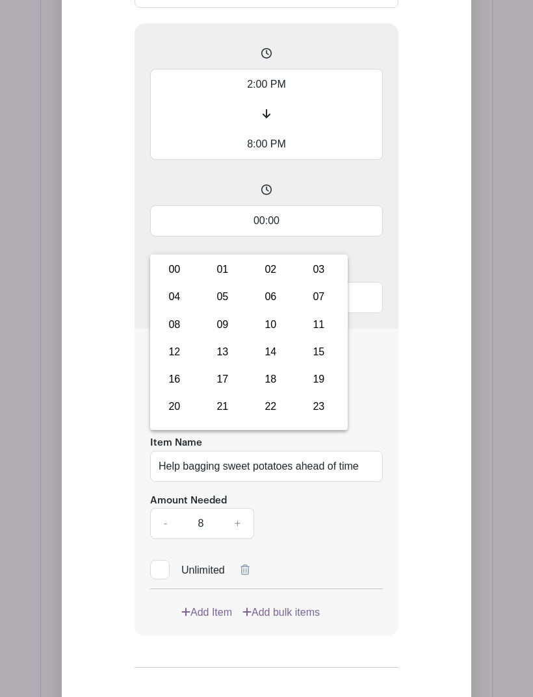
click at [219, 276] on div "01" at bounding box center [223, 269] width 44 height 25
type input "01:00"
type input "Add 3 timespots"
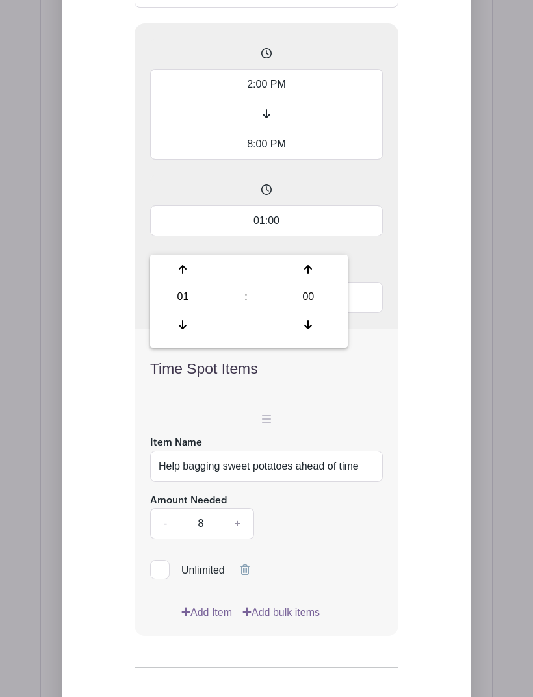
click at [69, 365] on div "Add List with Time Spots List title Sweet Potato Prep 2:00 PM 8:00 PM 01:00 Gap…" at bounding box center [266, 297] width 409 height 950
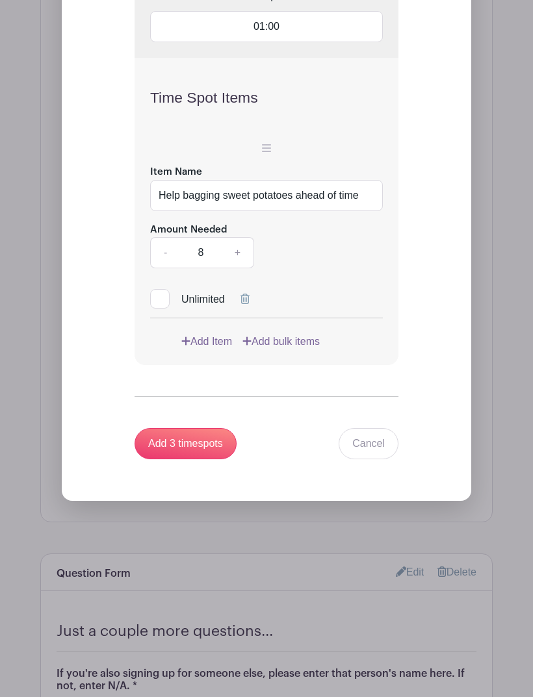
scroll to position [1928, 0]
click at [170, 460] on input "Add 3 timespots" at bounding box center [185, 444] width 102 height 31
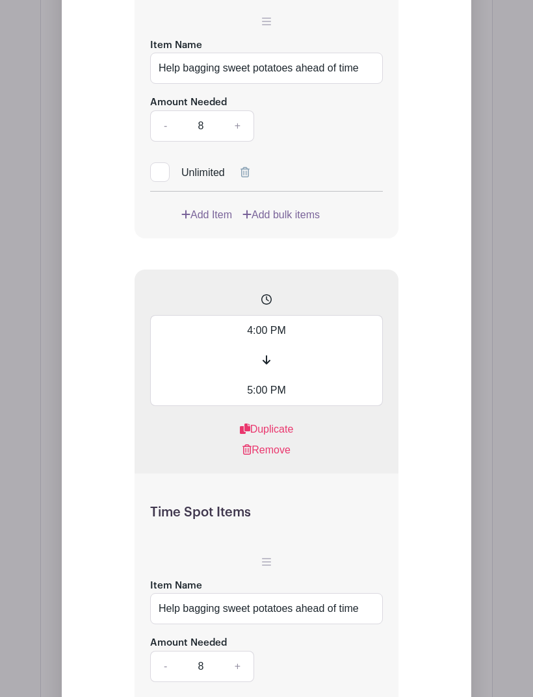
click at [264, 438] on link "Duplicate" at bounding box center [267, 430] width 54 height 16
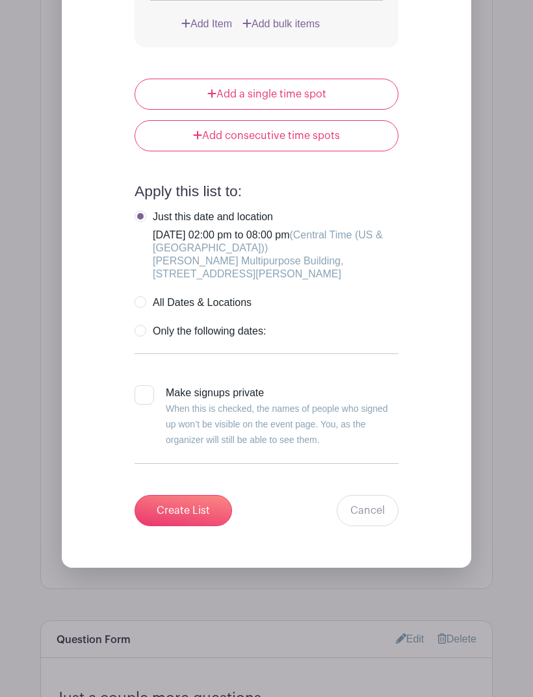
scroll to position [3687, 0]
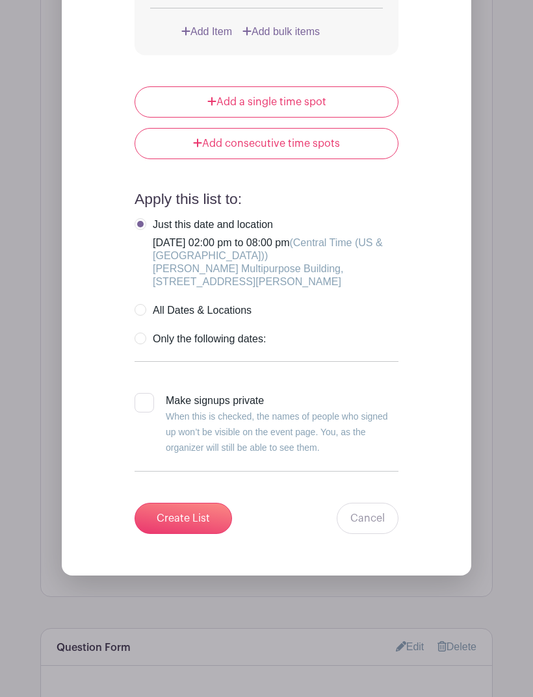
click at [174, 535] on input "Create List" at bounding box center [182, 519] width 97 height 31
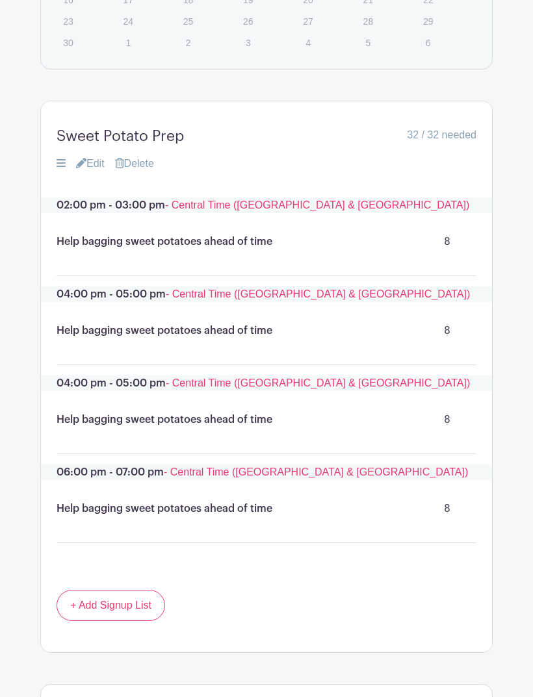
scroll to position [1262, 0]
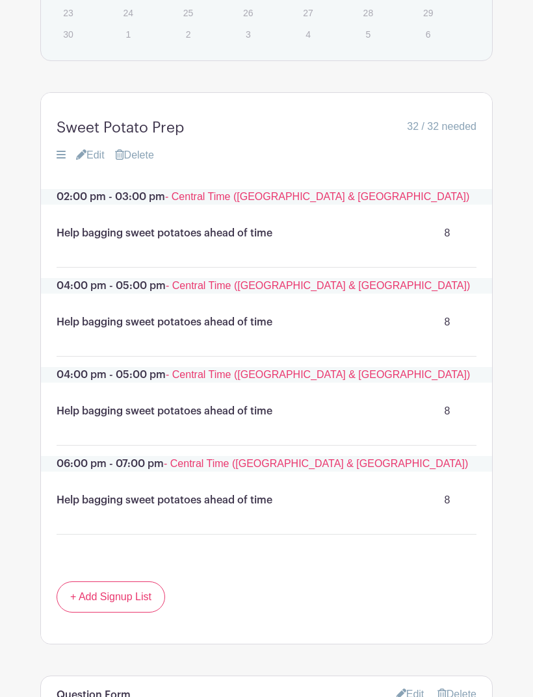
click at [92, 164] on link "Edit" at bounding box center [90, 156] width 29 height 16
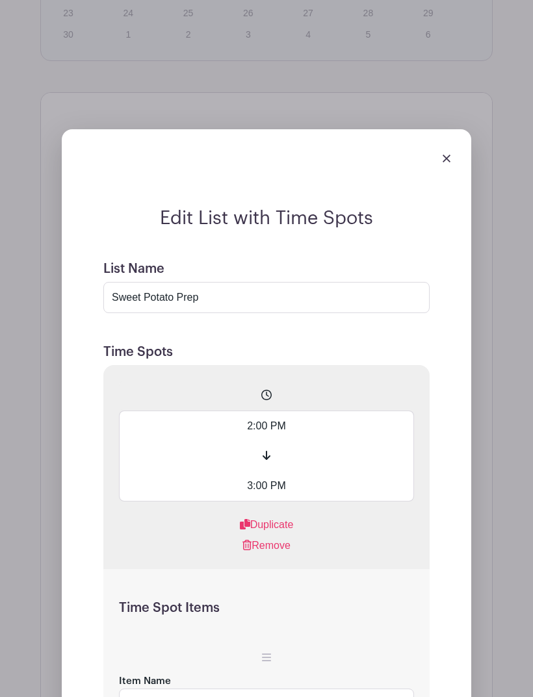
scroll to position [1262, 0]
click at [266, 411] on span at bounding box center [266, 396] width 295 height 30
click at [248, 550] on icon at bounding box center [246, 545] width 9 height 10
click at [251, 554] on link "Remove" at bounding box center [266, 546] width 48 height 16
click at [248, 550] on icon at bounding box center [246, 545] width 9 height 10
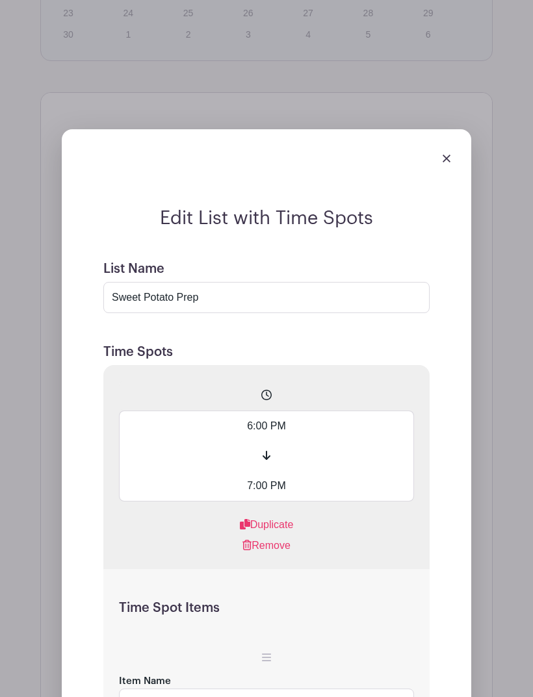
click at [252, 554] on link "Remove" at bounding box center [266, 546] width 48 height 16
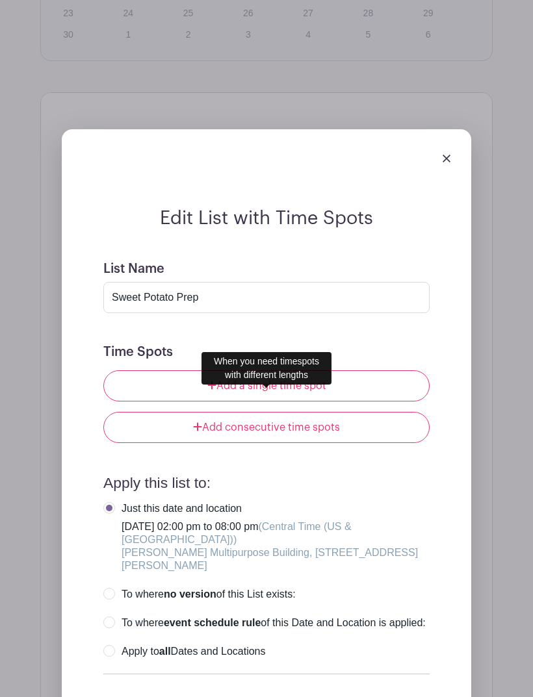
click at [213, 390] on icon at bounding box center [211, 385] width 9 height 10
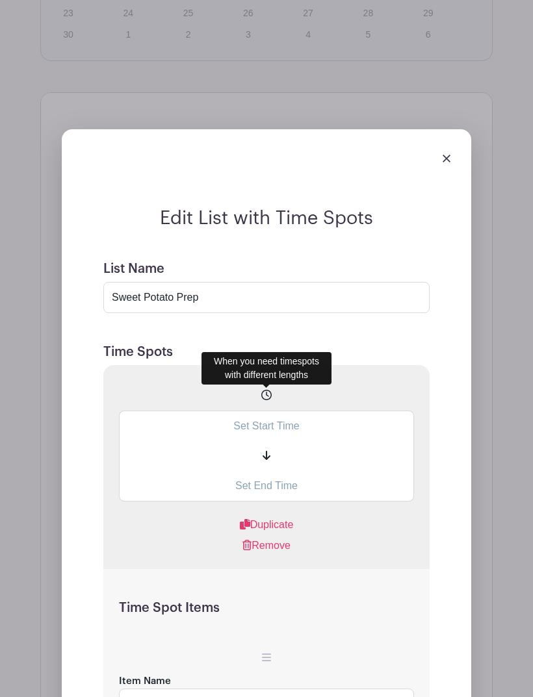
click at [256, 441] on input "text" at bounding box center [266, 426] width 295 height 31
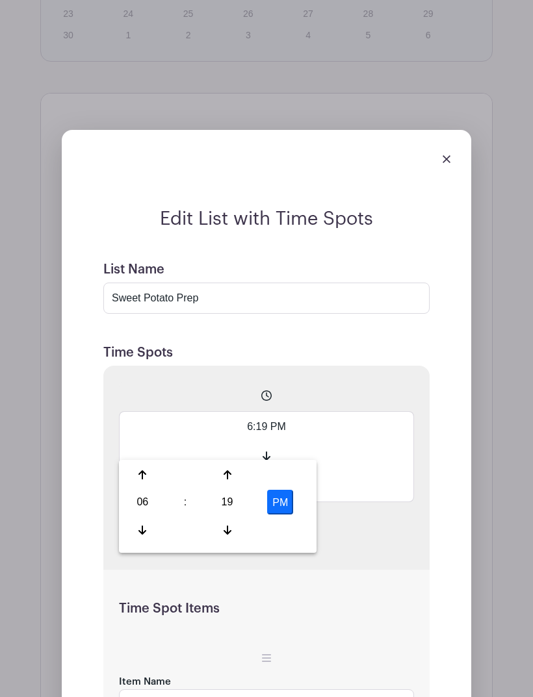
click at [230, 504] on div "19" at bounding box center [227, 502] width 42 height 25
click at [183, 411] on span at bounding box center [266, 396] width 295 height 30
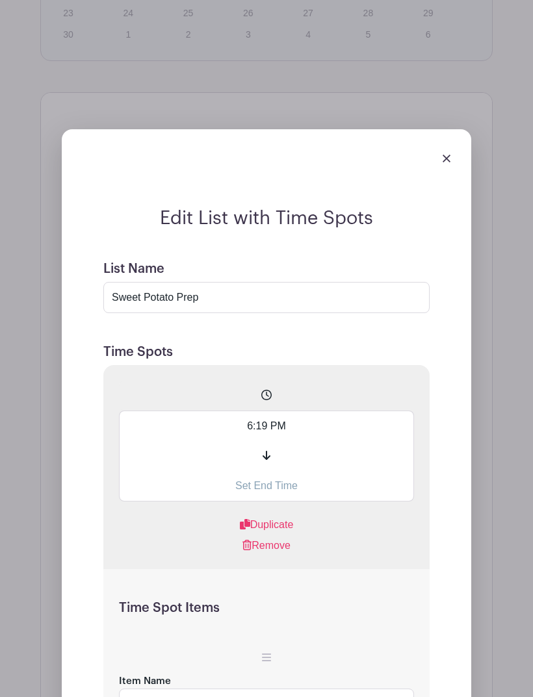
click at [257, 441] on input "6:19 PM" at bounding box center [266, 426] width 295 height 31
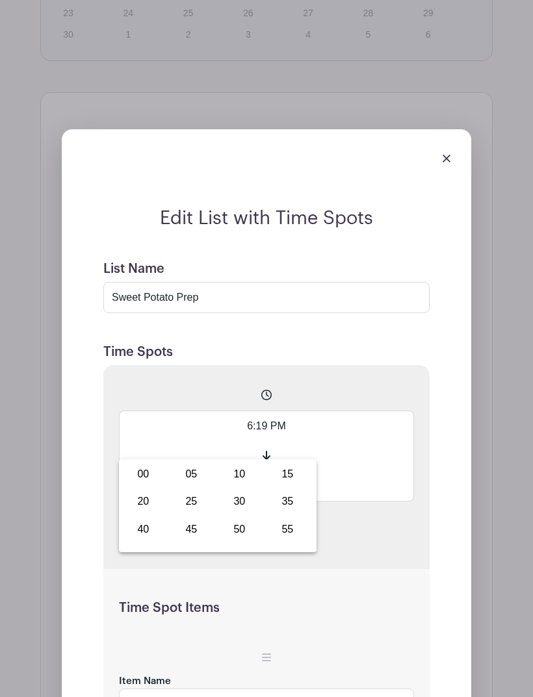
scroll to position [1262, 0]
click at [140, 476] on div "00" at bounding box center [143, 475] width 44 height 25
click at [139, 502] on div "06" at bounding box center [142, 502] width 42 height 25
click at [240, 475] on div "02" at bounding box center [240, 474] width 44 height 25
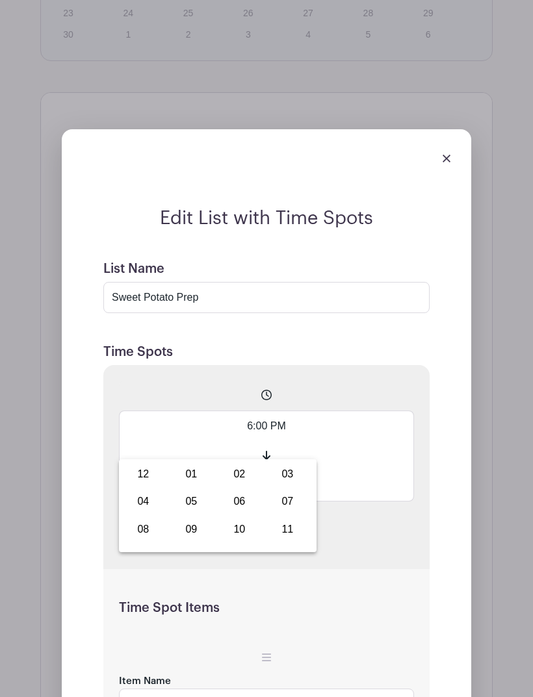
type input "2:00 PM"
click at [360, 471] on span at bounding box center [266, 456] width 295 height 30
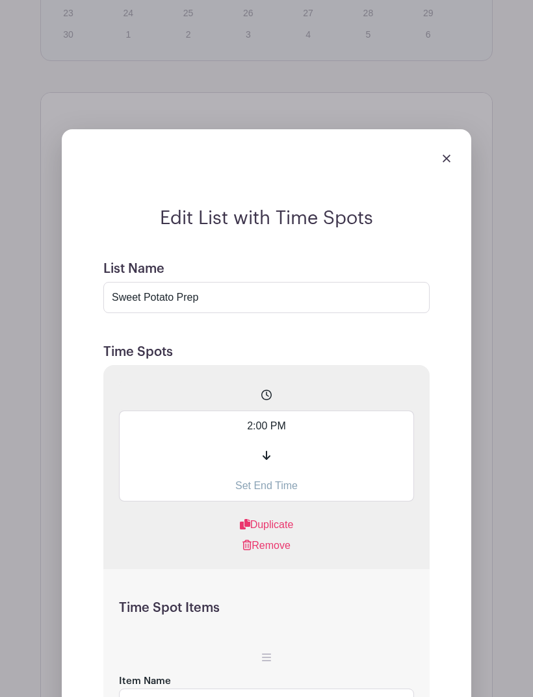
click at [248, 502] on input "text" at bounding box center [266, 486] width 295 height 31
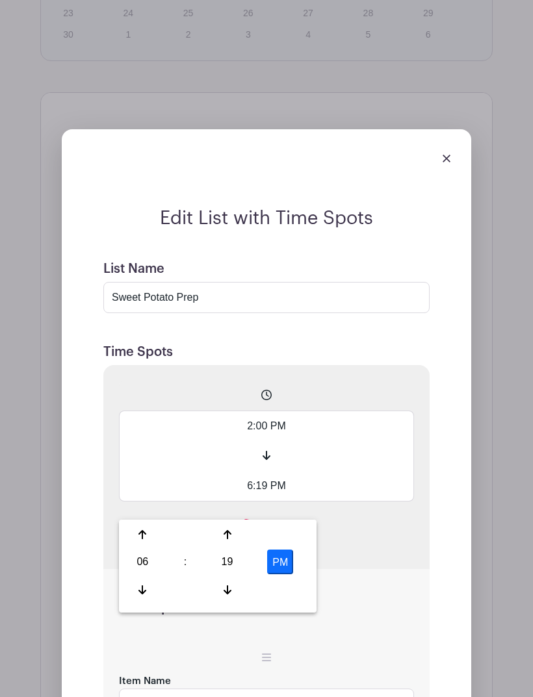
scroll to position [1288, 0]
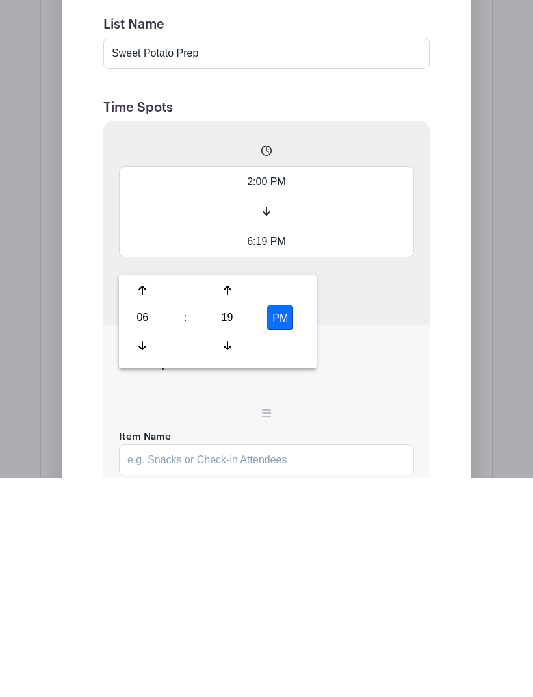
click at [144, 524] on div "06" at bounding box center [142, 536] width 42 height 25
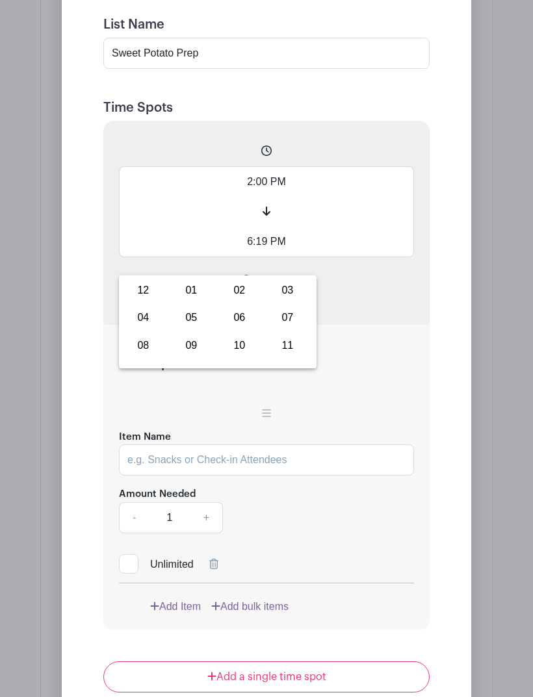
click at [142, 354] on div "08" at bounding box center [143, 345] width 44 height 25
click at [229, 322] on div "19" at bounding box center [227, 317] width 42 height 25
click at [142, 296] on div "00" at bounding box center [143, 290] width 44 height 25
type input "8:00 PM"
click at [157, 476] on input "Item Name" at bounding box center [266, 459] width 295 height 31
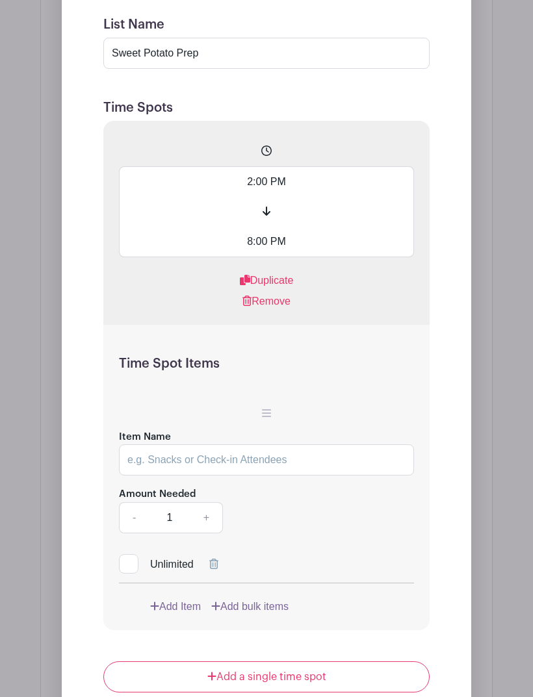
click at [133, 476] on input "Item Name" at bounding box center [266, 459] width 295 height 31
paste input "help bagging ahead of time."
click at [138, 476] on input "help bagging ahead of time." at bounding box center [266, 459] width 295 height 31
click at [135, 476] on input "help bagging ahead of time." at bounding box center [266, 459] width 295 height 31
click at [188, 476] on input "Help bagging ahead of time." at bounding box center [266, 459] width 295 height 31
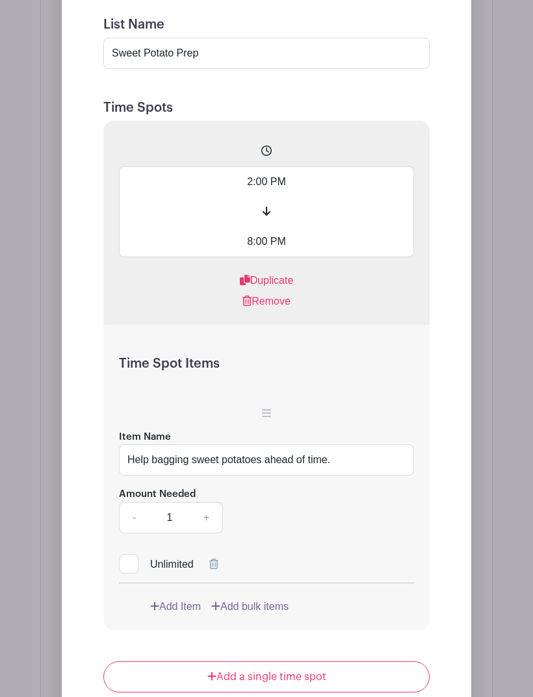
click at [344, 476] on input "Help bagging sweet potatoes ahead of time." at bounding box center [266, 459] width 295 height 31
type input "Help bagging sweet potatoes ahead of time"
click at [211, 533] on link "+" at bounding box center [206, 517] width 32 height 31
click at [212, 533] on link "+" at bounding box center [206, 517] width 32 height 31
click at [214, 533] on link "+" at bounding box center [206, 517] width 32 height 31
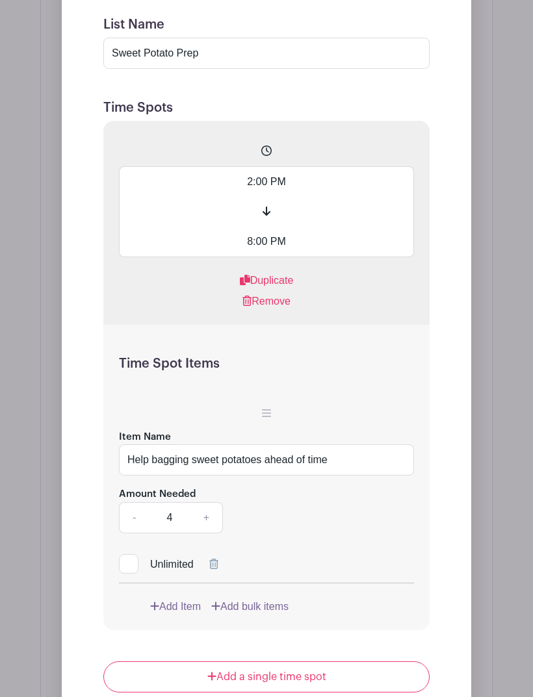
click at [215, 533] on link "+" at bounding box center [206, 517] width 32 height 31
click at [213, 533] on link "+" at bounding box center [206, 517] width 32 height 31
click at [212, 533] on link "+" at bounding box center [206, 517] width 32 height 31
click at [206, 533] on link "+" at bounding box center [206, 517] width 32 height 31
click at [205, 533] on link "+" at bounding box center [206, 517] width 32 height 31
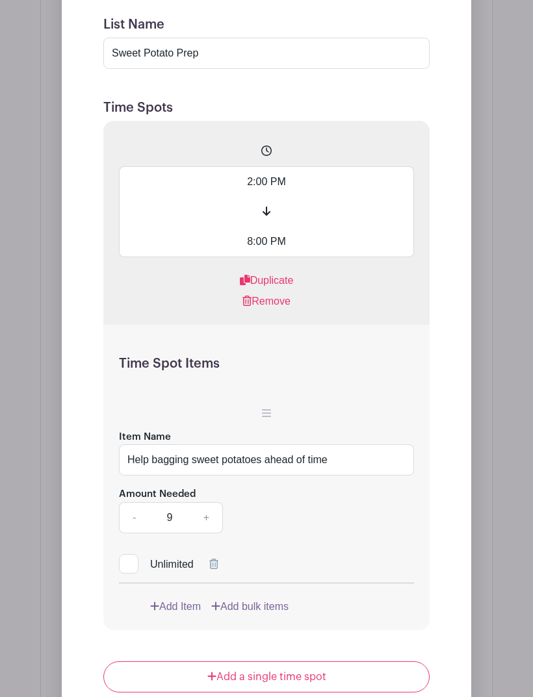
click at [203, 533] on link "+" at bounding box center [206, 517] width 32 height 31
type input "10"
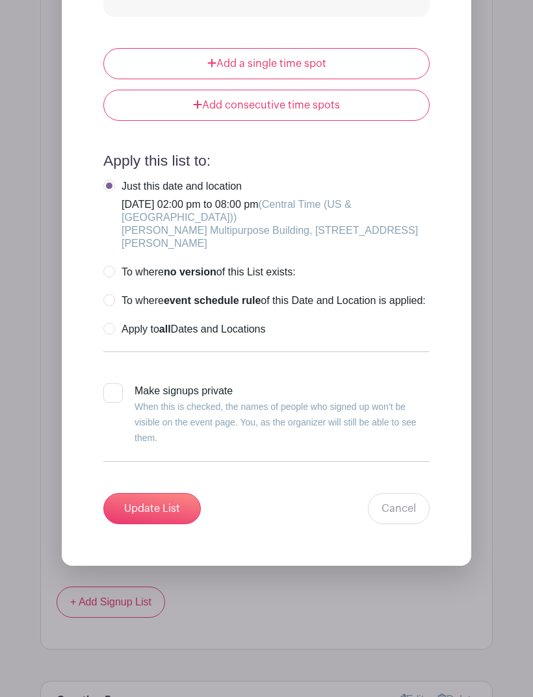
scroll to position [2099, 0]
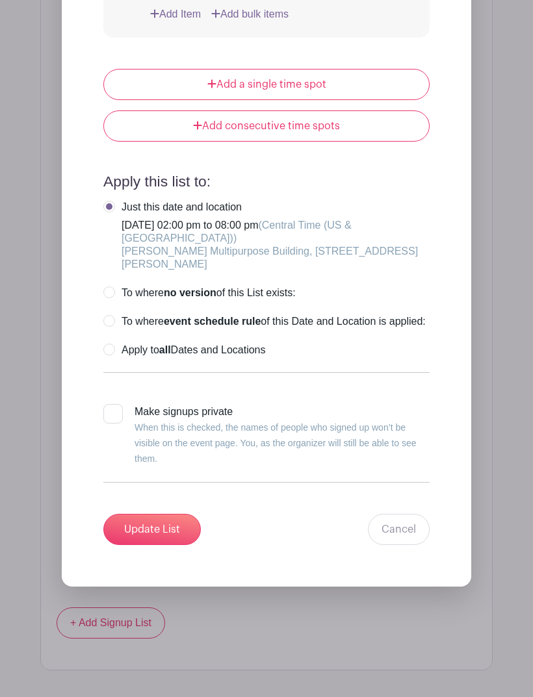
click at [146, 545] on input "Update List" at bounding box center [151, 529] width 97 height 31
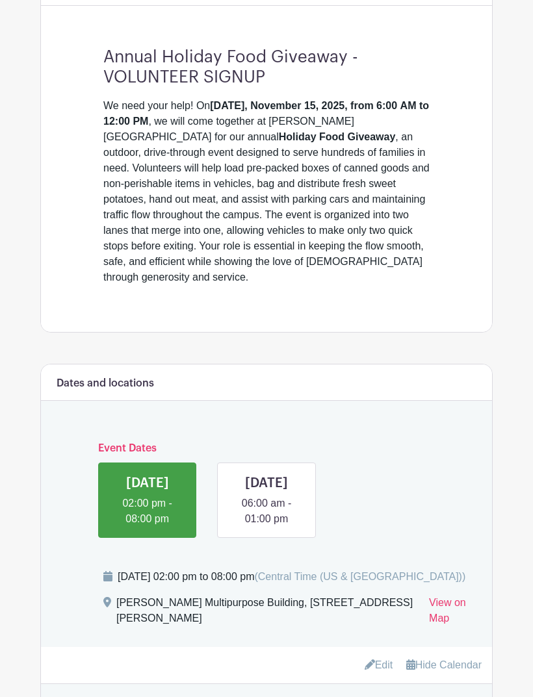
scroll to position [439, 0]
click at [266, 527] on link at bounding box center [266, 527] width 0 height 0
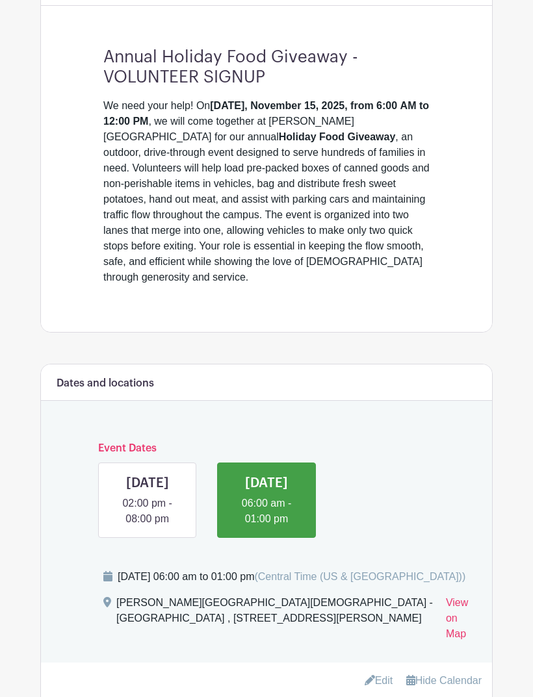
click at [48, 574] on div "Dates and locations Event Dates [DATE] 02:00 pm - 08:00 pm [DATE] 06:00 am - 01…" at bounding box center [266, 505] width 451 height 283
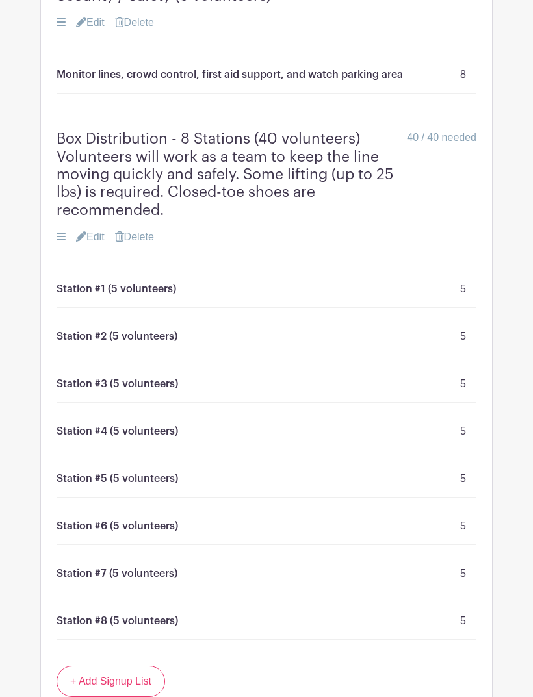
scroll to position [1506, 0]
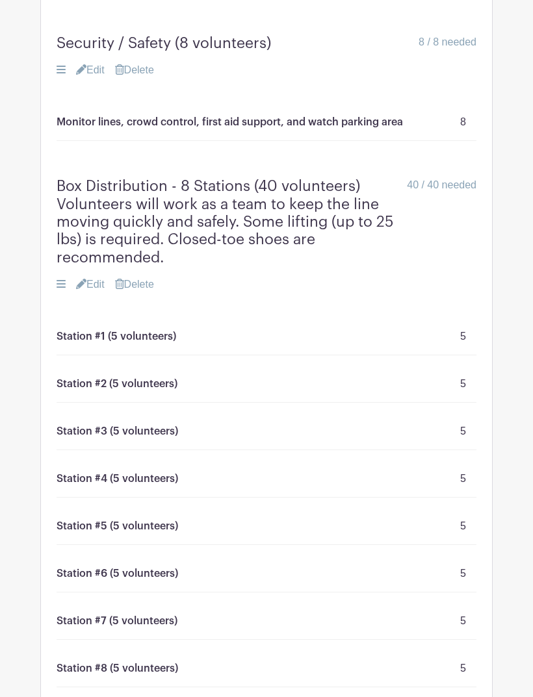
click at [93, 286] on link "Edit" at bounding box center [90, 285] width 29 height 16
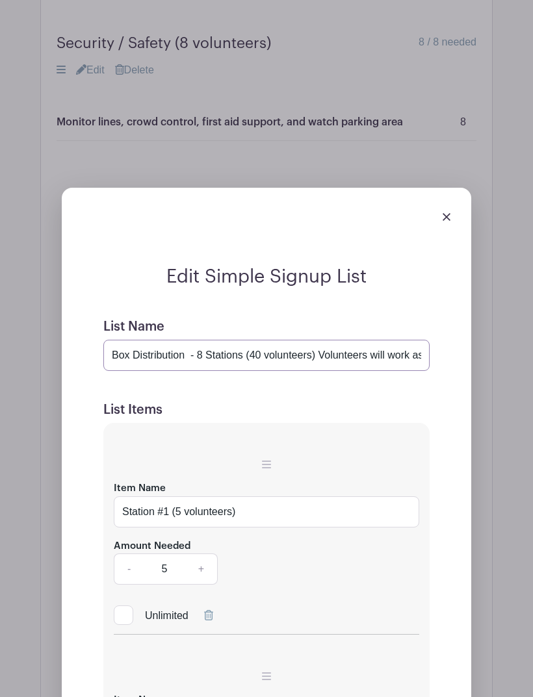
click at [135, 359] on input "Box Distribution - 8 Stations (40 volunteers) Volunteers will work as a team to…" at bounding box center [266, 355] width 326 height 31
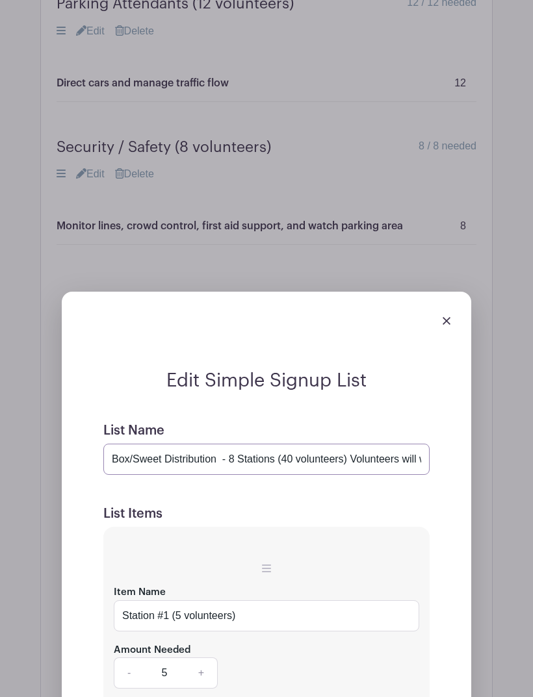
type input "Box/Sweet ODistribution - 8 Stations (40 volunteers) Volunteers will work as a …"
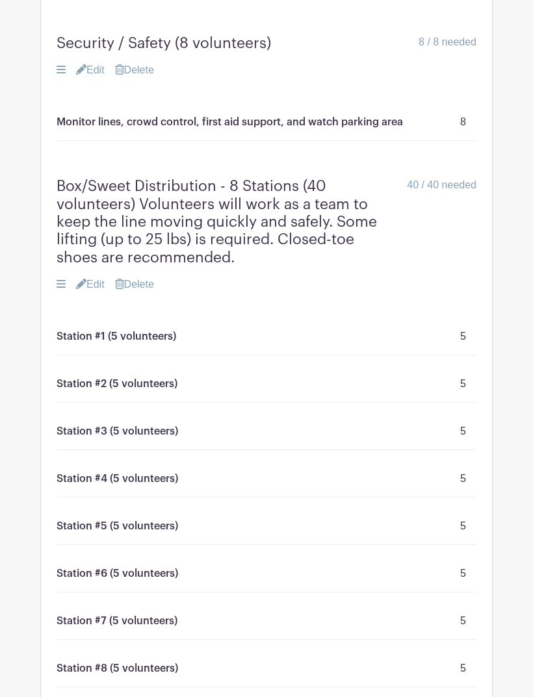
click at [93, 78] on link "Edit" at bounding box center [90, 70] width 29 height 16
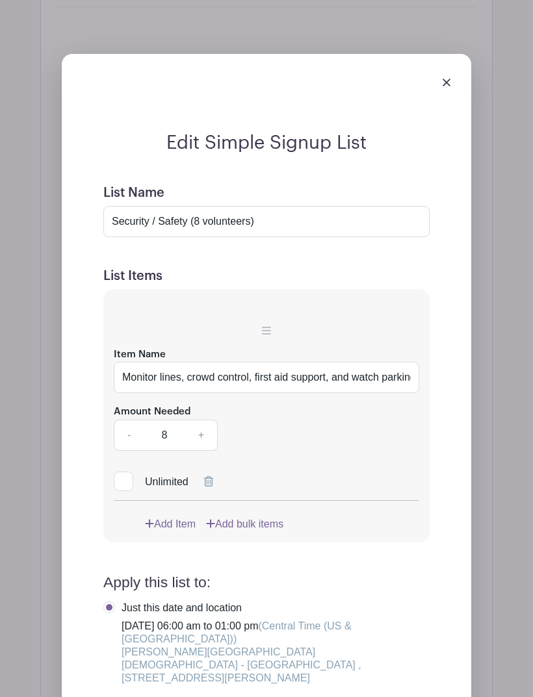
scroll to position [1497, 0]
click at [445, 86] on img at bounding box center [446, 83] width 8 height 8
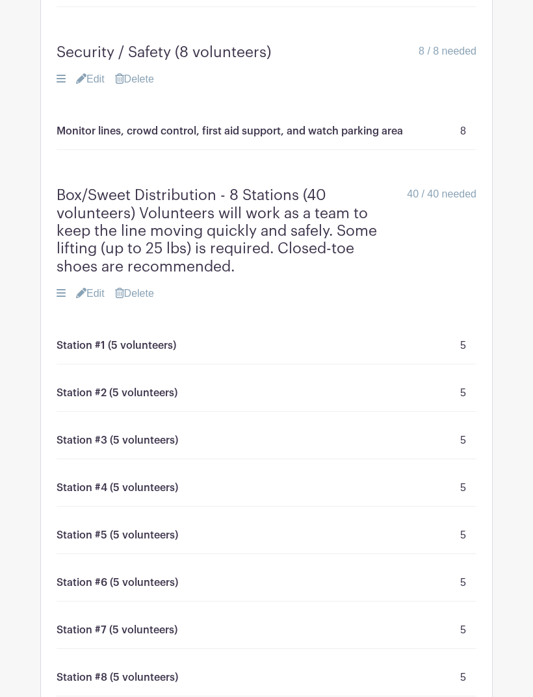
click at [89, 298] on link "Edit" at bounding box center [90, 294] width 29 height 16
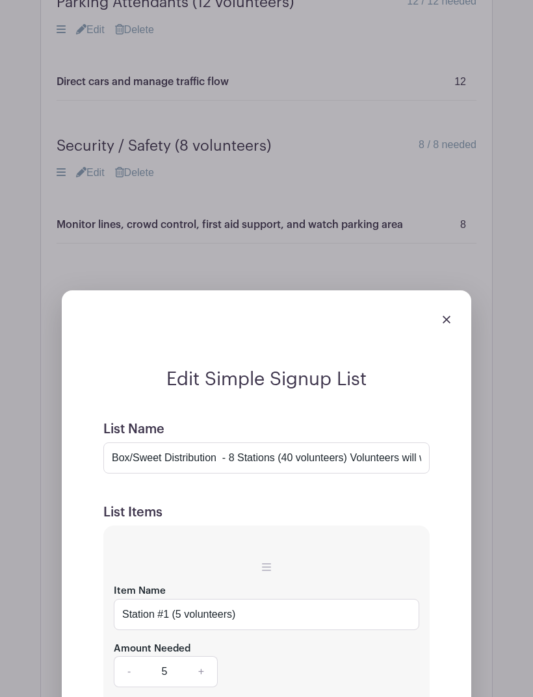
scroll to position [1403, 0]
click at [166, 461] on input "Box/Sweet Distribution - 8 Stations (40 volunteers) Volunteers will work as a t…" at bounding box center [266, 457] width 326 height 31
click at [136, 467] on input "Box/Sweet Potatoes Distribution - 8 Stations (40 volunteers) Volunteers will wo…" at bounding box center [266, 457] width 326 height 31
click at [134, 462] on input "Box/Sweet Potatoes Distribution - 8 Stations (40 volunteers) Volunteers will wo…" at bounding box center [266, 457] width 326 height 31
click at [210, 453] on input "Box / Sweet Potatoes Distribution - 8 Stations (40 volunteers) Volunteers will …" at bounding box center [266, 457] width 326 height 31
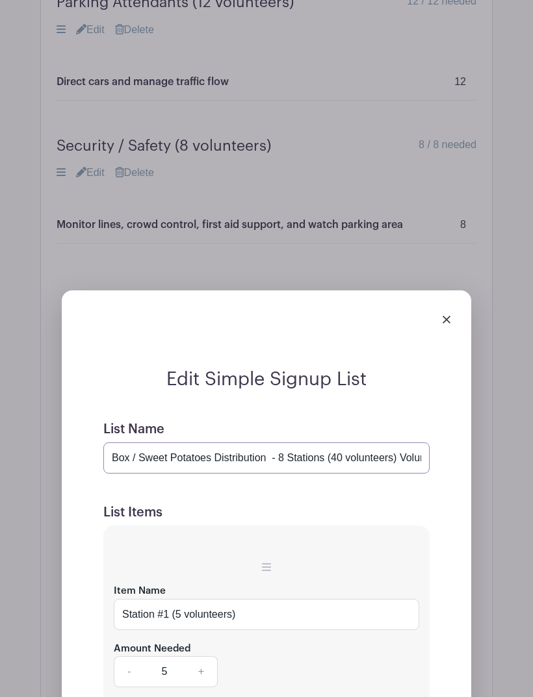
click at [214, 467] on input "Box / Sweet Potatoes Distribution - 8 Stations (40 volunteers) Volunteers will …" at bounding box center [266, 457] width 326 height 31
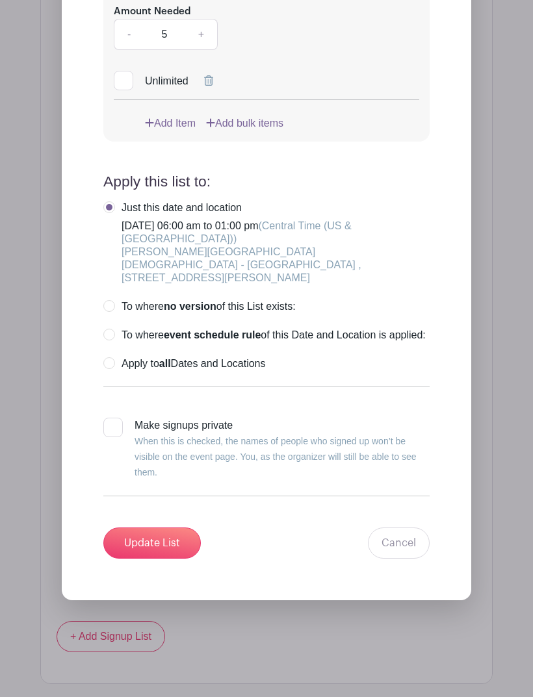
scroll to position [3512, 0]
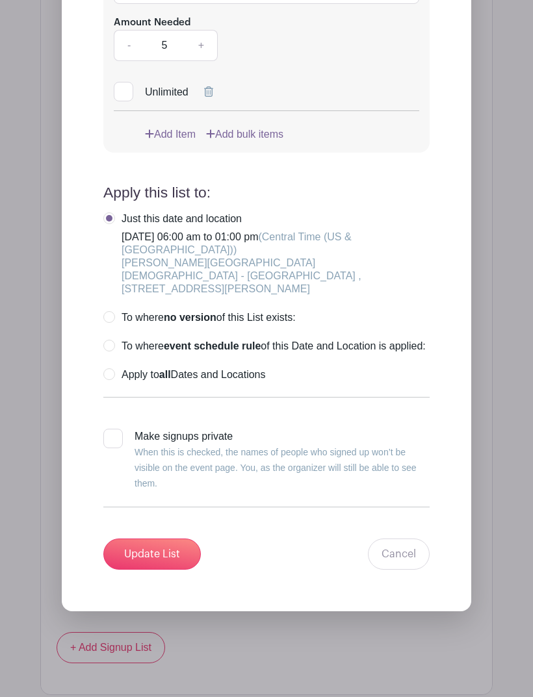
type input "Box / Sweet Potatoes Distribution - 8 Stations (40 volunteers) Volunteers will …"
click at [146, 556] on input "Update List" at bounding box center [151, 554] width 97 height 31
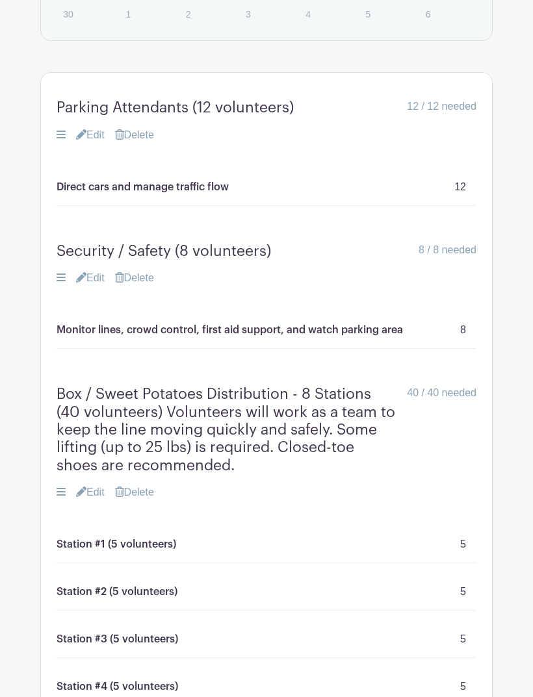
scroll to position [1299, 0]
click at [98, 494] on link "Edit" at bounding box center [90, 492] width 29 height 16
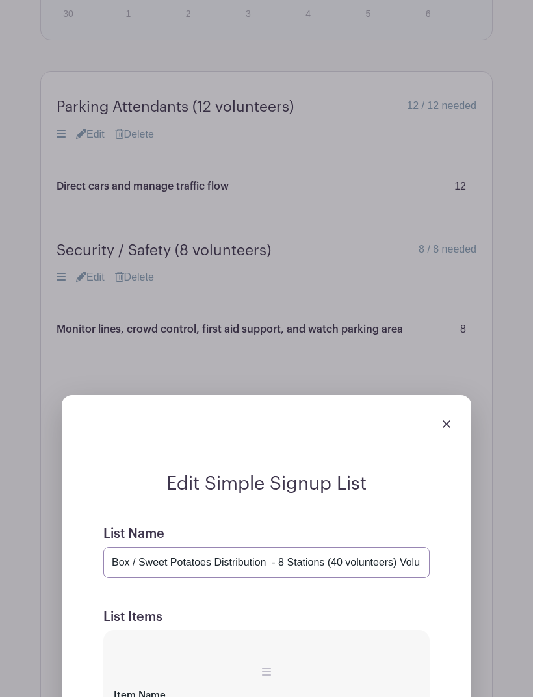
click at [216, 562] on input "Box / Sweet Potatoes Distribution - 8 Stations (40 volunteers) Volunteers will …" at bounding box center [266, 562] width 326 height 31
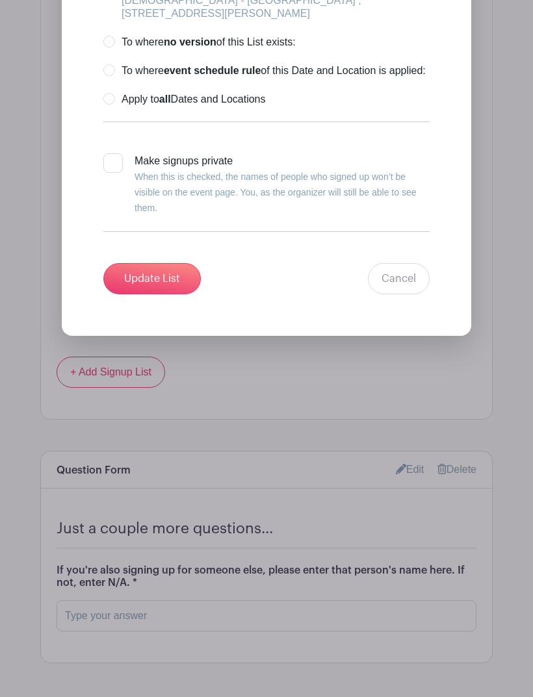
scroll to position [3790, 0]
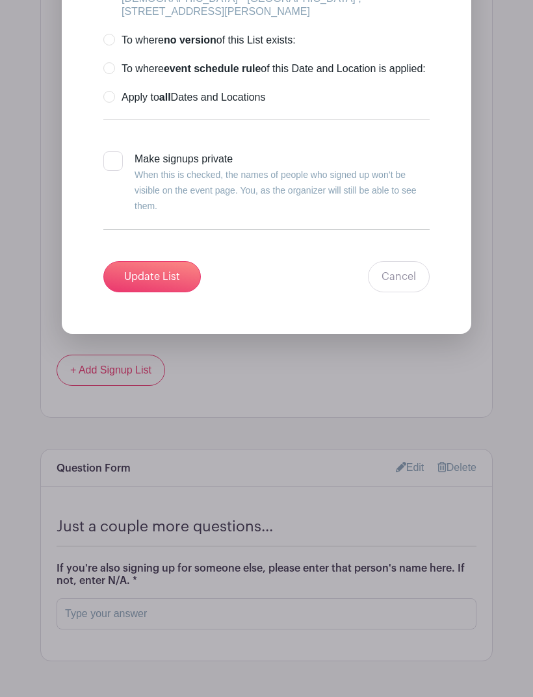
type input "Box Distribution - 8 Stations (40 volunteers) Volunteers will work as a team to…"
click at [144, 281] on input "Update List" at bounding box center [151, 276] width 97 height 31
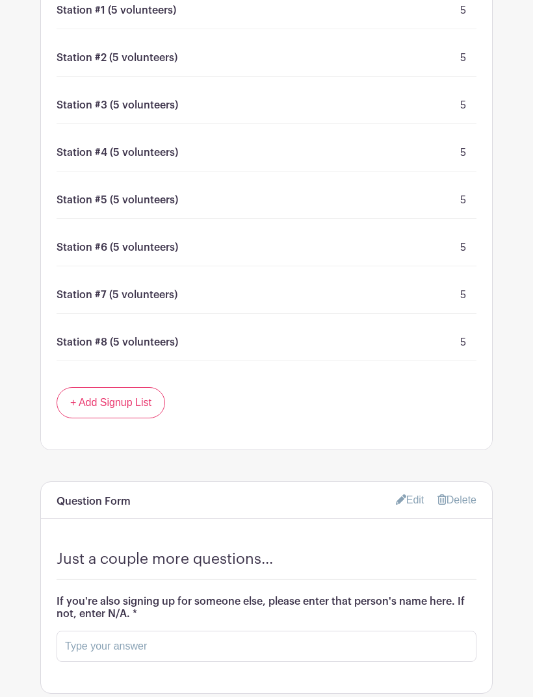
scroll to position [1869, 0]
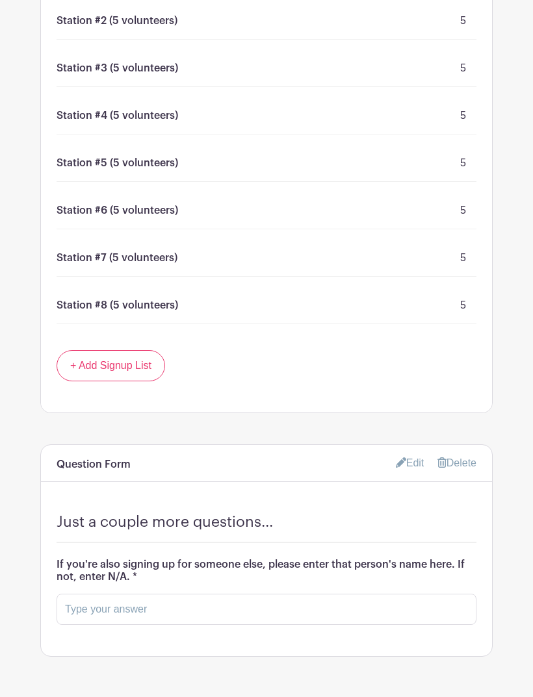
click at [91, 374] on link "+ Add Signup List" at bounding box center [111, 365] width 109 height 31
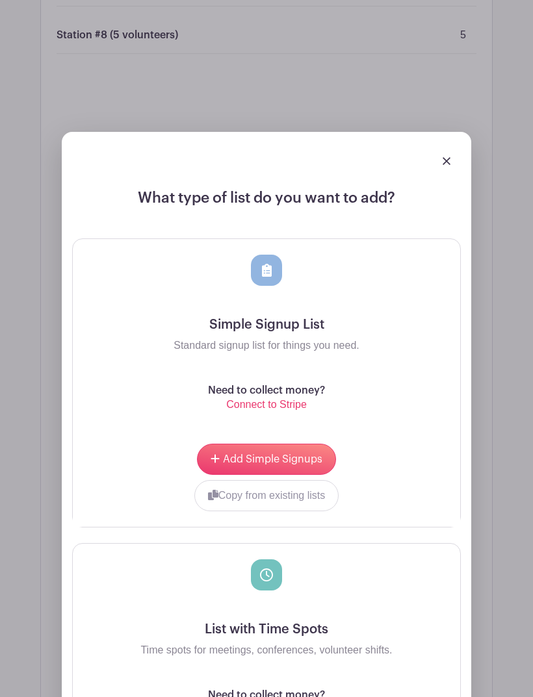
scroll to position [2132, 0]
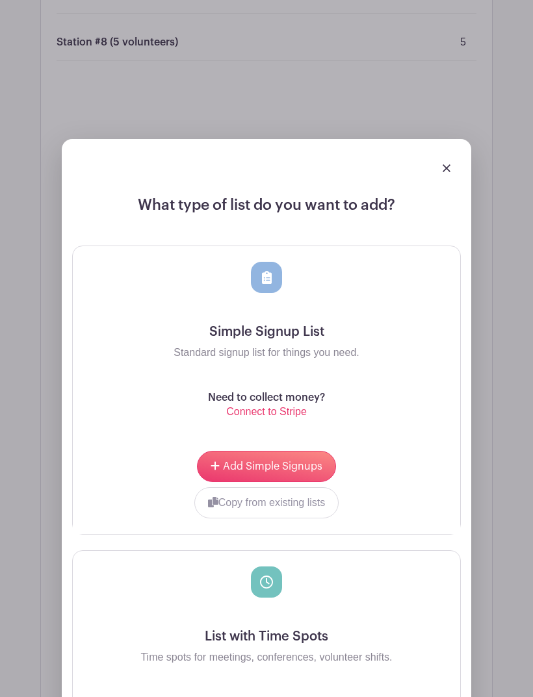
click at [236, 467] on span "Add Simple Signups" at bounding box center [272, 466] width 99 height 10
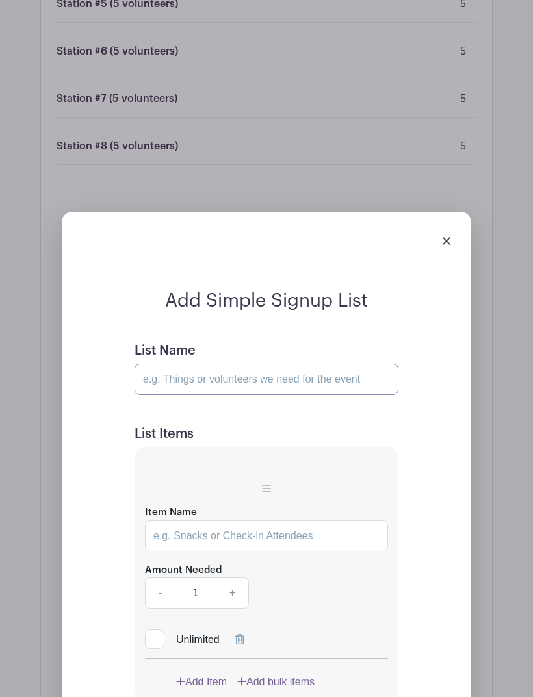
click at [155, 383] on input "List Name" at bounding box center [266, 379] width 264 height 31
click at [154, 381] on input "List Name" at bounding box center [266, 379] width 264 height 31
paste input "Box Distribution - 8 Stations (40 volunteers) Volunteers will work as a team to…"
click at [228, 382] on input "Box Distribution - 8 Stations (40 volunteers)" at bounding box center [266, 379] width 264 height 31
click at [229, 381] on input "Box Distribution - 8 Stations (40 volunteers)" at bounding box center [266, 379] width 264 height 31
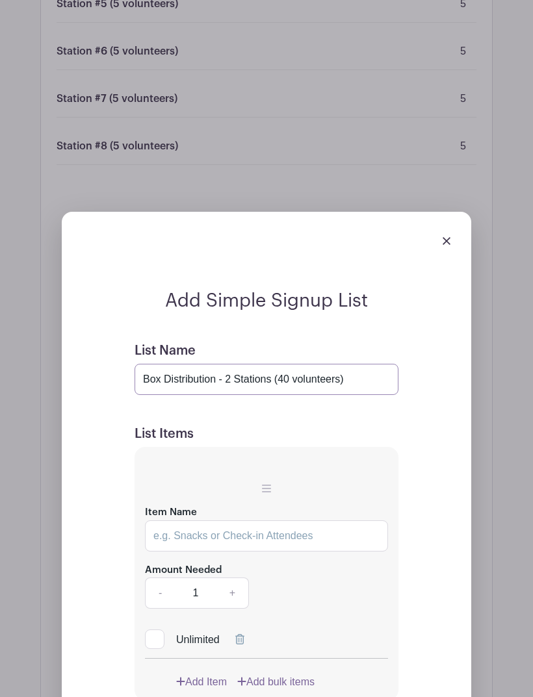
click at [152, 382] on input "Box Distribution - 2 Stations (40 volunteers)" at bounding box center [266, 379] width 264 height 31
click at [150, 382] on input "Box Distribution - 2 Stations (40 volunteers)" at bounding box center [266, 379] width 264 height 31
type input "Sweet Potatoes Distribution - 2 Stations (40 volunteers)"
click at [174, 533] on input "Item Name" at bounding box center [266, 535] width 243 height 31
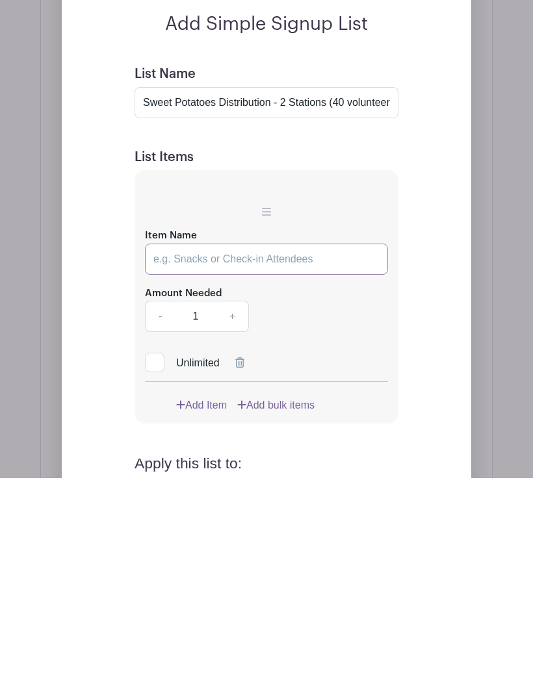
click at [157, 463] on input "Item Name" at bounding box center [266, 478] width 243 height 31
paste input "Box Distribution - 8 Stations (40 volunteers) Volunteers will work as a team to…"
type input "Box Distribution - 8 Stations (40 volunteers) Volunteers will work as a team to…"
click at [238, 520] on link "+" at bounding box center [232, 535] width 32 height 31
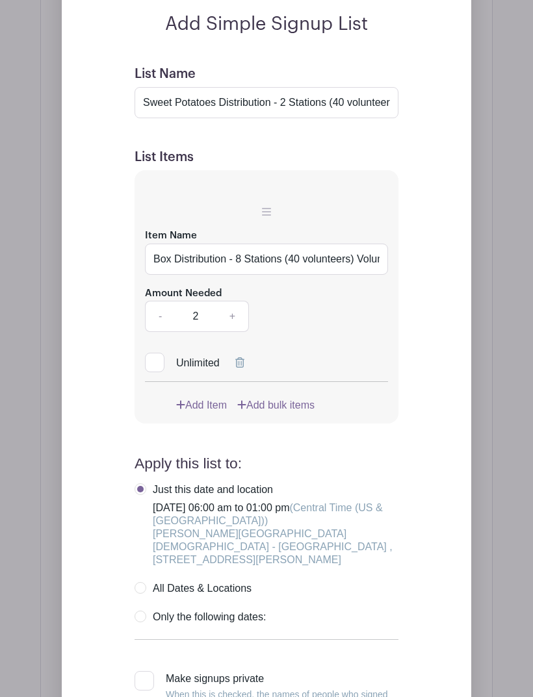
click at [237, 314] on link "+" at bounding box center [232, 316] width 32 height 31
click at [238, 320] on link "+" at bounding box center [232, 316] width 32 height 31
click at [237, 318] on link "+" at bounding box center [232, 316] width 32 height 31
click at [169, 316] on link "-" at bounding box center [160, 316] width 30 height 31
type input "4"
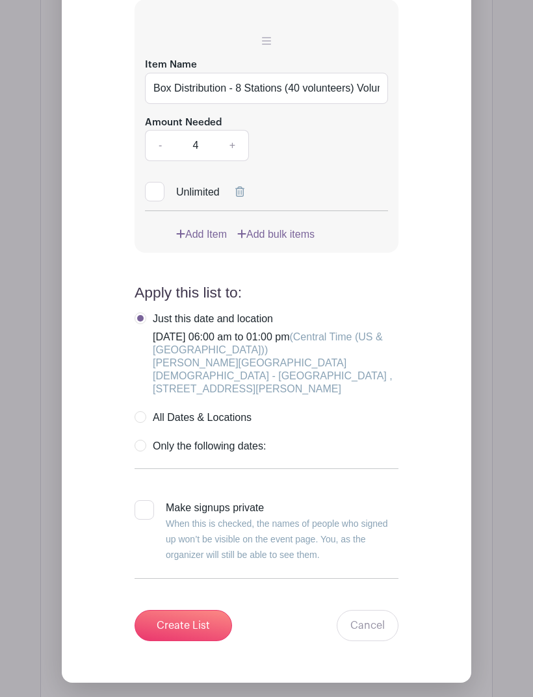
scroll to position [2574, 0]
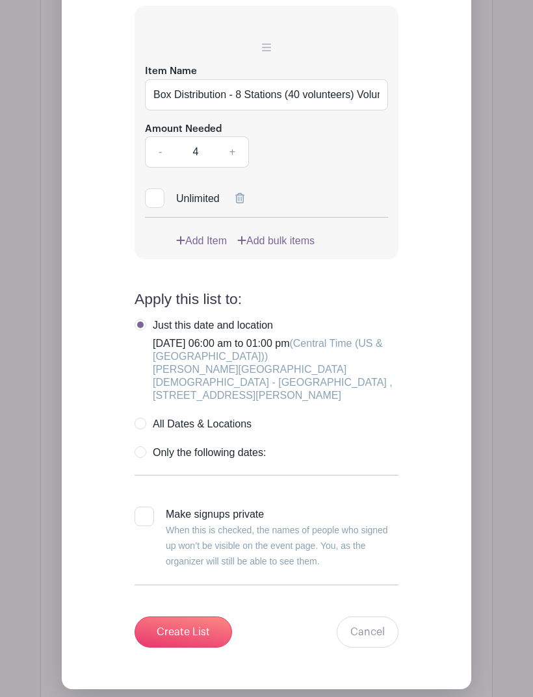
click at [146, 446] on label "Only the following dates:" at bounding box center [199, 452] width 131 height 13
radio input "true"
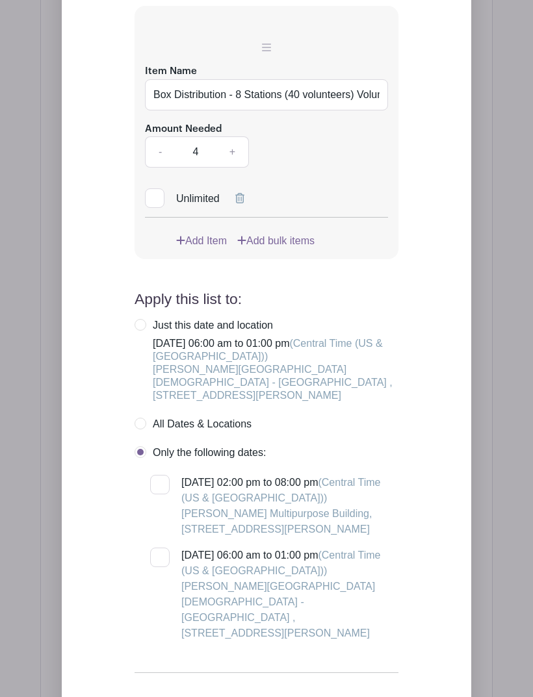
click at [159, 548] on input "[DATE] 06:00 am to 01:00 pm (Central Time ([GEOGRAPHIC_DATA] & [GEOGRAPHIC_DATA…" at bounding box center [154, 552] width 8 height 8
checkbox input "true"
click at [139, 331] on label "Just this date and location [DATE] 06:00 am to 01:00 pm (Central Time ([GEOGRAP…" at bounding box center [266, 360] width 264 height 83
radio input "true"
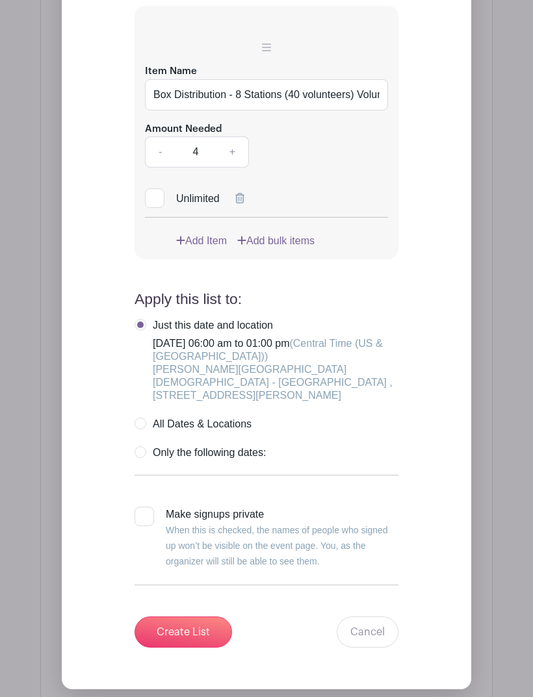
click at [175, 623] on input "Create List" at bounding box center [182, 632] width 97 height 31
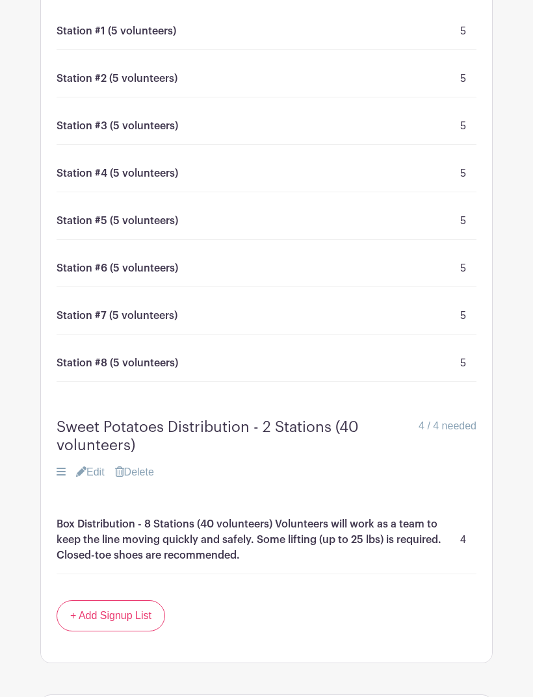
scroll to position [1784, 0]
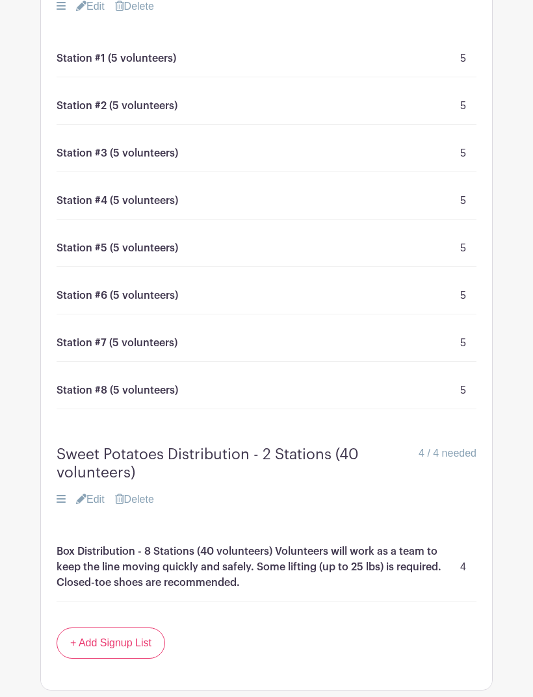
click at [95, 497] on link "Edit" at bounding box center [90, 500] width 29 height 16
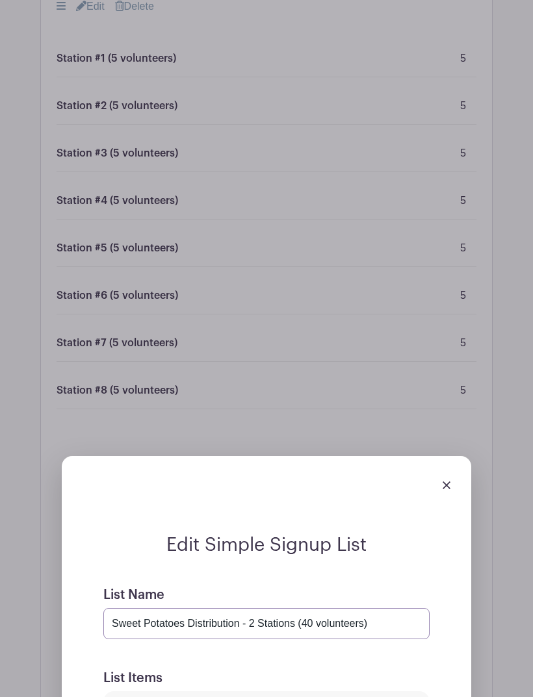
click at [383, 625] on input "Sweet Potatoes Distribution - 2 Stations (40 volunteers)" at bounding box center [266, 623] width 326 height 31
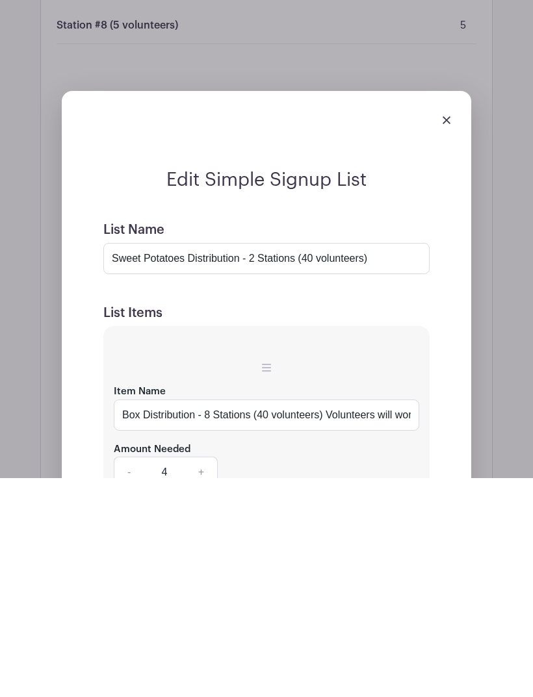
click at [443, 335] on img at bounding box center [446, 339] width 8 height 8
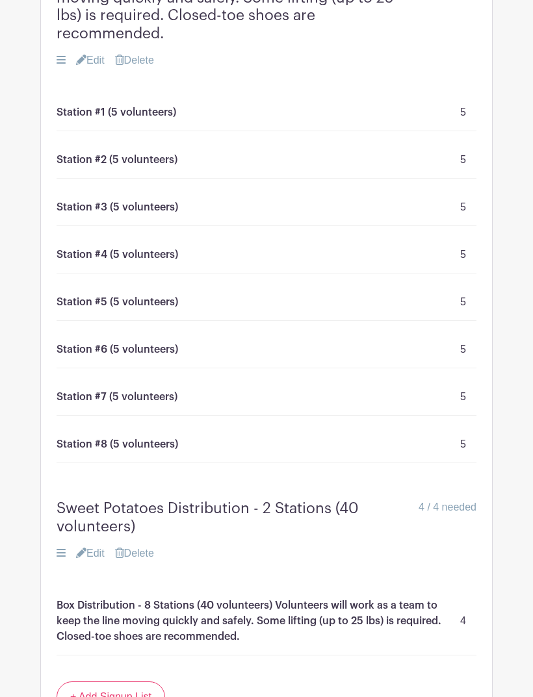
scroll to position [1727, 0]
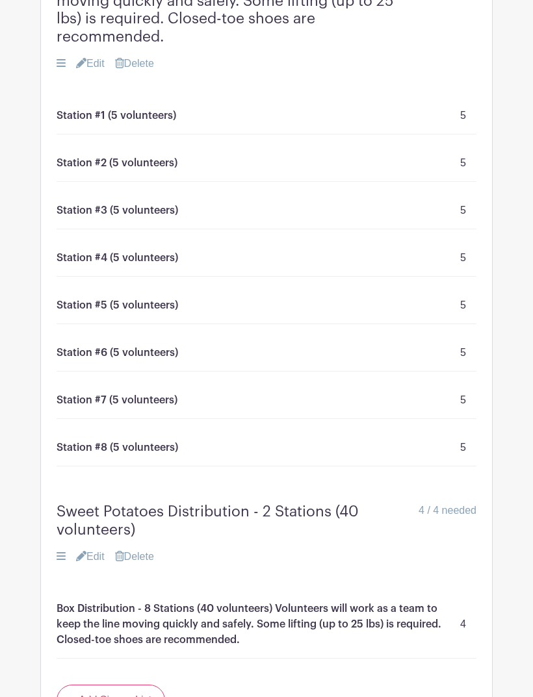
click at [96, 559] on link "Edit" at bounding box center [90, 557] width 29 height 16
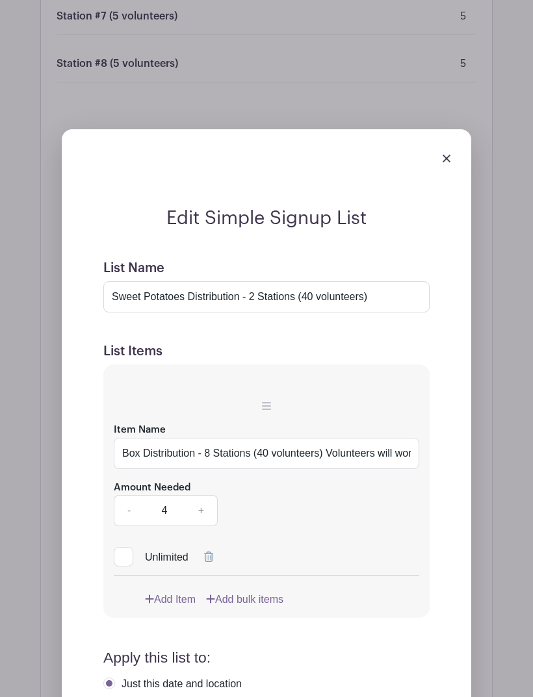
scroll to position [2112, 0]
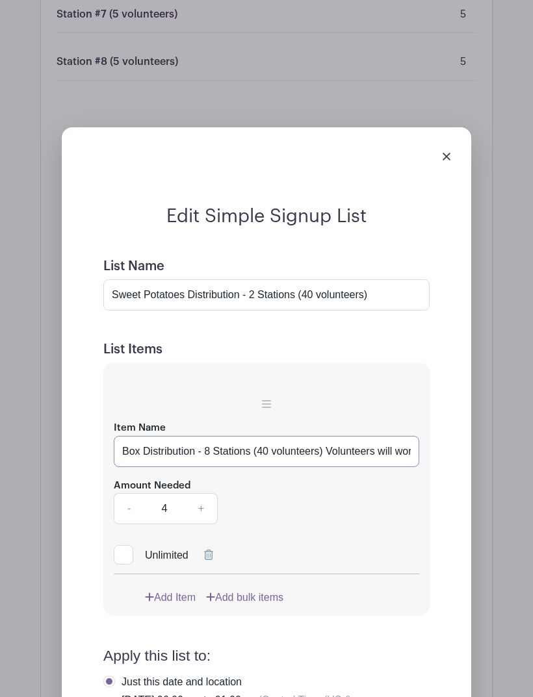
click at [339, 451] on input "Box Distribution - 8 Stations (40 volunteers) Volunteers will work as a team to…" at bounding box center [266, 452] width 305 height 31
click at [339, 452] on input "Box Distribution - 8 Stations (40 volunteers) Volunteers will work as a team to…" at bounding box center [266, 452] width 305 height 31
click at [337, 448] on input "Box Distribution - 8 Stations (40 volunteers) Volunteers will work as a team to…" at bounding box center [266, 452] width 305 height 31
click at [177, 442] on input "Box Distribution - 8 Stations (40 volunteers) Volunteers will work as a team to…" at bounding box center [266, 451] width 305 height 31
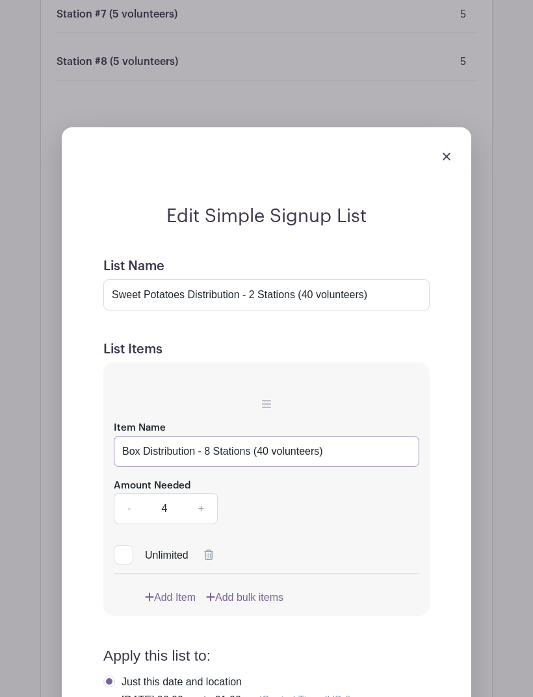
click at [340, 452] on input "Box Distribution - 8 Stations (40 volunteers)" at bounding box center [266, 451] width 305 height 31
paste input "Volunteers will work as a team to keep the line moving quickly and safely. Clos…"
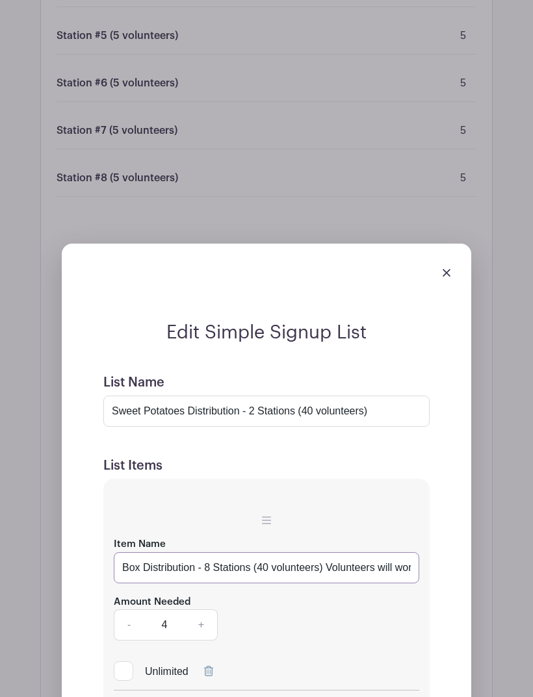
scroll to position [1992, 0]
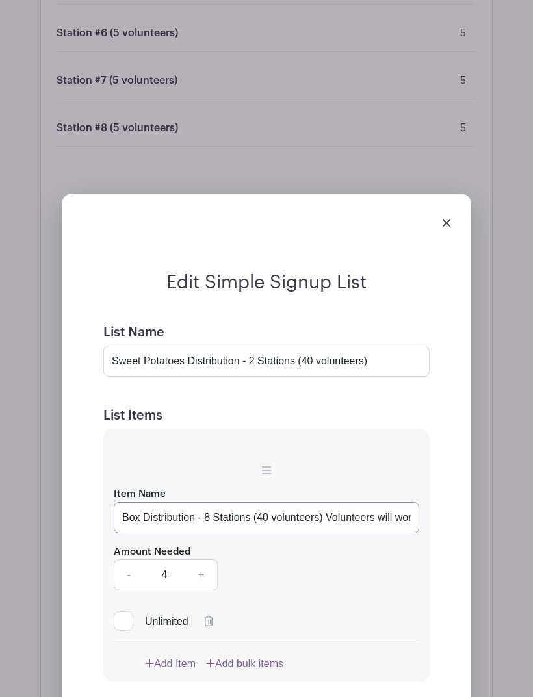
click at [141, 511] on input "Box Distribution - 8 Stations (40 volunteers) Volunteers will work as a team to…" at bounding box center [266, 517] width 305 height 31
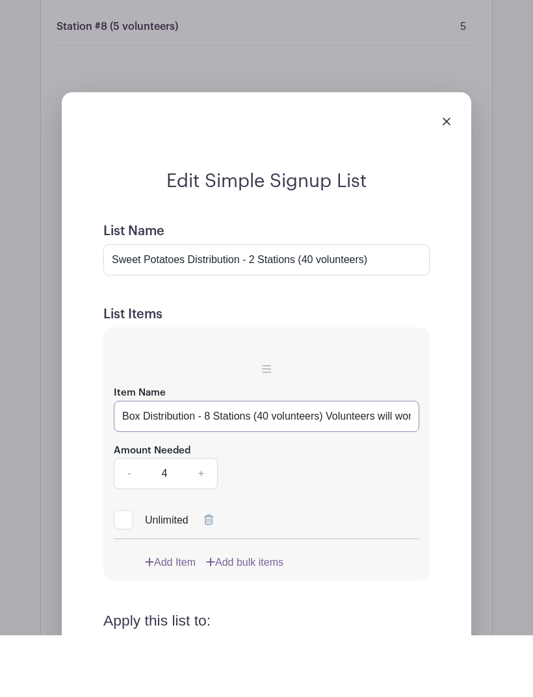
click at [151, 463] on input "Box Distribution - 8 Stations (40 volunteers) Volunteers will work as a team to…" at bounding box center [266, 478] width 305 height 31
click at [149, 463] on input "Box Distribution - 8 Stations (40 volunteers) Volunteers will work as a team to…" at bounding box center [266, 478] width 305 height 31
click at [219, 400] on div at bounding box center [266, 418] width 305 height 36
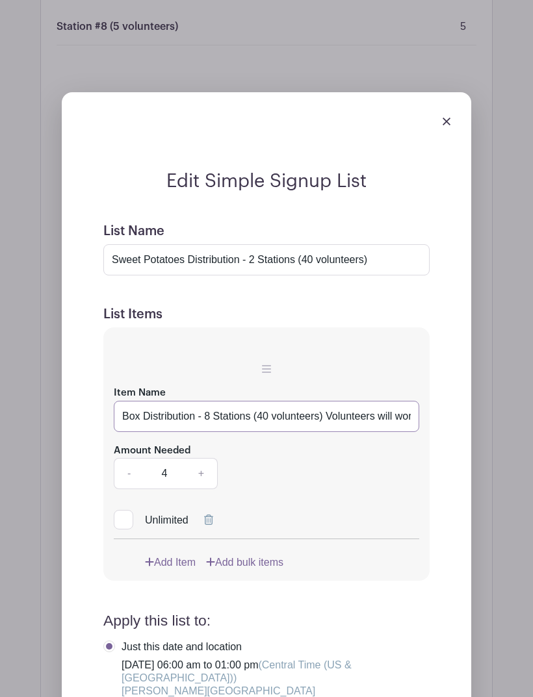
click at [267, 417] on input "Box Distribution - 8 Stations (40 volunteers) Volunteers will work as a team to…" at bounding box center [266, 416] width 305 height 31
click at [269, 415] on input "Box Distribution - 8 Stations (40 volunteers) Volunteers will work as a team to…" at bounding box center [266, 416] width 305 height 31
click at [264, 416] on input "Box Distribution - 8 Stations (40 volunteers) Volunteers will work as a team to…" at bounding box center [266, 416] width 305 height 31
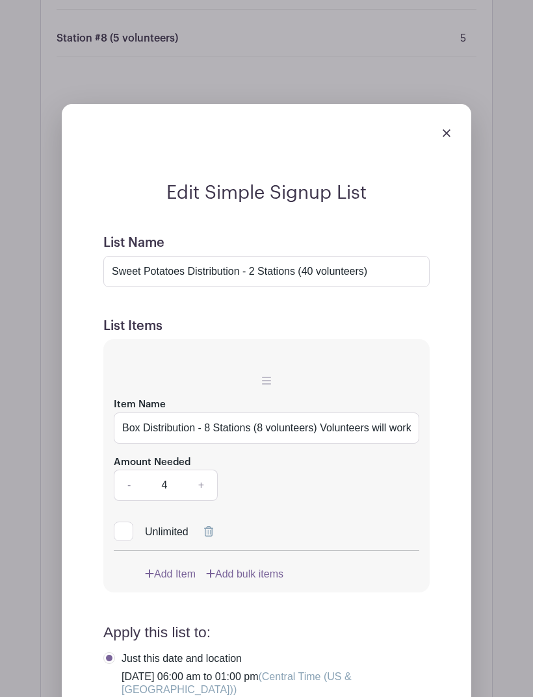
scroll to position [2136, 0]
click at [127, 425] on input "Box Distribution - 8 Stations (8 volunteers) Volunteers will work as a team to …" at bounding box center [266, 428] width 305 height 31
click at [128, 429] on input "Box Distribution - 8 Stations (8 volunteers) Volunteers will work as a team to …" at bounding box center [266, 428] width 305 height 31
click at [127, 428] on input "Box Distribution - 8 Stations (8 volunteers) Volunteers will work as a team to …" at bounding box center [266, 428] width 305 height 31
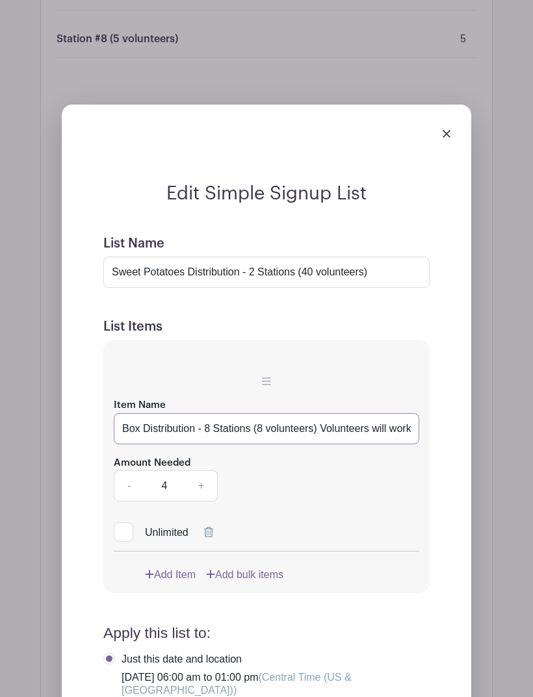
type input "Box Distribution - 8 Stations (8 volunteers) Volunteers will work as a team to …"
click at [393, 270] on input "Sweet Potatoes Distribution - 2 Stations (40 volunteers)" at bounding box center [266, 272] width 326 height 31
click at [124, 433] on input "Box Distribution - 8 Stations (8 volunteers) Volunteers will work as a team to …" at bounding box center [266, 428] width 305 height 31
click at [212, 428] on input "Box Distribution - 8 Stations (8 volunteers) Volunteers will work as a team to …" at bounding box center [266, 428] width 305 height 31
click at [258, 427] on input "Box Distribution - 8 Stations (8 volunteers) Volunteers will work as a team to …" at bounding box center [266, 428] width 305 height 31
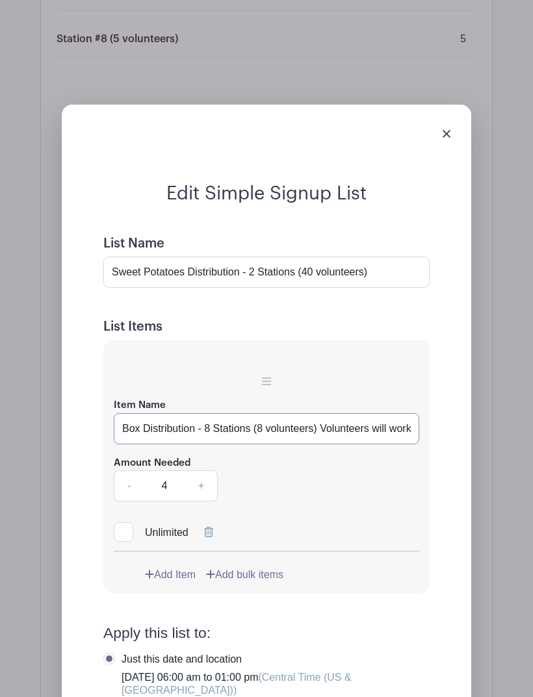
click at [261, 427] on input "Box Distribution - 8 Stations (8 volunteers) Volunteers will work as a team to …" at bounding box center [266, 428] width 305 height 31
click at [262, 424] on input "Box Distribution - 8 Stations (8 volunteers) Volunteers will work as a team to …" at bounding box center [266, 428] width 305 height 31
click at [264, 431] on input "Box Distribution - 8 Stations (8 volunteers) Volunteers will work as a team to …" at bounding box center [266, 428] width 305 height 31
click at [253, 431] on input "Box Distribution - 8 Stations (8 volunteers) Volunteers will work as a team to …" at bounding box center [266, 428] width 305 height 31
click at [390, 268] on input "Sweet Potatoes Distribution - 2 Stations (40 volunteers)" at bounding box center [266, 272] width 326 height 31
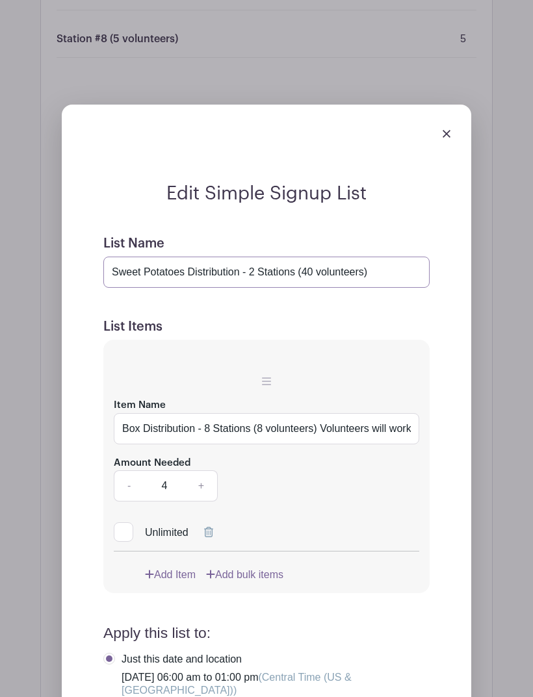
click at [393, 269] on input "Sweet Potatoes Distribution - 2 Stations (40 volunteers)" at bounding box center [266, 272] width 326 height 31
paste input "Volunteers will work as a team to keep the line moving quickly and safely. Clos…"
type input "Sweet Potatoes Distribution - 2 Stations (40 volunteers) Volunteers will work a…"
click at [199, 428] on input "Box Distribution - 8 Stations (8 volunteers) Volunteers will work as a team to …" at bounding box center [266, 428] width 305 height 31
click at [205, 424] on input "Box Distribution - 8 Stations (8 volunteers) Volunteers will work as a team to …" at bounding box center [266, 428] width 305 height 31
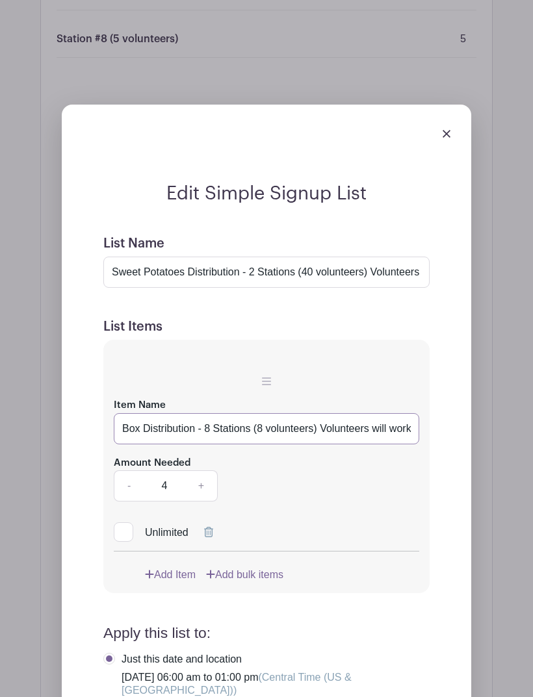
click at [203, 429] on input "Box Distribution - 8 Stations (8 volunteers) Volunteers will work as a team to …" at bounding box center [266, 428] width 305 height 31
click at [214, 429] on input "Box Distribution - 8 Stations (8 volunteers) Volunteers will work as a team to …" at bounding box center [266, 428] width 305 height 31
click at [256, 429] on input "Box Distribution - 8 Stations (8 volunteers) Volunteers will work as a team to …" at bounding box center [266, 428] width 305 height 31
click at [266, 428] on input "Box Distribution - 8 Stations (8 volunteers) Volunteers will work as a team to …" at bounding box center [266, 428] width 305 height 31
click at [264, 431] on input "Box Distribution - 8 Stations (8 volunteers) Volunteers will work as a team to …" at bounding box center [266, 428] width 305 height 31
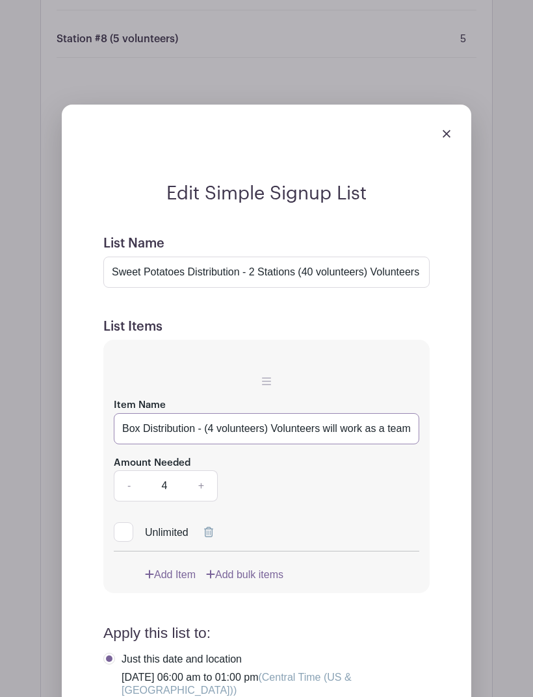
click at [276, 426] on input "Box Distribution - (4 volunteers) Volunteers will work as a team to keep the li…" at bounding box center [266, 428] width 305 height 31
click at [277, 426] on input "Box Distribution - (4 volunteers) Volunteers will work as a team to keep the li…" at bounding box center [266, 428] width 305 height 31
click at [386, 423] on input "Box Distribution - (4 volunteers)es are recommended." at bounding box center [266, 428] width 305 height 31
click at [144, 427] on input "Box Distribution - (4 volunteers)" at bounding box center [266, 428] width 305 height 31
click at [173, 429] on input "Box Distribution - (4 volunteers)" at bounding box center [266, 428] width 305 height 31
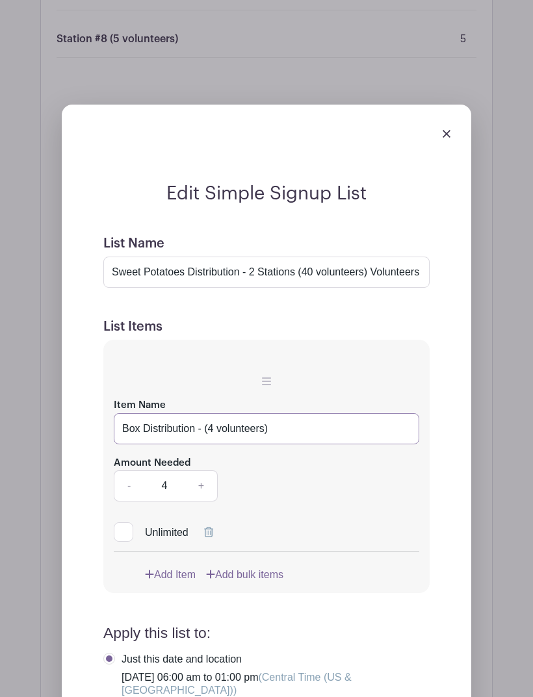
click at [170, 429] on input "Box Distribution - (4 volunteers)" at bounding box center [266, 428] width 305 height 31
click at [265, 429] on input "Station 1 - (4 volunteers)" at bounding box center [266, 428] width 305 height 31
click at [261, 435] on input "Station 1 - (4 volunteers)" at bounding box center [266, 428] width 305 height 31
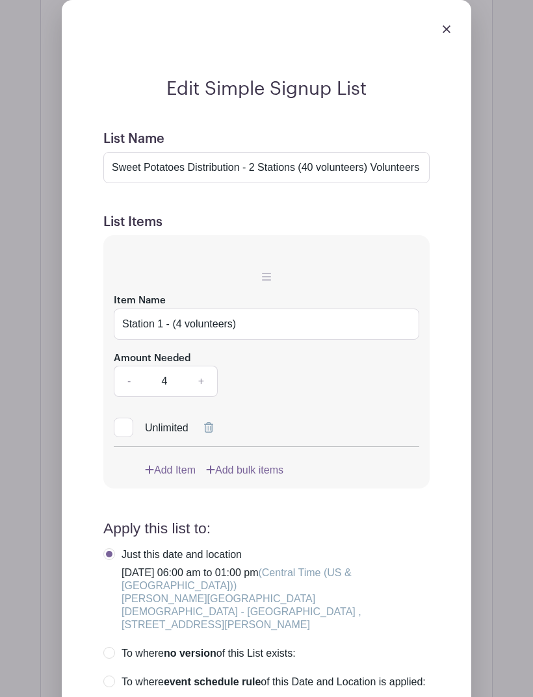
scroll to position [2266, 0]
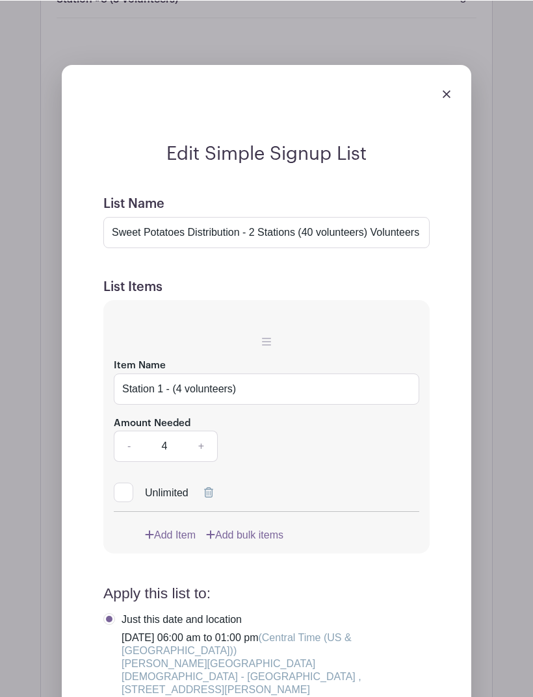
click at [153, 539] on icon at bounding box center [149, 534] width 9 height 10
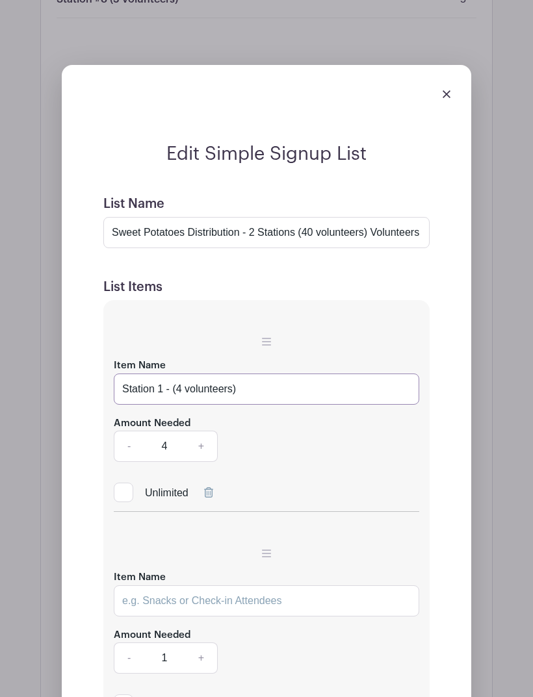
click at [163, 388] on input "Station 1 - (4 volunteers)" at bounding box center [266, 389] width 305 height 31
click at [161, 385] on input "Station 1 - (4 volunteers)" at bounding box center [266, 389] width 305 height 31
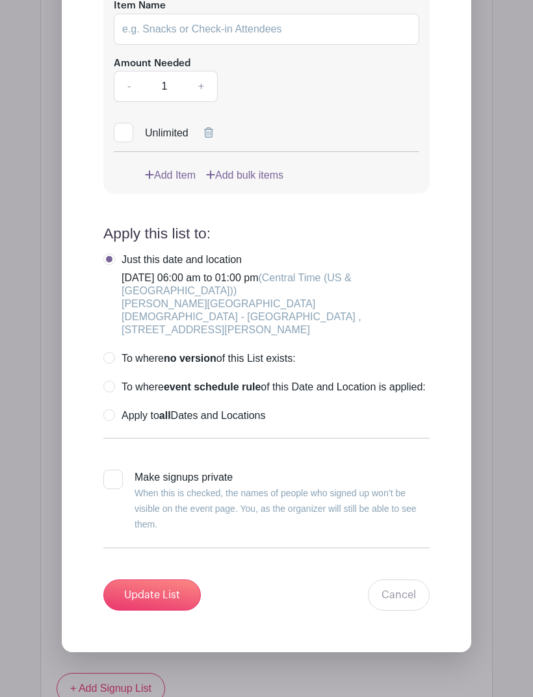
scroll to position [2746, 0]
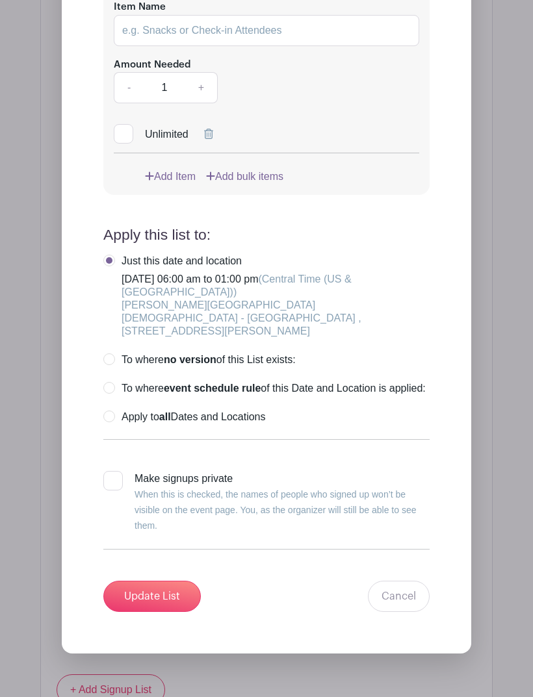
click at [139, 600] on input "Update List" at bounding box center [151, 596] width 97 height 31
click at [149, 602] on input "Update List" at bounding box center [151, 596] width 97 height 31
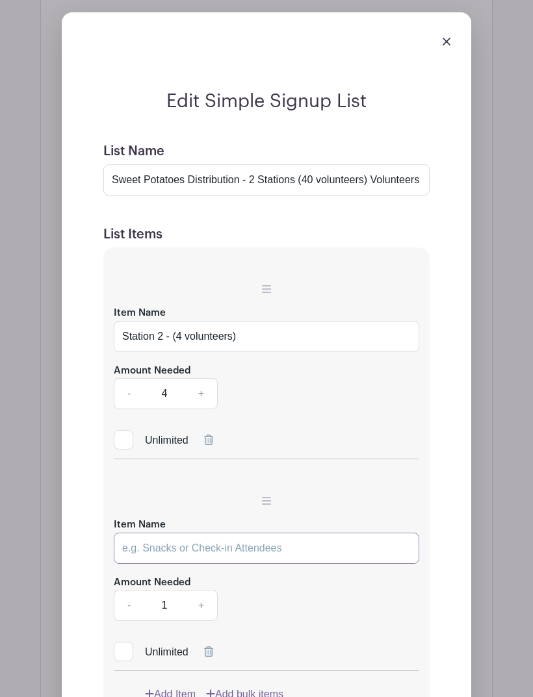
scroll to position [2208, 0]
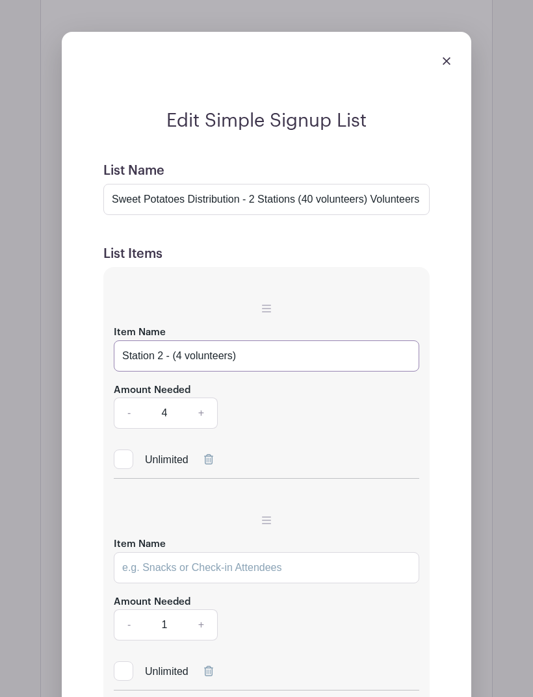
click at [160, 356] on input "Station 2 - (4 volunteers)" at bounding box center [266, 355] width 305 height 31
click at [159, 355] on input "Station 2 - (4 volunteers)" at bounding box center [266, 355] width 305 height 31
click at [159, 354] on input "Station 2 - (4 volunteers)" at bounding box center [266, 355] width 305 height 31
click at [127, 357] on input "Station 1 - (4 volunteers)" at bounding box center [266, 355] width 305 height 31
click at [125, 353] on input "Station 1 - (4 volunteers)" at bounding box center [266, 355] width 305 height 31
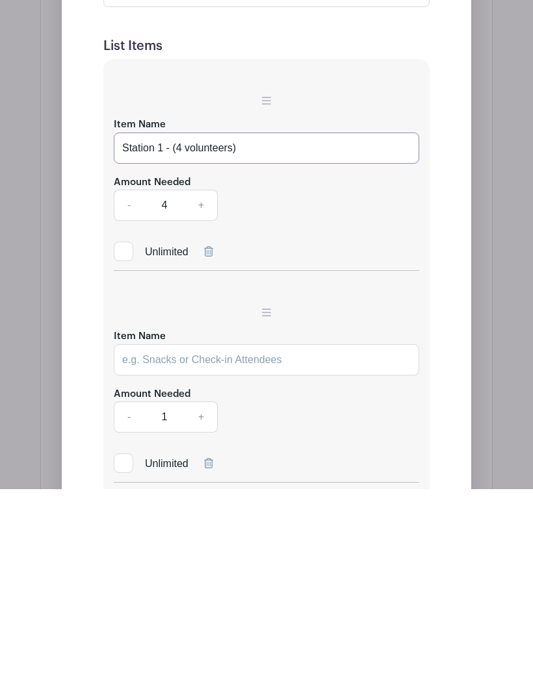
scroll to position [2274, 0]
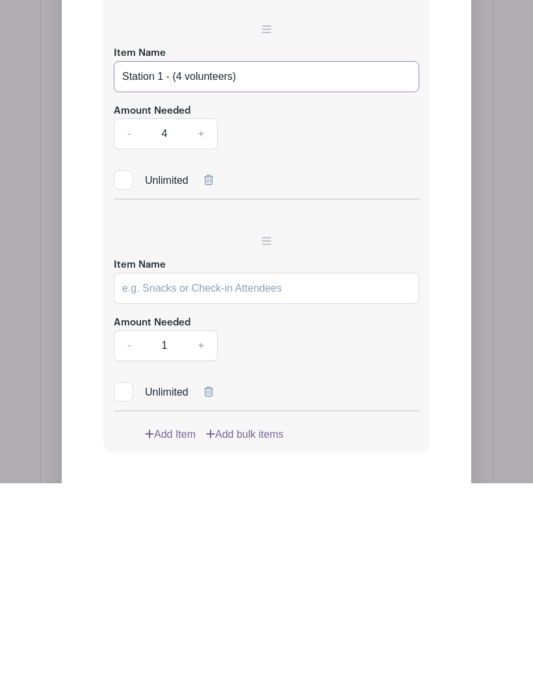
type input "Station 1 - (4 volunteers)"
click at [134, 487] on input "Item Name" at bounding box center [266, 502] width 305 height 31
click at [129, 487] on input "Item Name" at bounding box center [266, 502] width 305 height 31
click at [138, 487] on input "Item Name" at bounding box center [266, 502] width 305 height 31
paste input "Station 1 - (4 volunteers)"
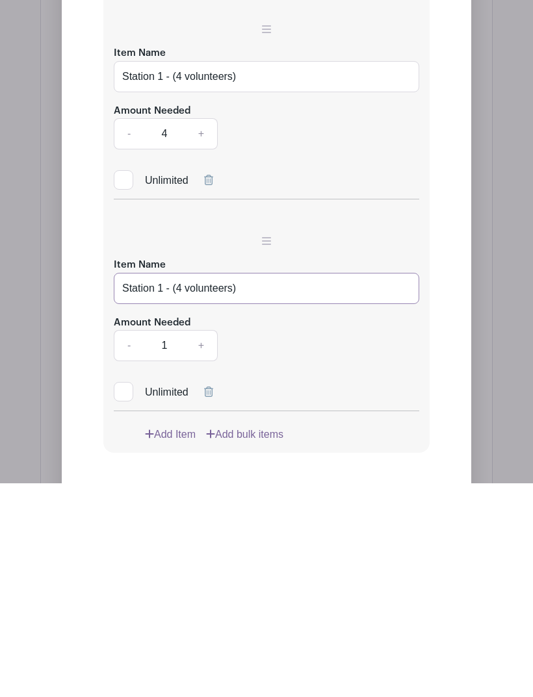
type input "Station 1 - (4 volunteers)"
click at [209, 544] on link "+" at bounding box center [201, 559] width 32 height 31
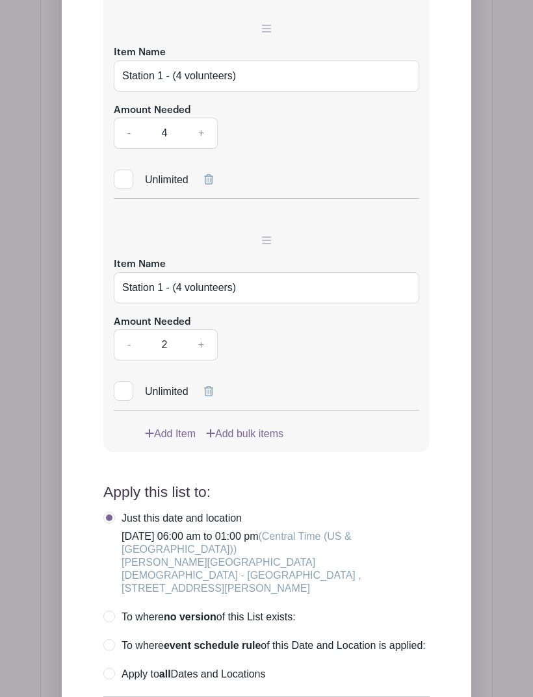
click at [211, 346] on link "+" at bounding box center [201, 344] width 32 height 31
click at [209, 350] on link "+" at bounding box center [201, 344] width 32 height 31
type input "4"
click at [157, 286] on input "Station 1 - (4 volunteers)" at bounding box center [266, 287] width 305 height 31
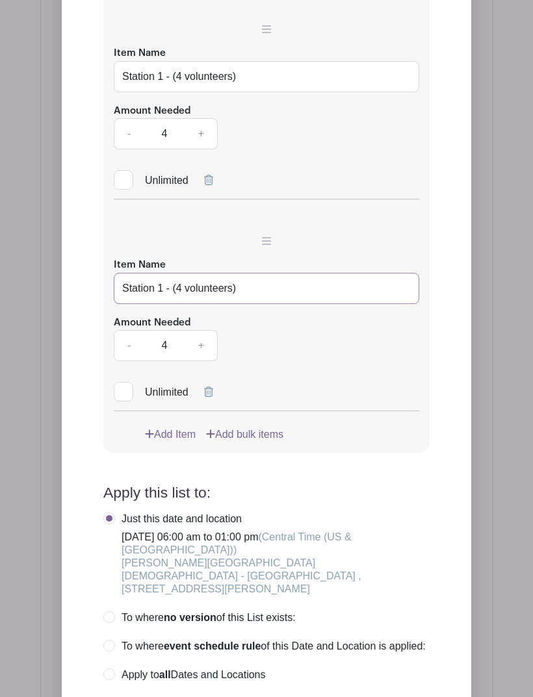
click at [159, 287] on input "Station 1 - (4 volunteers)" at bounding box center [266, 288] width 305 height 31
click at [163, 287] on input "Station 1 - (4 volunteers)" at bounding box center [266, 288] width 305 height 31
click at [160, 287] on input "Station 1 - (4 volunteers)" at bounding box center [266, 288] width 305 height 31
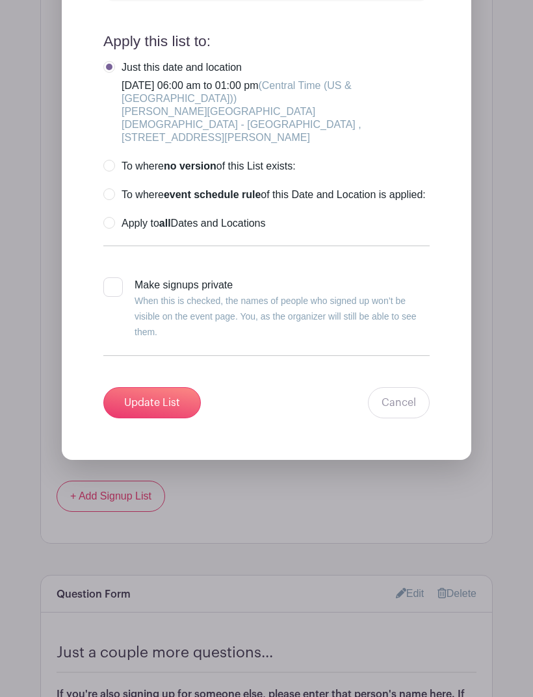
type input "Station 2 - (4 volunteers)"
click at [146, 398] on input "Update List" at bounding box center [151, 403] width 97 height 31
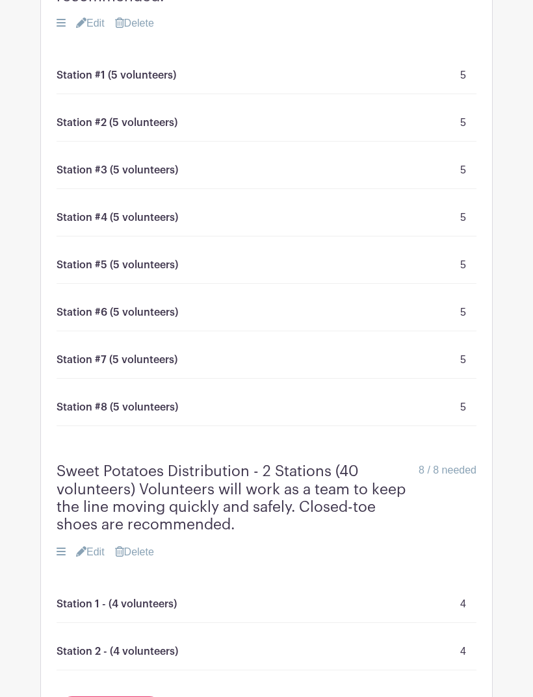
scroll to position [1762, 0]
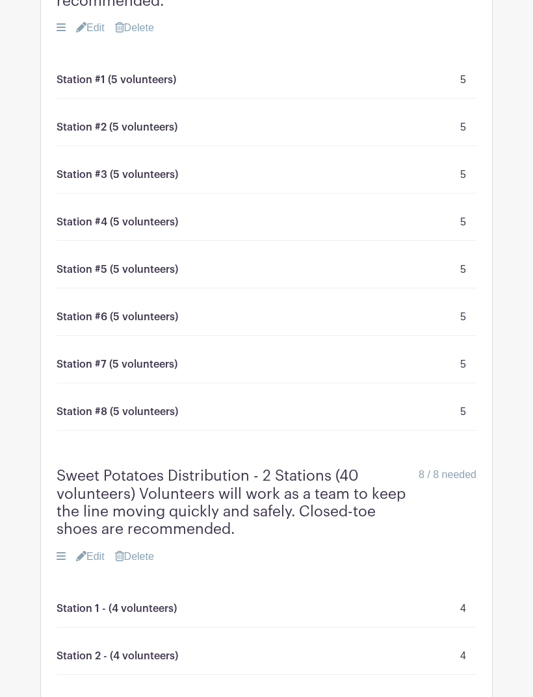
click at [96, 559] on link "Edit" at bounding box center [90, 558] width 29 height 16
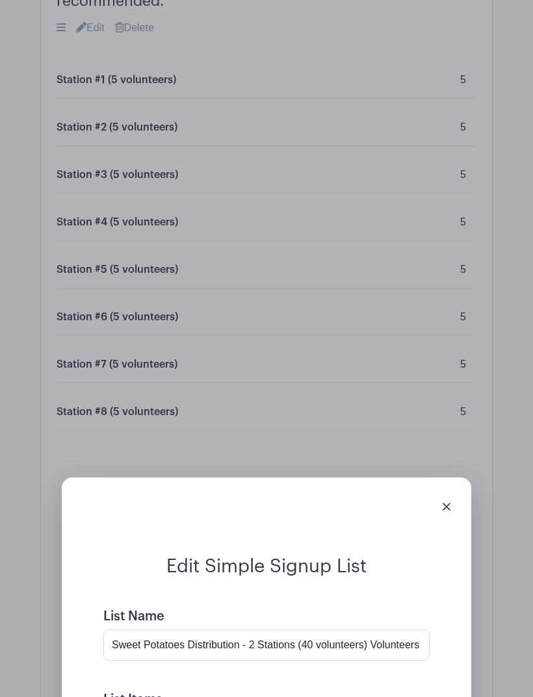
scroll to position [1763, 0]
click at [449, 511] on img at bounding box center [446, 507] width 8 height 8
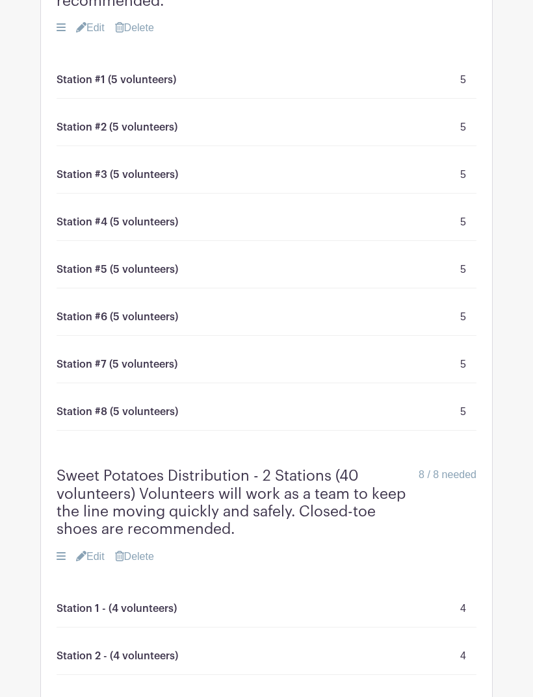
click at [448, 513] on div "Sweet Potatoes Distribution - 2 Stations (40 volunteers) Volunteers will work a…" at bounding box center [267, 502] width 420 height 71
click at [100, 557] on link "Edit" at bounding box center [90, 557] width 29 height 16
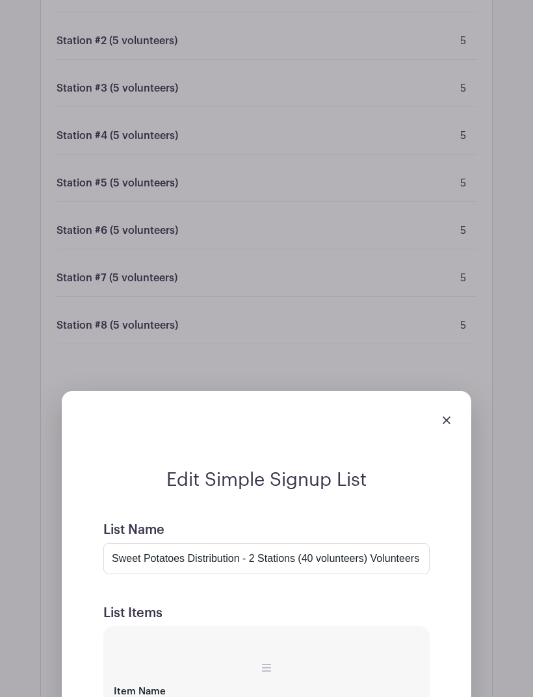
scroll to position [1849, 0]
click at [318, 554] on input "Sweet Potatoes Distribution - 2 Stations (40 volunteers) Volunteers will work a…" at bounding box center [266, 558] width 326 height 31
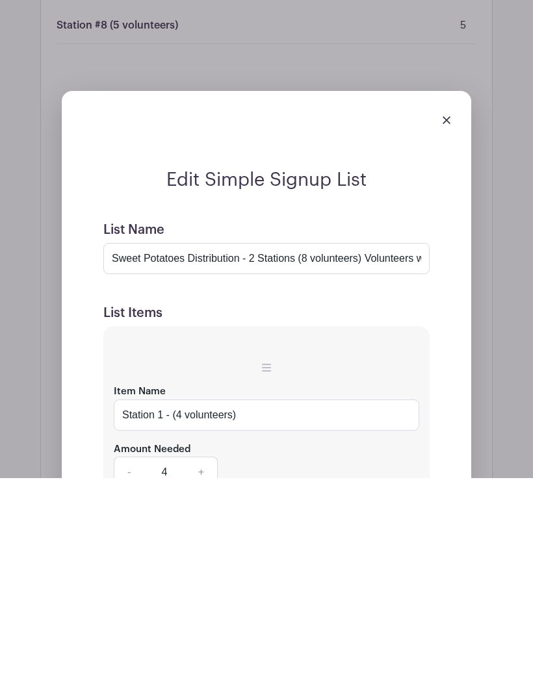
scroll to position [2149, 0]
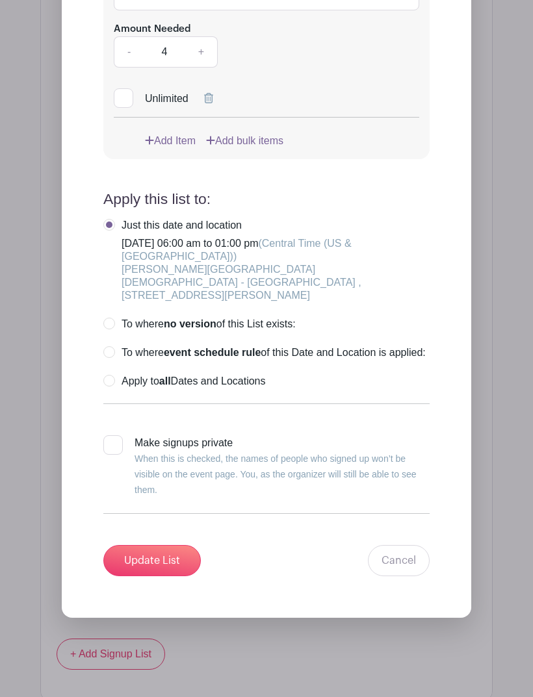
type input "Sweet Potatoes Distribution - 2 Stations (8 volunteers) Volunteers will work as…"
click at [142, 559] on input "Update List" at bounding box center [151, 560] width 97 height 31
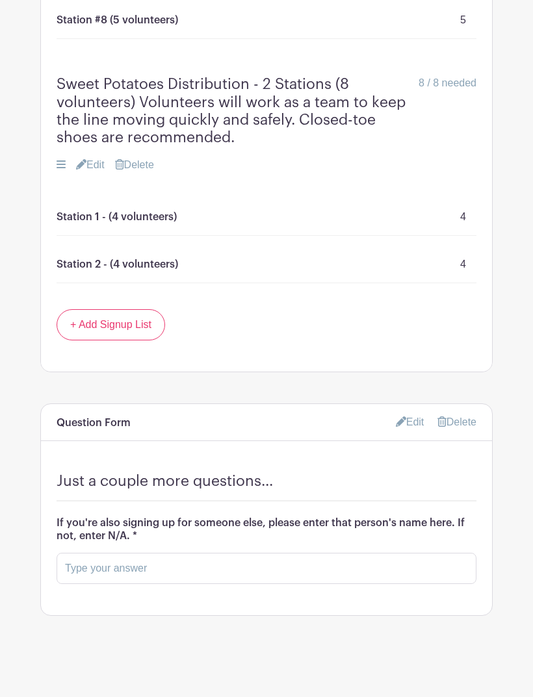
scroll to position [2112, 0]
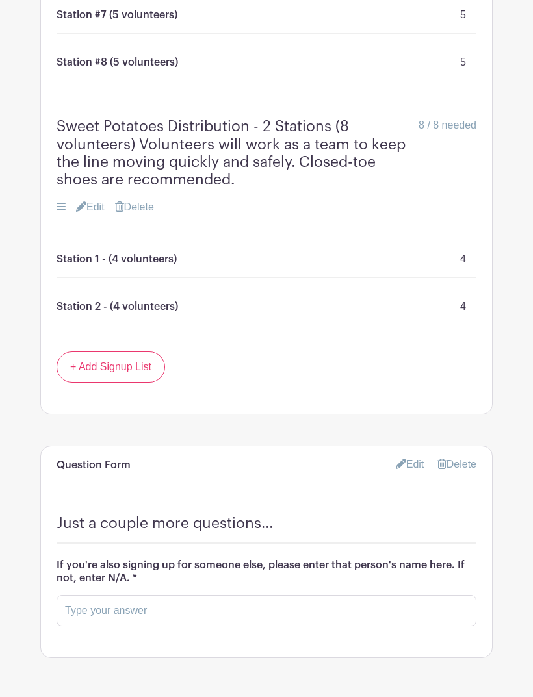
click at [97, 208] on link "Edit" at bounding box center [90, 207] width 29 height 16
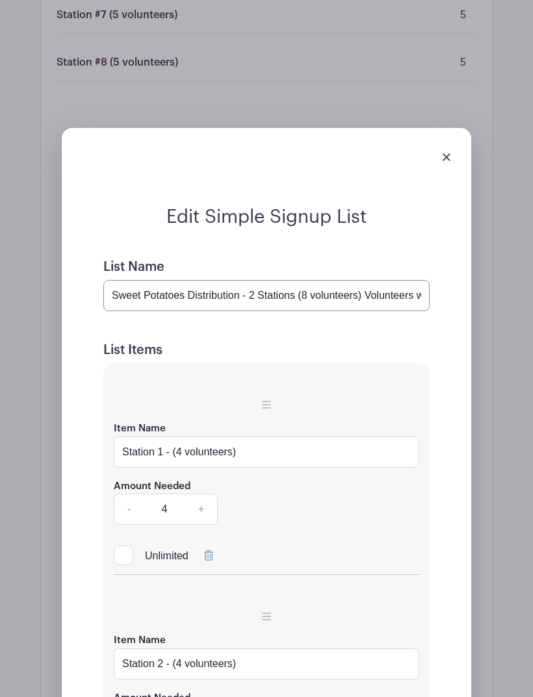
click at [188, 300] on input "Sweet Potatoes Distribution - 2 Stations (8 volunteers) Volunteers will work as…" at bounding box center [266, 295] width 326 height 31
type input "Sweet Potatoes Distribution - 2 Stations (8 volunteers) Volunteers will work as…"
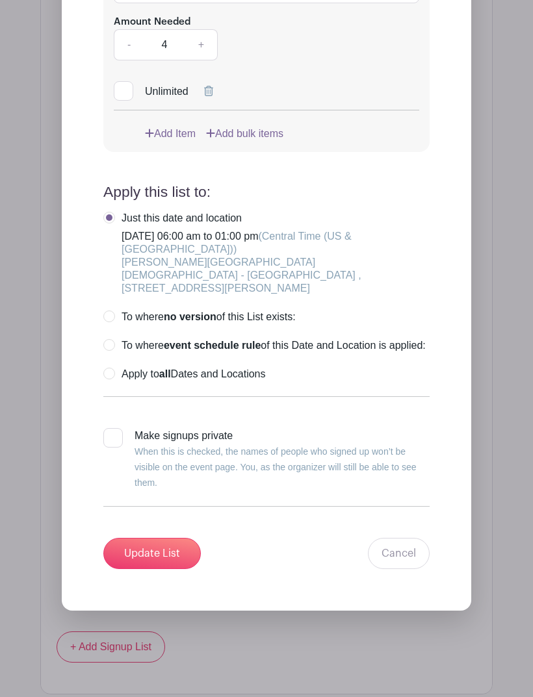
click at [142, 556] on input "Update List" at bounding box center [151, 554] width 97 height 31
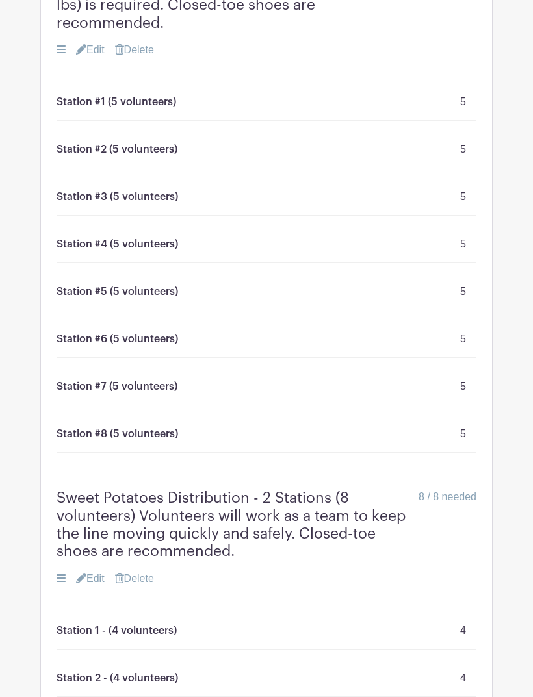
scroll to position [1757, 0]
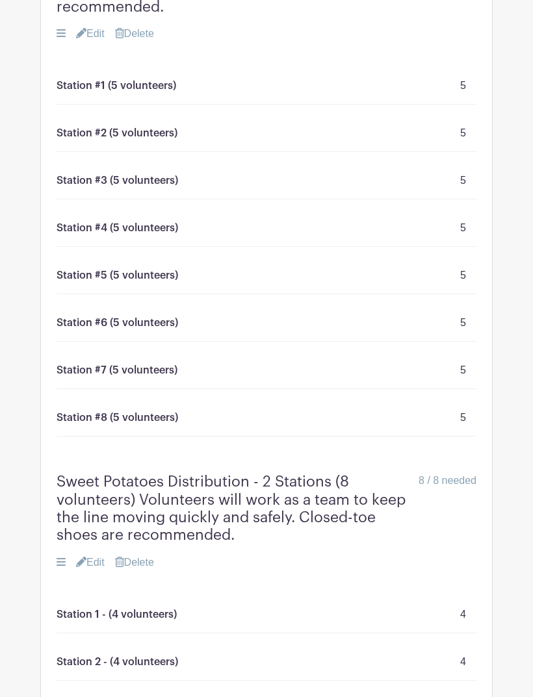
click at [94, 561] on link "Edit" at bounding box center [90, 563] width 29 height 16
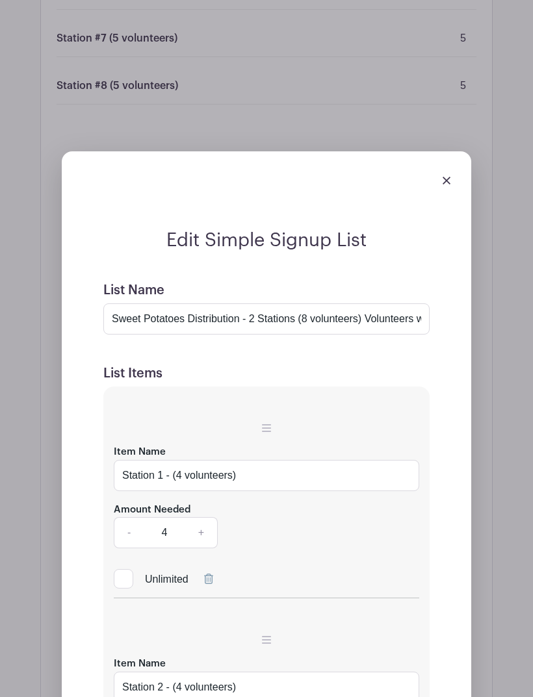
scroll to position [2100, 0]
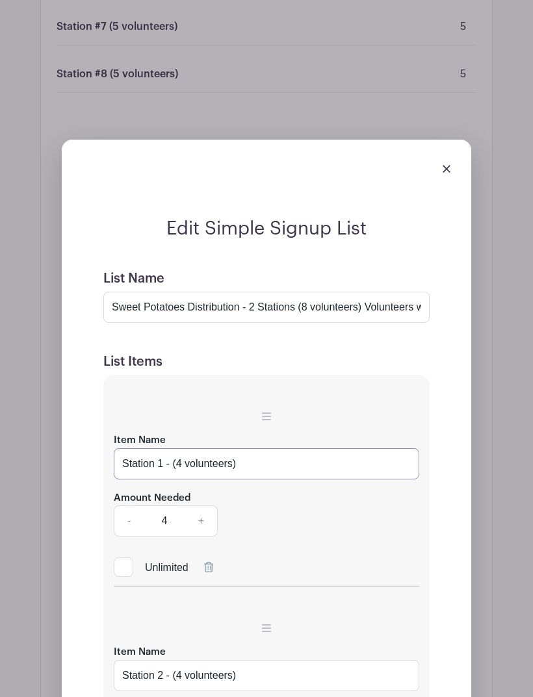
click at [160, 468] on input "Station 1 - (4 volunteers)" at bounding box center [266, 464] width 305 height 31
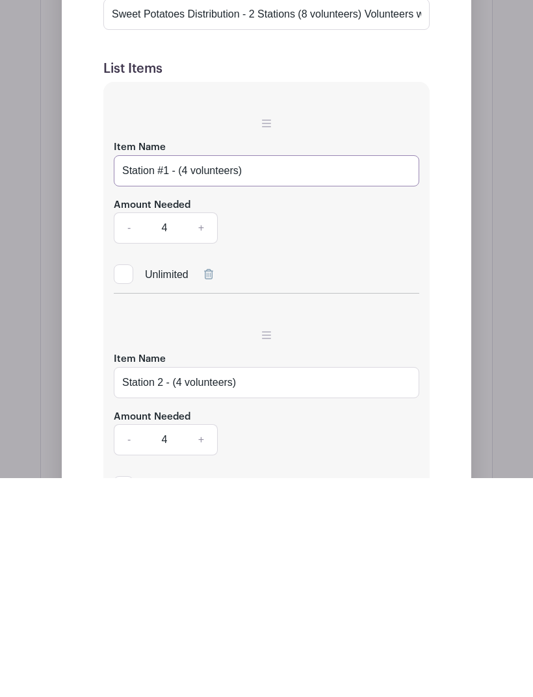
scroll to position [2200, 0]
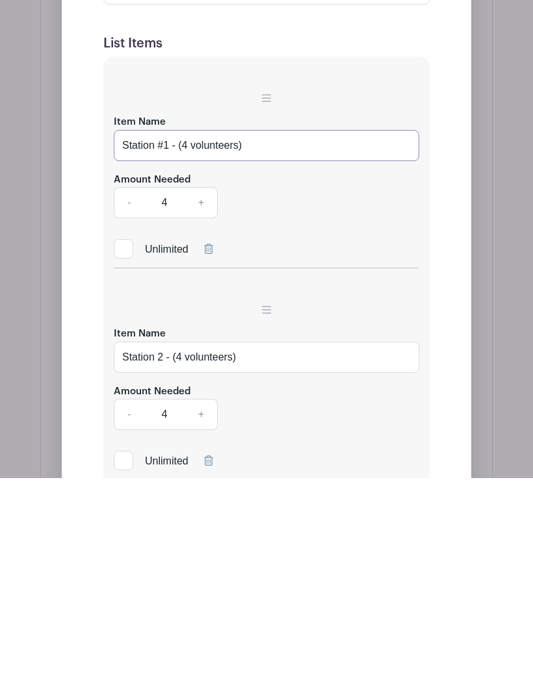
type input "Station #1 - (4 volunteers)"
click at [160, 561] on input "Station 2 - (4 volunteers)" at bounding box center [266, 576] width 305 height 31
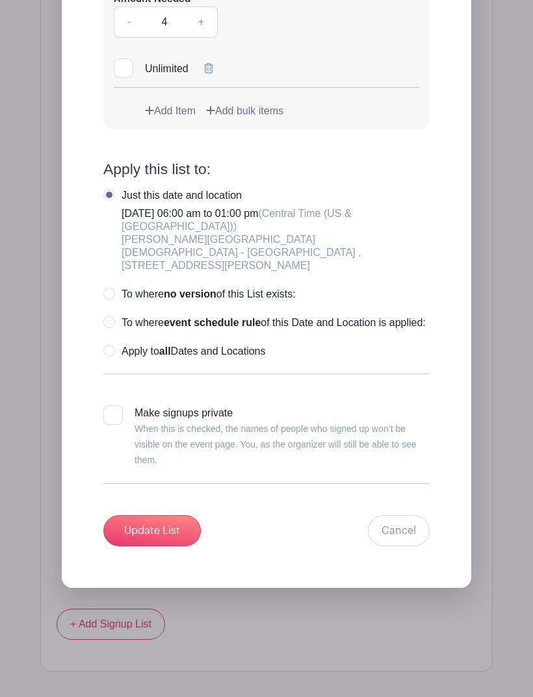
type input "Station #2 - (4 volunteers)"
click at [142, 528] on input "Update List" at bounding box center [151, 530] width 97 height 31
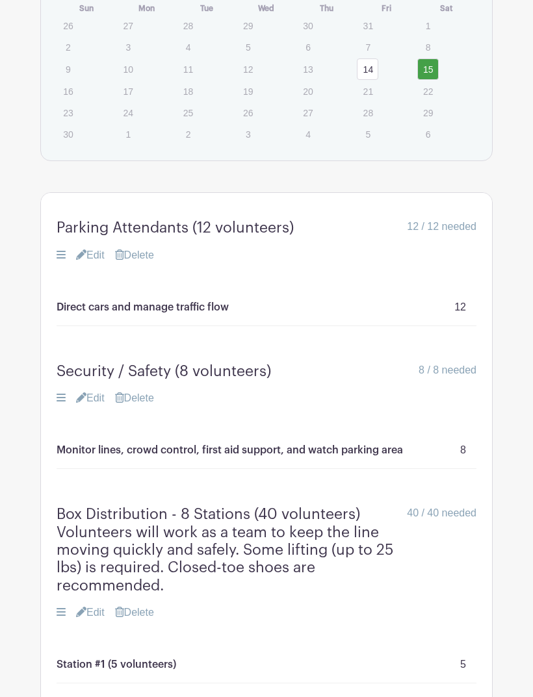
scroll to position [1177, 0]
click at [97, 261] on link "Edit" at bounding box center [90, 256] width 29 height 16
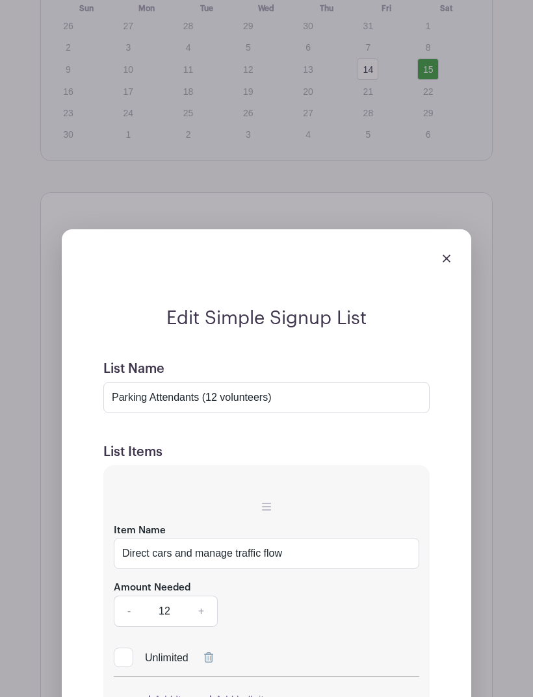
scroll to position [1178, 0]
click at [154, 396] on input "Parking Attendants (12 volunteers)" at bounding box center [266, 397] width 326 height 31
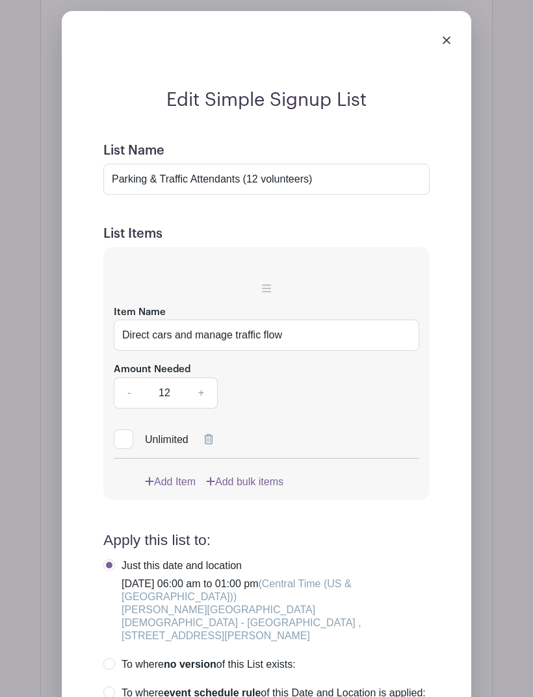
scroll to position [1390, 0]
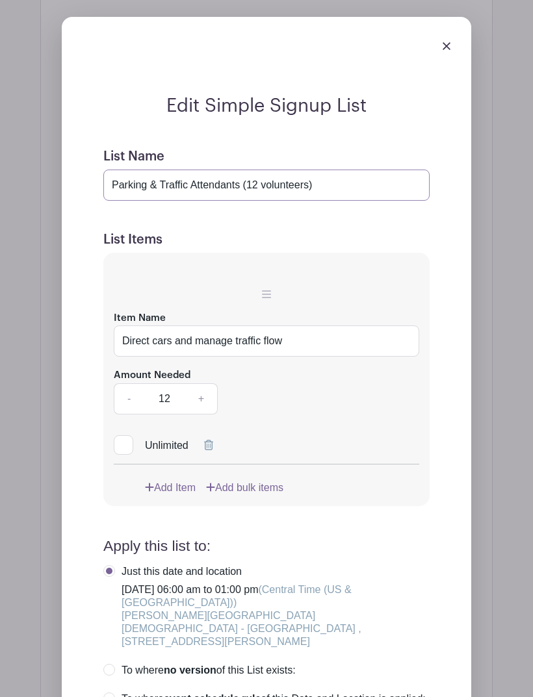
type input "Parking & Traffic Attendants (12 volunteers)"
click at [304, 340] on input "Direct cars and manage traffic flow" at bounding box center [266, 341] width 305 height 31
click at [301, 342] on input "Direct cars and manage traffic flow" at bounding box center [266, 341] width 305 height 31
paste input "Help manage the flow of vehicles throughout the giveaway to ensure safety and e…"
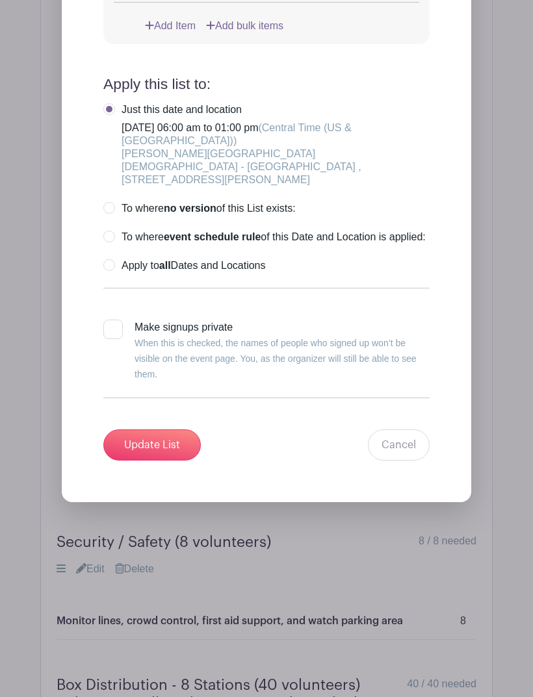
type input "Help manage the flow of vehicles throughout the giveaway to ensure safety and e…"
click at [147, 449] on input "Update List" at bounding box center [151, 445] width 97 height 31
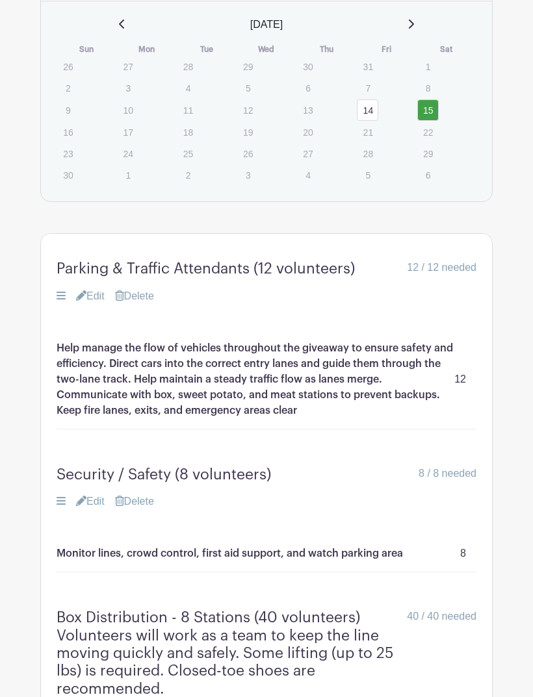
scroll to position [1118, 0]
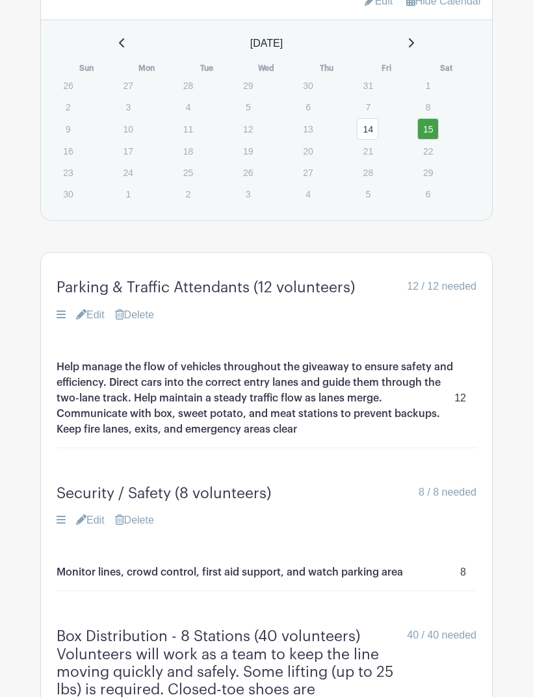
click at [214, 415] on p "Help manage the flow of vehicles throughout the giveaway to ensure safety and e…" at bounding box center [256, 398] width 398 height 78
click at [99, 317] on link "Edit" at bounding box center [90, 315] width 29 height 16
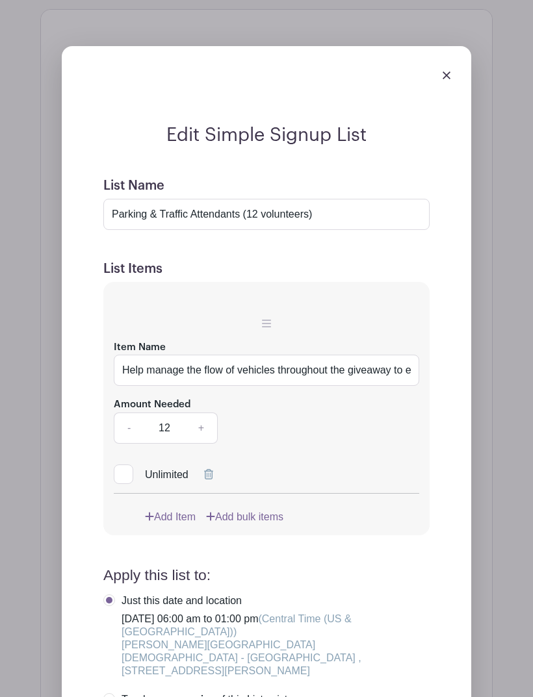
scroll to position [1351, 0]
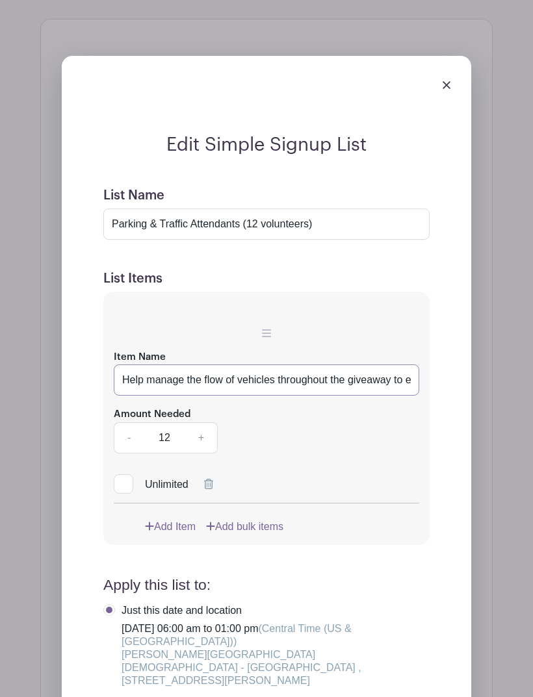
click at [264, 388] on input "Help manage the flow of vehicles throughout the giveaway to ensure safety and e…" at bounding box center [266, 380] width 305 height 31
click at [363, 381] on input "Help manage the flow of vehicles throughout the giveaway to ensure safety and e…" at bounding box center [266, 380] width 305 height 31
click at [363, 383] on input "Help manage the flow of vehicles throughout the giveaway to ensure safety and e…" at bounding box center [266, 380] width 305 height 31
click at [285, 383] on input "Help manage the flow of vehicles throughout the giveaway to ensure safety and e…" at bounding box center [266, 380] width 305 height 31
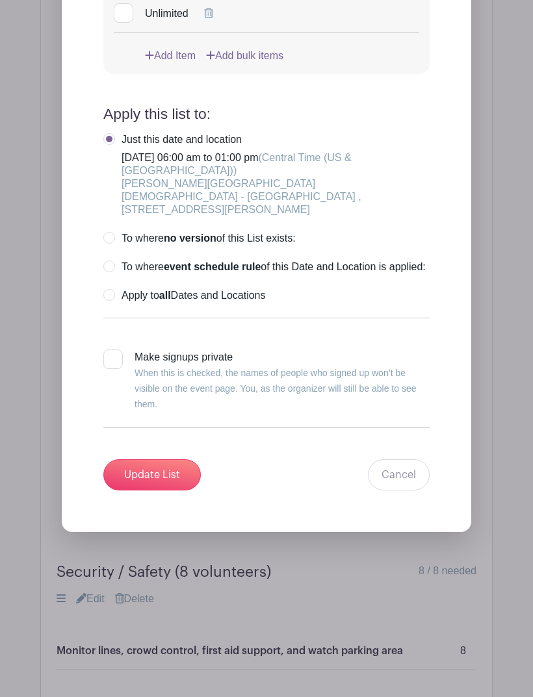
scroll to position [1821, 0]
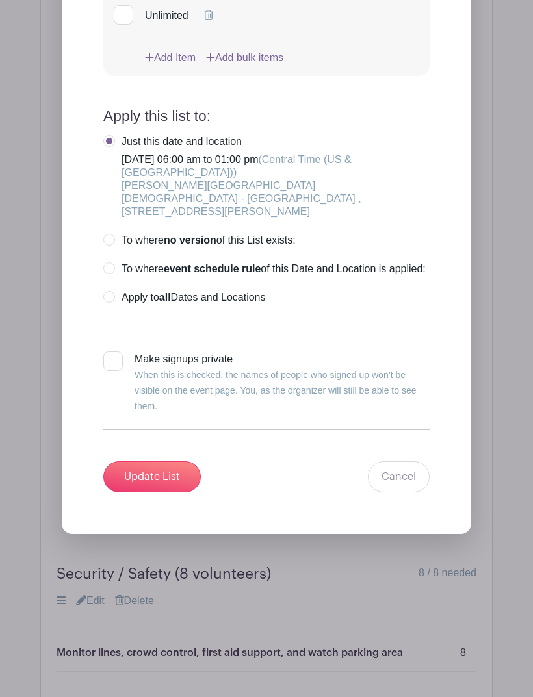
type input "Help manage the flow of vehicles throughout the giveaway to ensure safety and e…"
click at [149, 486] on input "Update List" at bounding box center [151, 476] width 97 height 31
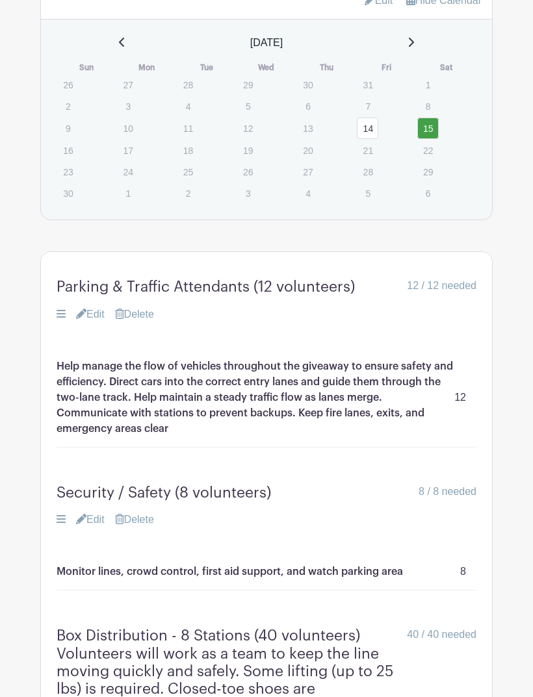
scroll to position [1103, 0]
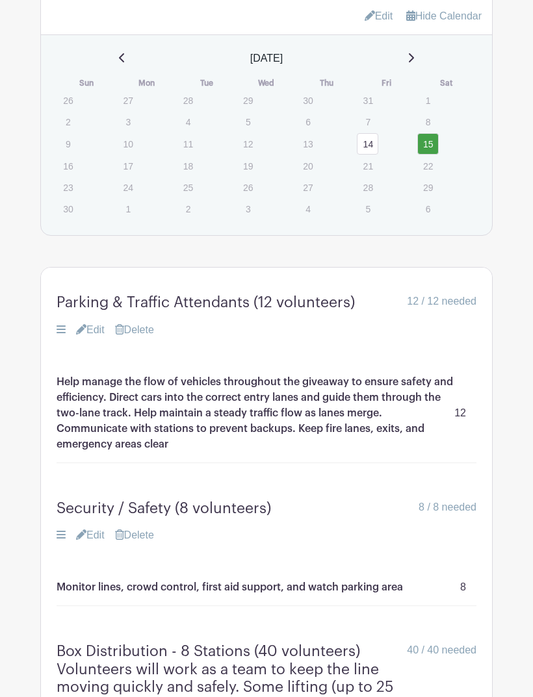
click at [93, 335] on link "Edit" at bounding box center [90, 331] width 29 height 16
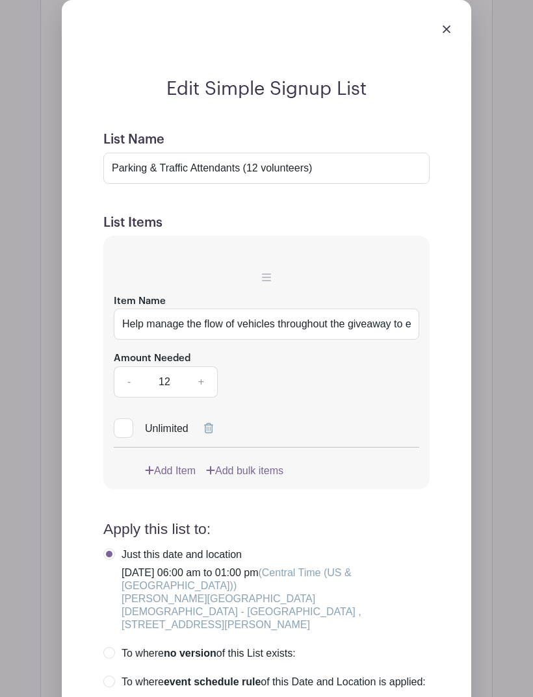
scroll to position [1390, 0]
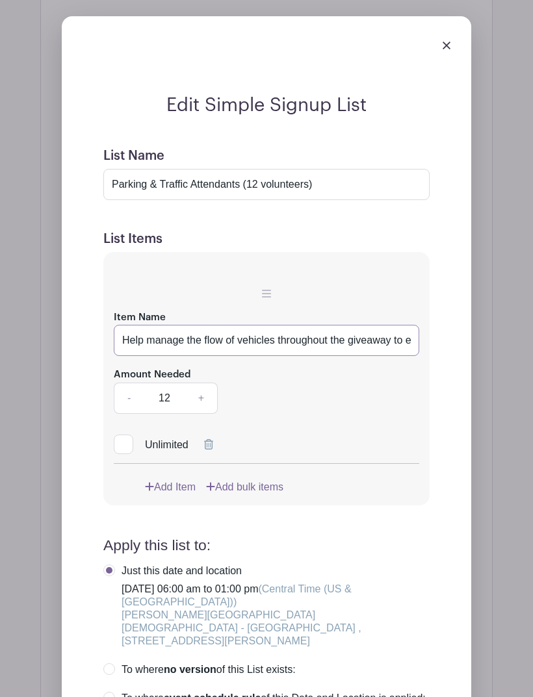
click at [311, 340] on input "Help manage the flow of vehicles throughout the giveaway to ensure safety and e…" at bounding box center [266, 341] width 305 height 31
click at [330, 347] on input "Help manage the flow of vehicles throughout the giveaway to ensure safety and e…" at bounding box center [266, 341] width 305 height 31
click at [333, 345] on input "Help manage the flow of vehicles throughout the giveaway to ensure safety and e…" at bounding box center [266, 341] width 305 height 31
click at [396, 344] on input "Help manage the flow of vehicles throughout the giveaway to ensure safety and e…" at bounding box center [266, 341] width 305 height 31
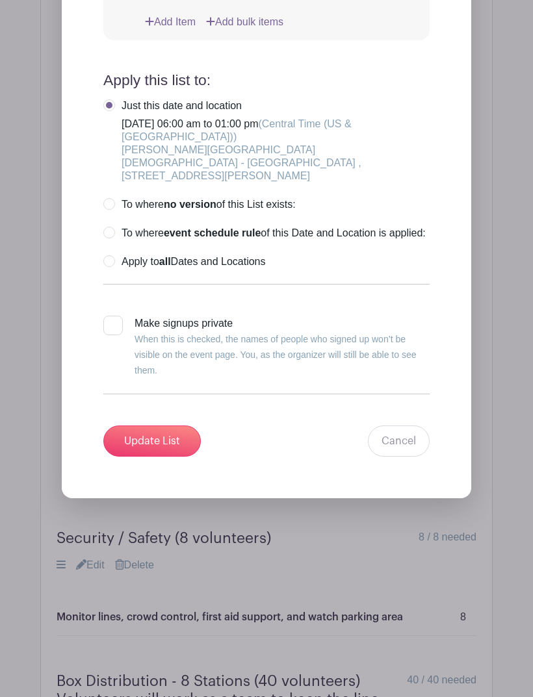
scroll to position [1853, 0]
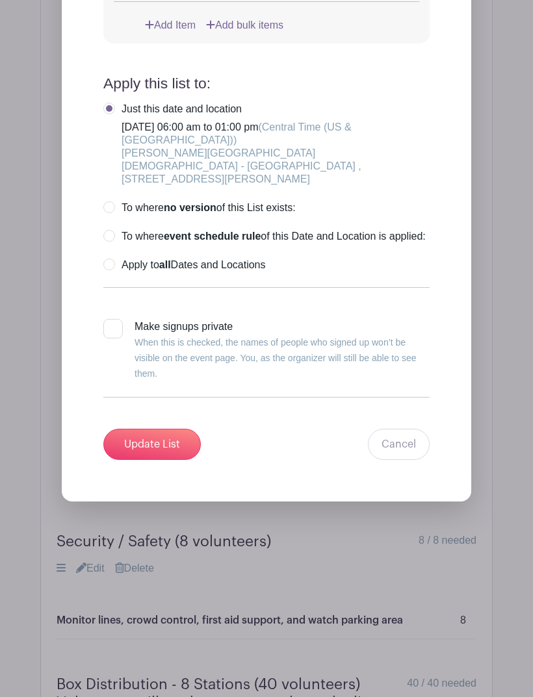
type input "Help manage the flow of vehicles throughout the giveaway to ensure safety and e…"
click at [146, 442] on input "Update List" at bounding box center [151, 444] width 97 height 31
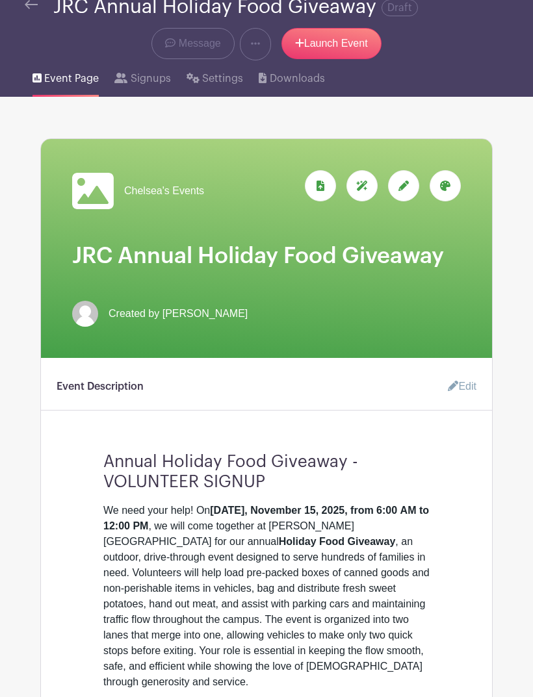
scroll to position [0, 0]
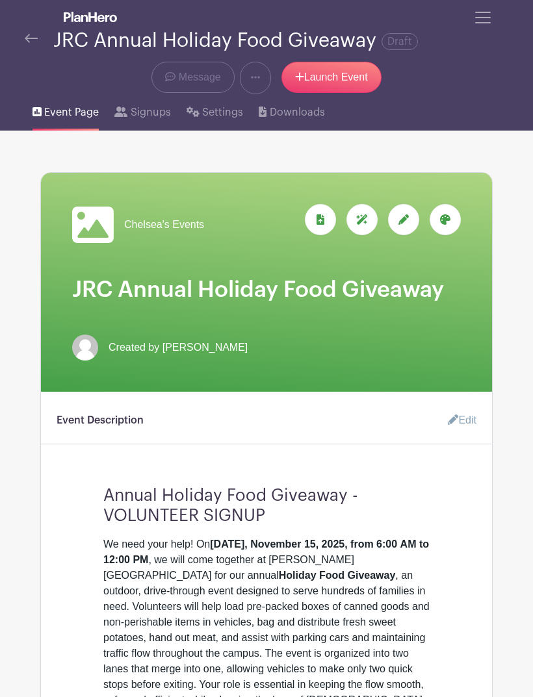
click at [483, 532] on turbo-frame "Event Description Edit Annual Holiday Food Giveaway - VOLUNTEER SIGNUP We need …" at bounding box center [266, 565] width 451 height 316
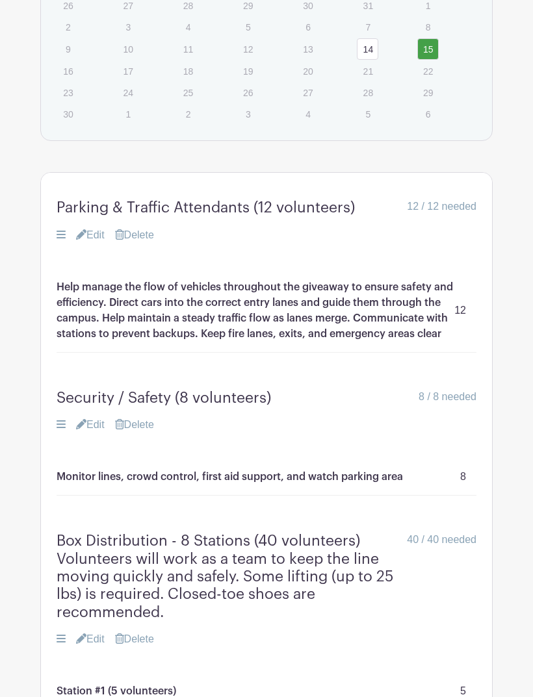
scroll to position [1196, 0]
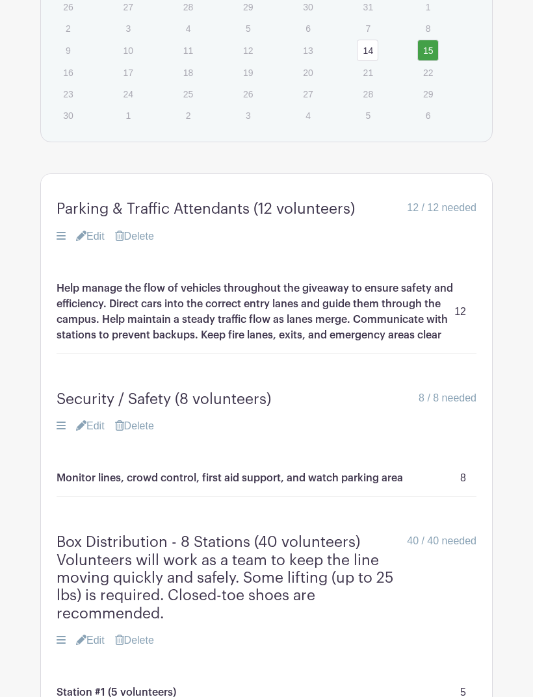
click at [95, 243] on link "Edit" at bounding box center [90, 237] width 29 height 16
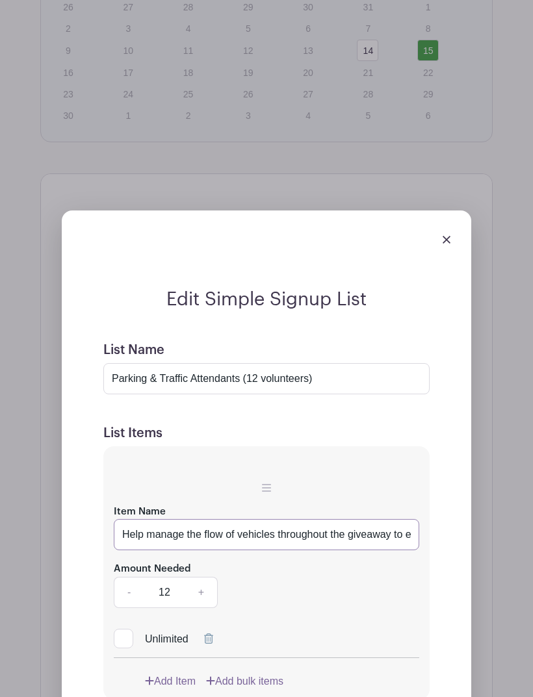
click at [375, 539] on input "Help manage the flow of vehicles throughout the giveaway to ensure safety and e…" at bounding box center [266, 534] width 305 height 31
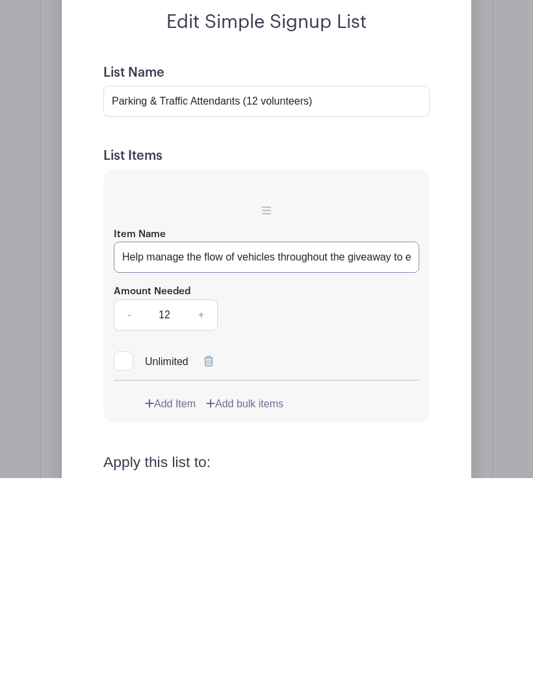
click at [396, 461] on input "Help manage the flow of vehicles throughout the giveaway to ensure safety and e…" at bounding box center [266, 476] width 305 height 31
click at [392, 461] on input "Help manage the flow of vehicles throughout the giveaway to ensure safety and e…" at bounding box center [266, 476] width 305 height 31
click at [385, 461] on input "Help manage the flow of vehicles throughout the giveaway to ensure safety and e…" at bounding box center [266, 476] width 305 height 31
click at [372, 461] on input "Help manage the flow of vehicles throughout the giveaway to ensure safety and e…" at bounding box center [266, 476] width 305 height 31
click at [365, 461] on input "Help manage the flow of vehicles throughout the giveaway to ensure safety and e…" at bounding box center [266, 476] width 305 height 31
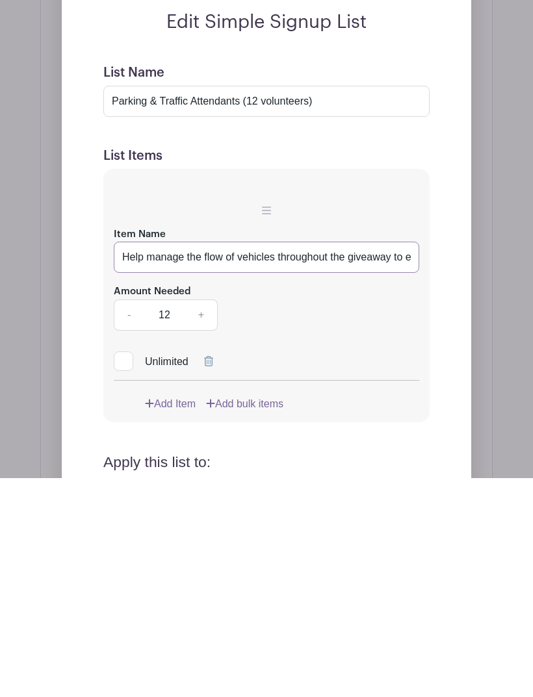
click at [410, 461] on input "Help manage the flow of vehicles throughout the giveaway to ensure safety and e…" at bounding box center [266, 476] width 305 height 31
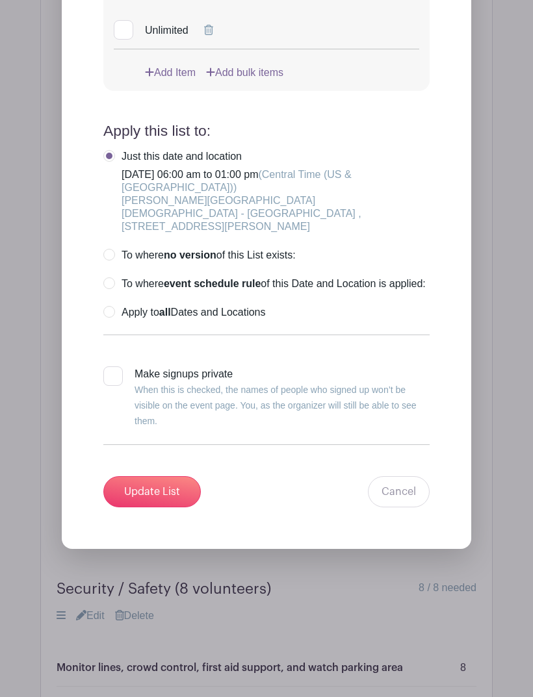
scroll to position [1802, 0]
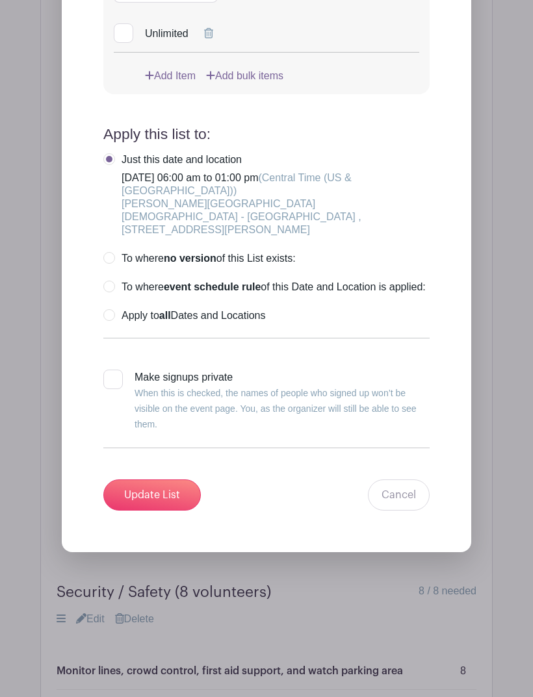
type input "Help manage the flow of vehicles throughout the giveaway to ensure safety and e…"
click at [147, 492] on input "Update List" at bounding box center [151, 494] width 97 height 31
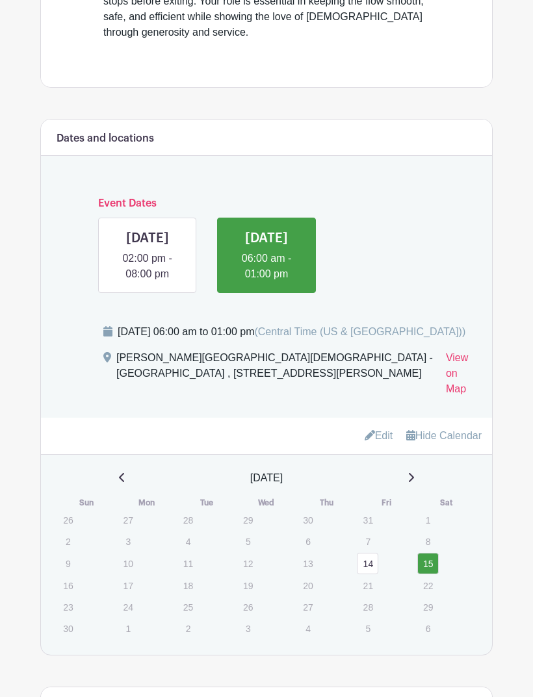
scroll to position [652, 0]
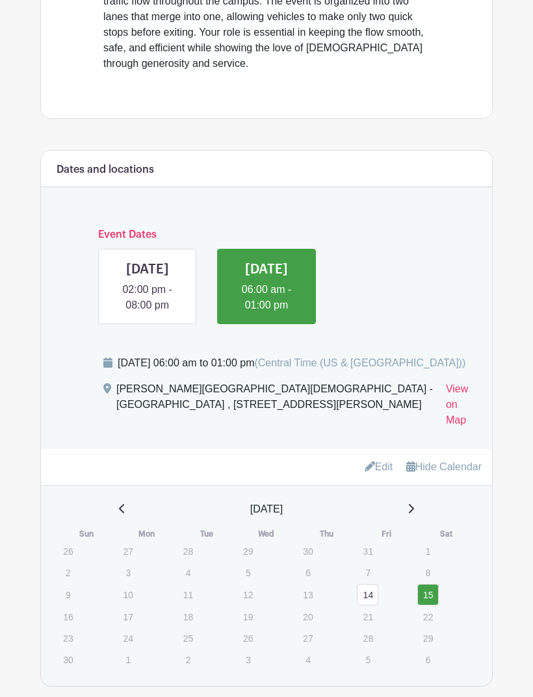
click at [147, 313] on link at bounding box center [147, 313] width 0 height 0
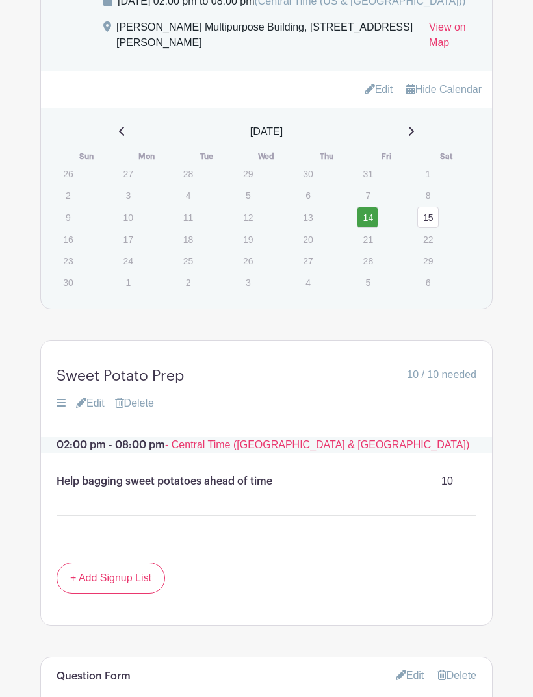
scroll to position [1014, 0]
click at [97, 411] on link "Edit" at bounding box center [90, 404] width 29 height 16
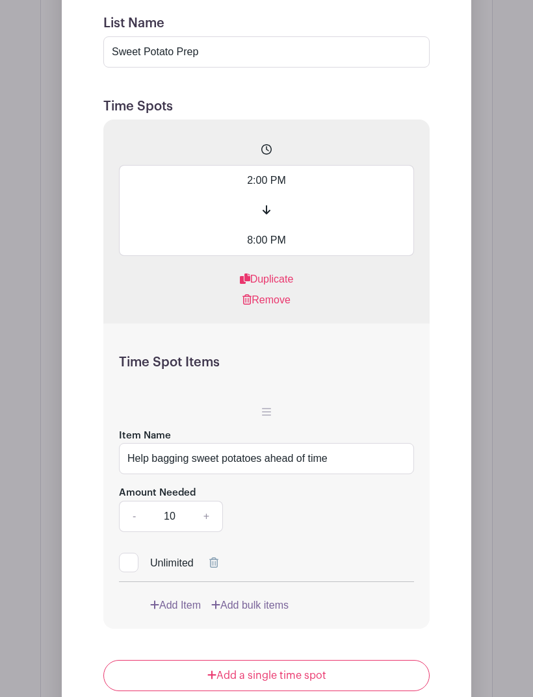
scroll to position [1508, 0]
click at [333, 474] on input "Help bagging sweet potatoes ahead of time" at bounding box center [266, 458] width 295 height 31
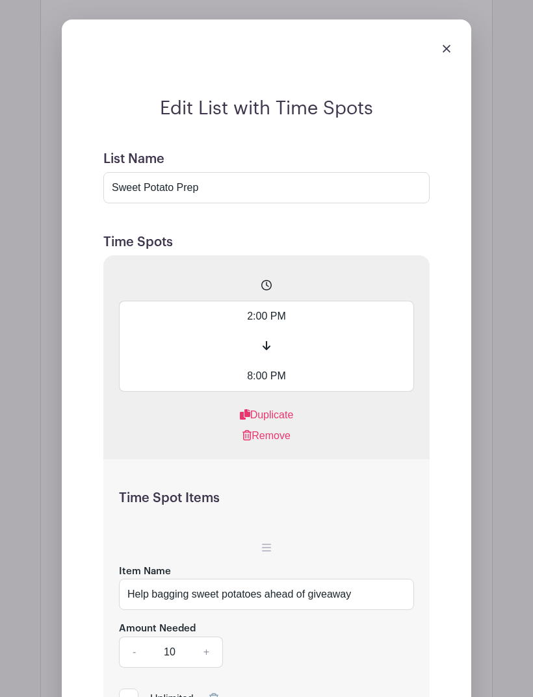
scroll to position [1366, 0]
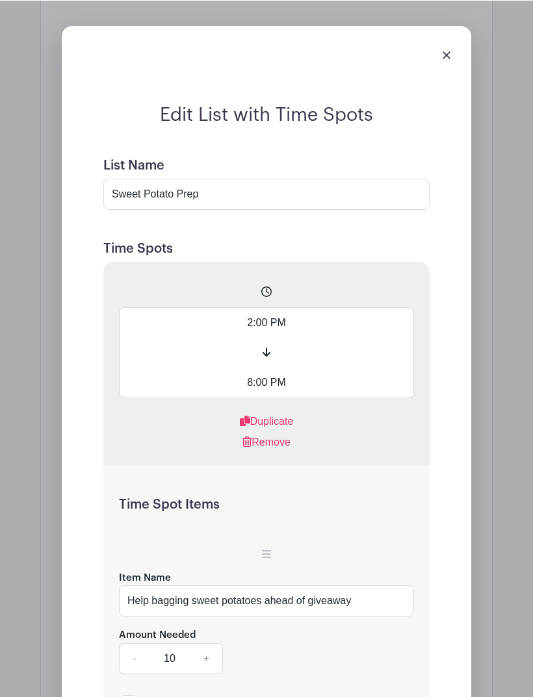
type input "Help bagging sweet potatoes ahead of giveaway"
click at [266, 398] on input "8:00 PM" at bounding box center [266, 382] width 295 height 31
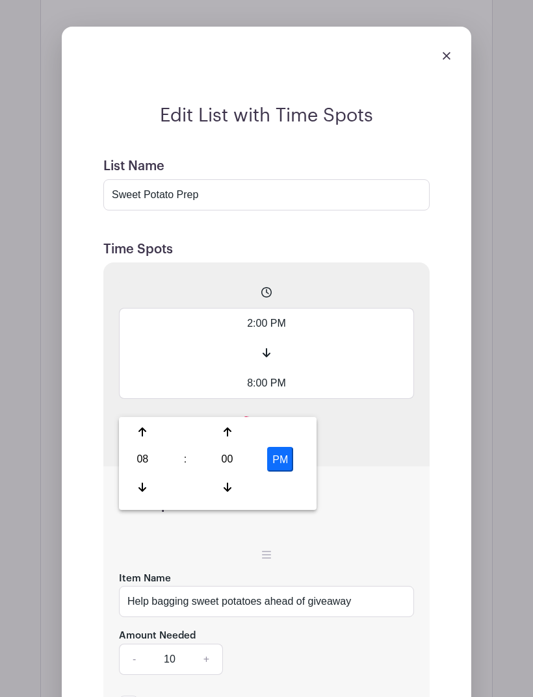
click at [147, 457] on div "08" at bounding box center [142, 459] width 42 height 25
click at [240, 461] on div "06" at bounding box center [240, 459] width 44 height 25
type input "6:00 PM"
click at [492, 569] on div "Edit List with Time Spots List Name Sweet Potato Prep Time Spots 2:00 PM 6:00 P…" at bounding box center [266, 673] width 451 height 1336
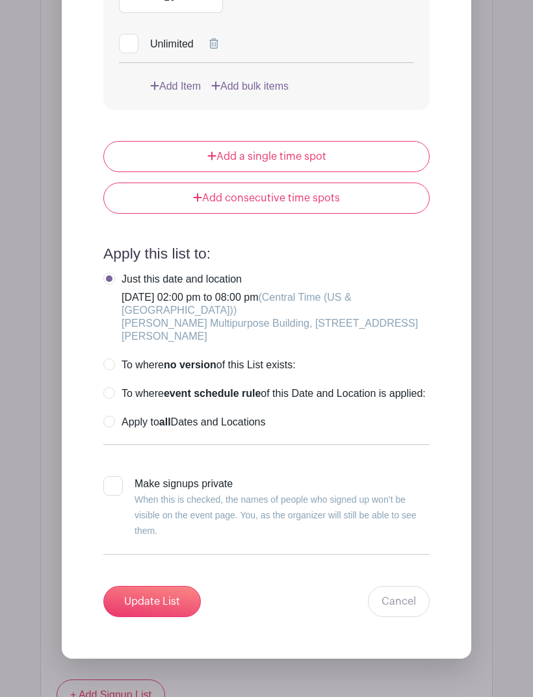
scroll to position [2026, 0]
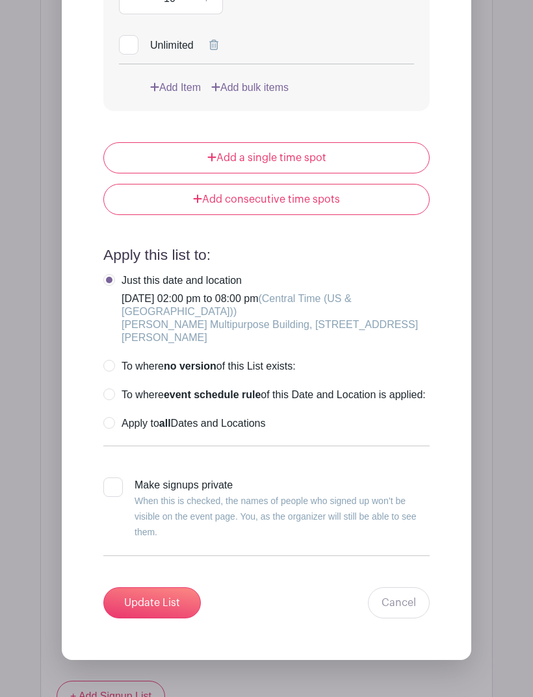
click at [154, 619] on input "Update List" at bounding box center [151, 602] width 97 height 31
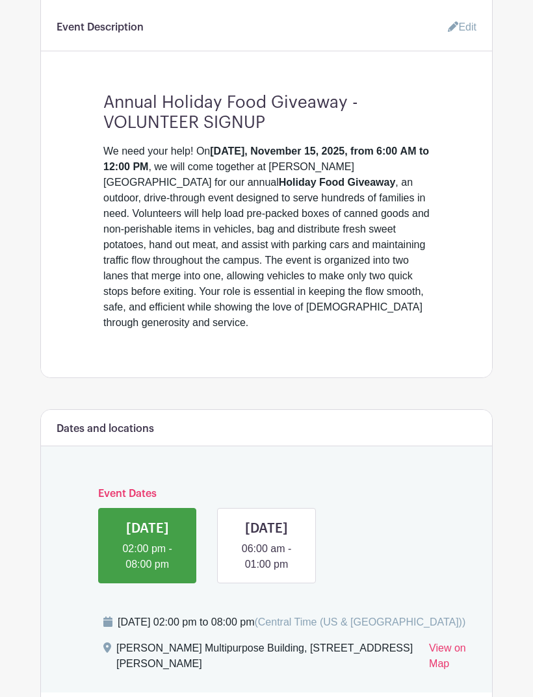
scroll to position [392, 0]
click at [266, 573] on link at bounding box center [266, 573] width 0 height 0
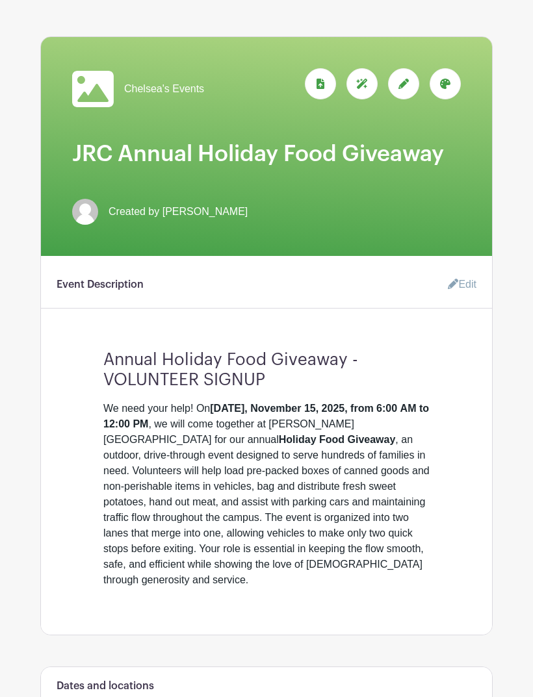
scroll to position [135, 0]
